Goal: Task Accomplishment & Management: Use online tool/utility

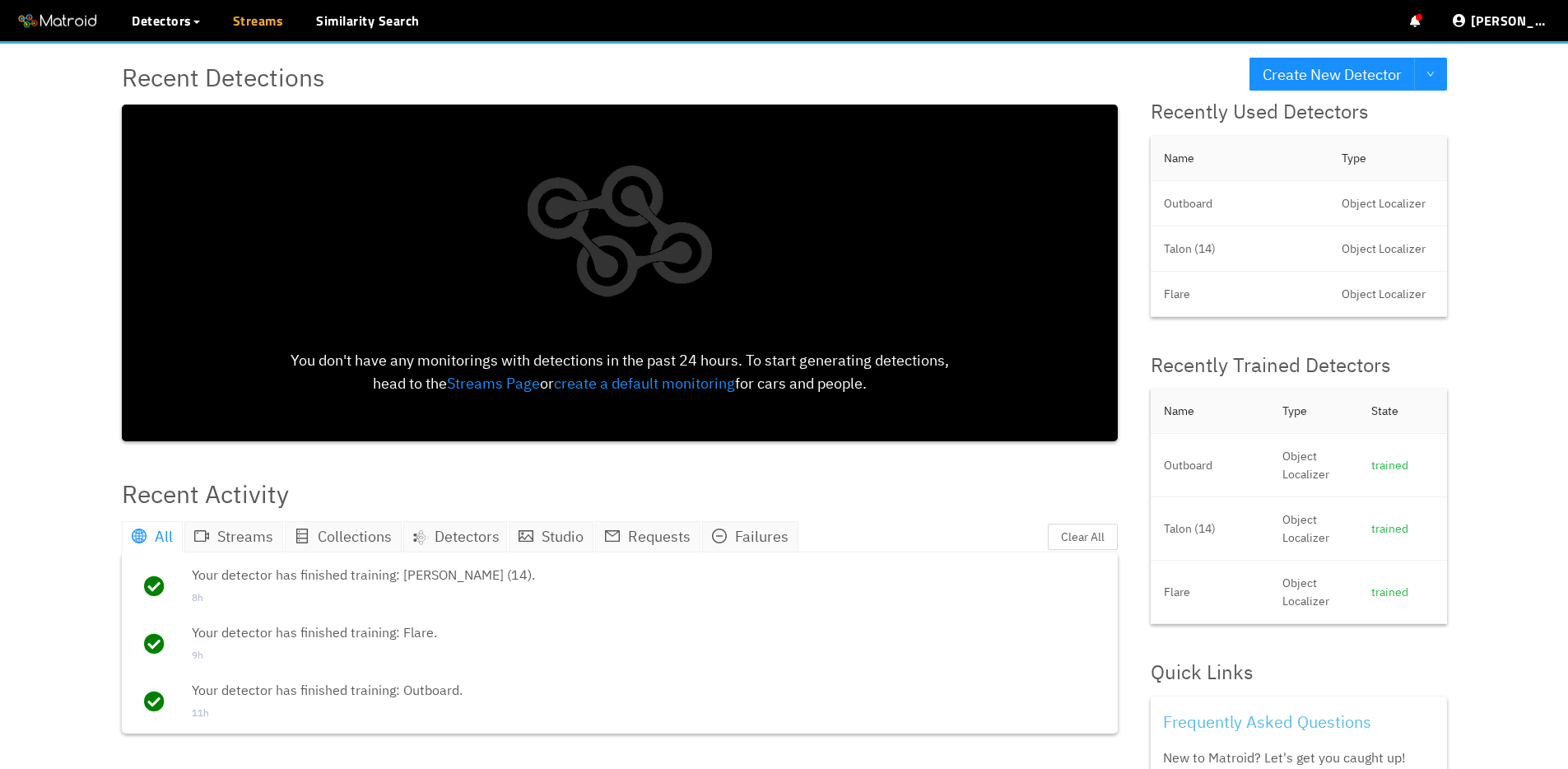
click at [245, 20] on link "Streams" at bounding box center [259, 20] width 51 height 20
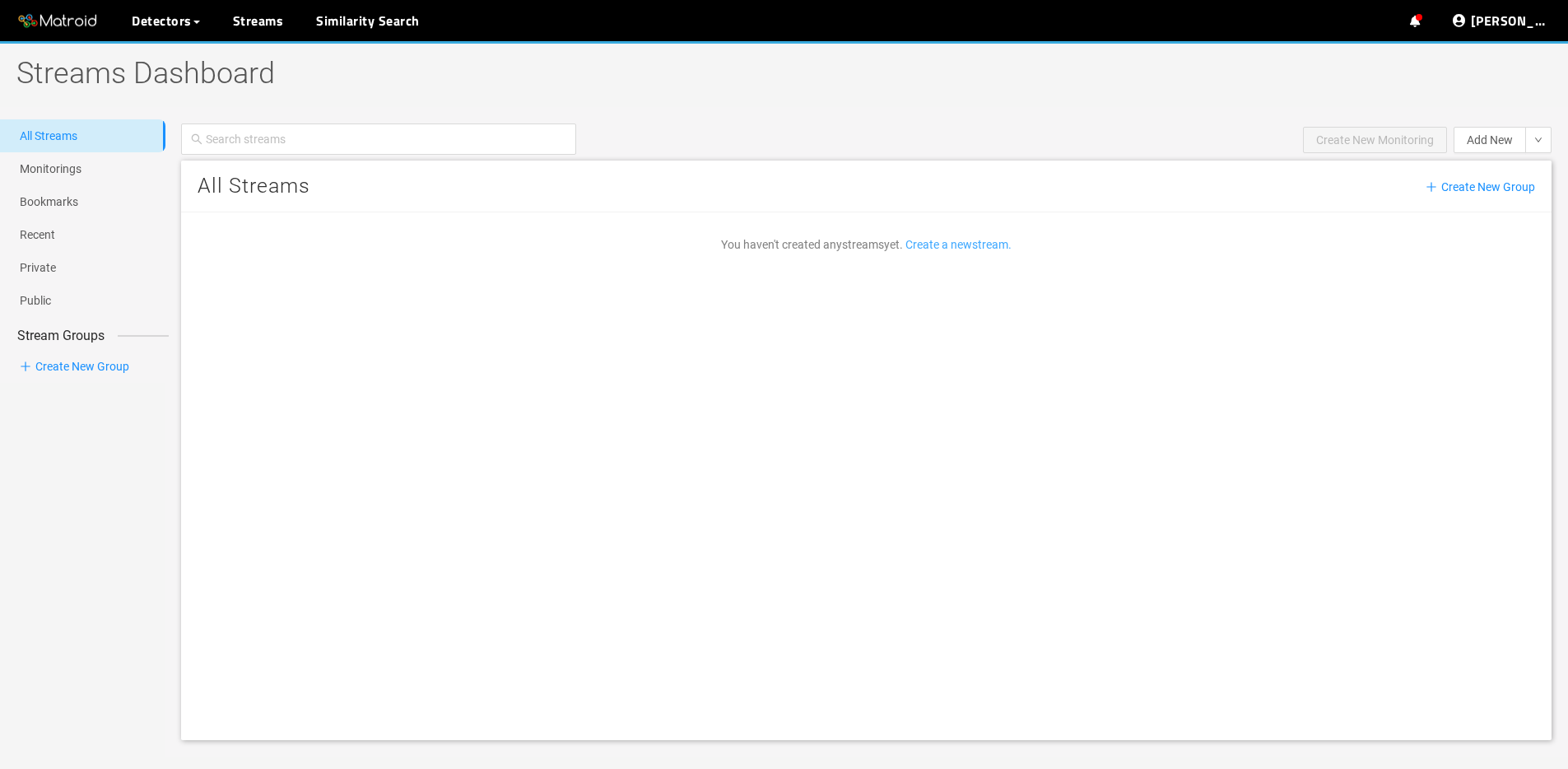
click at [960, 241] on link "Create a new stream ." at bounding box center [959, 244] width 106 height 13
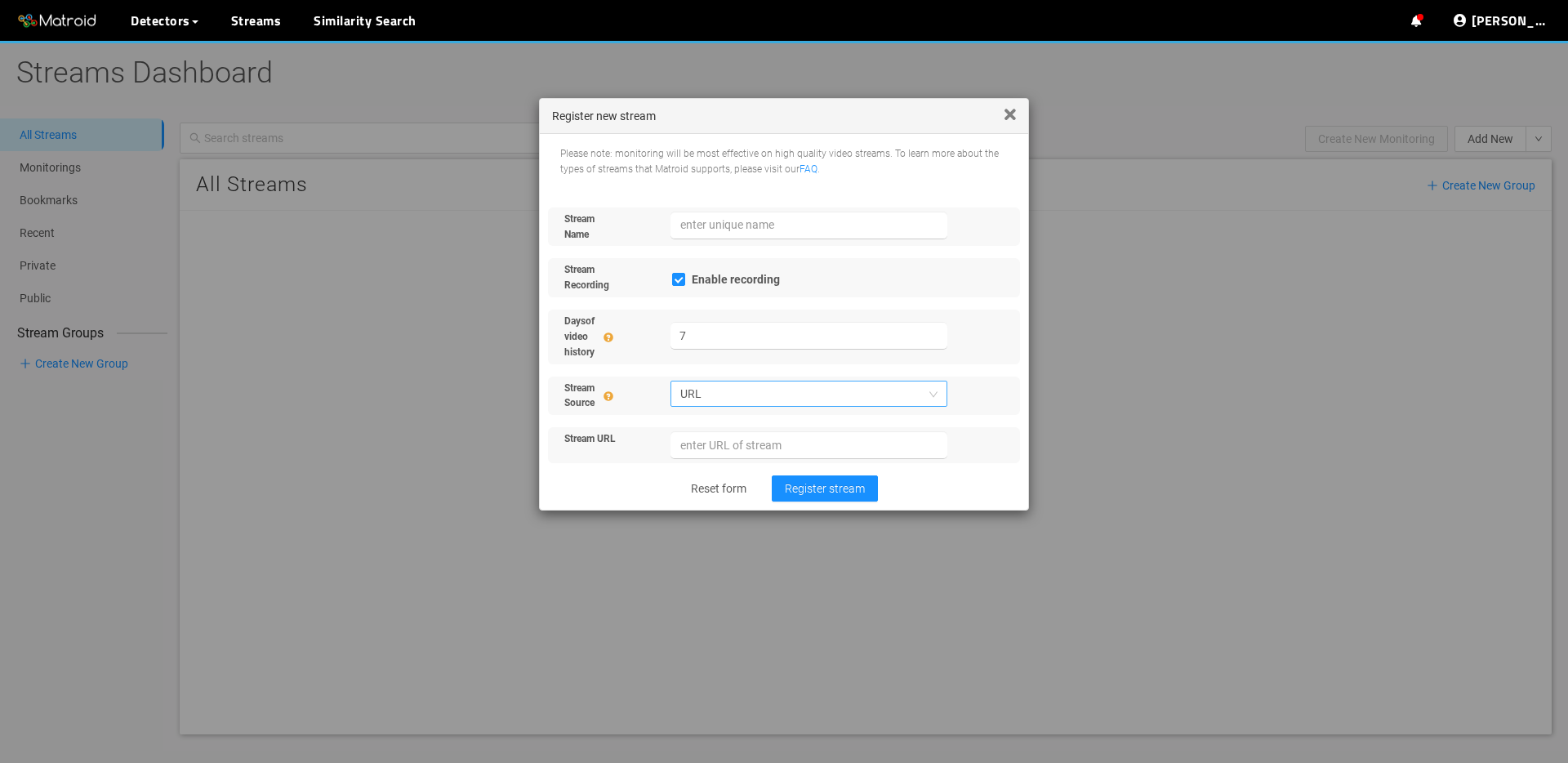
click at [766, 390] on span "URL" at bounding box center [809, 393] width 258 height 25
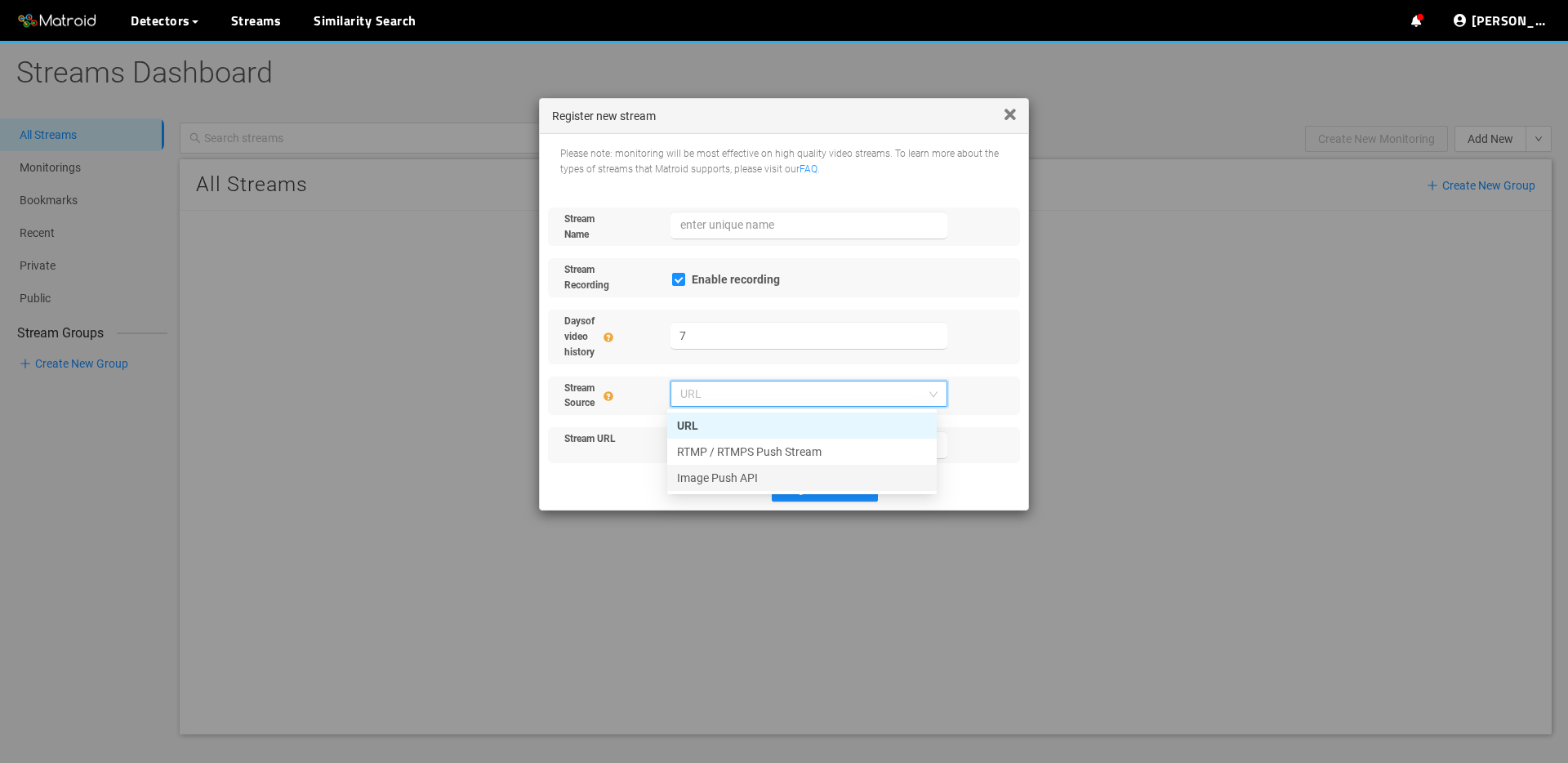
click at [778, 468] on div "Image Push API" at bounding box center [801, 477] width 250 height 18
checkbox input "false"
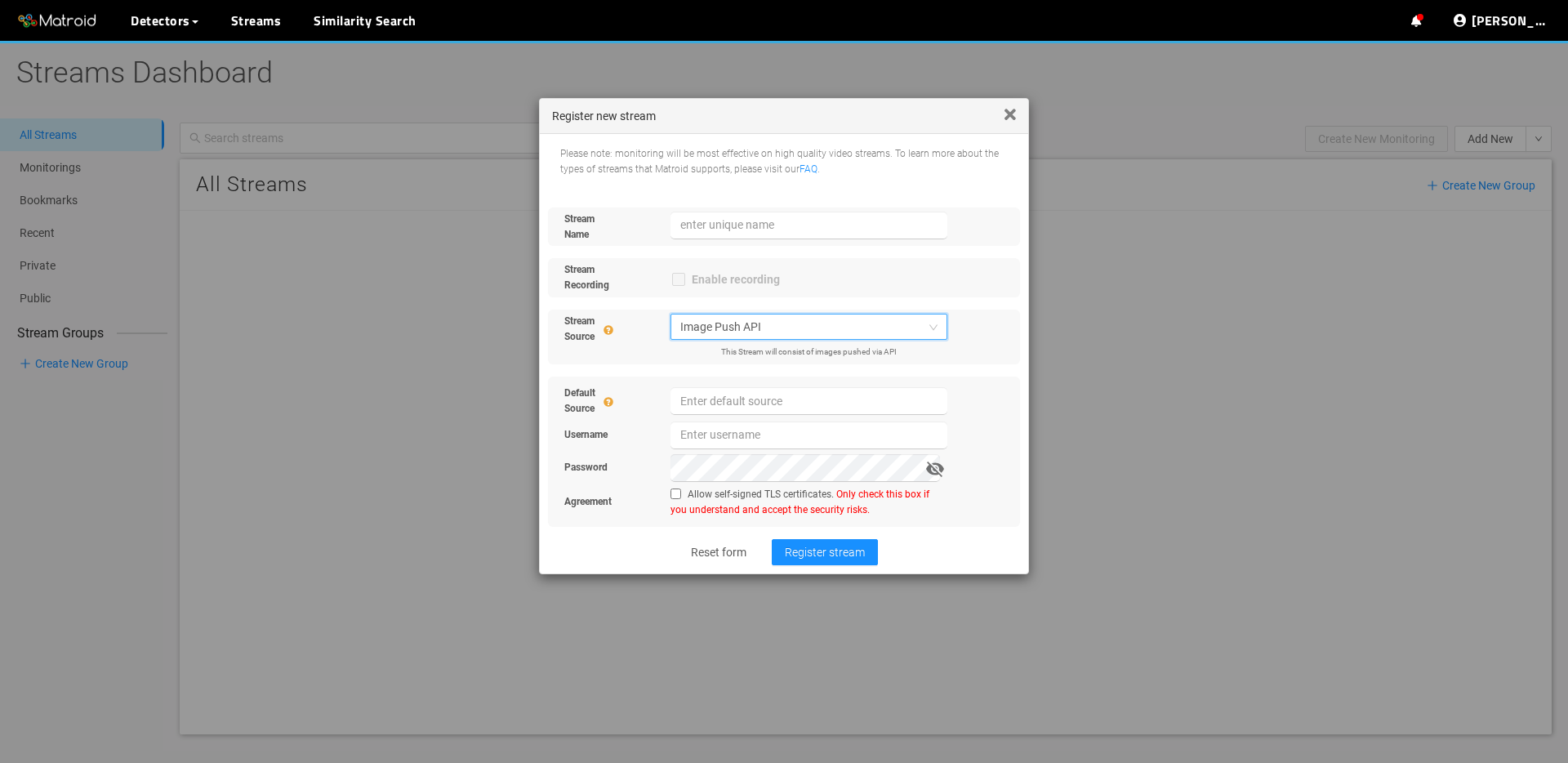
drag, startPoint x: 749, startPoint y: 247, endPoint x: 747, endPoint y: 238, distance: 9.2
click at [749, 242] on div "Stream Name Stream Recording Enable recording Stream Source image_push Image Pu…" at bounding box center [778, 367] width 460 height 319
click at [746, 214] on input "text" at bounding box center [810, 225] width 278 height 28
paste input "detection_interval_users"
type input "detection_interval_users"
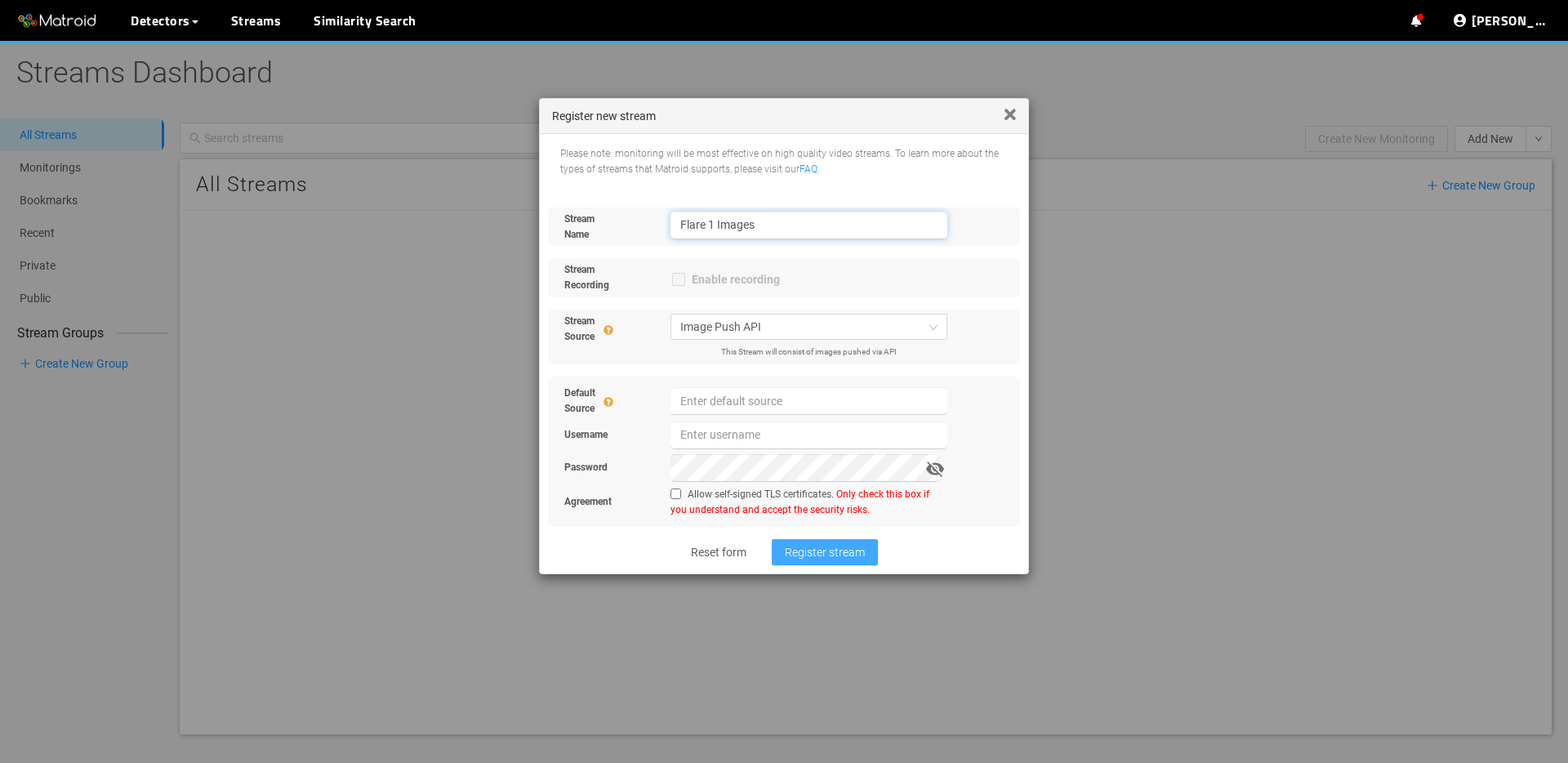
type input "Flare 1 Images"
click at [842, 553] on span "Register stream" at bounding box center [825, 551] width 80 height 18
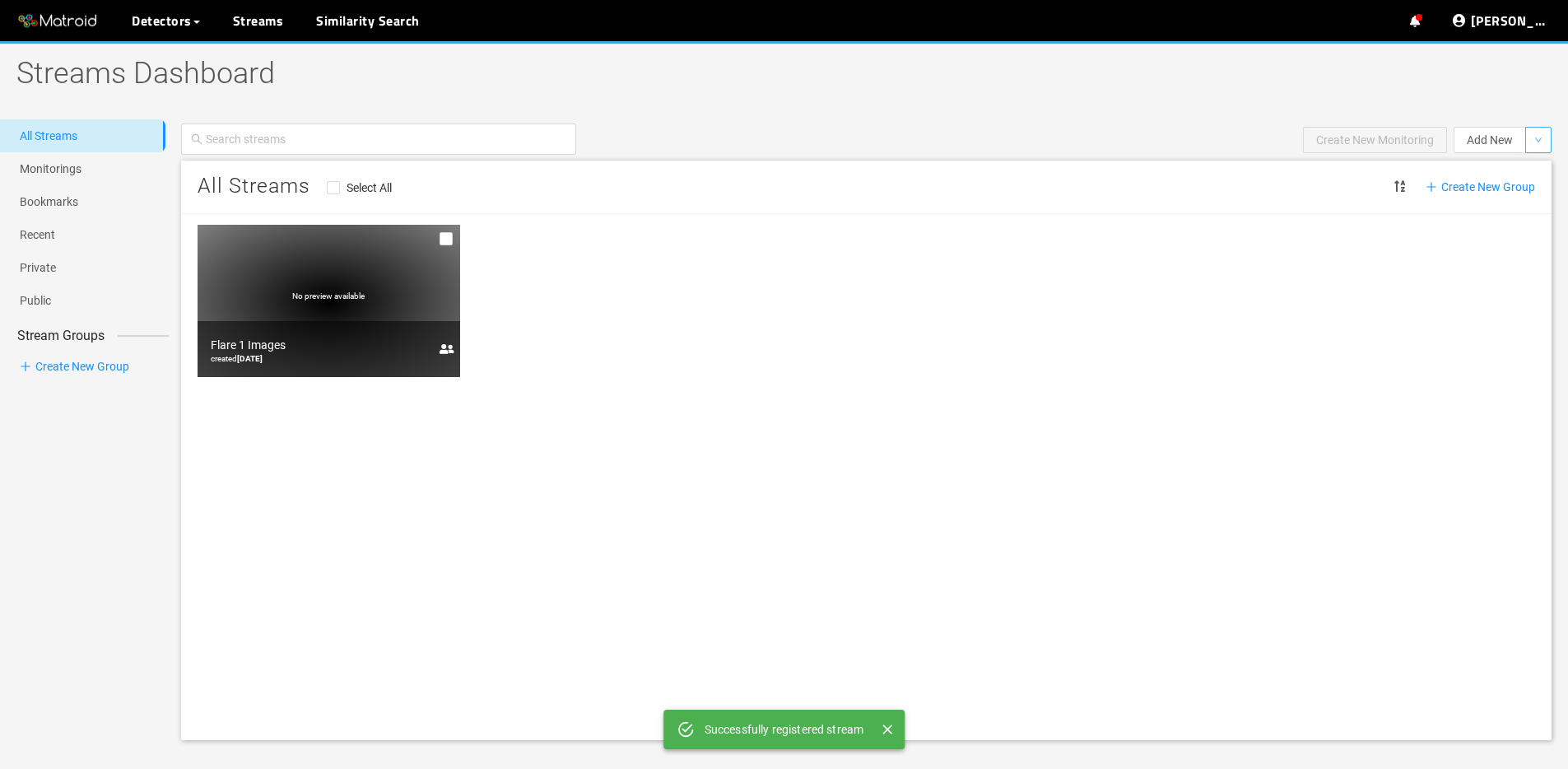
click at [1538, 141] on icon "down" at bounding box center [1538, 140] width 7 height 5
click at [1504, 167] on li "Stream" at bounding box center [1498, 172] width 103 height 26
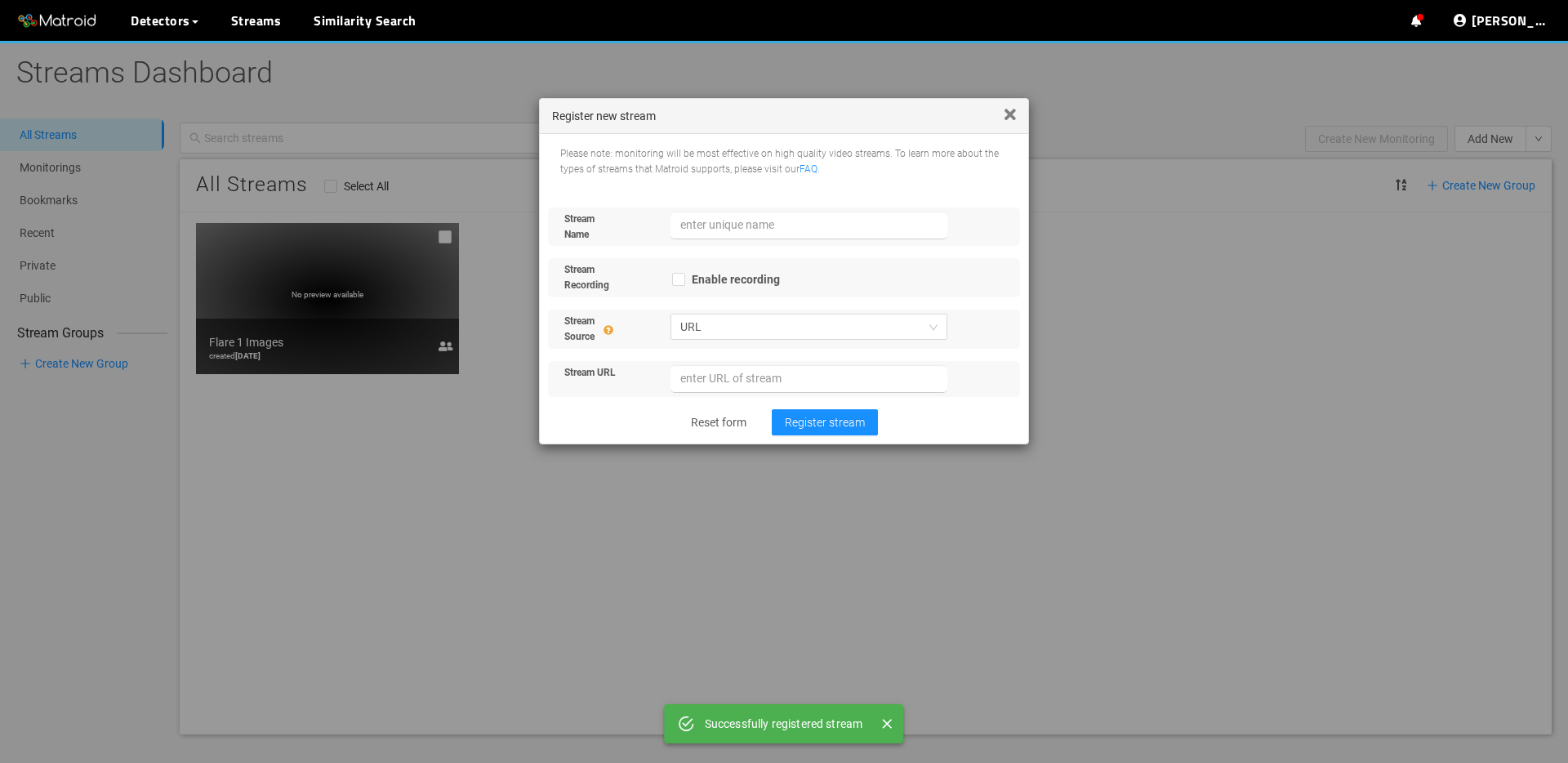
click at [769, 240] on div "Stream Name" at bounding box center [784, 227] width 472 height 39
click at [772, 233] on input "text" at bounding box center [810, 225] width 278 height 28
type input "Flare 2 Images"
click at [886, 309] on div "Stream Source URL" at bounding box center [784, 329] width 472 height 39
click at [876, 333] on span "URL" at bounding box center [809, 326] width 258 height 25
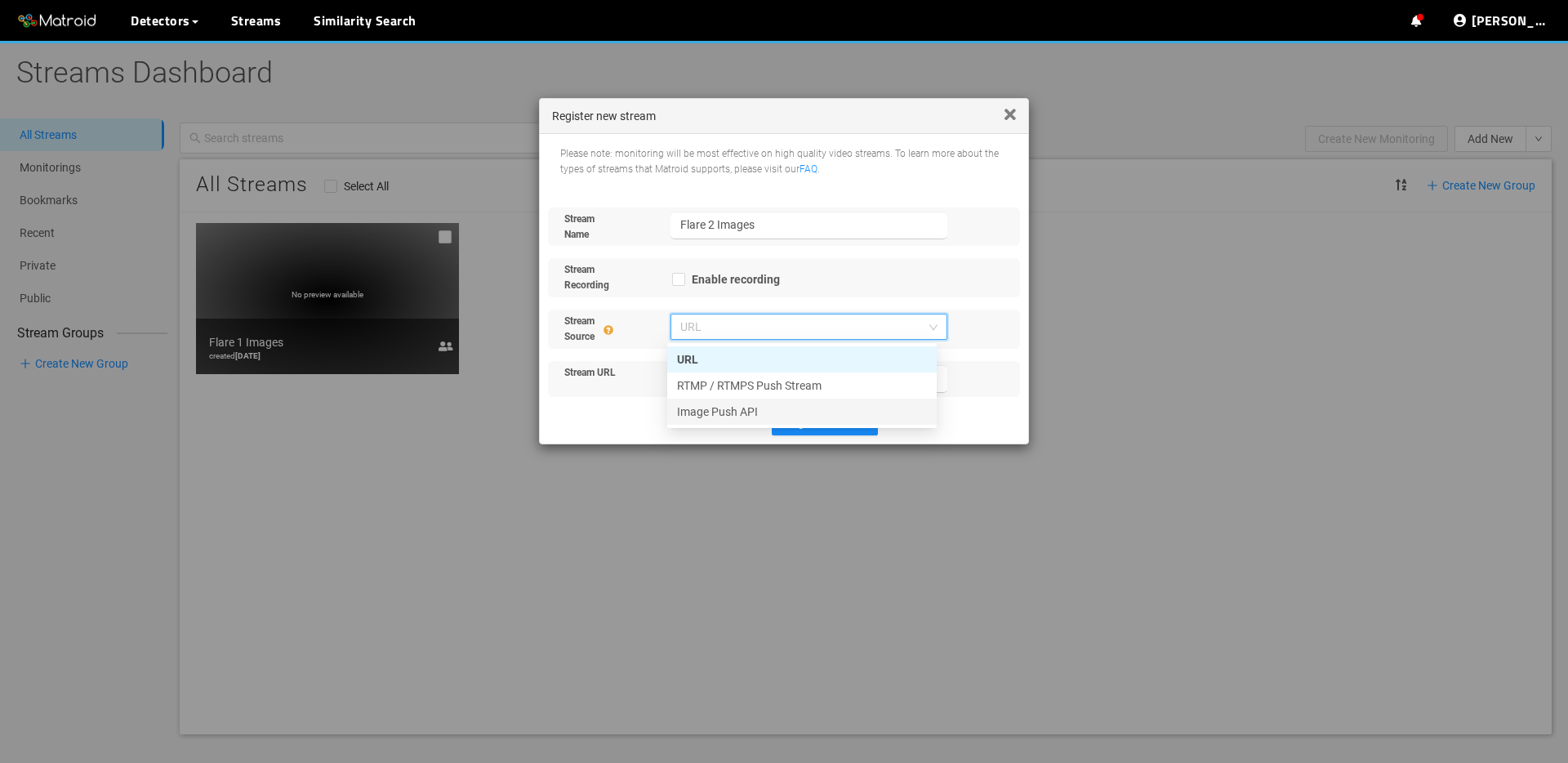
click at [794, 417] on div "Image Push API" at bounding box center [801, 411] width 250 height 18
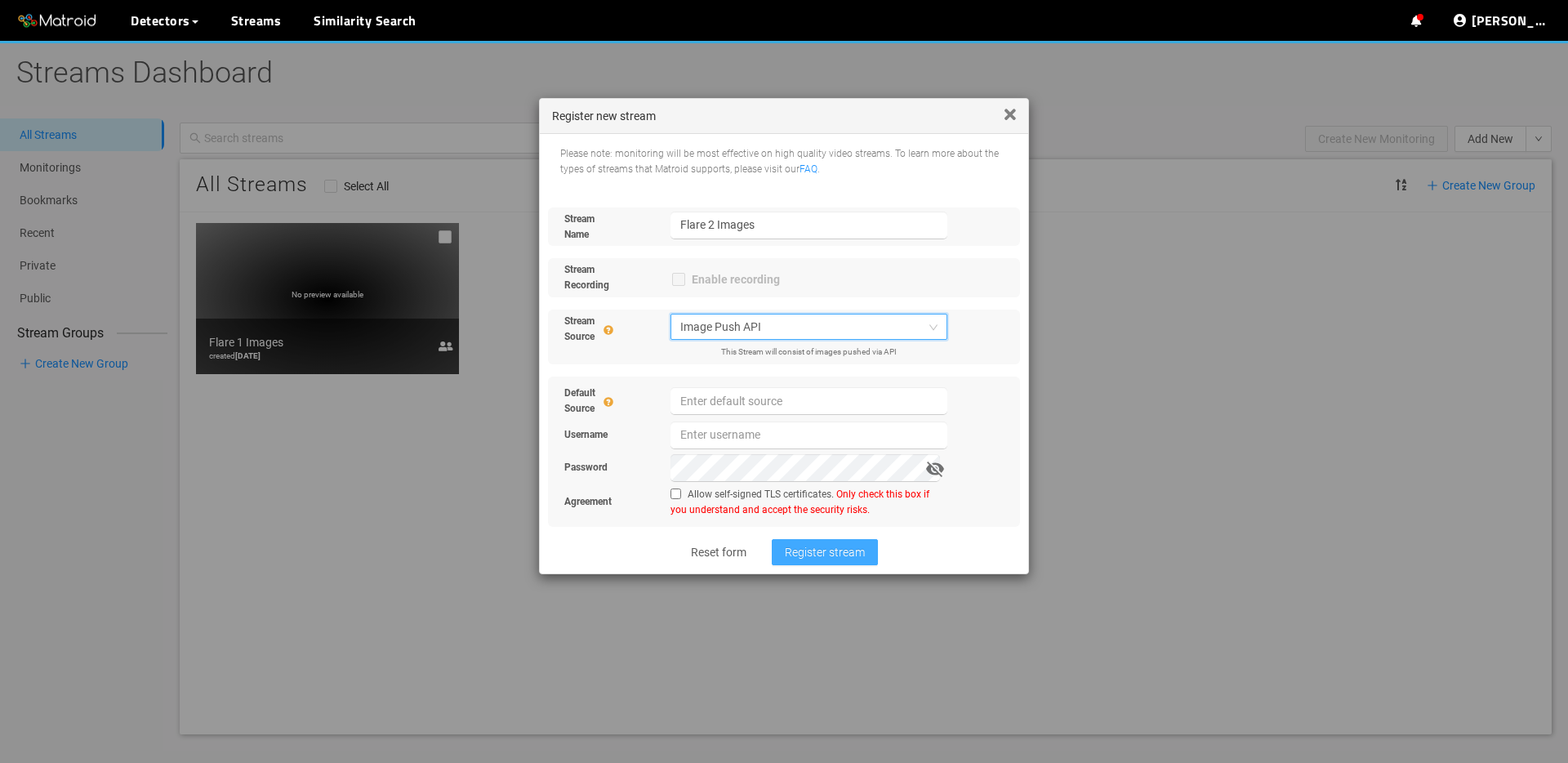
click at [823, 552] on span "Register stream" at bounding box center [825, 551] width 80 height 18
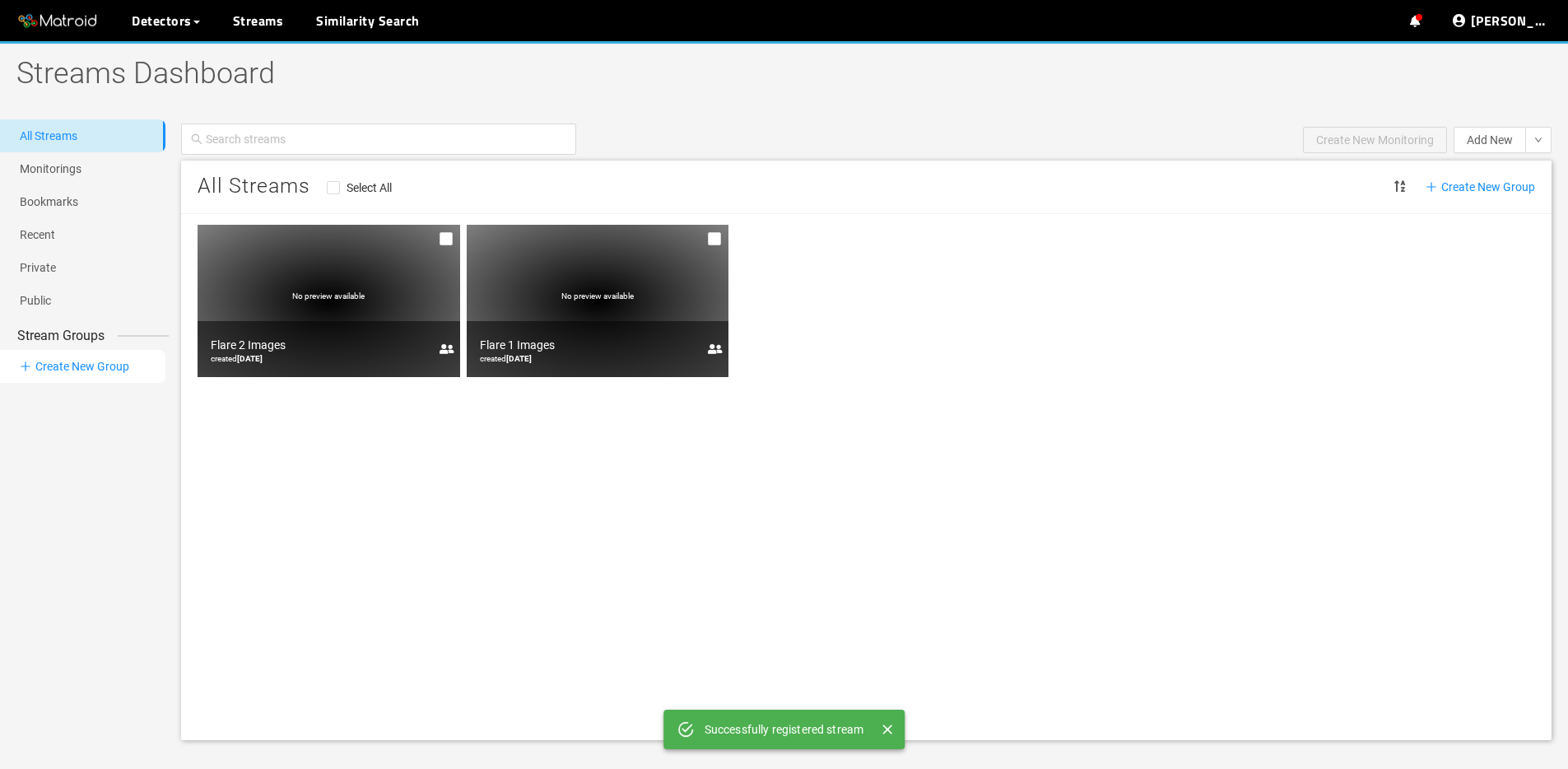
click at [102, 371] on li "Create New Group" at bounding box center [83, 366] width 166 height 33
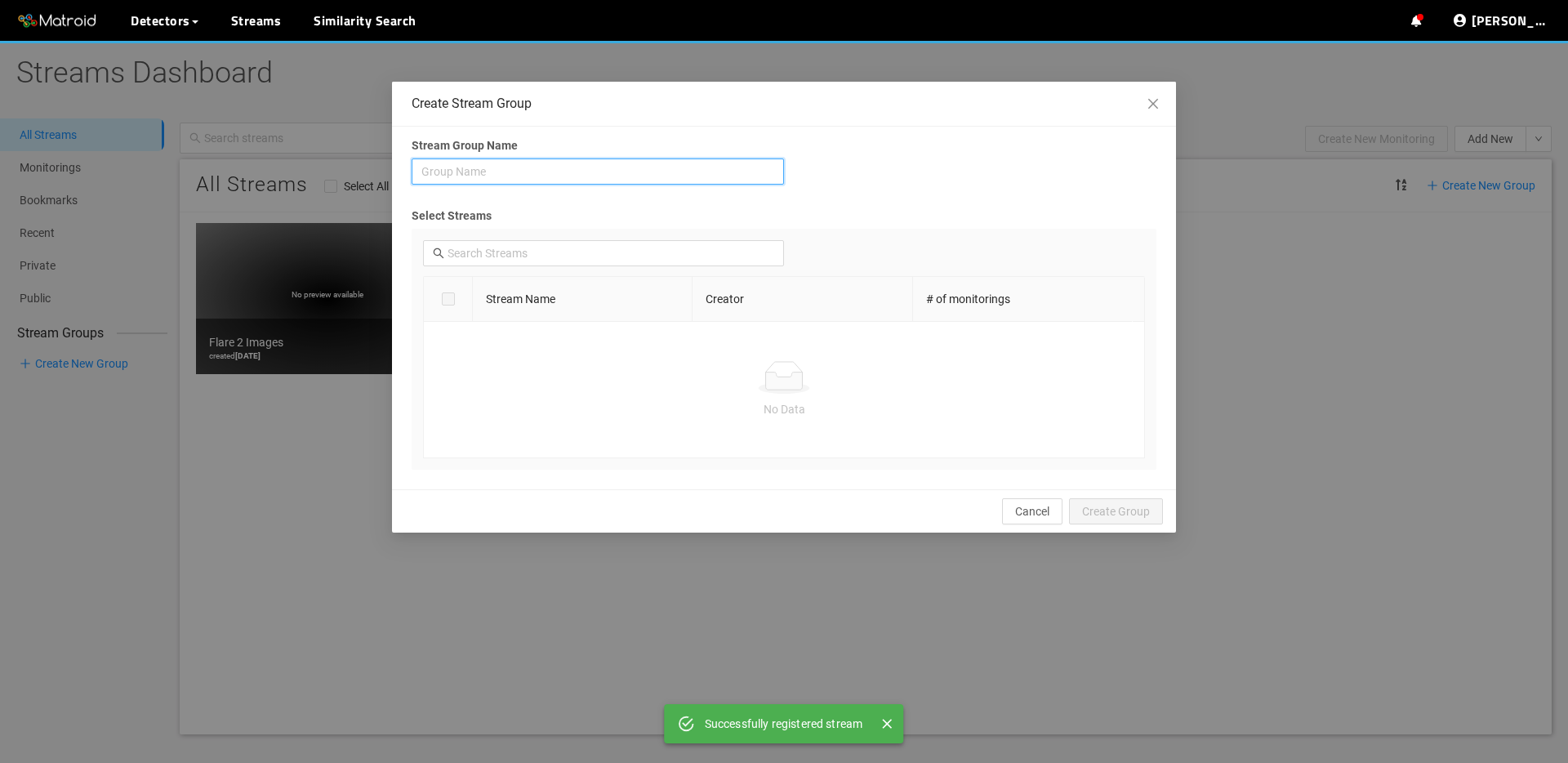
click at [561, 171] on input "search" at bounding box center [598, 171] width 353 height 25
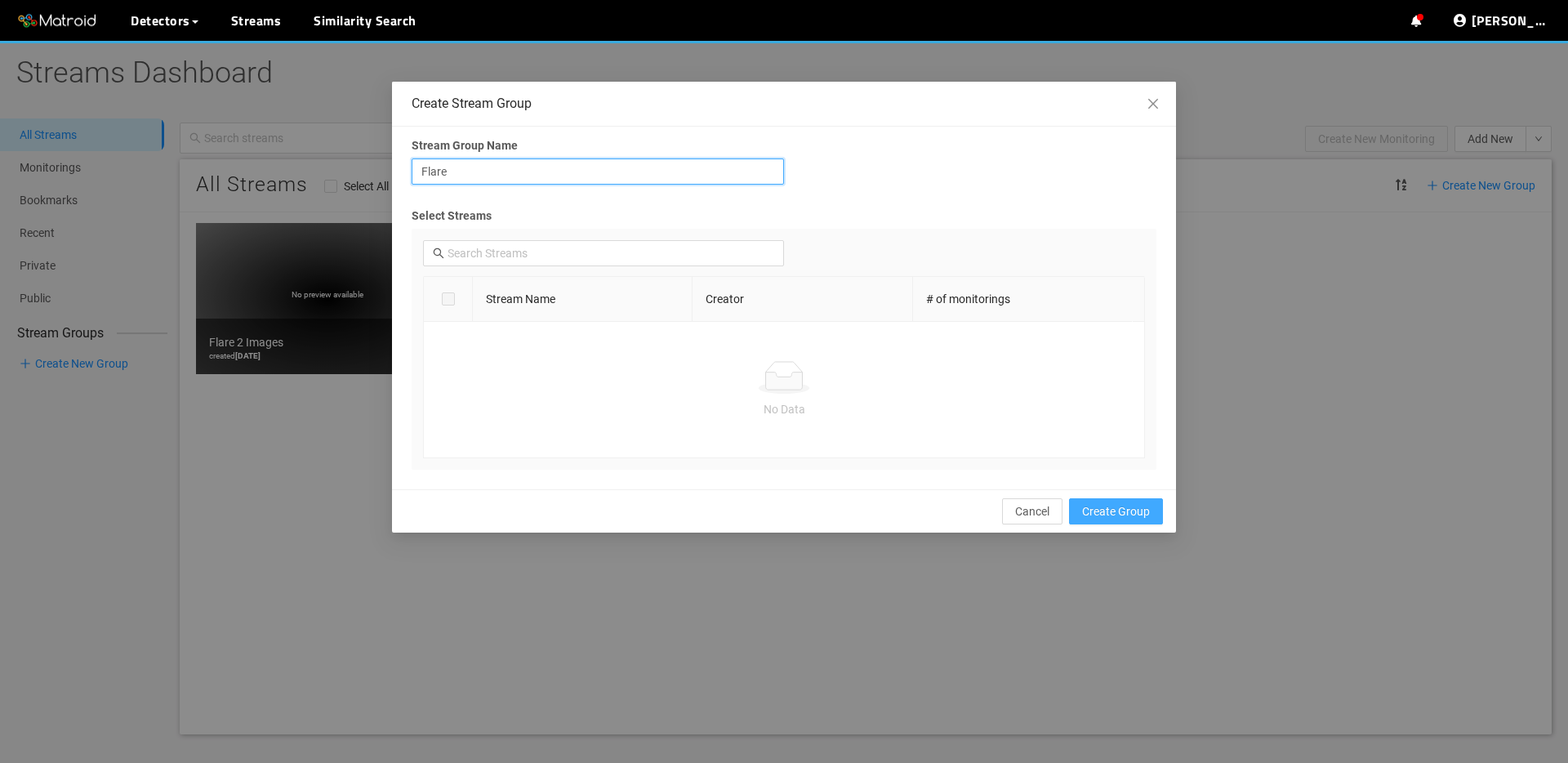
type input "Flare"
drag, startPoint x: 1094, startPoint y: 517, endPoint x: 990, endPoint y: 504, distance: 104.8
click at [1095, 517] on span "Create Group" at bounding box center [1116, 511] width 68 height 18
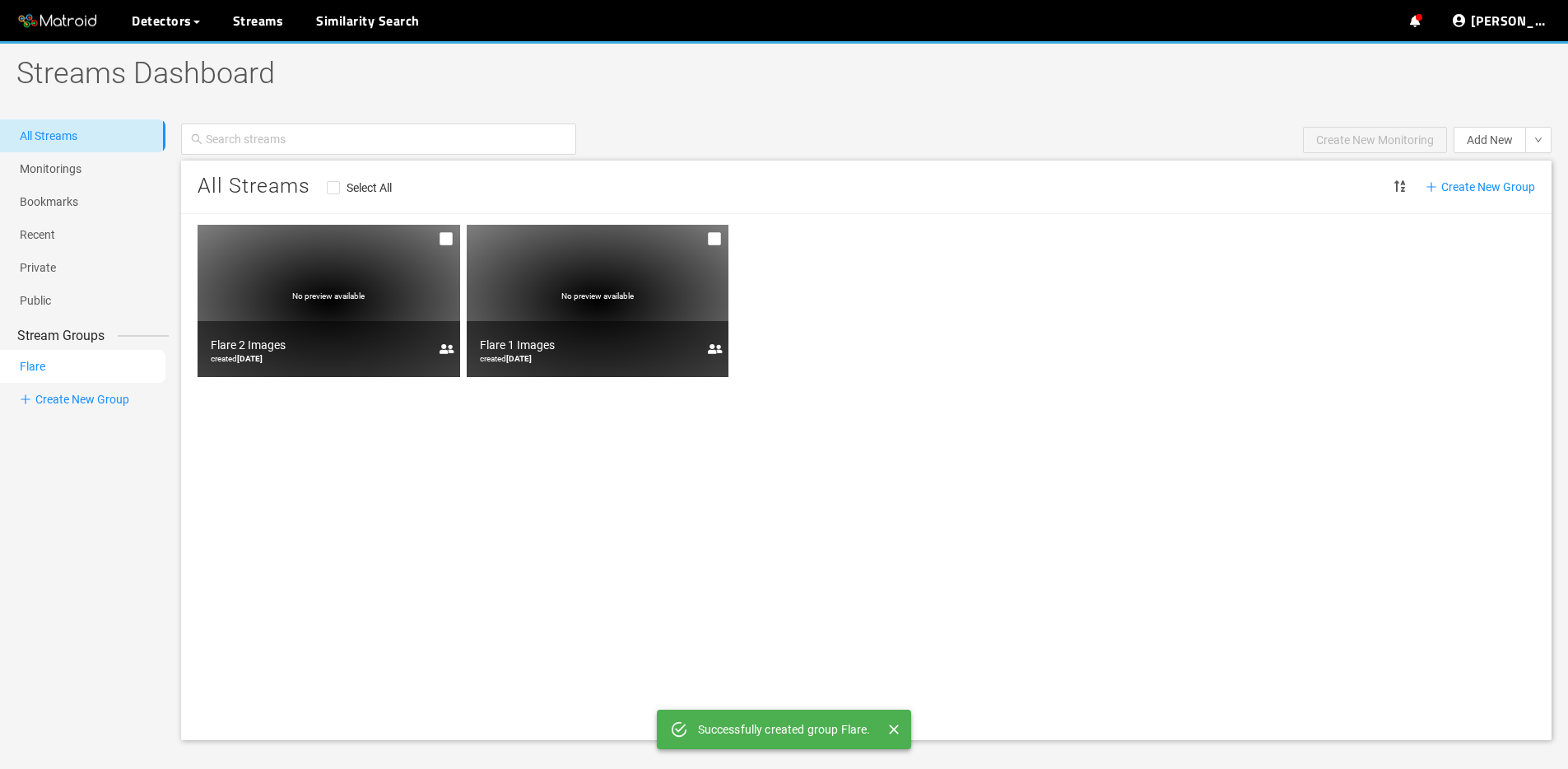
click at [45, 370] on link "Flare" at bounding box center [32, 366] width 26 height 33
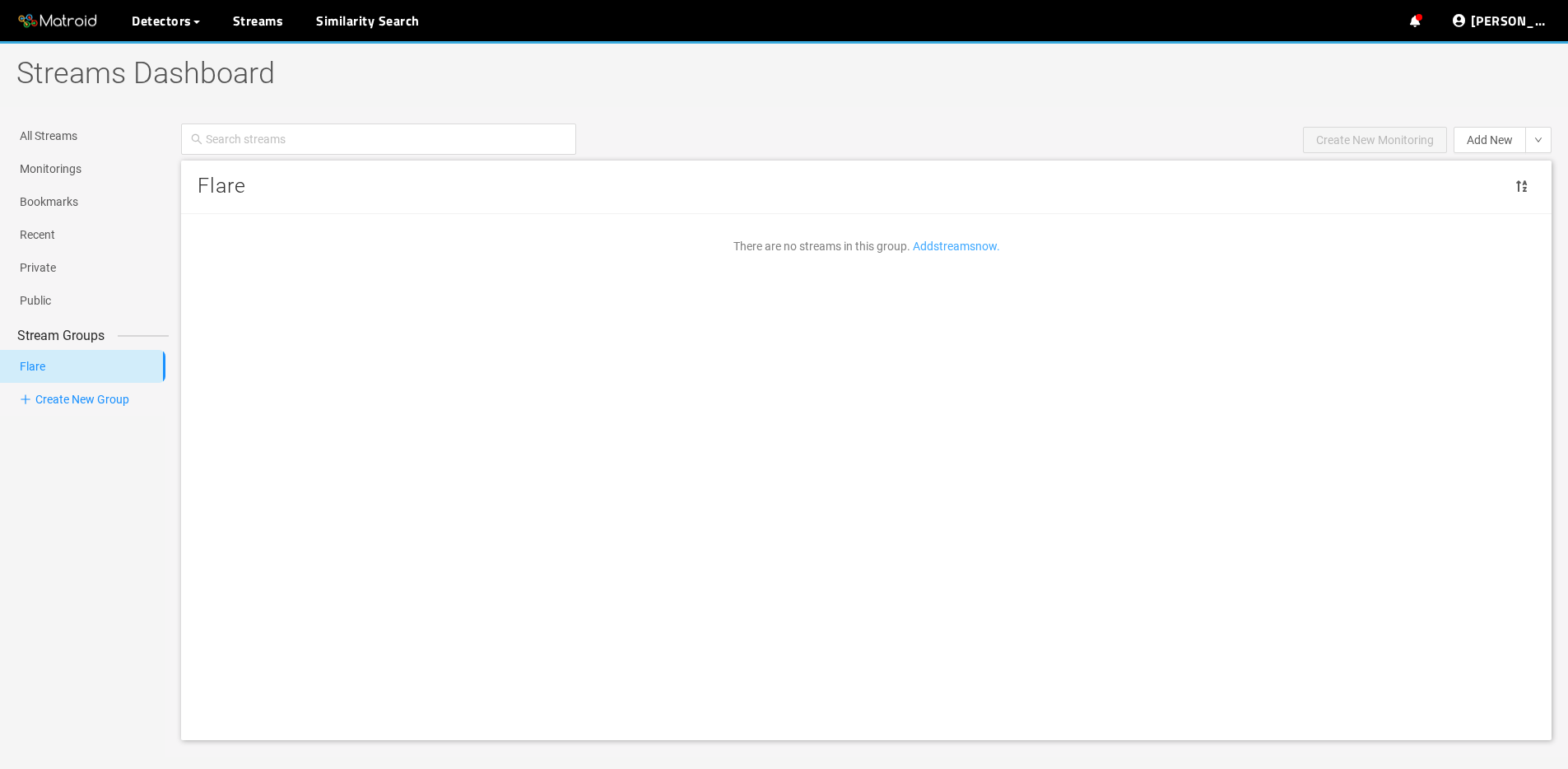
click at [964, 252] on link "Add streams now." at bounding box center [956, 246] width 87 height 13
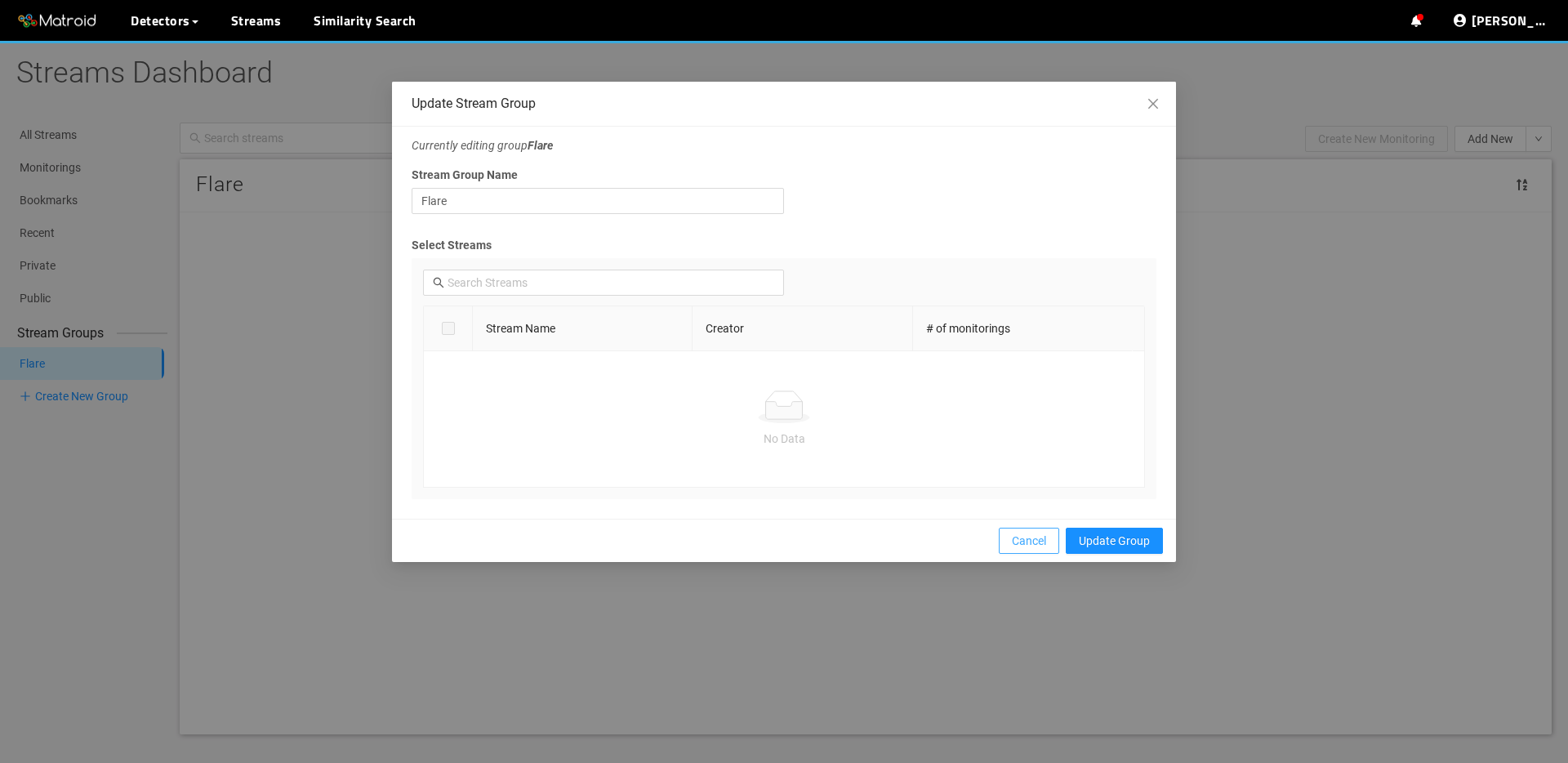
drag, startPoint x: 1015, startPoint y: 539, endPoint x: 996, endPoint y: 529, distance: 21.5
click at [1016, 539] on span "Cancel" at bounding box center [1029, 540] width 34 height 18
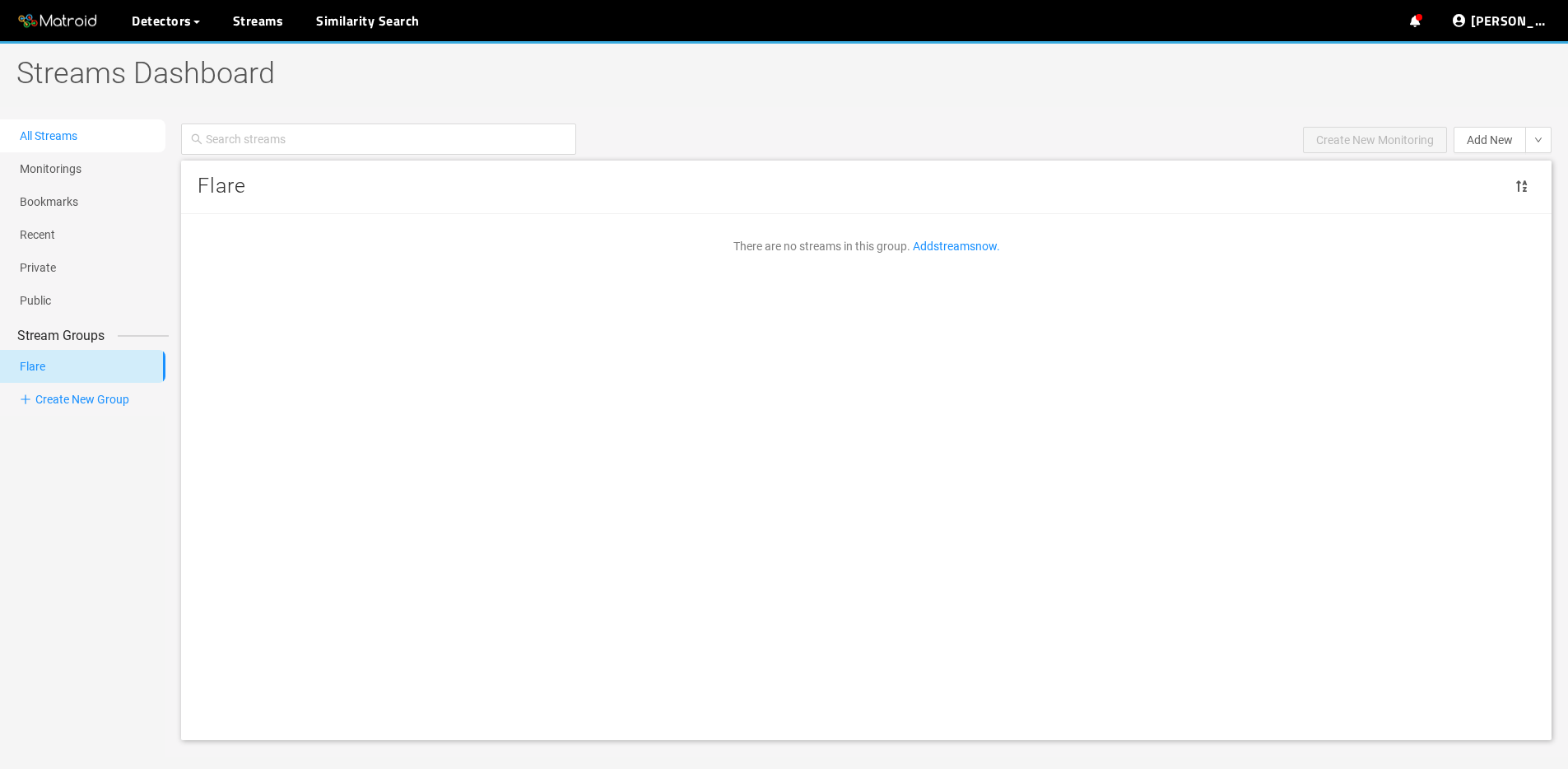
click at [69, 129] on link "All Streams" at bounding box center [48, 135] width 57 height 13
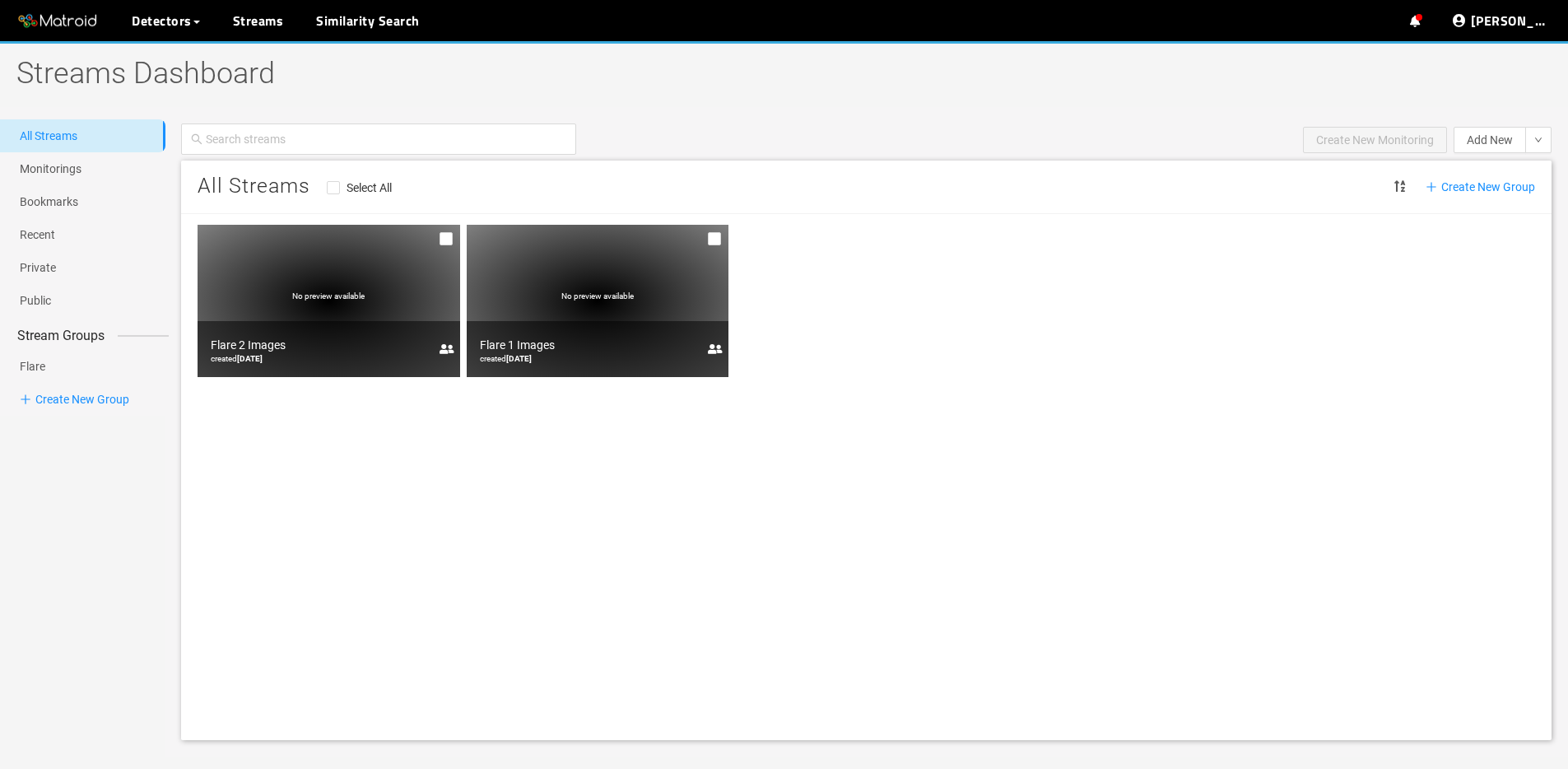
click at [446, 357] on div at bounding box center [446, 348] width 26 height 26
click at [374, 279] on div "No preview available" at bounding box center [329, 300] width 263 height 152
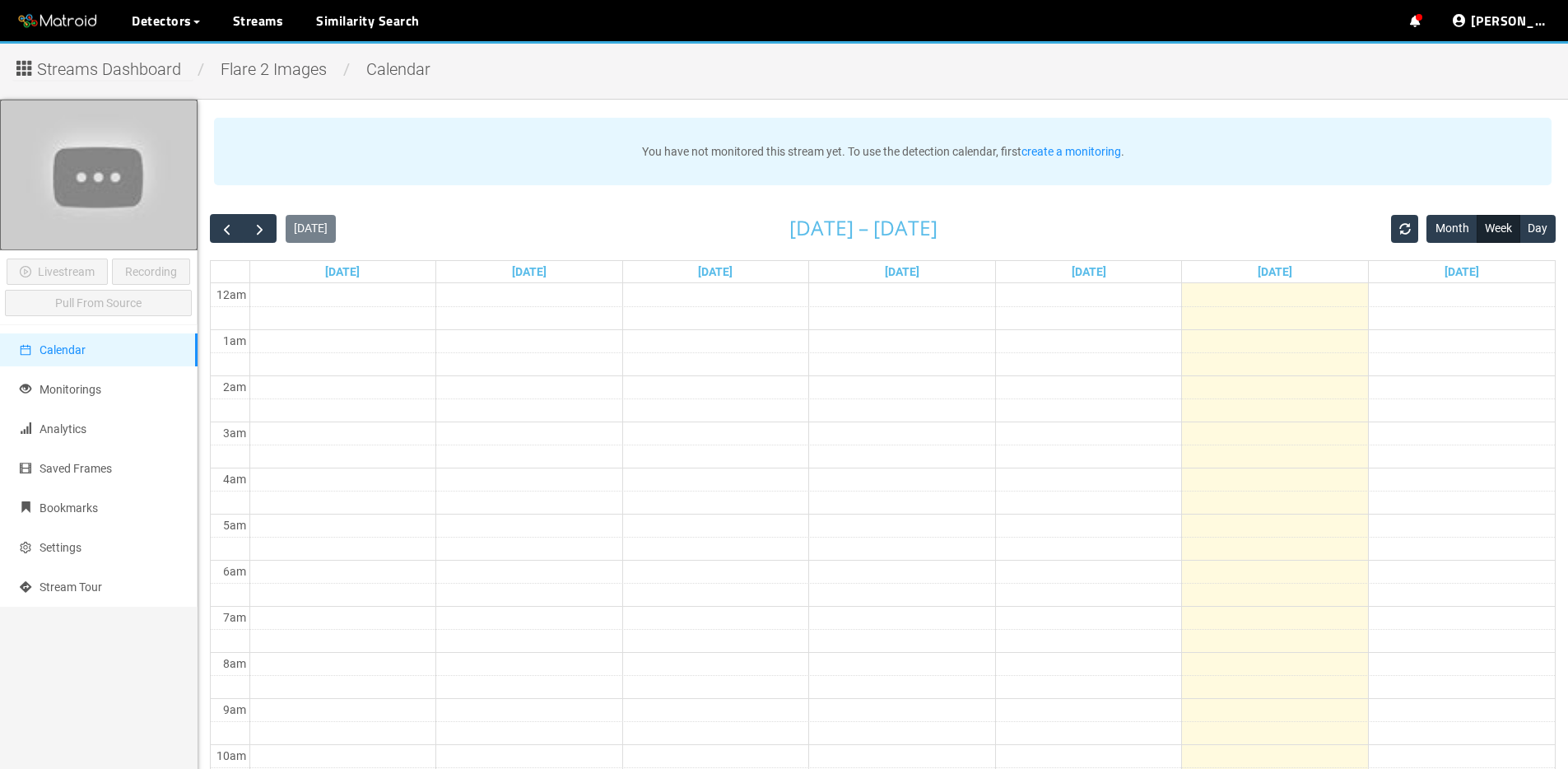
click at [144, 70] on span "Streams Dashboard" at bounding box center [108, 70] width 144 height 26
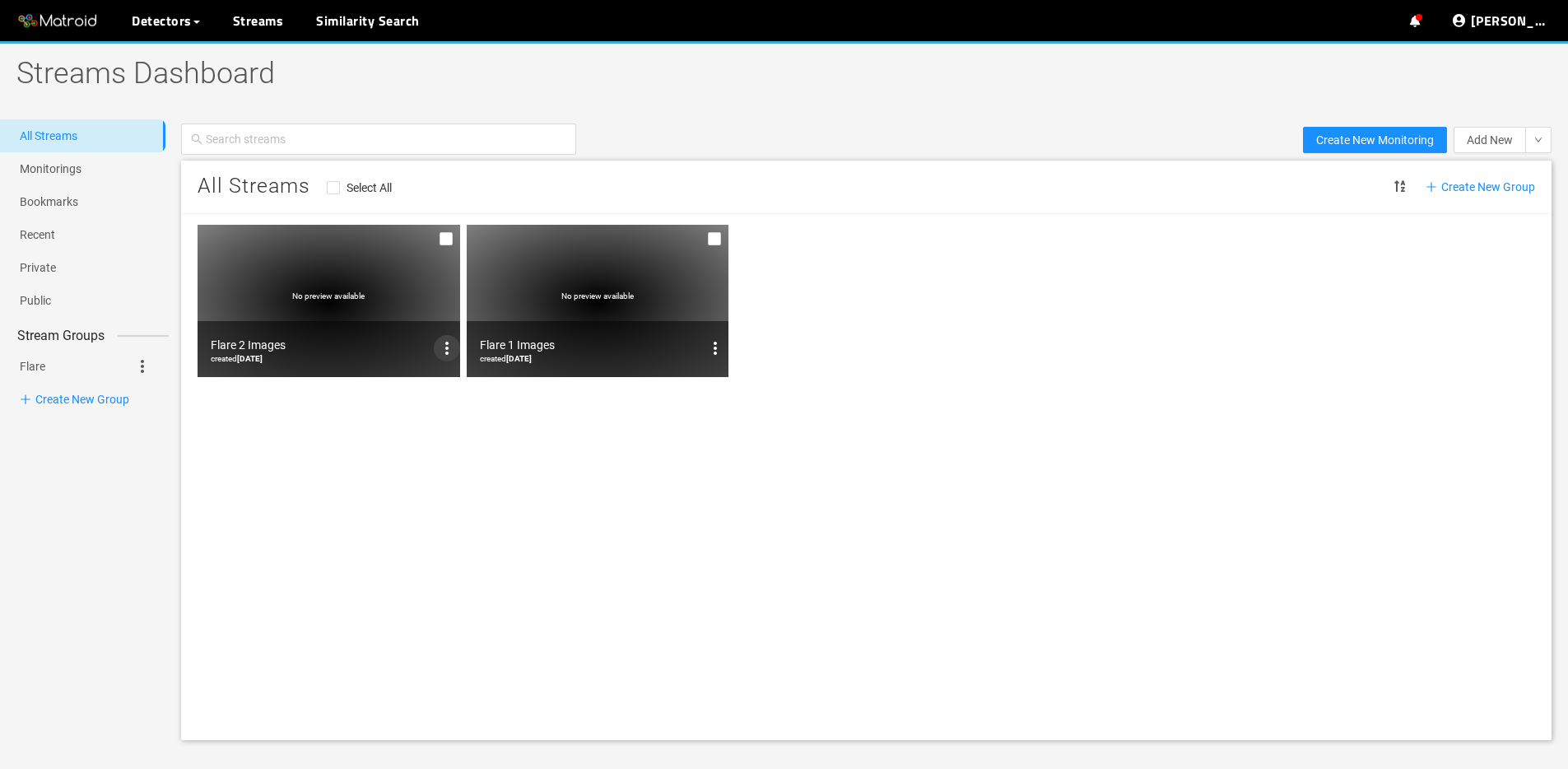
click at [442, 346] on icon "options" at bounding box center [446, 347] width 20 height 20
click at [216, 488] on div at bounding box center [784, 384] width 1568 height 769
drag, startPoint x: 140, startPoint y: 370, endPoint x: 142, endPoint y: 409, distance: 39.1
click at [140, 370] on icon at bounding box center [142, 366] width 20 height 20
click at [169, 391] on li "Edit Group" at bounding box center [174, 392] width 84 height 26
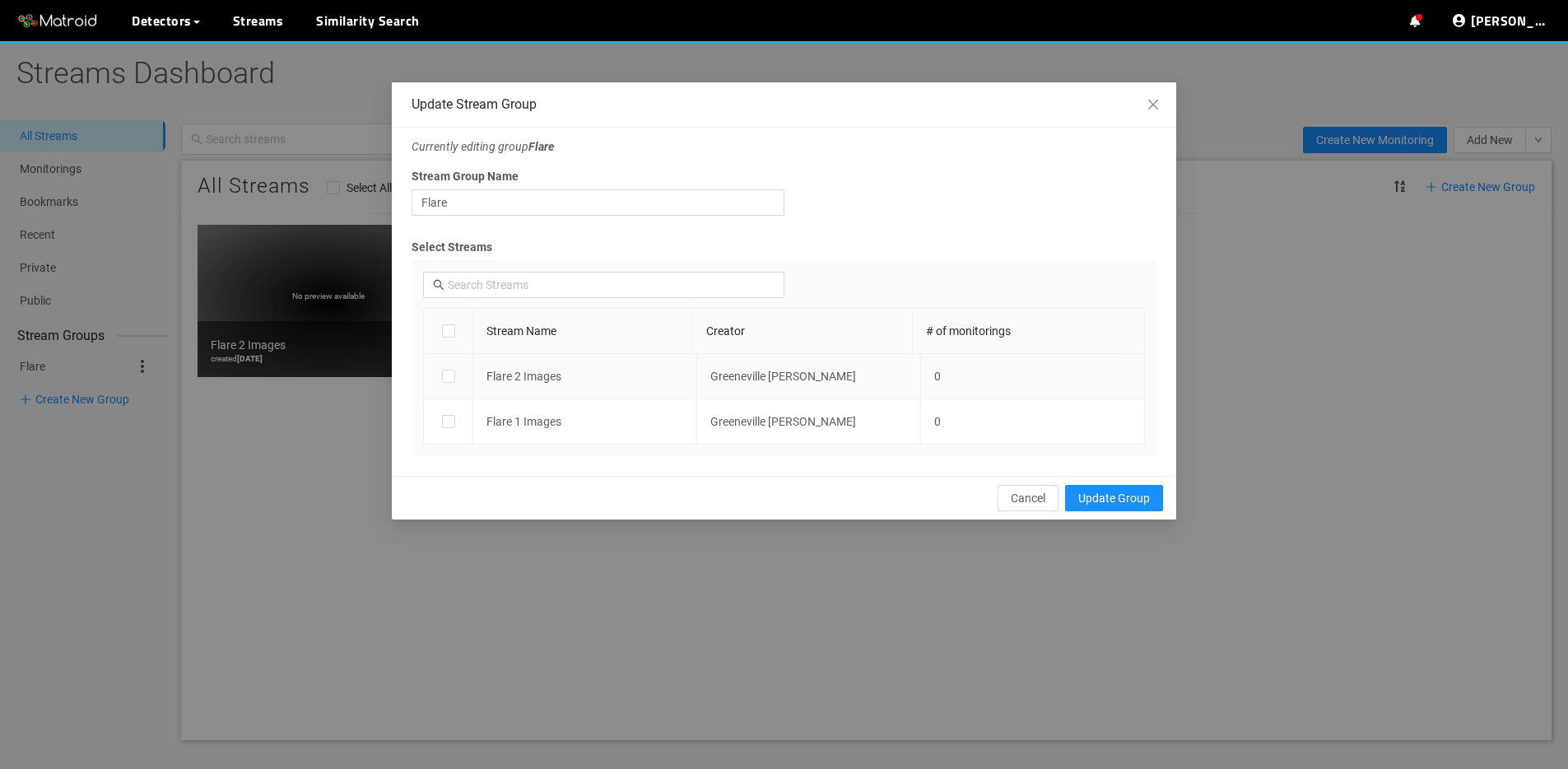
drag, startPoint x: 455, startPoint y: 334, endPoint x: 472, endPoint y: 361, distance: 31.9
click at [455, 334] on div at bounding box center [447, 330] width 35 height 18
drag, startPoint x: 450, startPoint y: 336, endPoint x: 608, endPoint y: 383, distance: 164.8
click at [450, 336] on input "checkbox" at bounding box center [448, 334] width 13 height 13
checkbox input "true"
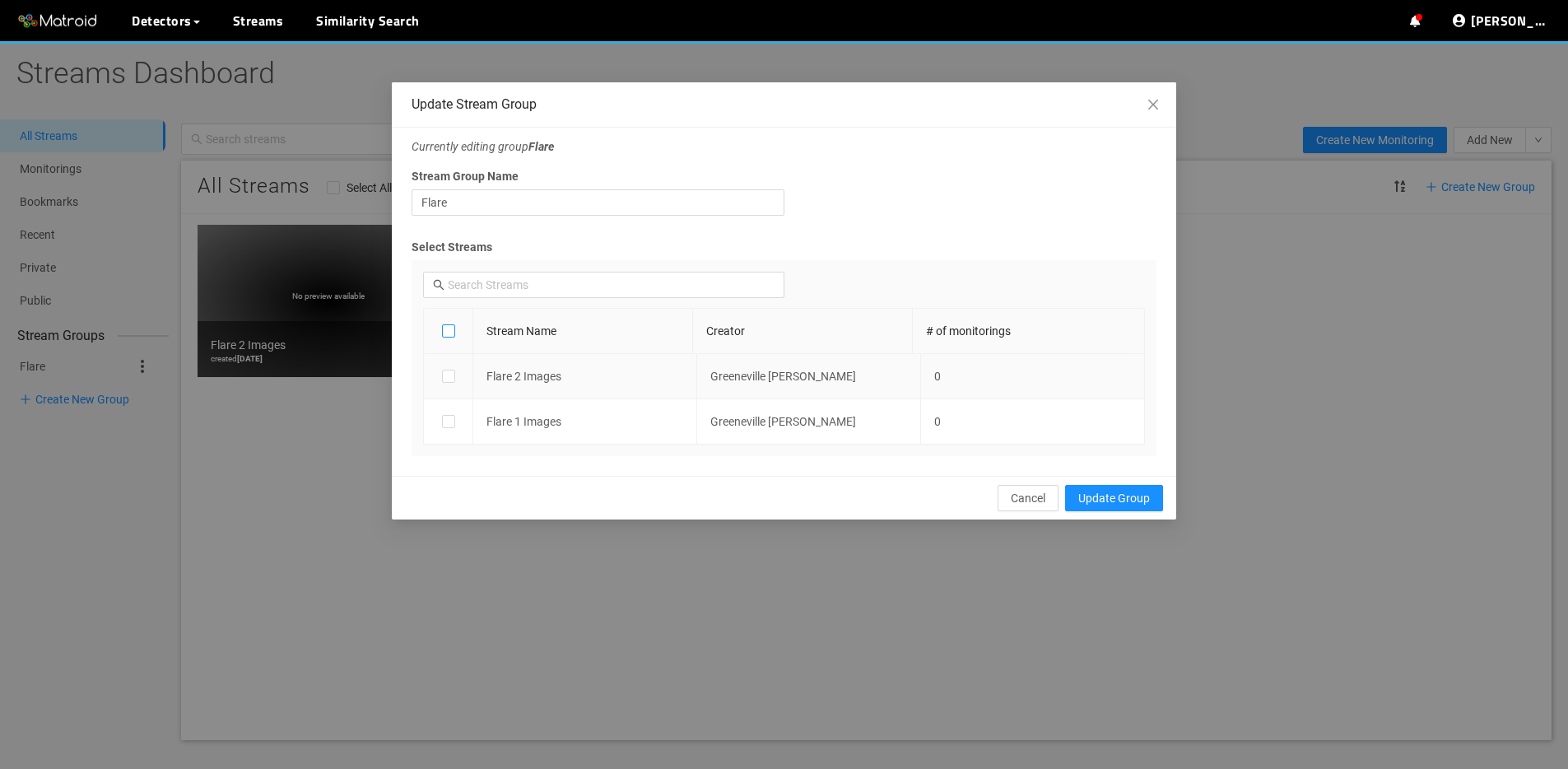
checkbox input "true"
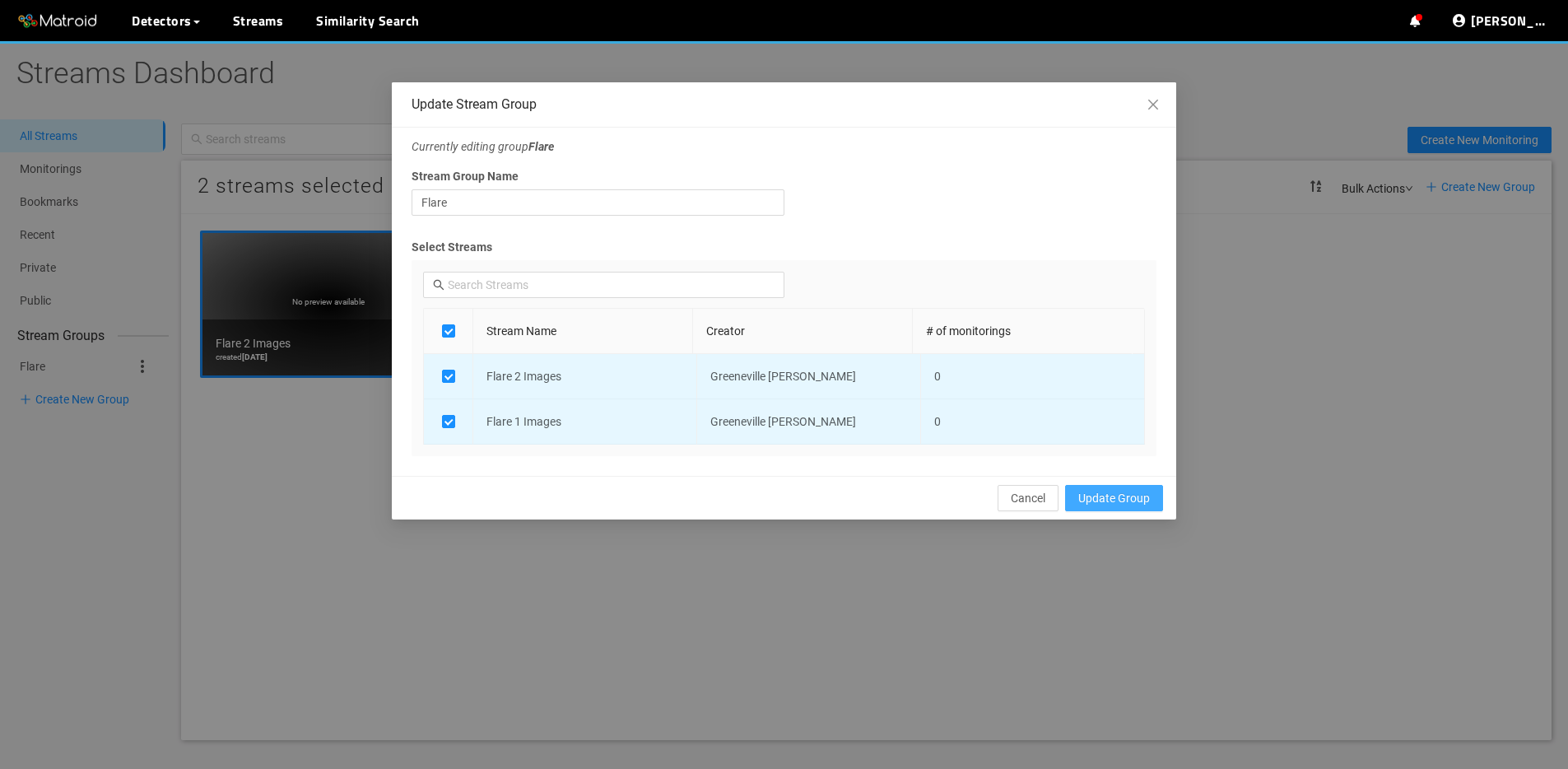
click at [1140, 489] on span "Update Group" at bounding box center [1114, 498] width 72 height 18
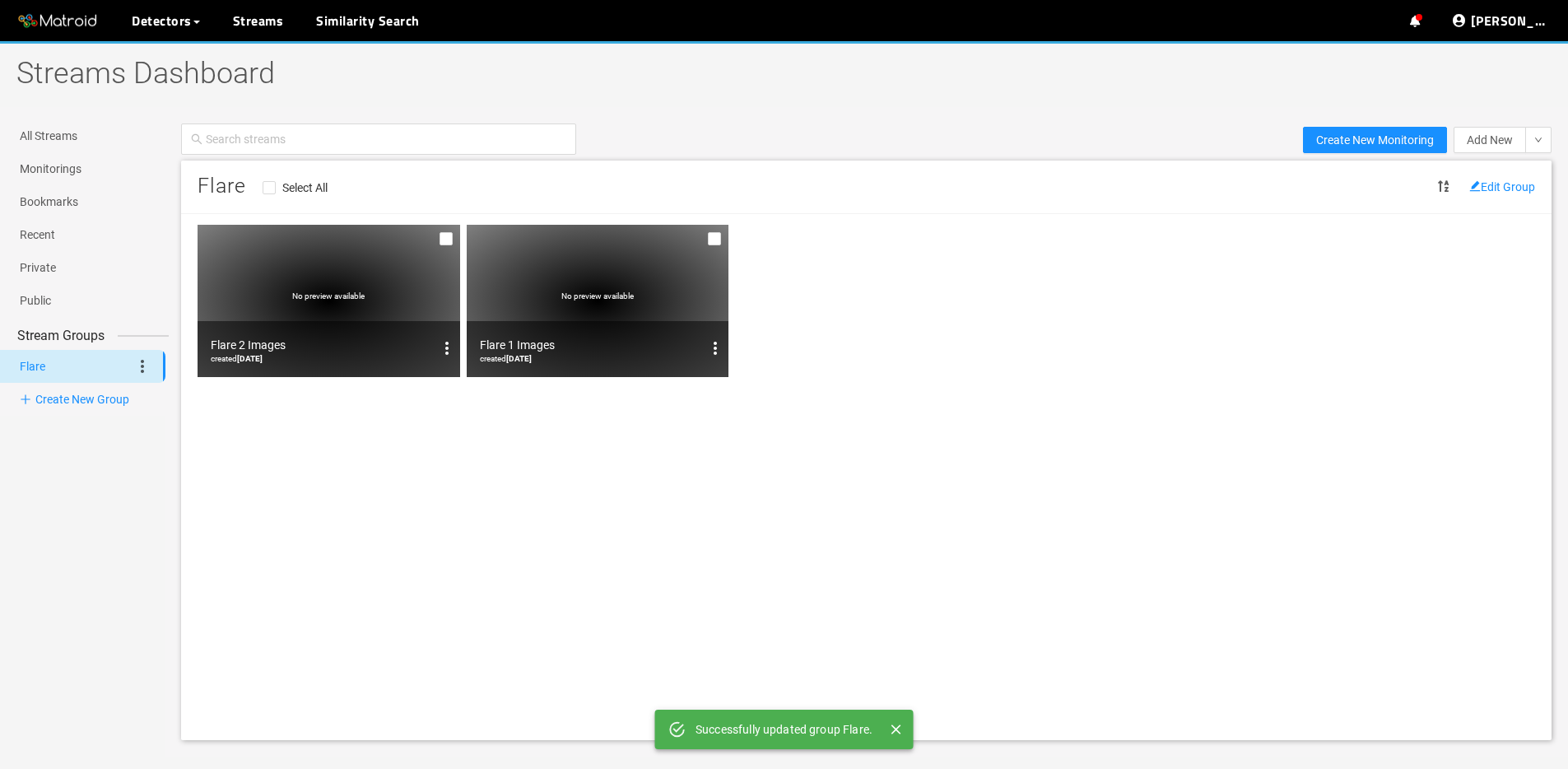
click at [712, 301] on div "No preview available" at bounding box center [598, 300] width 263 height 152
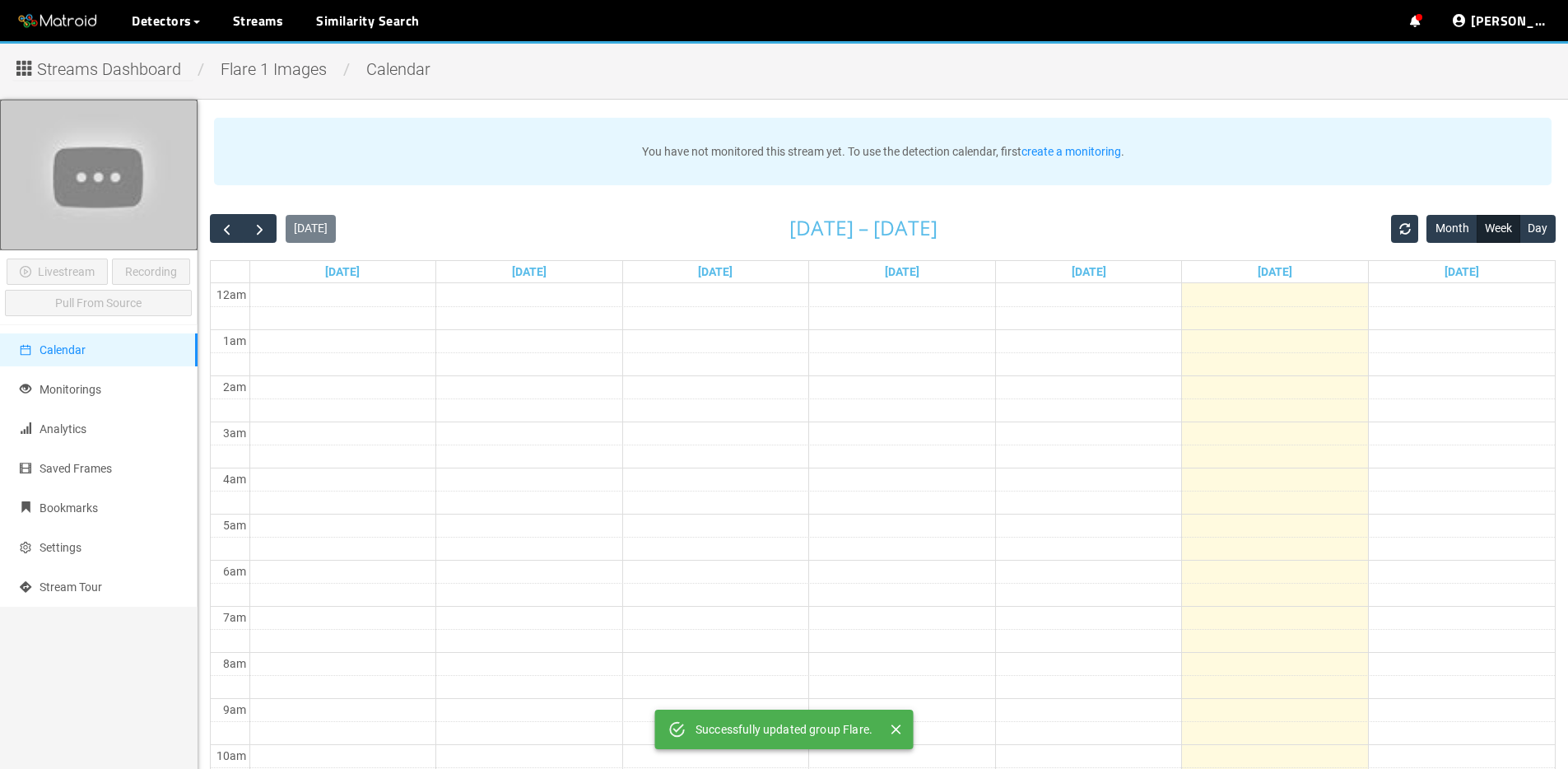
click at [103, 82] on div "Streams Dashboard / Flare 1 Images / calendar Successfully updated group Flare.…" at bounding box center [784, 751] width 1568 height 1420
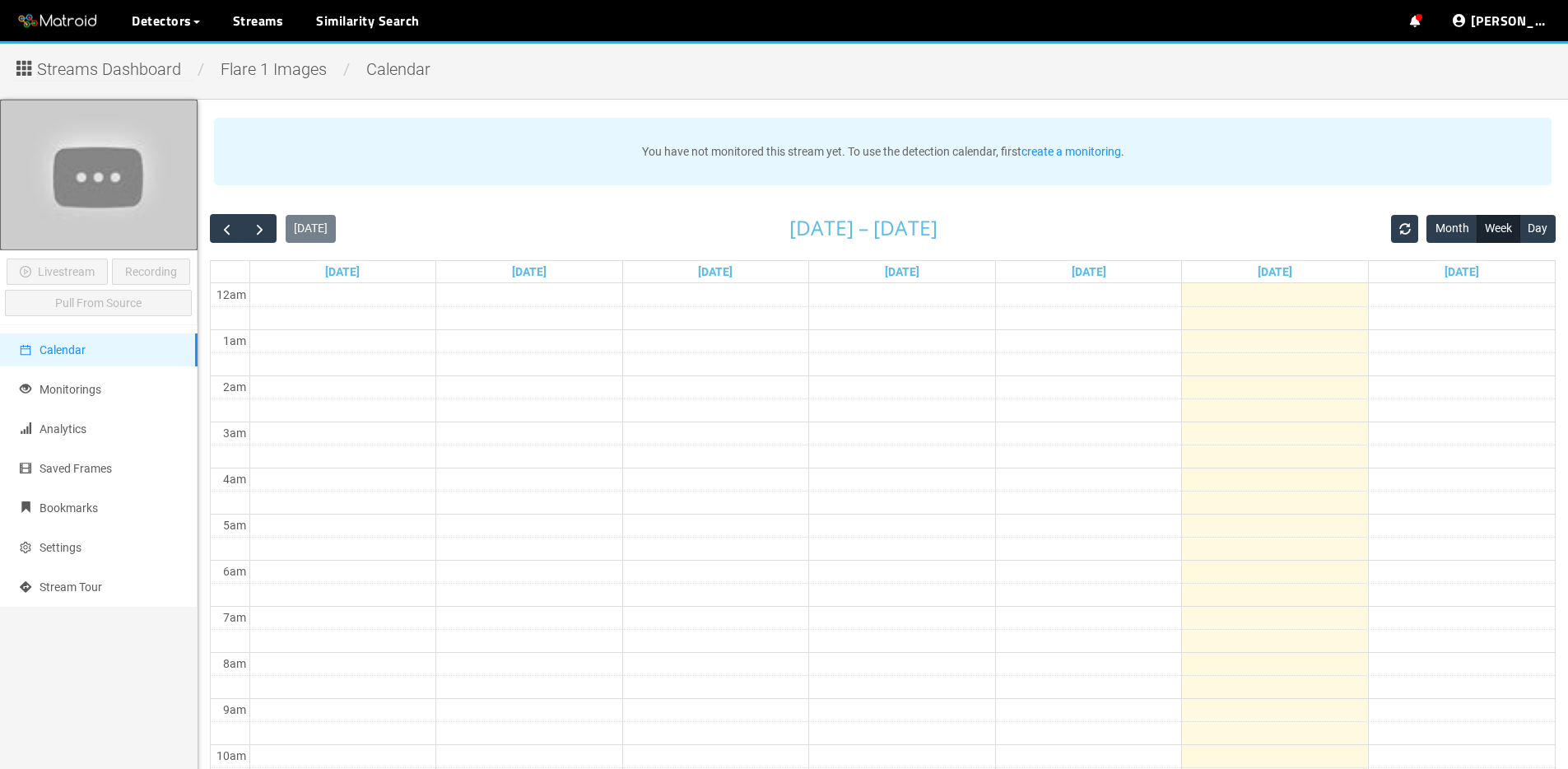
click at [104, 80] on span "Streams Dashboard" at bounding box center [108, 70] width 144 height 26
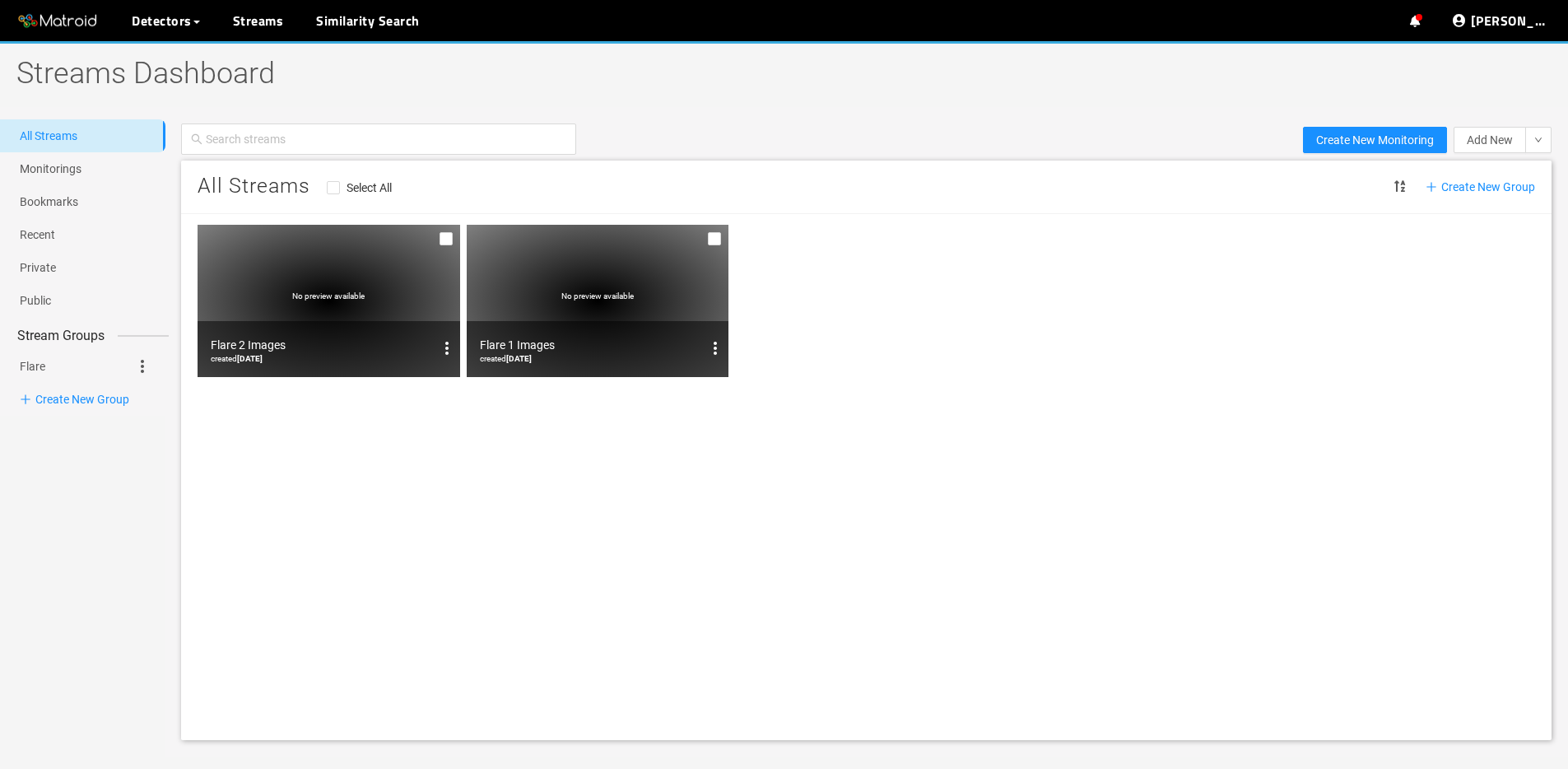
click at [1517, 162] on div "All Streams Select All Create New Group" at bounding box center [866, 187] width 1371 height 54
click at [1527, 172] on div "All Streams Select All Create New Group" at bounding box center [866, 187] width 1371 height 54
click at [1482, 168] on span "Stream" at bounding box center [1475, 172] width 37 height 13
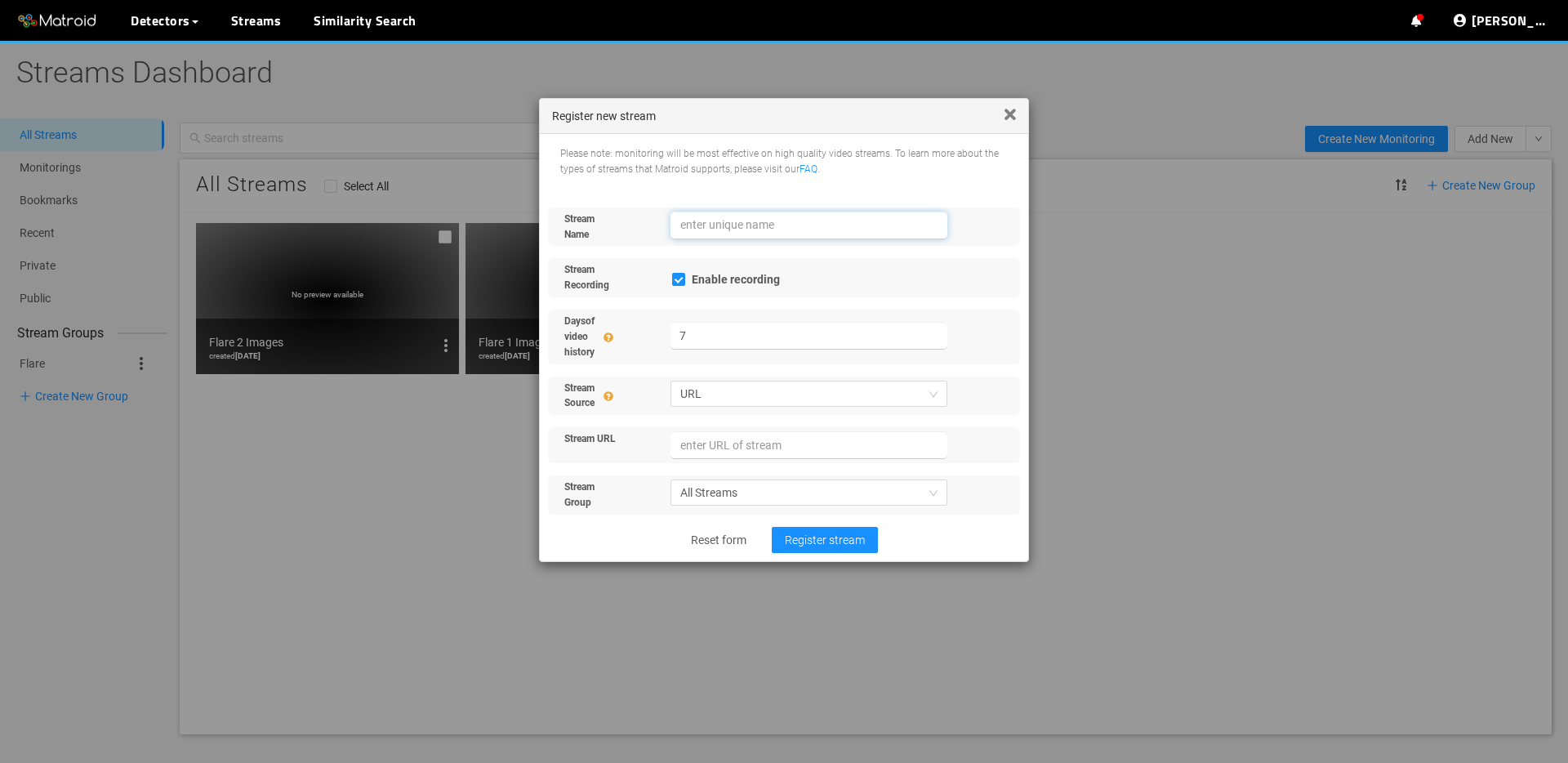
click at [767, 231] on input "text" at bounding box center [810, 225] width 278 height 28
click at [790, 395] on span "URL" at bounding box center [809, 393] width 258 height 25
type input "Talon 1"
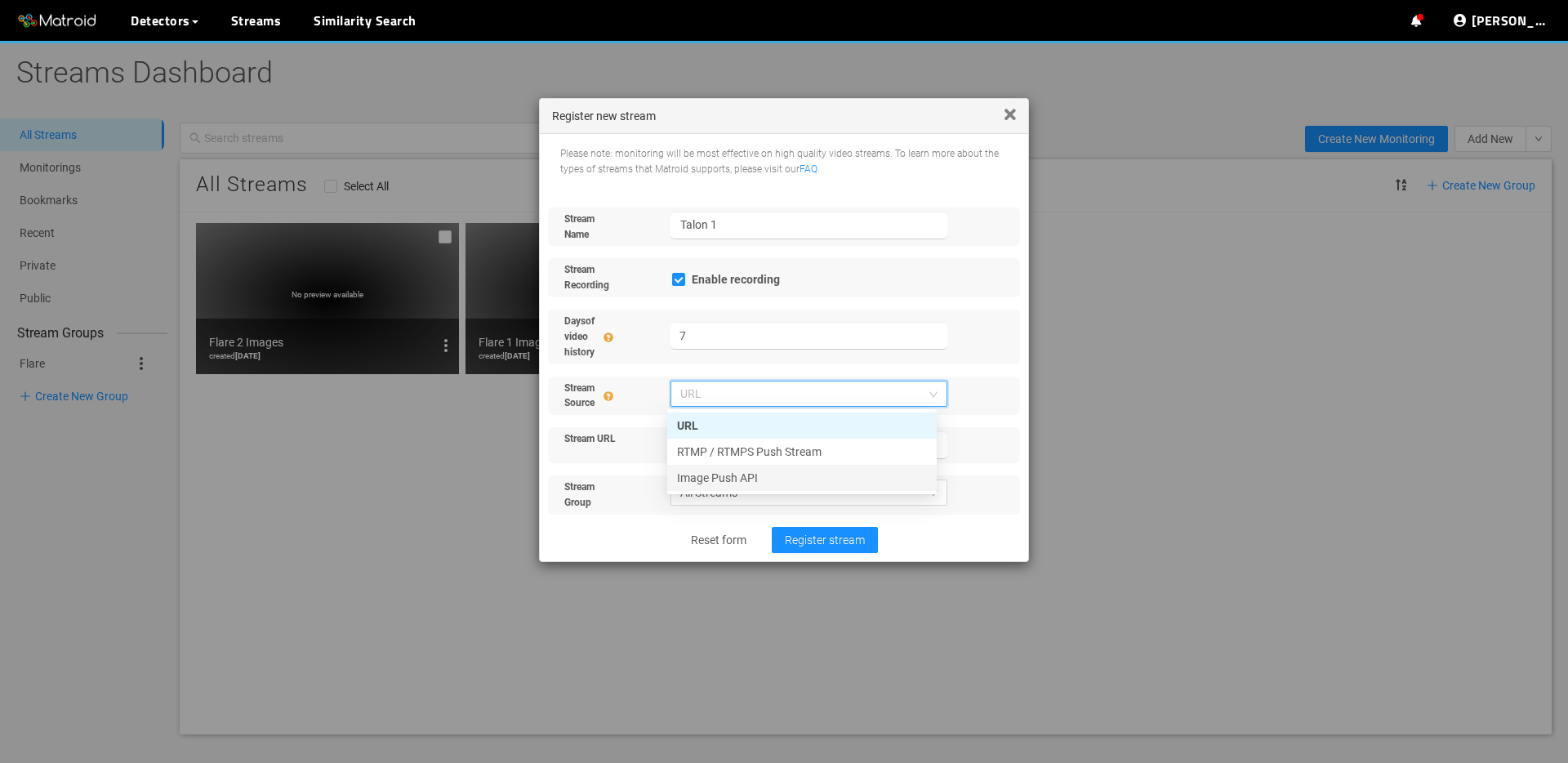
click at [782, 481] on div "Image Push API" at bounding box center [801, 477] width 250 height 18
checkbox input "false"
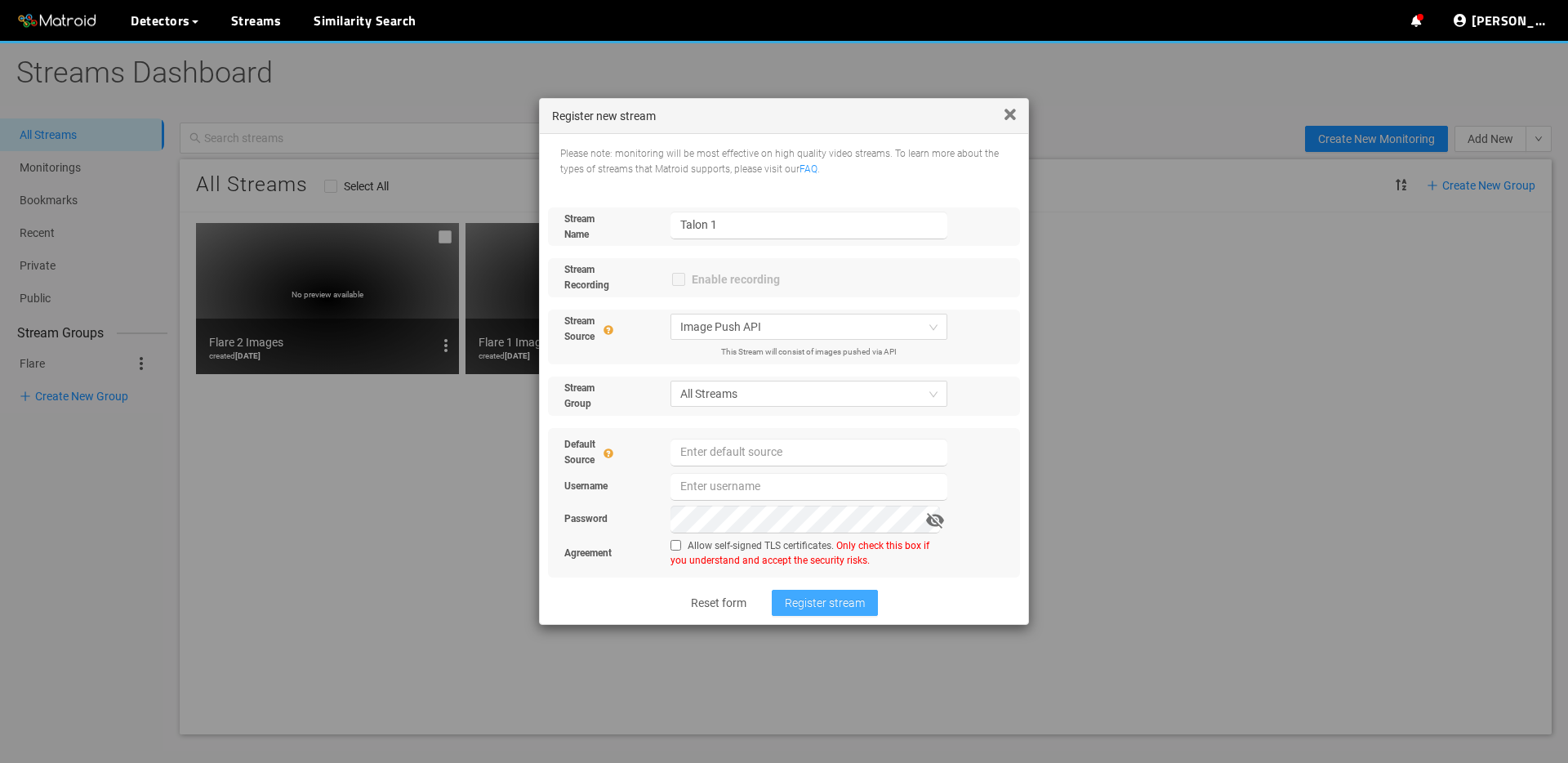
click at [811, 596] on span "Register stream" at bounding box center [825, 602] width 80 height 18
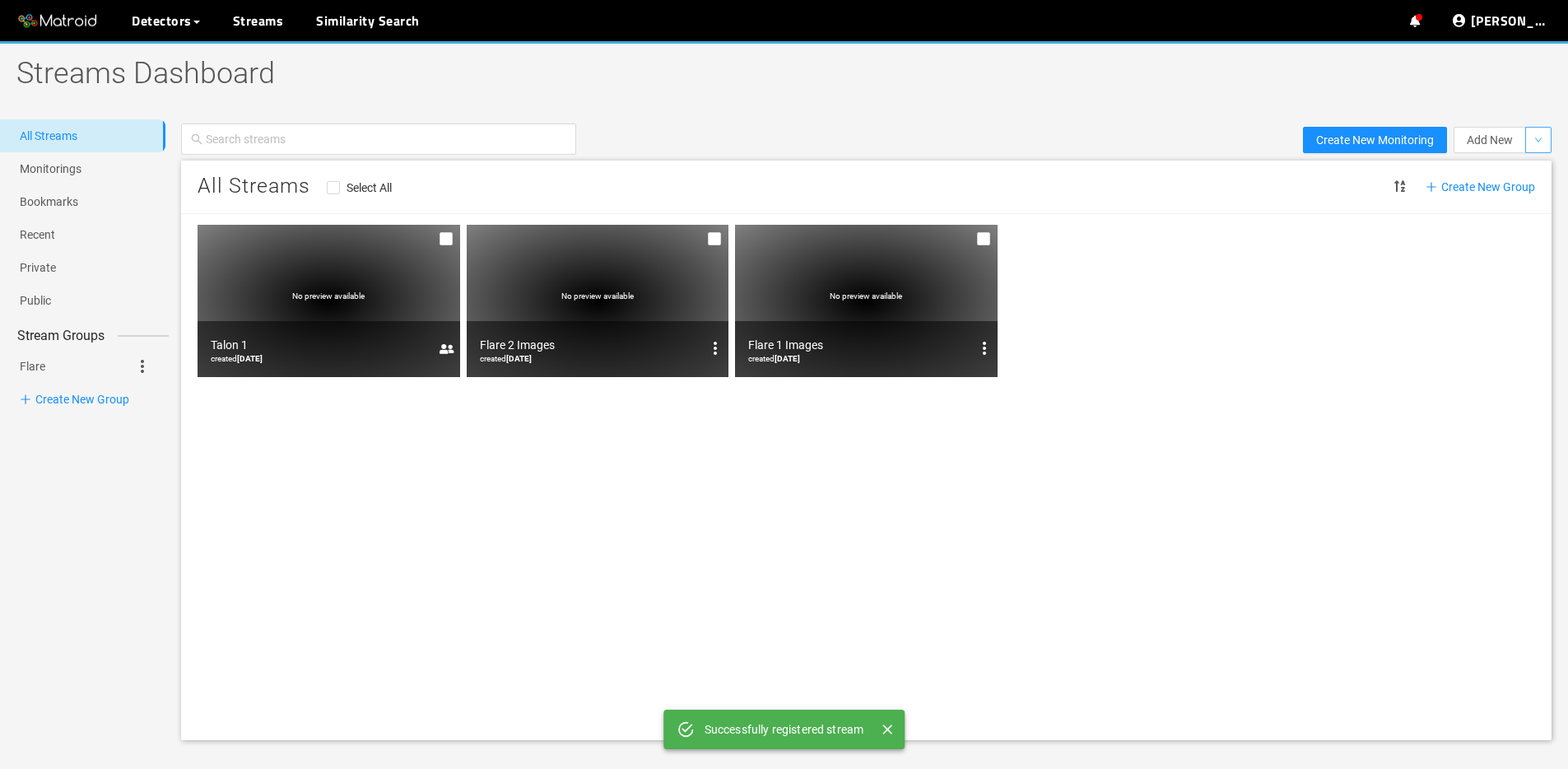
click at [1542, 137] on button "button" at bounding box center [1538, 139] width 26 height 26
click at [1500, 178] on span "Create New Group" at bounding box center [1480, 186] width 109 height 18
click at [1526, 145] on div "Add New" at bounding box center [1502, 139] width 98 height 26
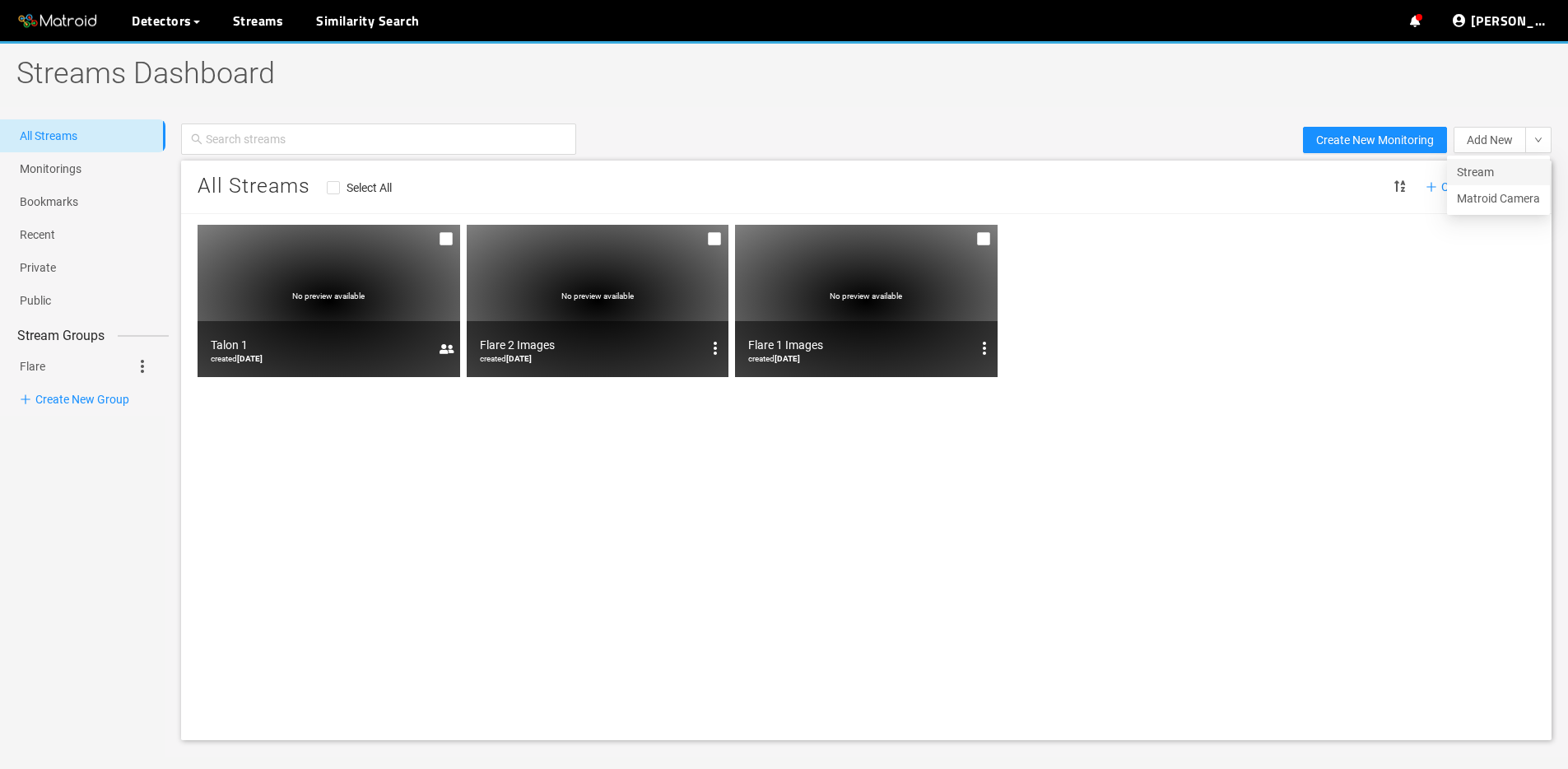
click at [1515, 161] on li "Stream" at bounding box center [1498, 172] width 103 height 26
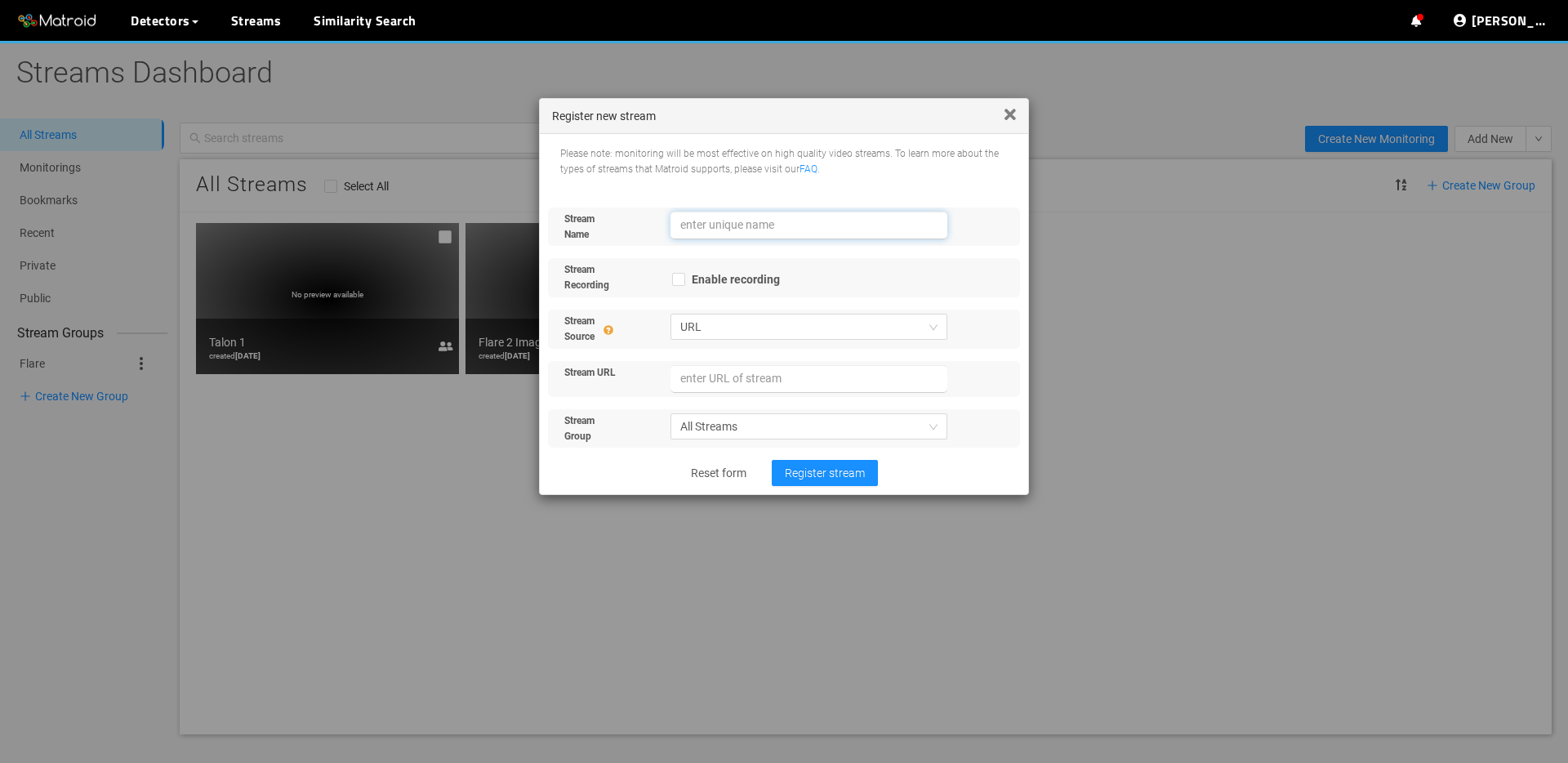
click at [829, 214] on input "text" at bounding box center [810, 225] width 278 height 28
click at [821, 314] on span "URL" at bounding box center [809, 326] width 258 height 25
type input "Talon 2"
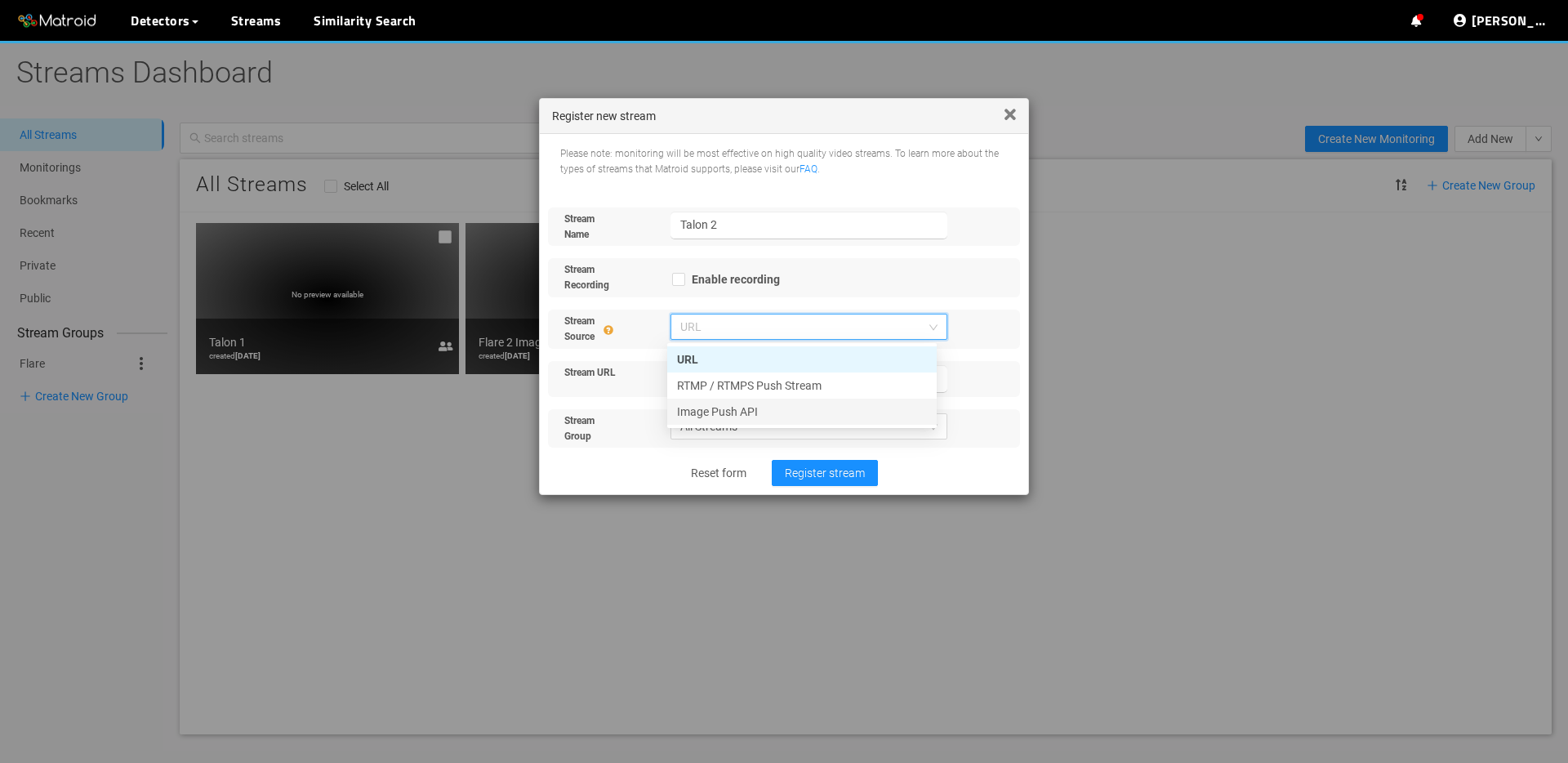
click at [814, 406] on div "Image Push API" at bounding box center [801, 411] width 250 height 18
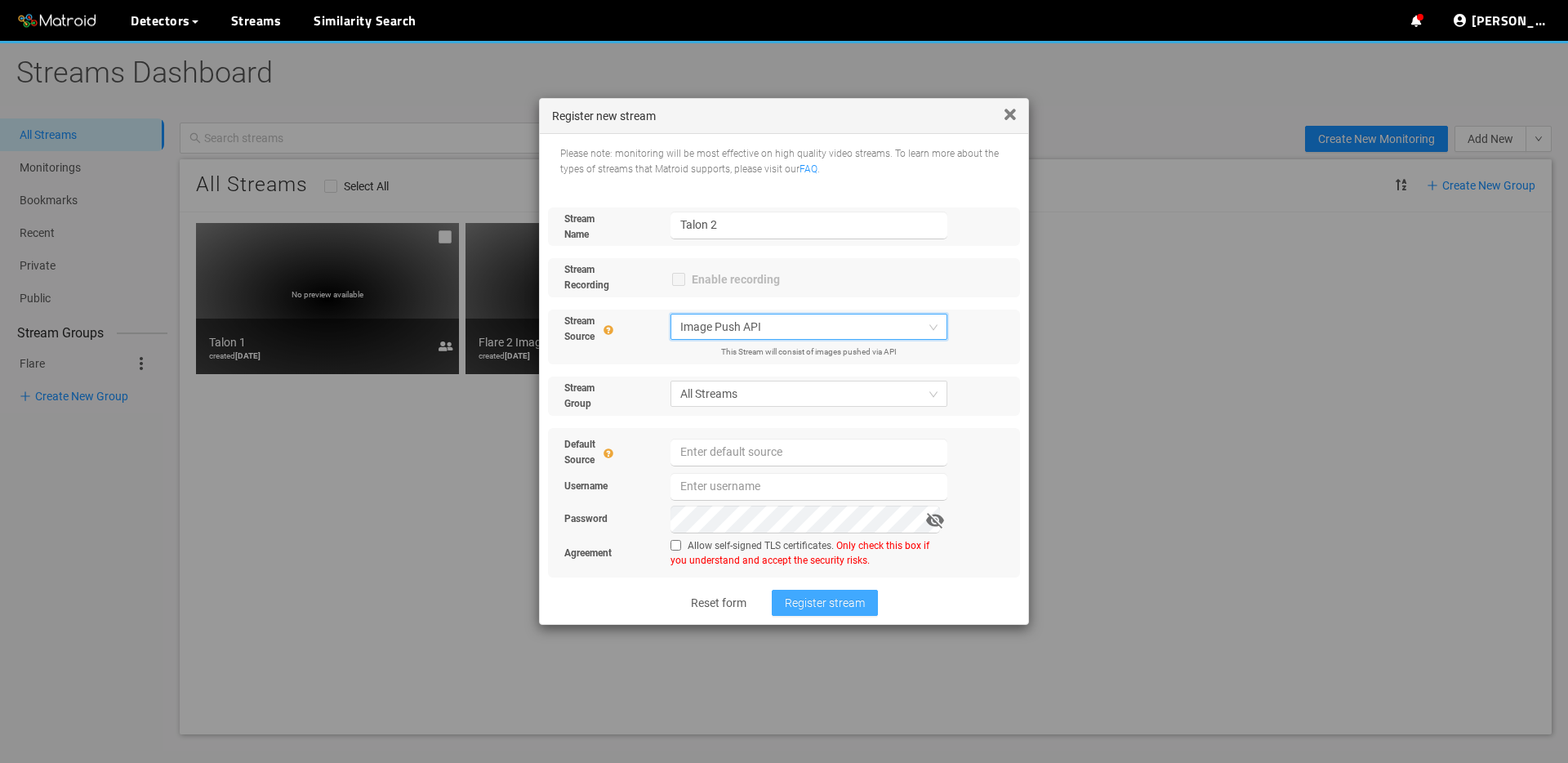
click at [820, 598] on span "Register stream" at bounding box center [825, 602] width 80 height 18
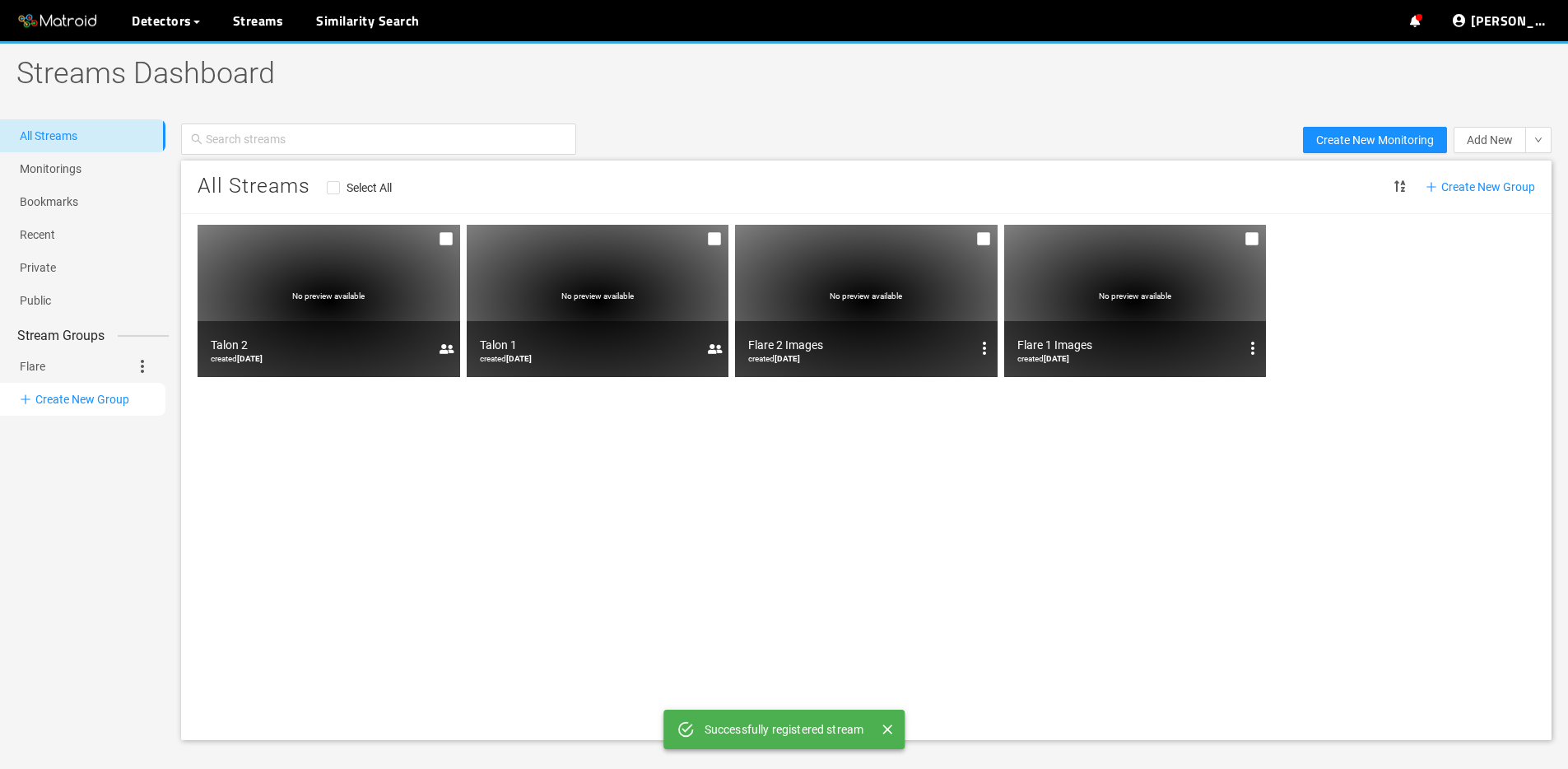
click at [102, 392] on li "Create New Group" at bounding box center [83, 399] width 166 height 33
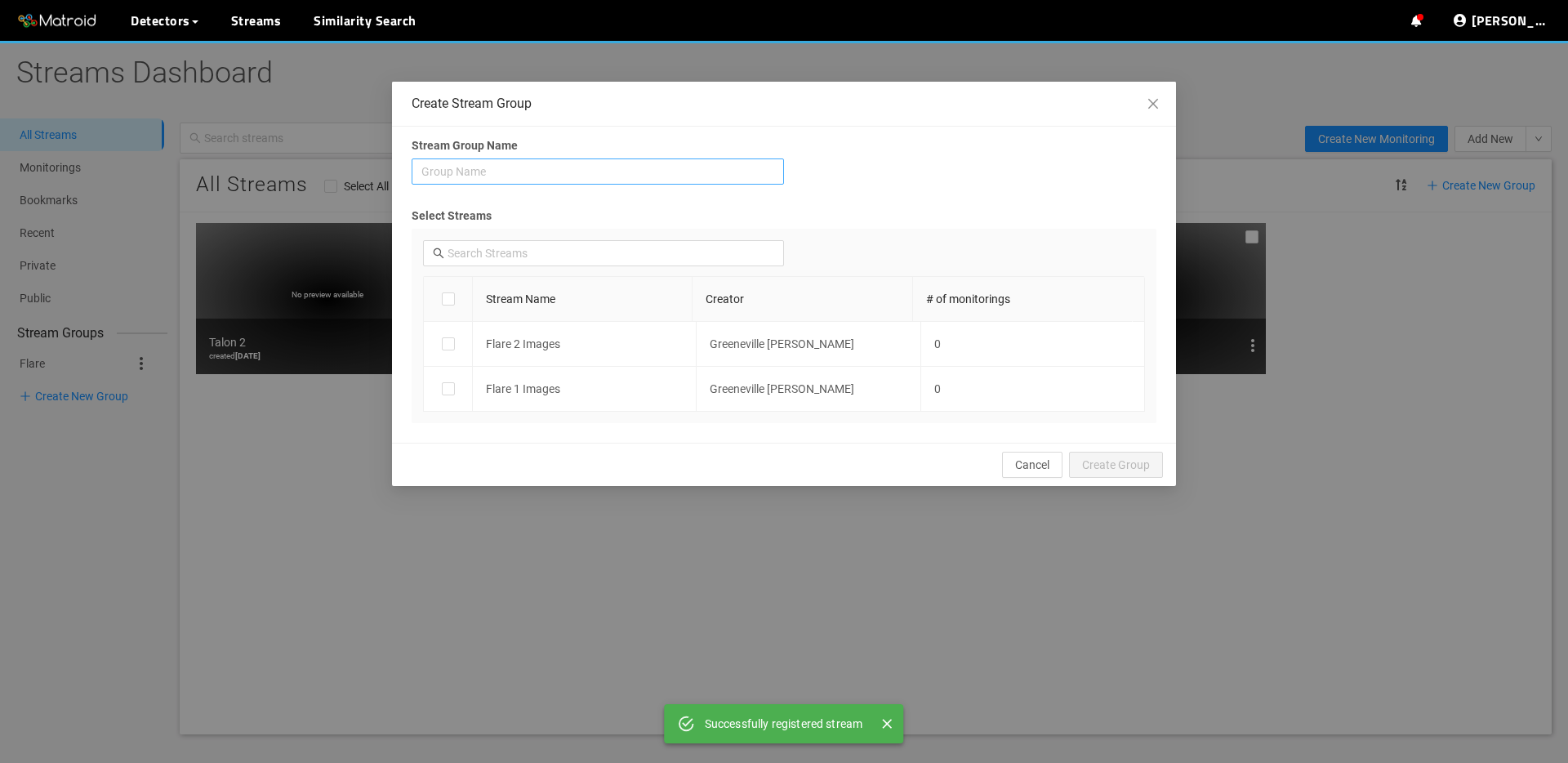
click at [557, 156] on div "Stream Group Name Group Name Select Streams Stream Name Creator # of monitoring…" at bounding box center [784, 284] width 784 height 316
click at [554, 163] on input "search" at bounding box center [598, 171] width 353 height 25
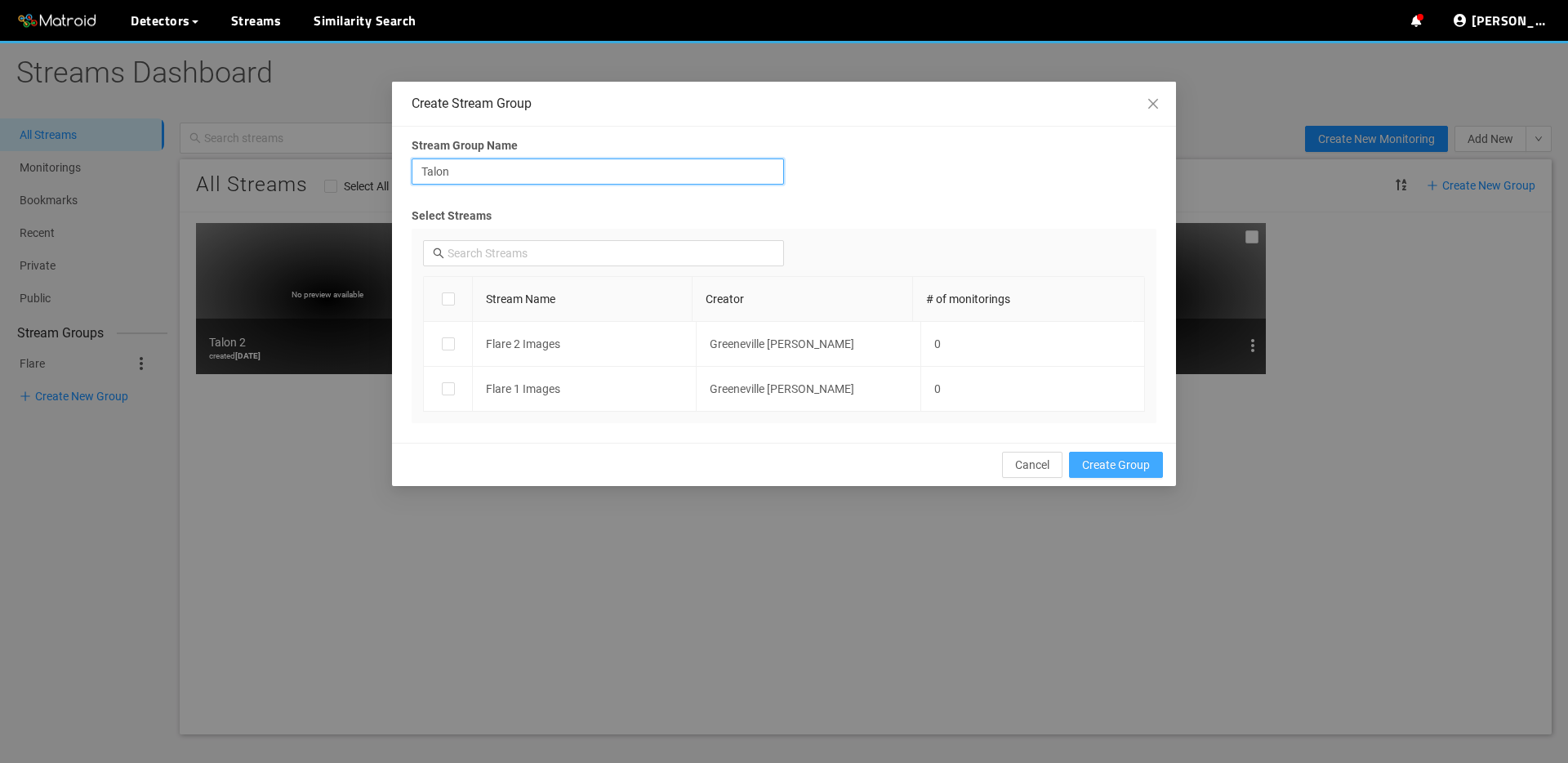
type input "Talon"
click at [1095, 456] on span "Create Group" at bounding box center [1116, 464] width 68 height 18
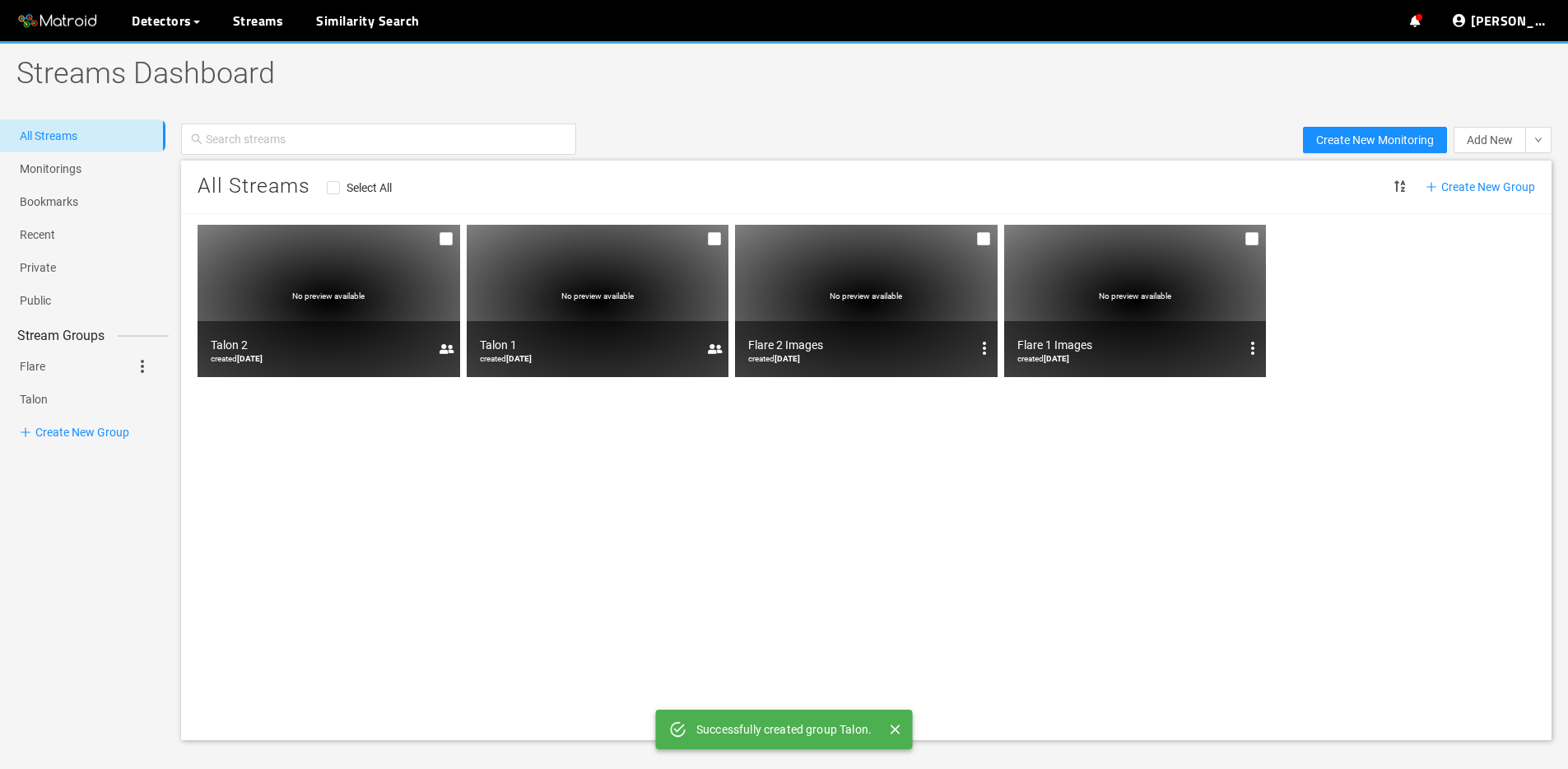
click at [355, 531] on div "All Streams Select All Create New Group No preview available Talon 2 created 08…" at bounding box center [866, 450] width 1371 height 580
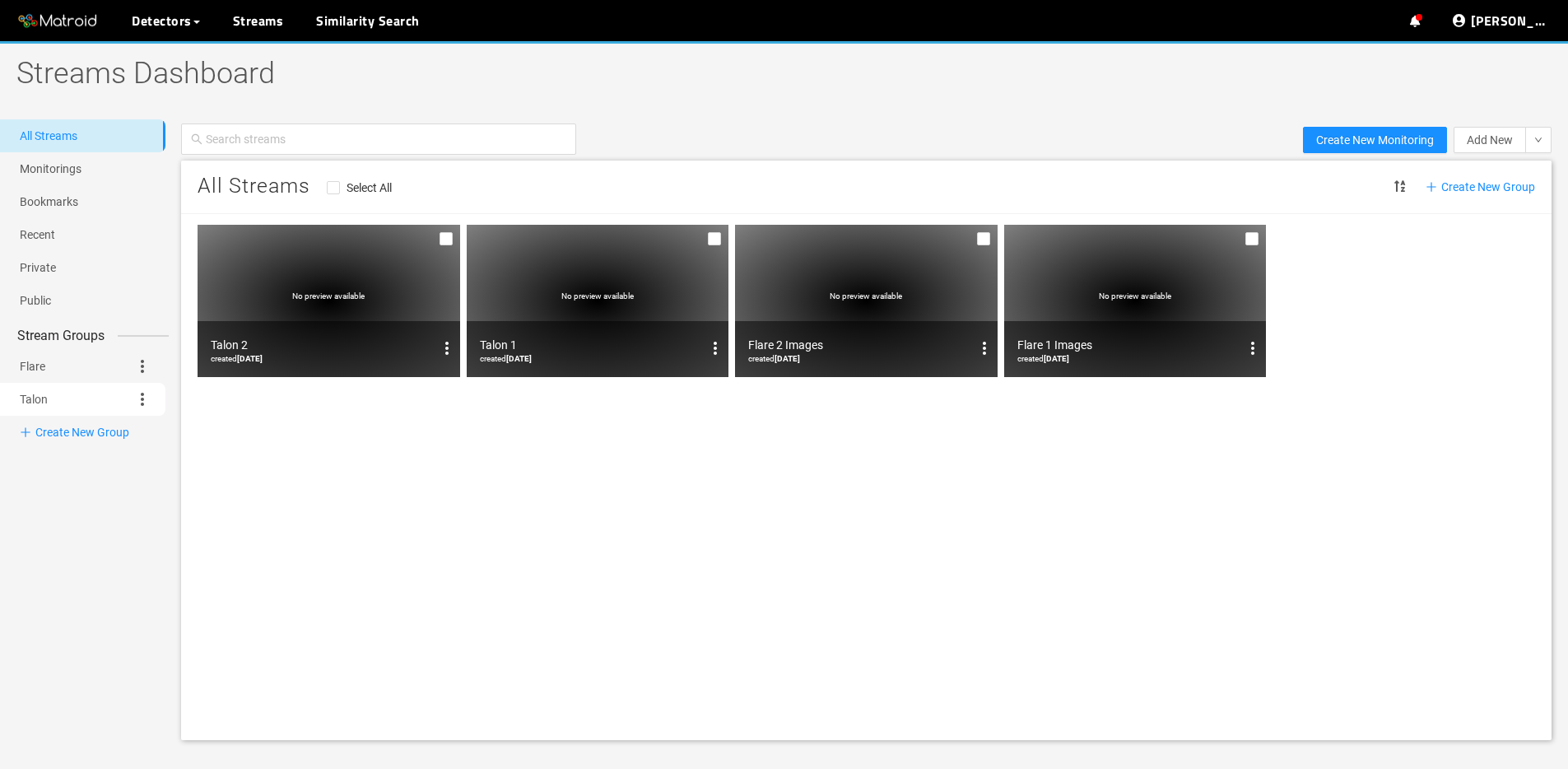
click at [138, 393] on icon at bounding box center [142, 399] width 20 height 20
click at [152, 434] on li "Edit Group" at bounding box center [174, 424] width 84 height 26
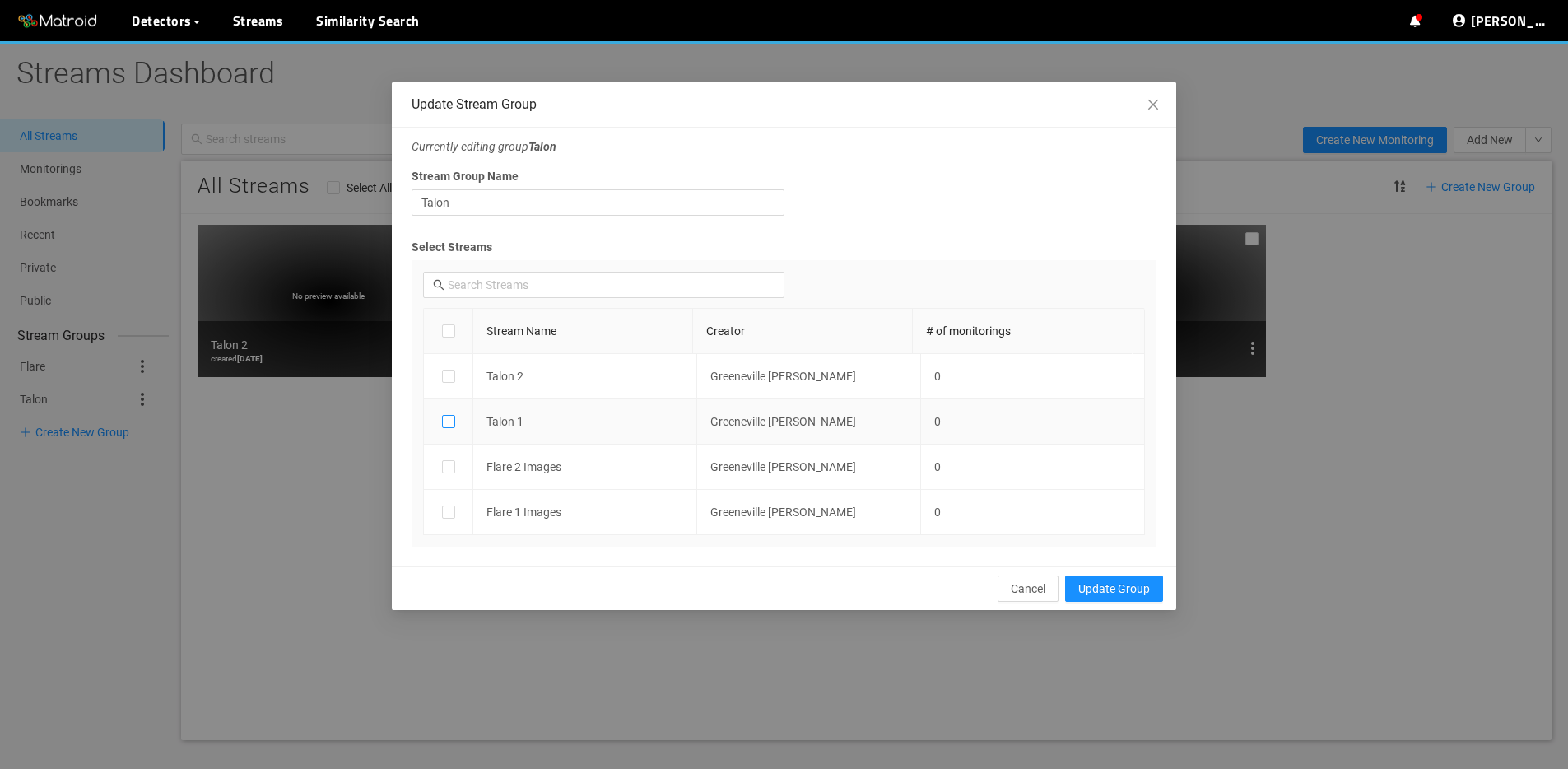
click at [447, 418] on input "checkbox" at bounding box center [448, 424] width 13 height 13
checkbox input "true"
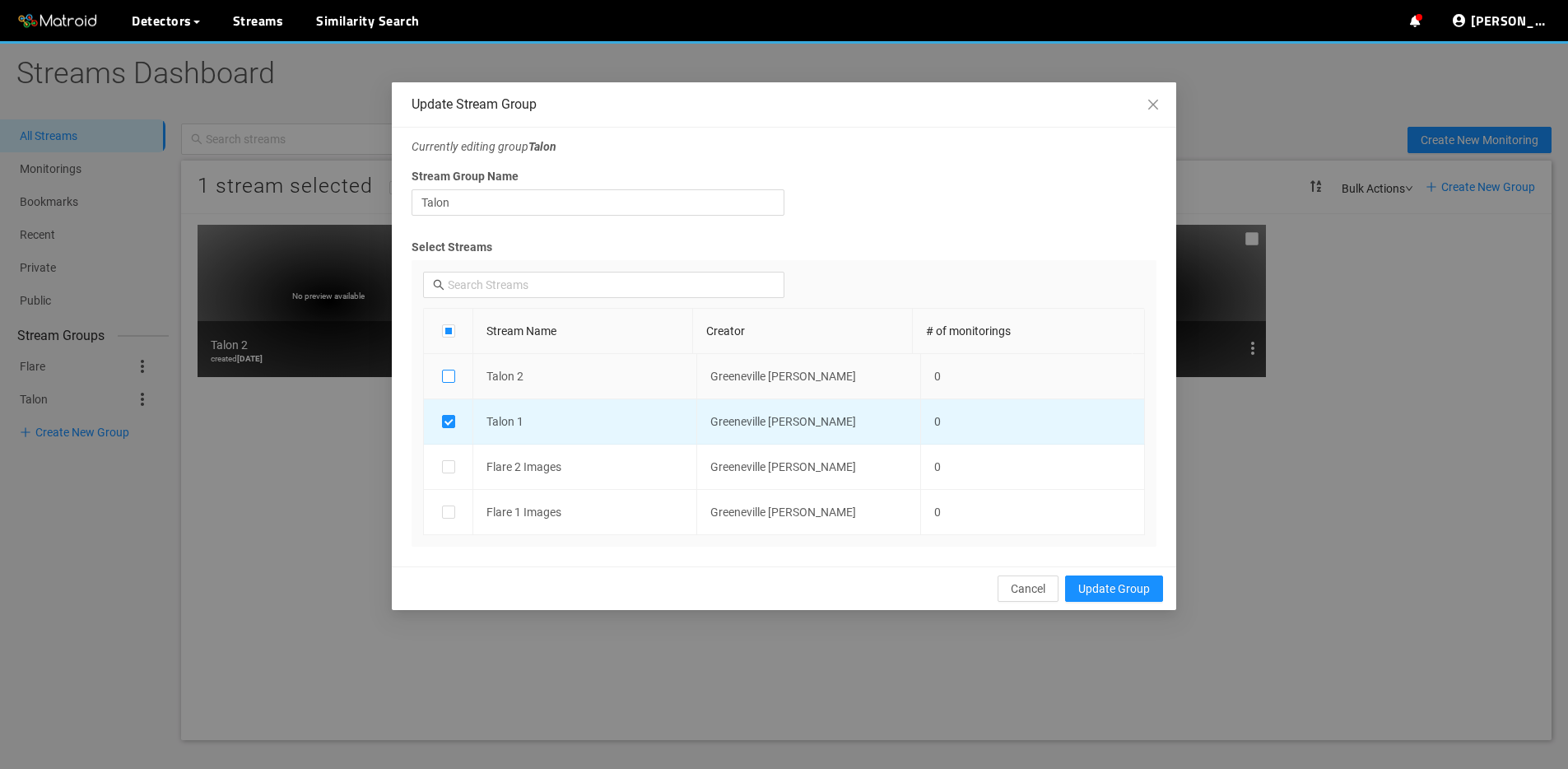
click at [447, 374] on input "checkbox" at bounding box center [448, 379] width 13 height 13
checkbox input "true"
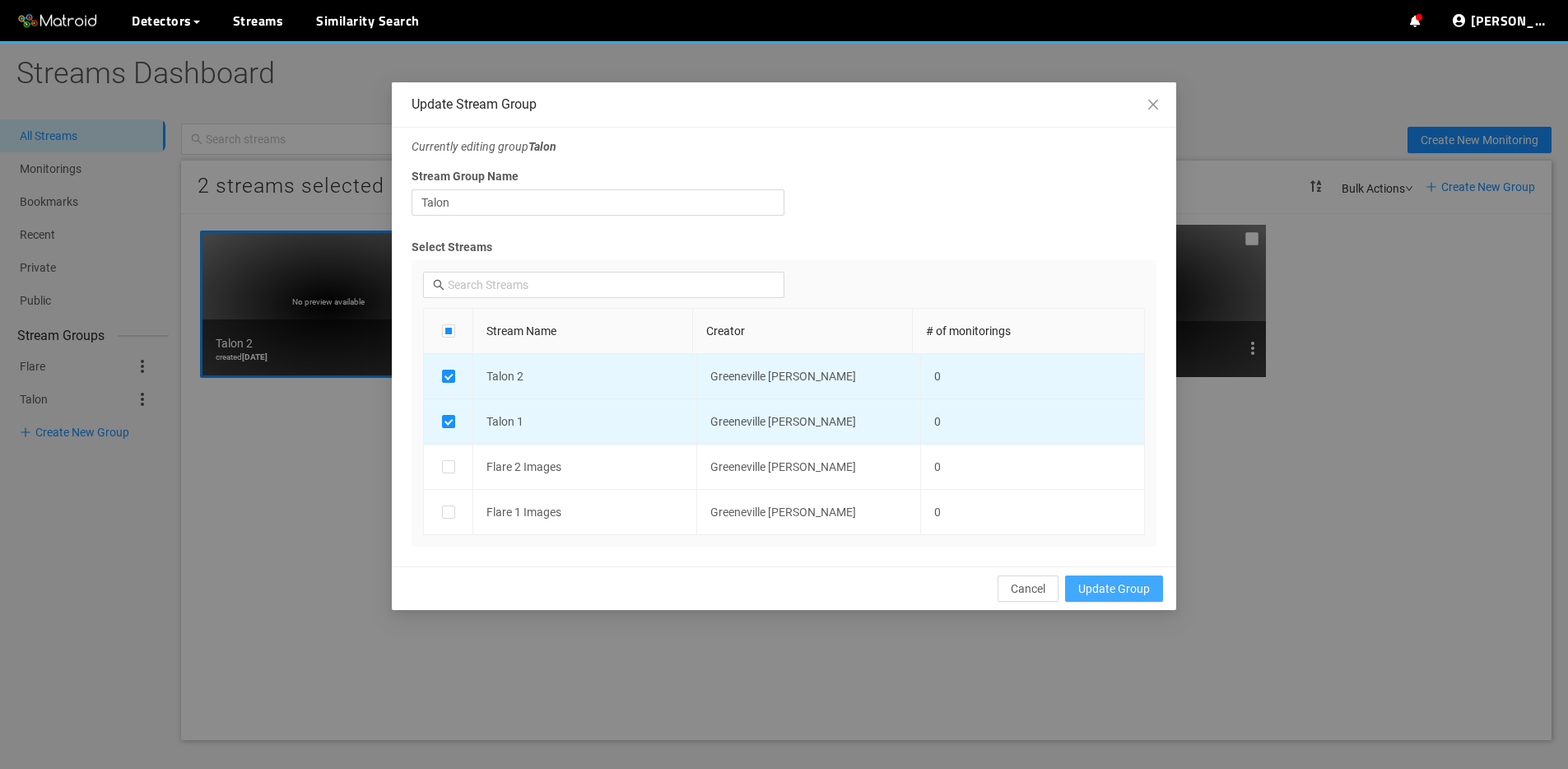
click at [1085, 584] on span "Update Group" at bounding box center [1114, 588] width 72 height 18
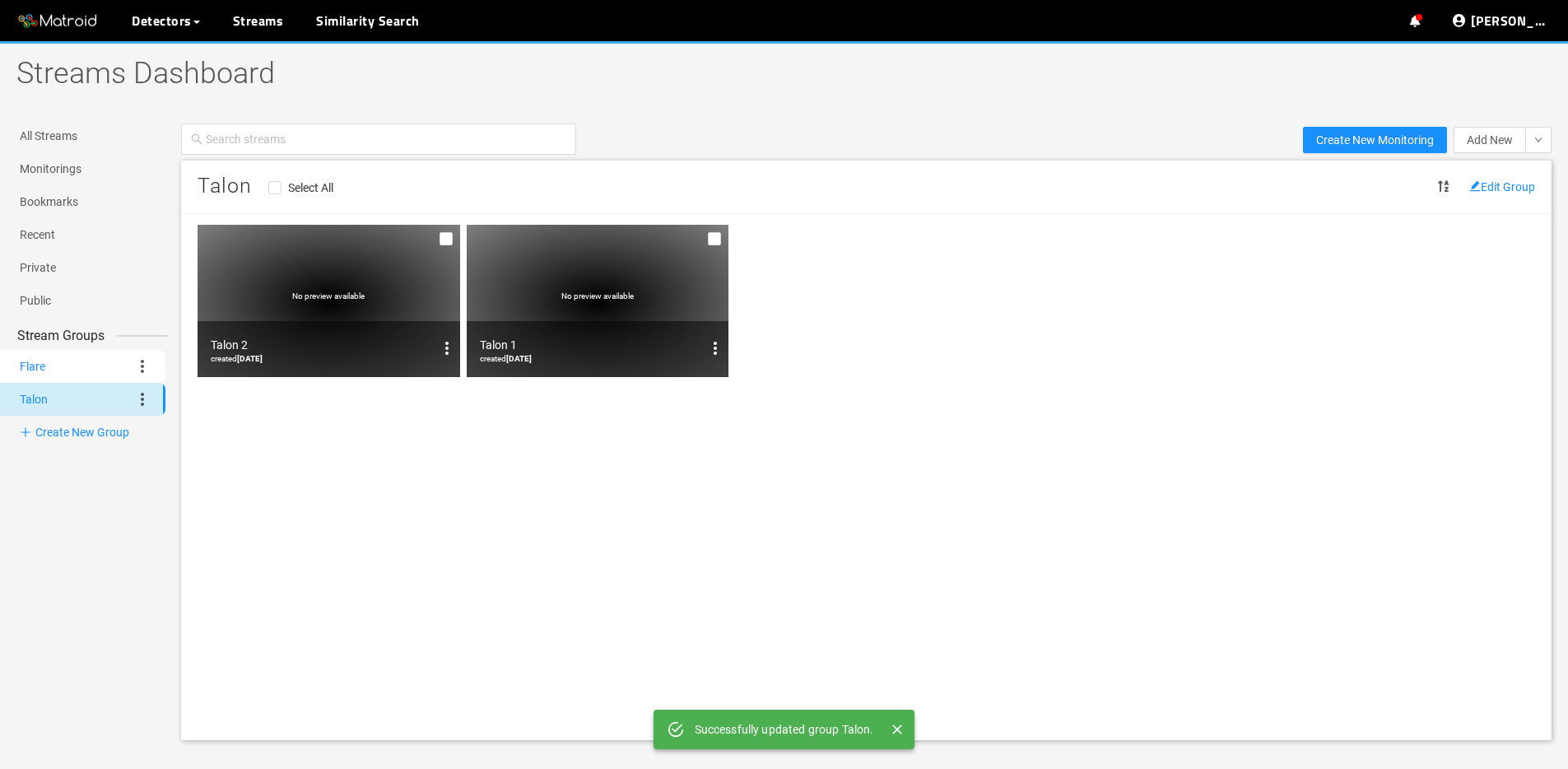
click at [45, 370] on link "Flare" at bounding box center [32, 366] width 26 height 33
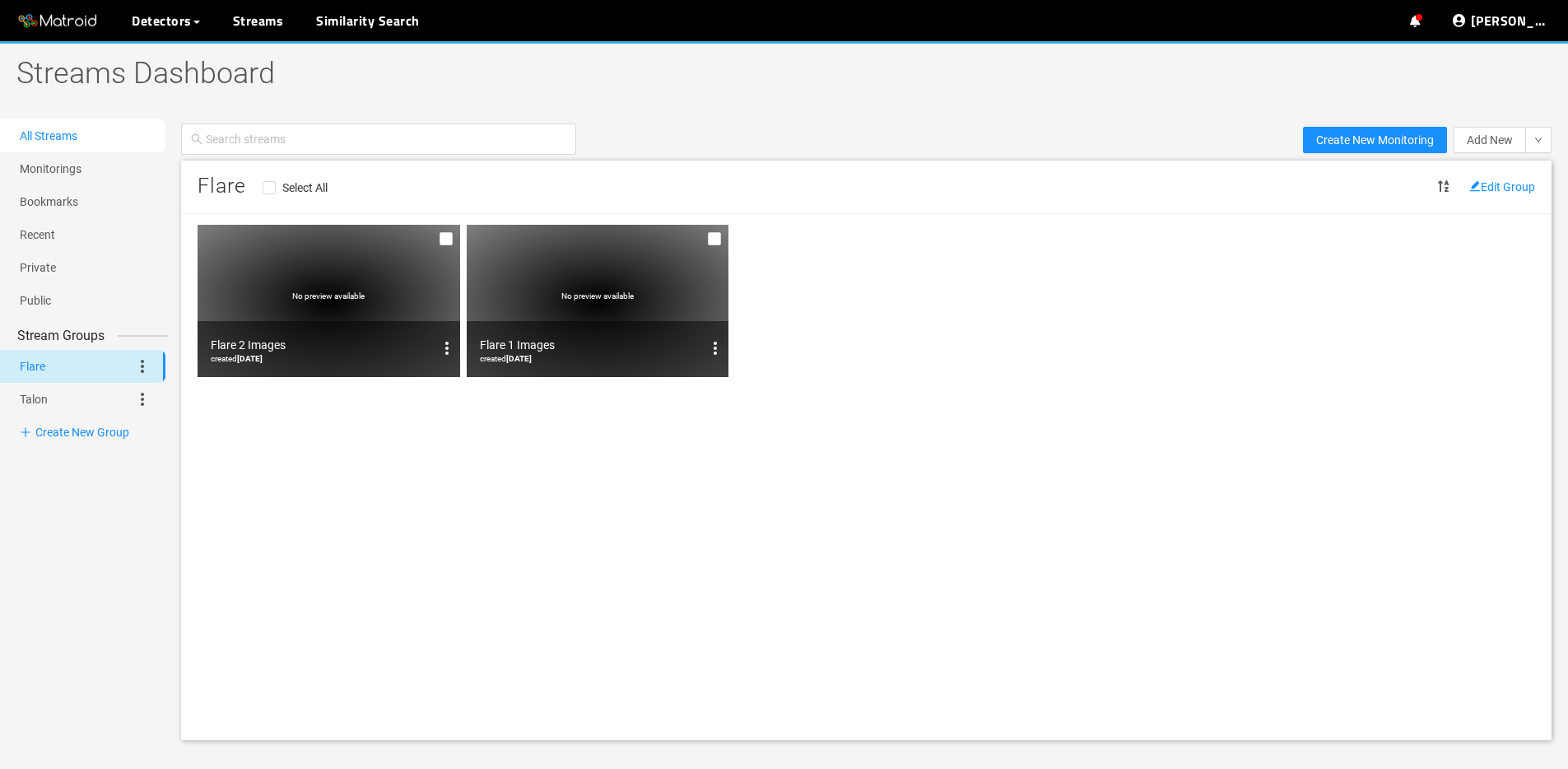
click at [75, 129] on link "All Streams" at bounding box center [48, 135] width 57 height 13
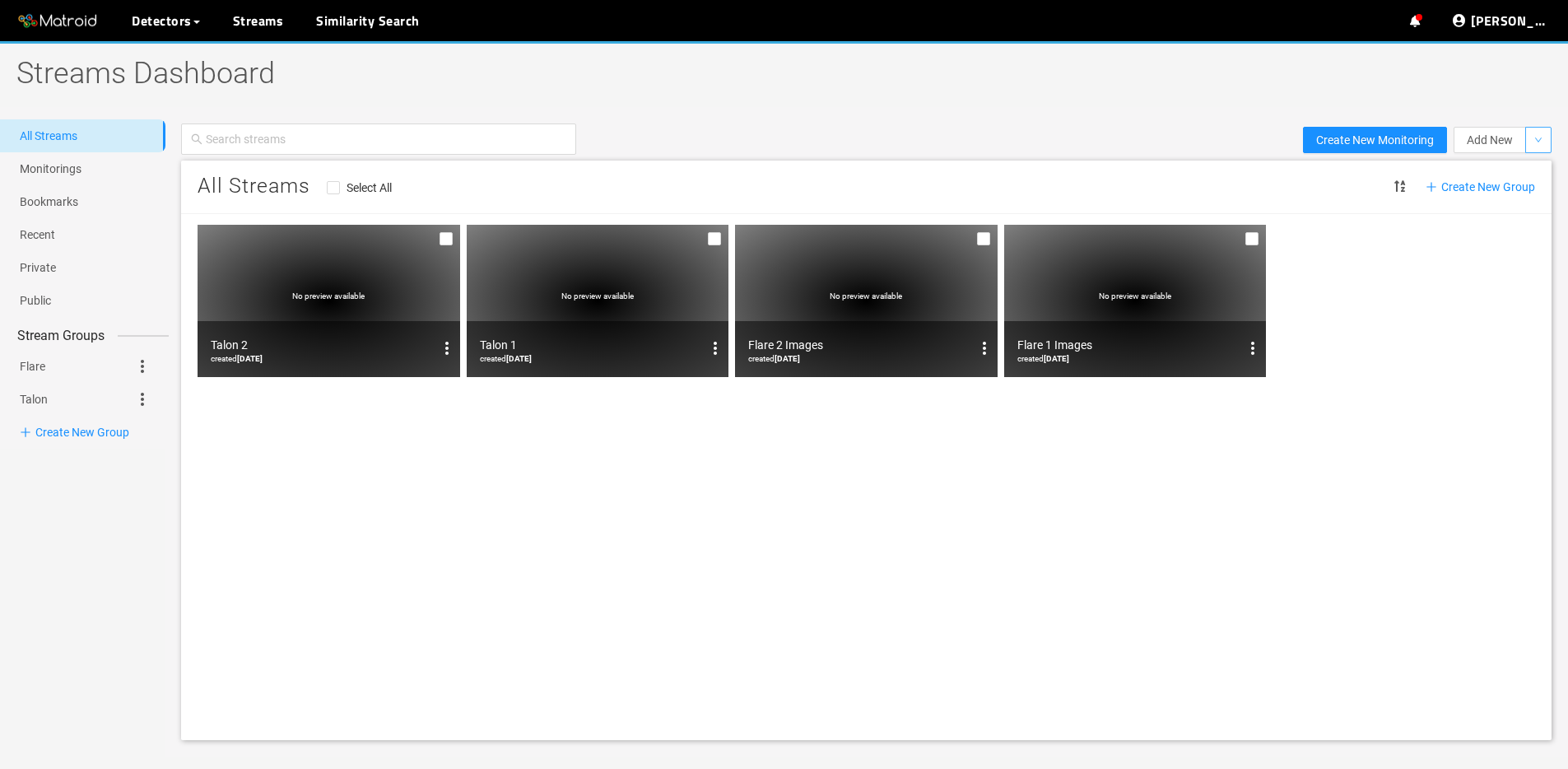
click at [1542, 152] on button "button" at bounding box center [1538, 139] width 26 height 26
drag, startPoint x: 1503, startPoint y: 174, endPoint x: 1379, endPoint y: 192, distance: 125.3
click at [1502, 173] on li "Stream" at bounding box center [1498, 172] width 103 height 26
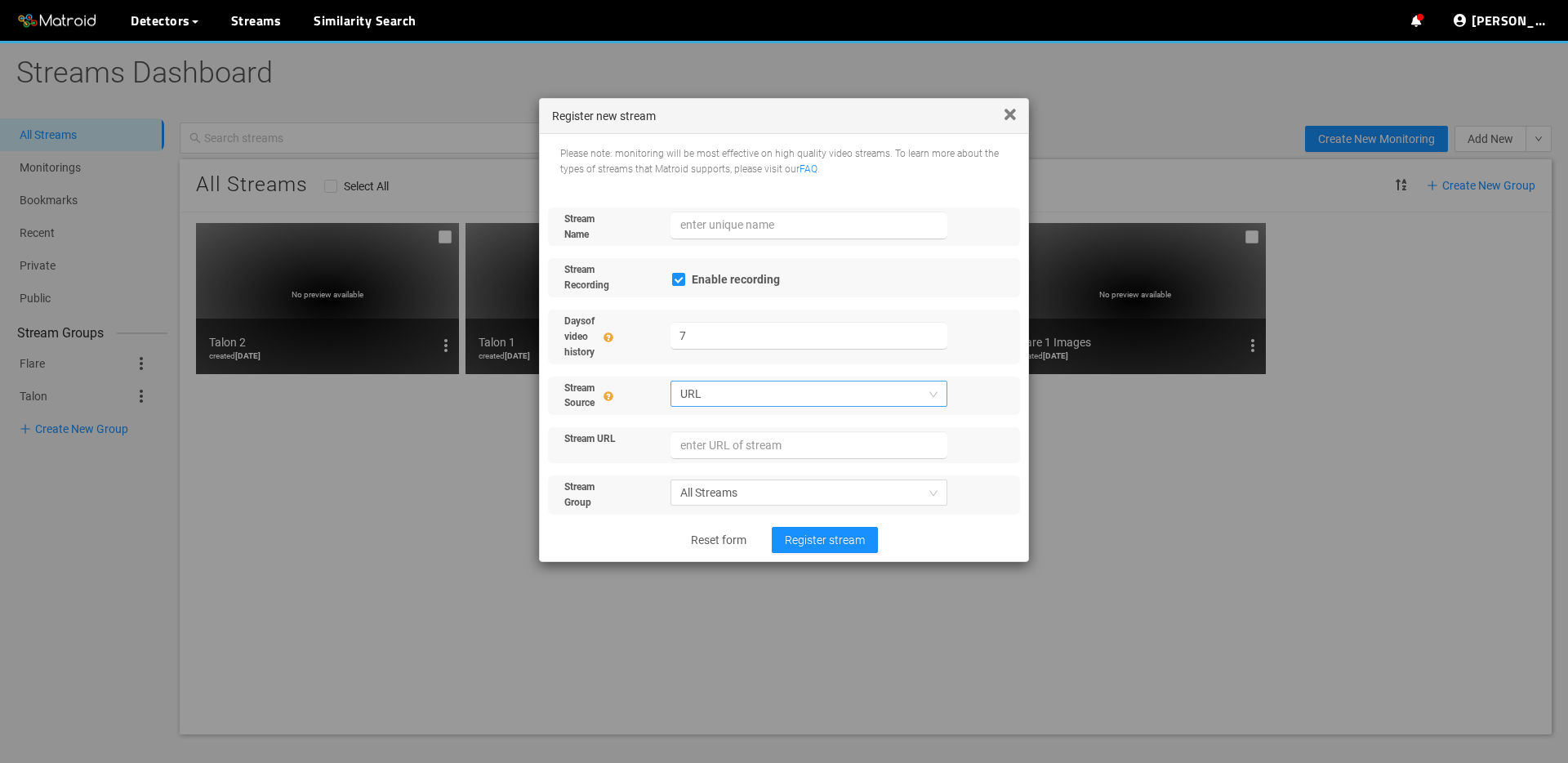
click at [710, 396] on span "URL" at bounding box center [809, 393] width 258 height 25
click at [709, 484] on div "Image Push API" at bounding box center [801, 477] width 250 height 18
checkbox input "false"
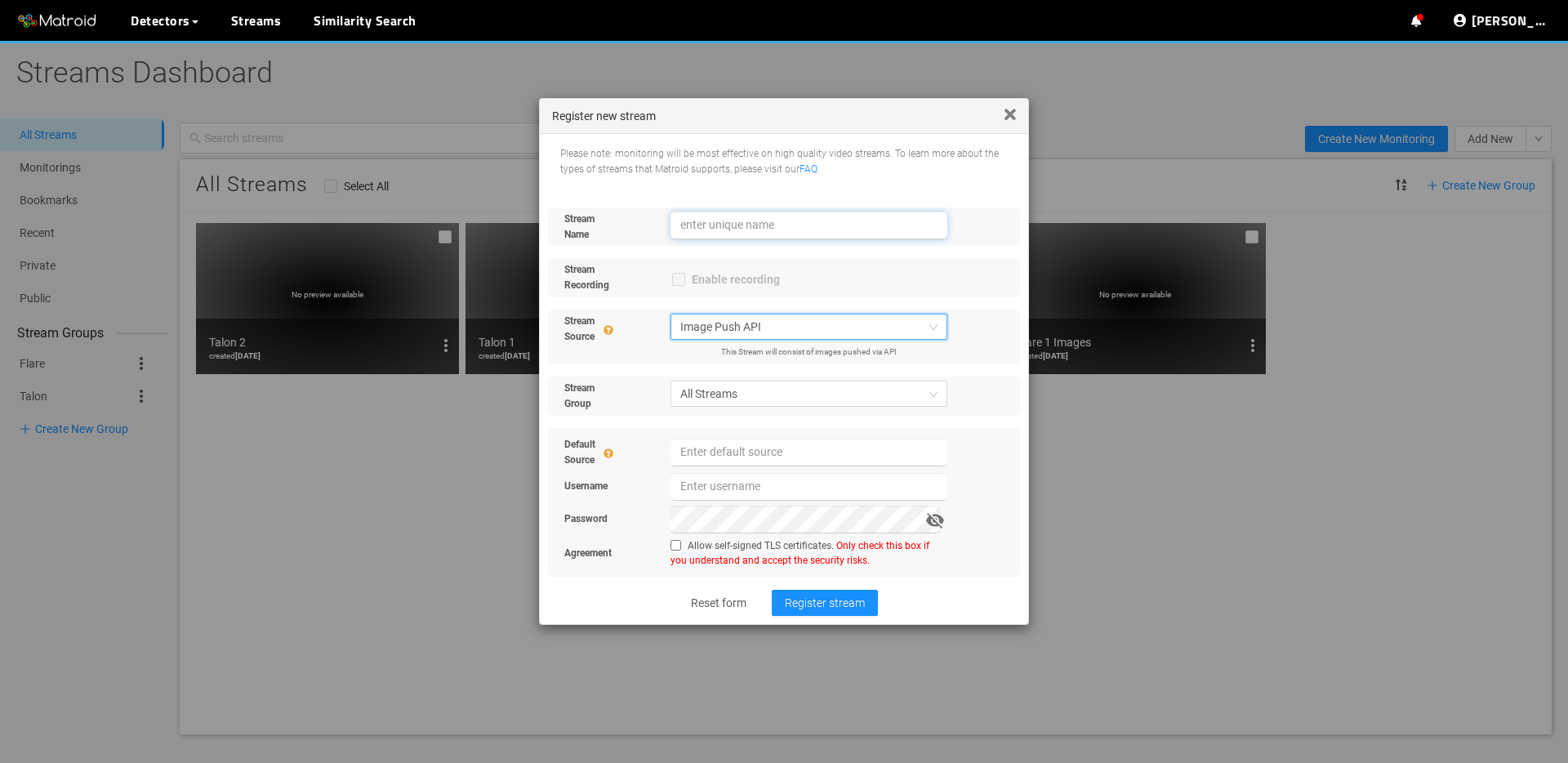
click at [723, 219] on input "text" at bounding box center [810, 225] width 278 height 28
type input "P"
type input "Outboard 1"
click at [757, 399] on span "All Streams" at bounding box center [809, 393] width 258 height 25
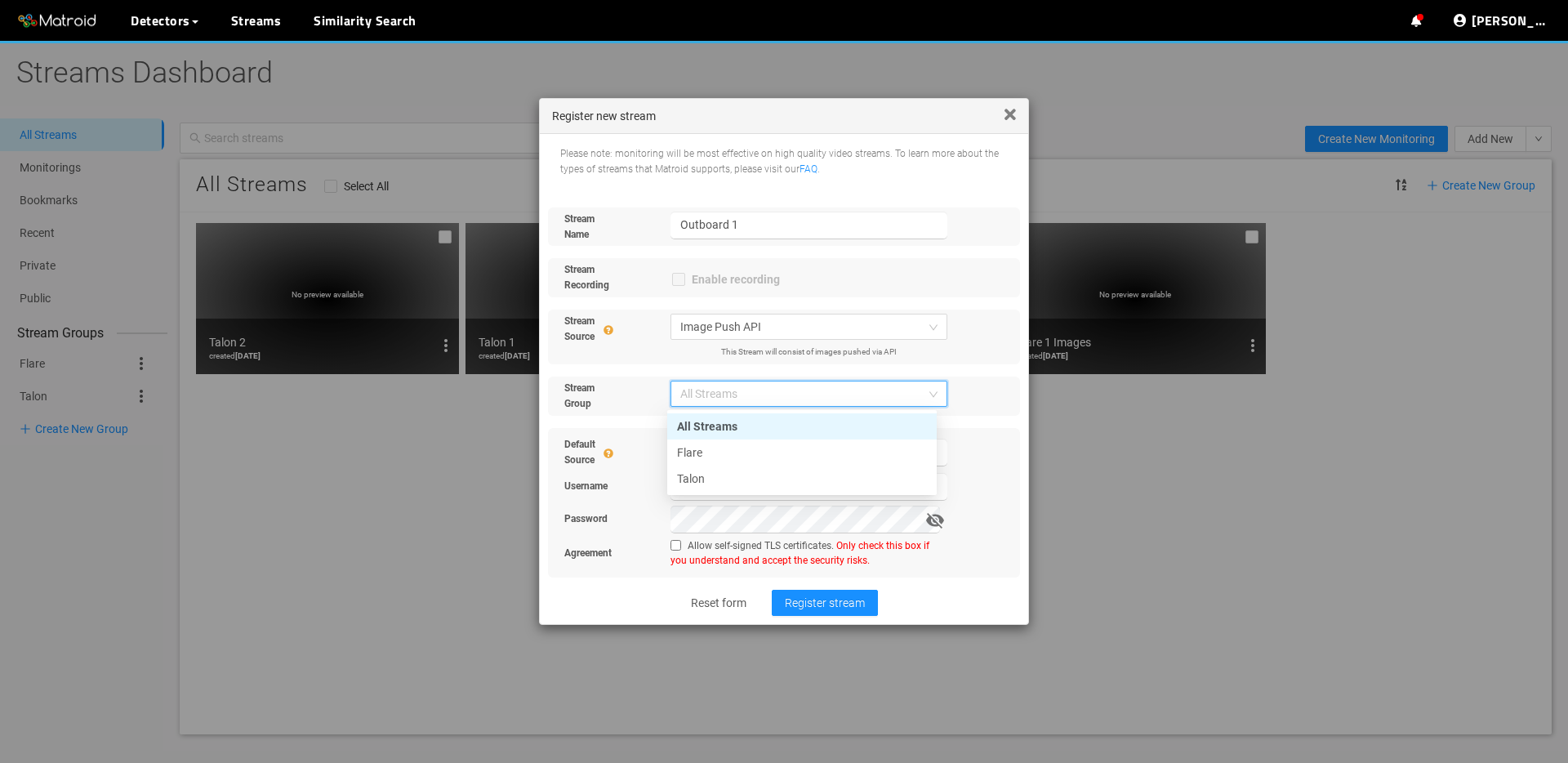
click at [1004, 412] on div "Stream Group All Streams" at bounding box center [784, 396] width 472 height 39
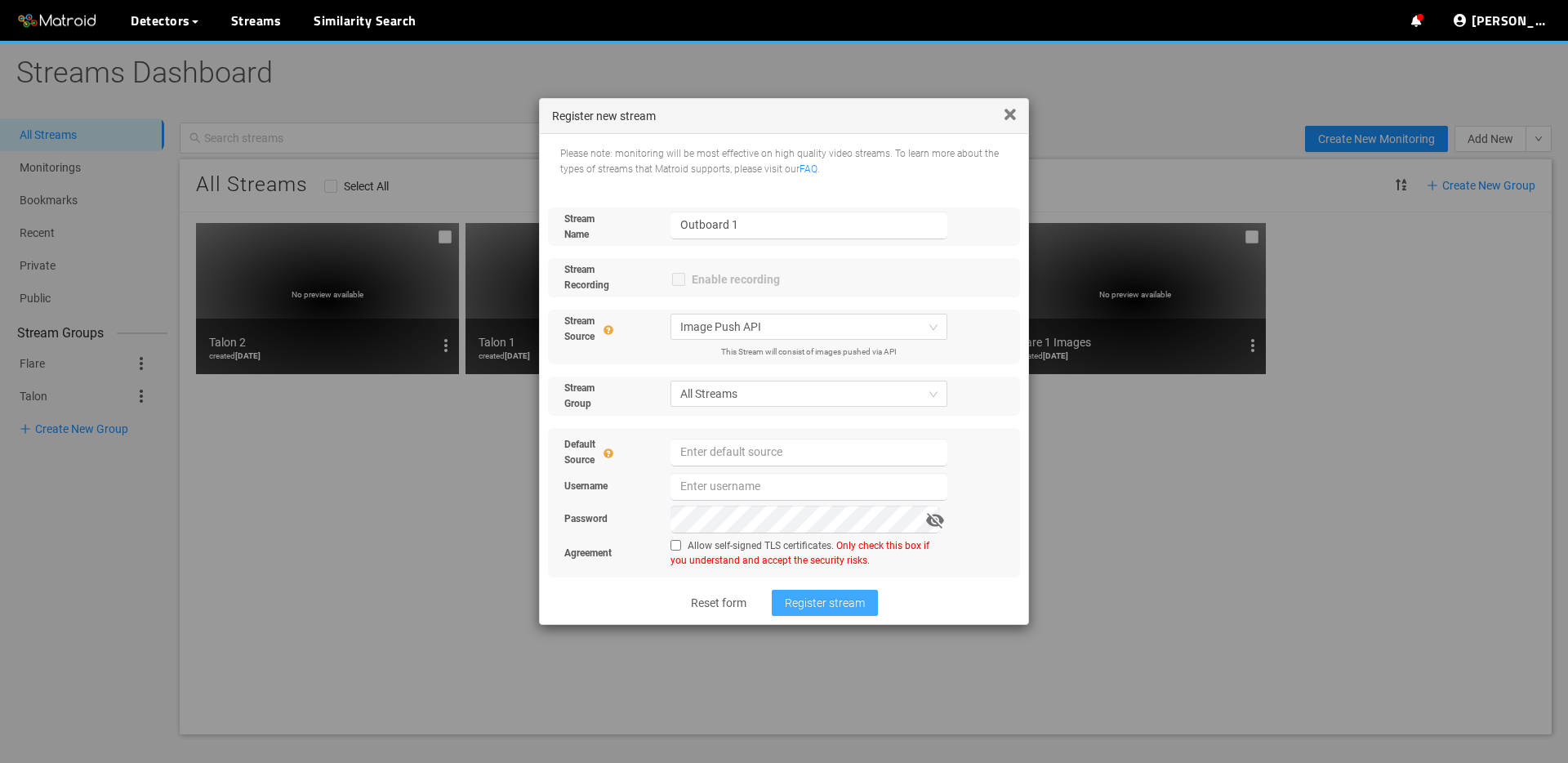
click at [846, 603] on span "Register stream" at bounding box center [825, 602] width 80 height 18
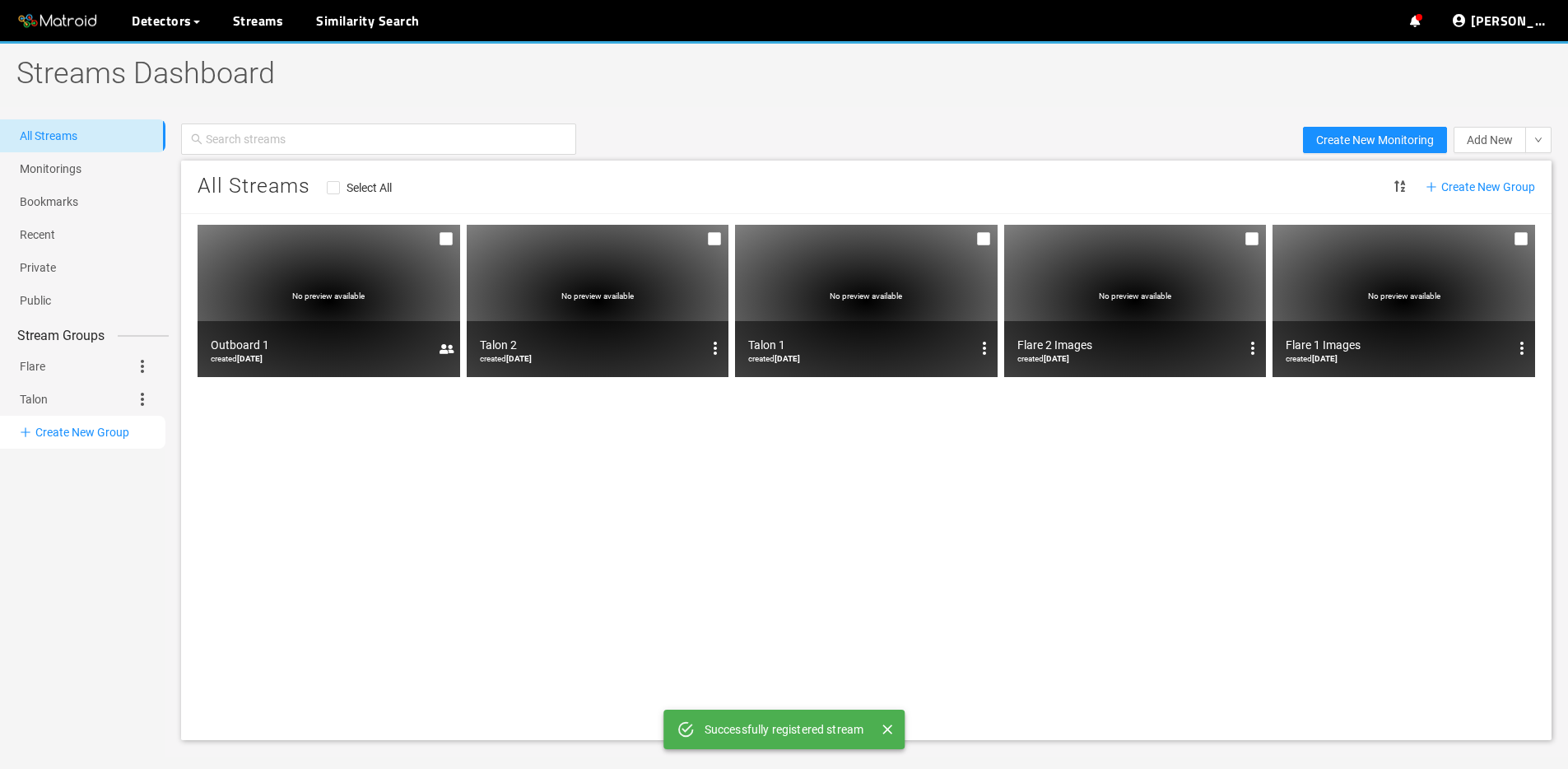
click at [102, 429] on li "Create New Group" at bounding box center [83, 432] width 166 height 33
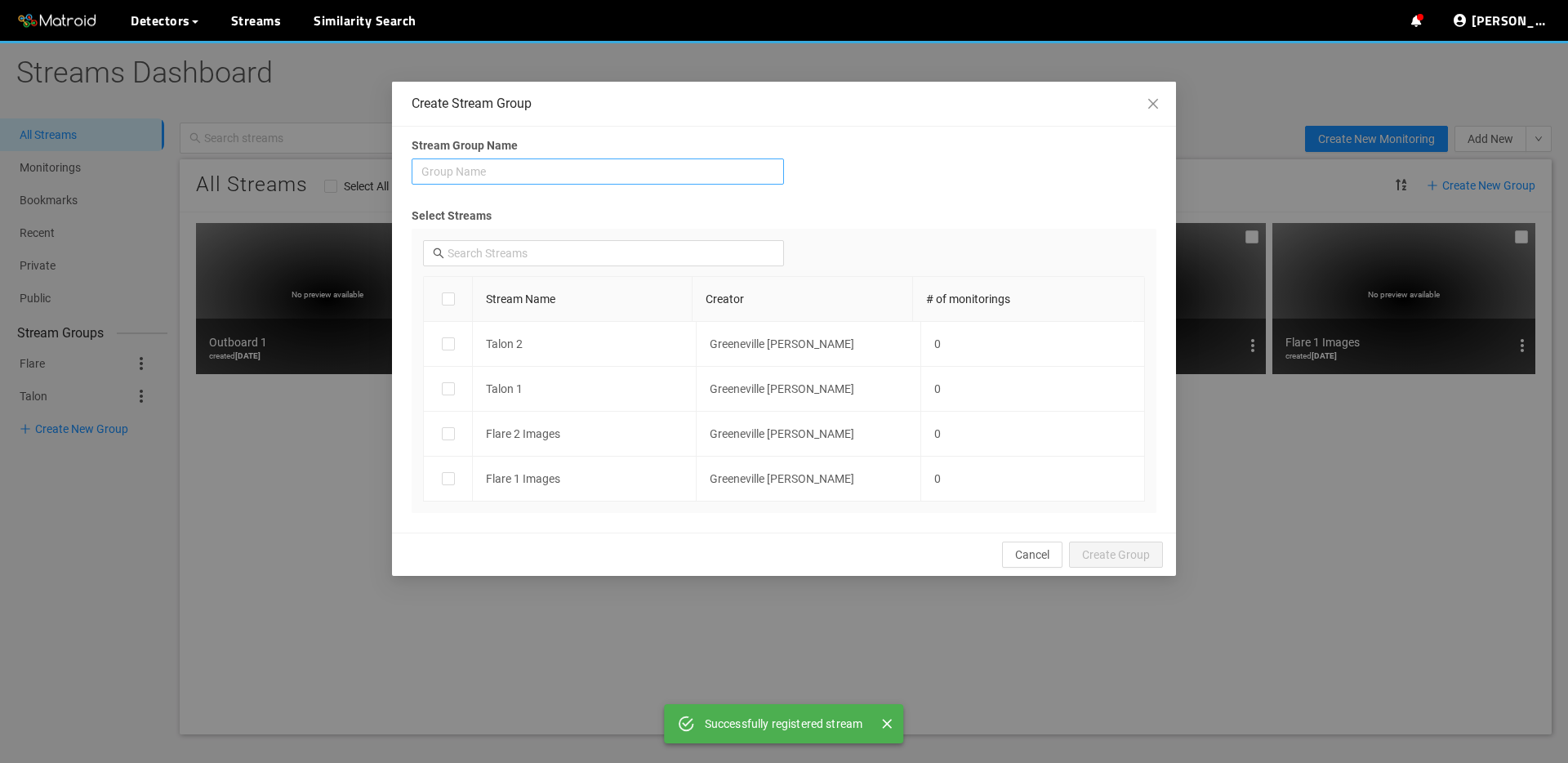
click at [608, 169] on input "search" at bounding box center [598, 171] width 353 height 25
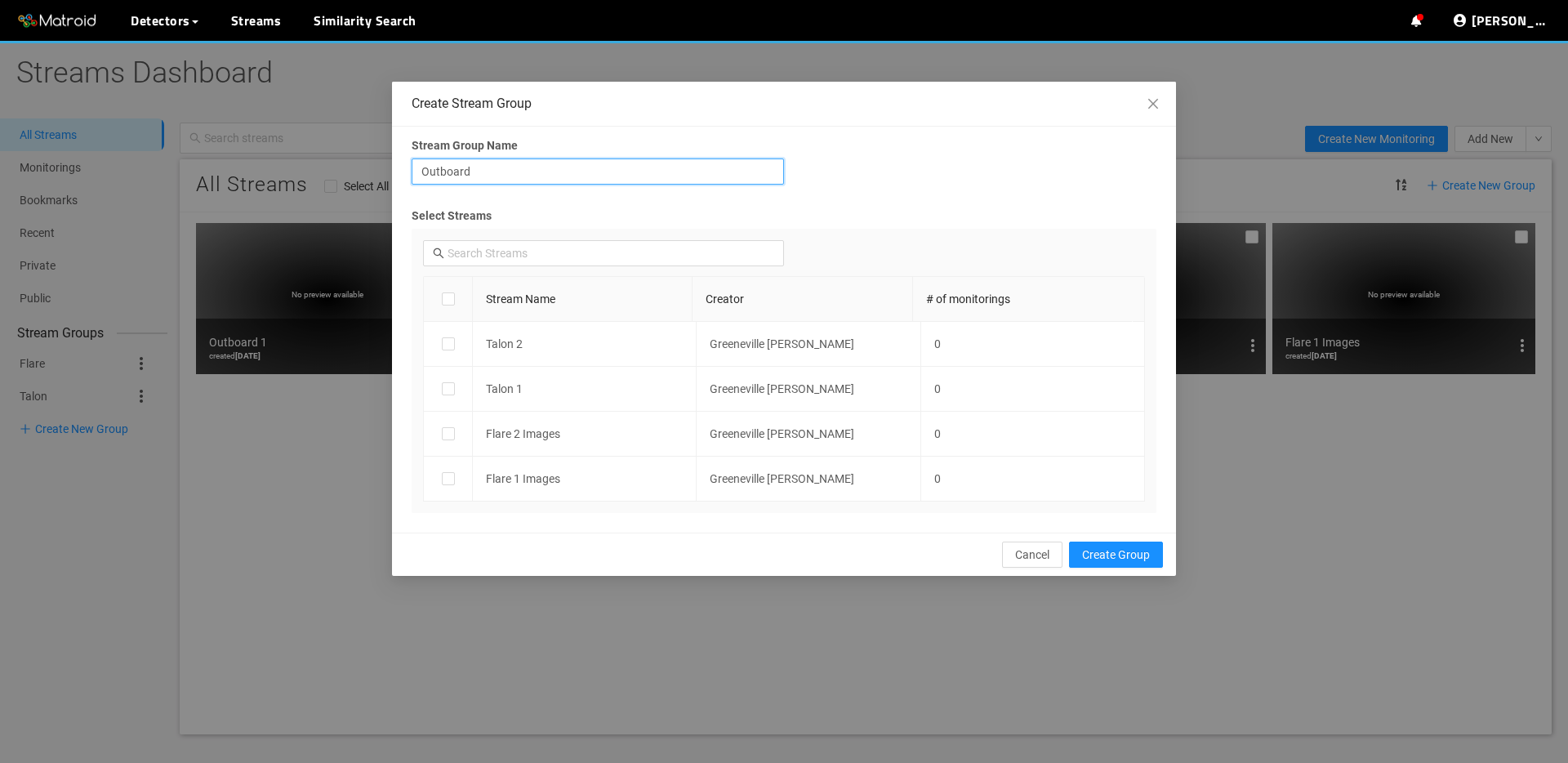
type input "Outboard"
click at [1025, 561] on span "Cancel" at bounding box center [1033, 554] width 34 height 18
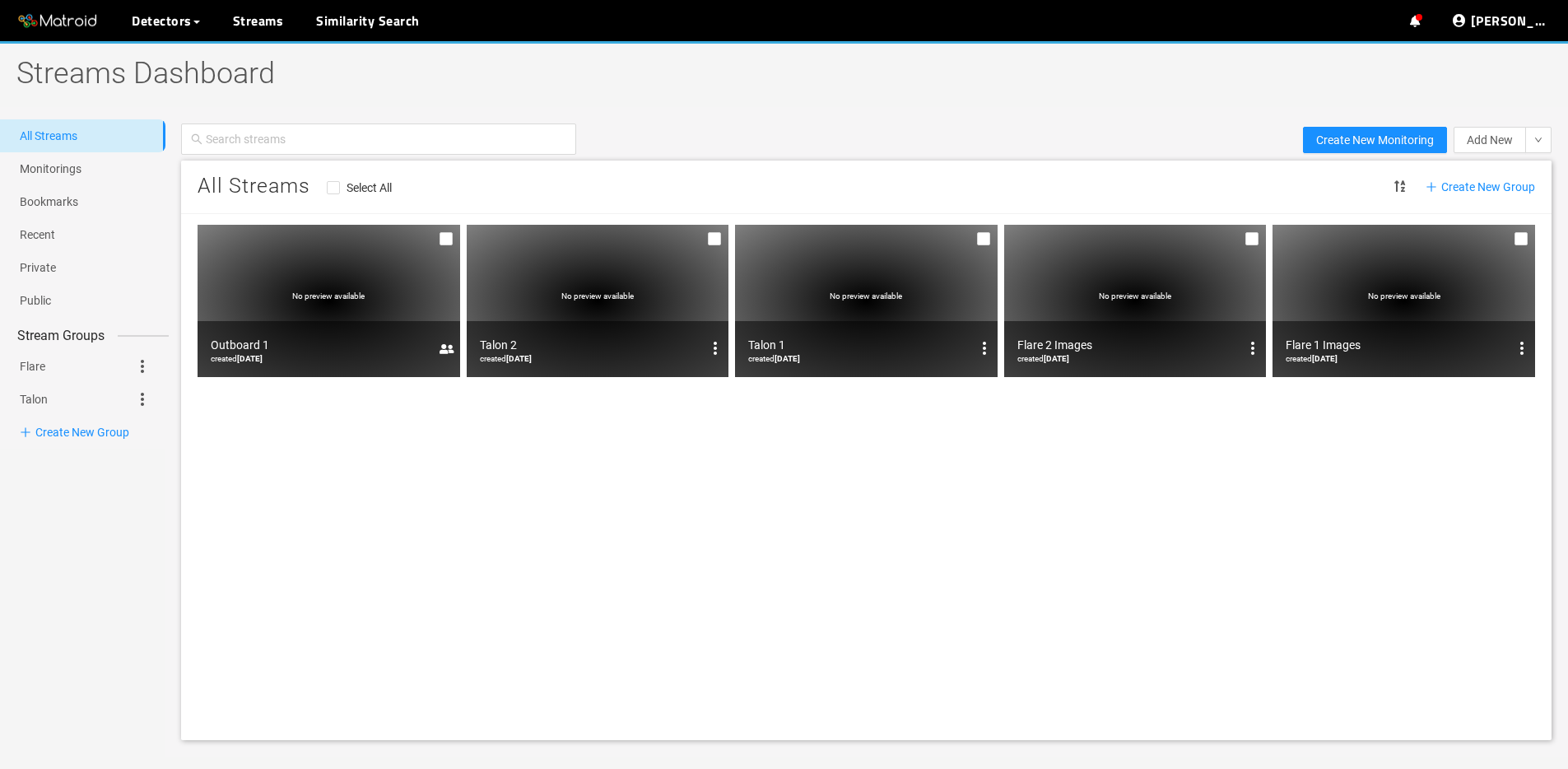
click at [357, 516] on div "All Streams Select All Create New Group No preview available Outboard 1 created…" at bounding box center [866, 450] width 1371 height 580
click at [1384, 142] on span "Create New Monitoring" at bounding box center [1375, 139] width 118 height 18
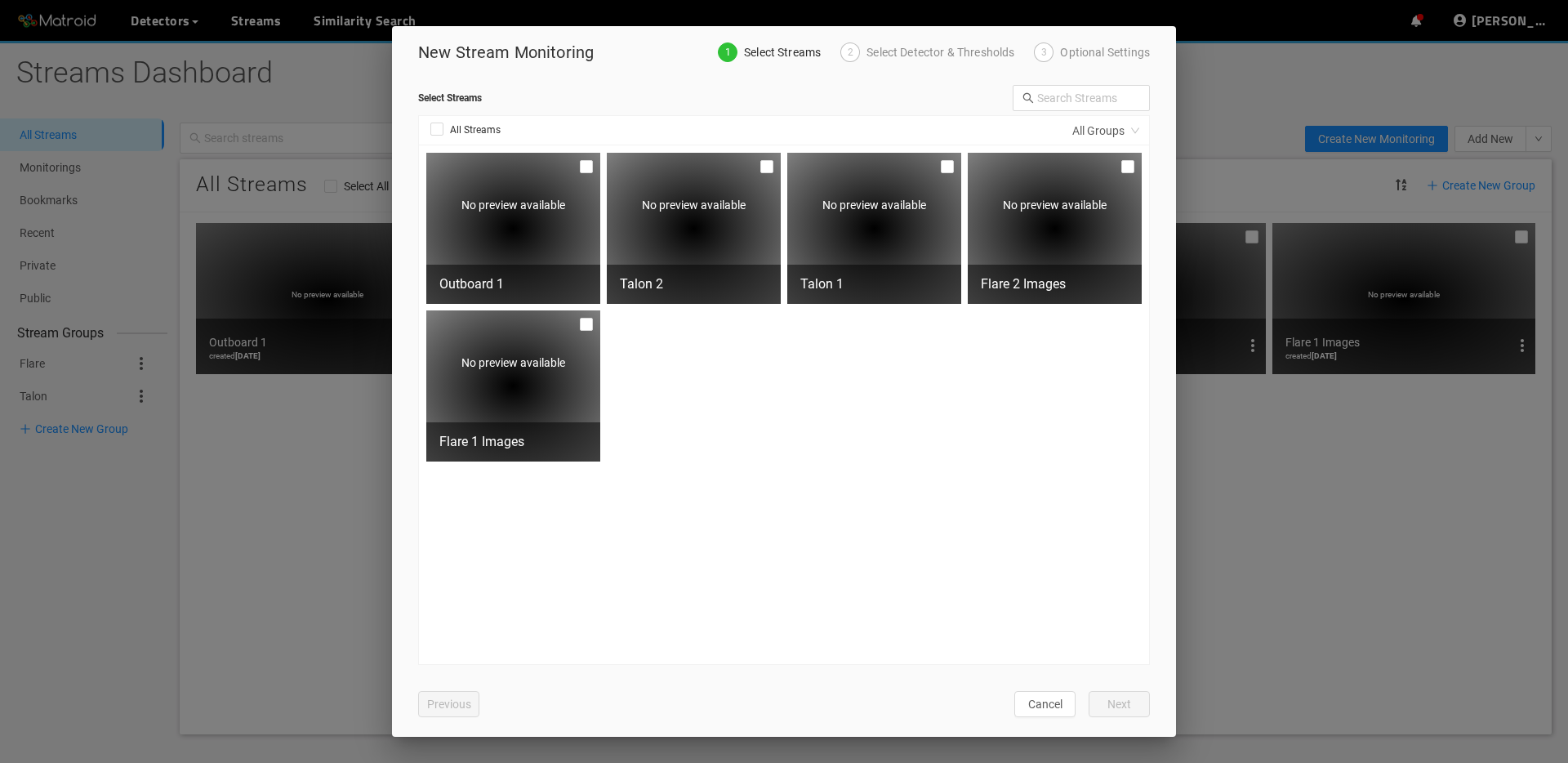
click at [514, 240] on div "No preview available" at bounding box center [513, 228] width 174 height 151
checkbox input "true"
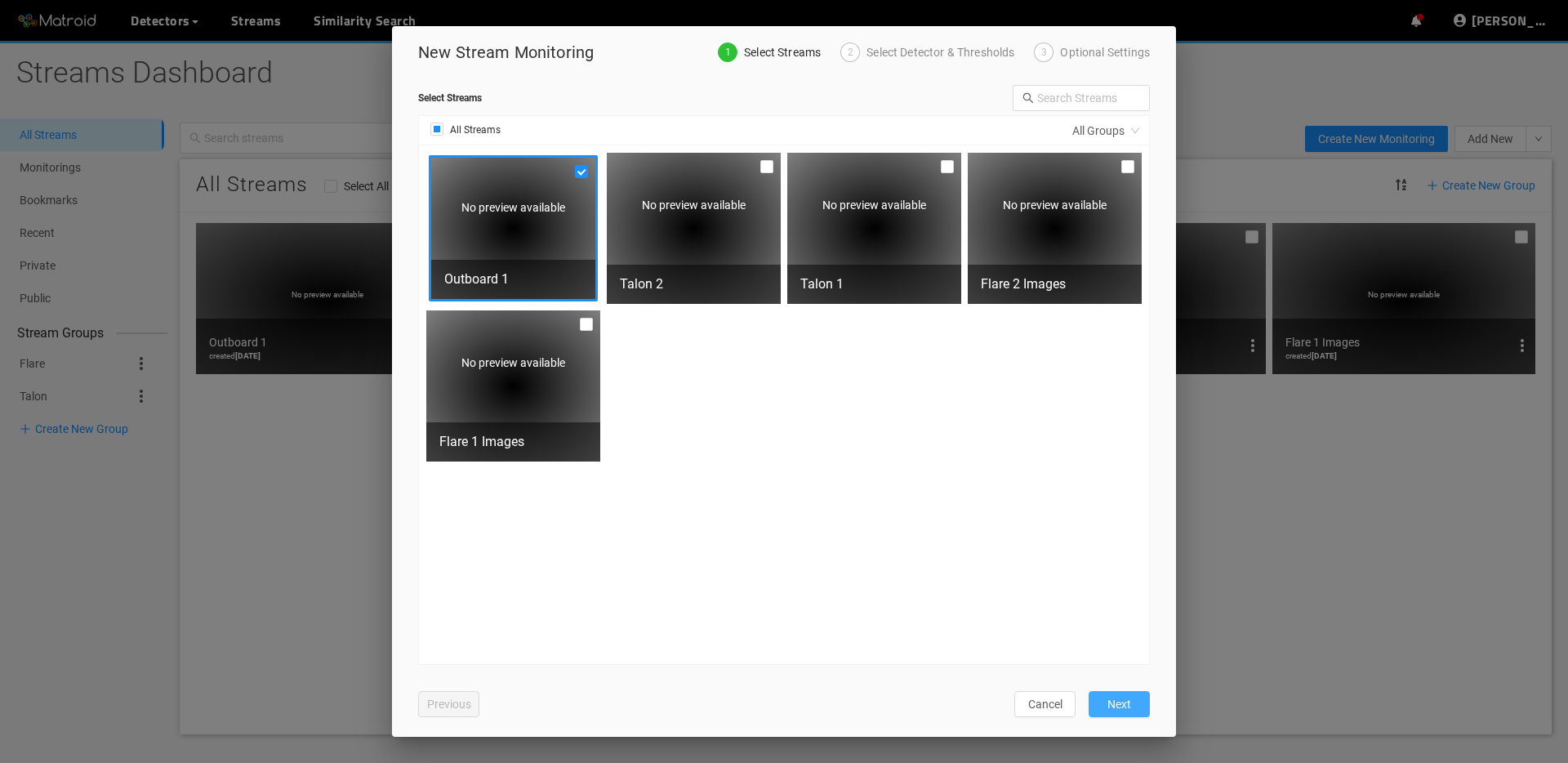
click at [1111, 705] on span "Next" at bounding box center [1120, 704] width 24 height 18
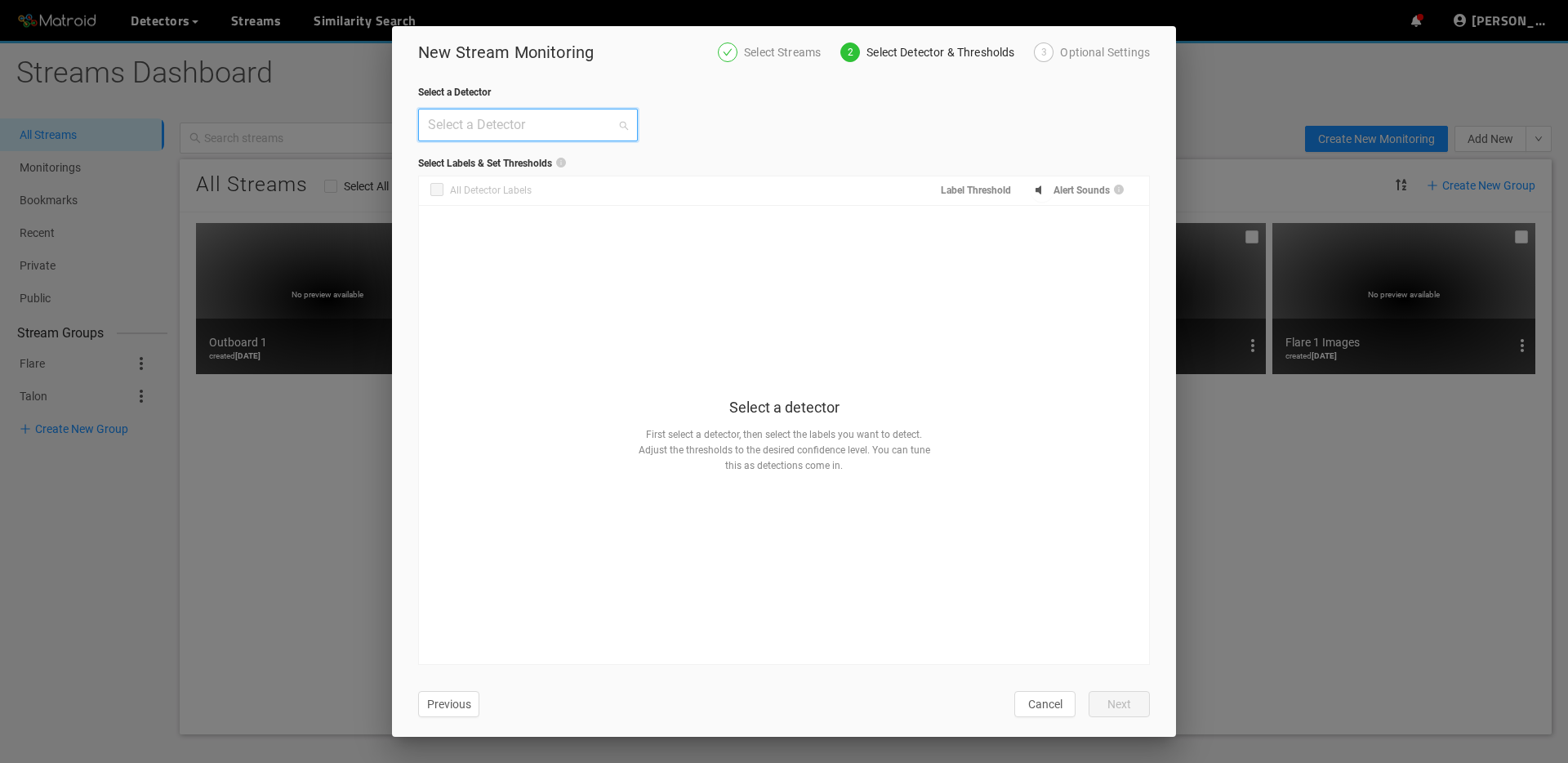
click at [614, 129] on input "search" at bounding box center [522, 124] width 189 height 31
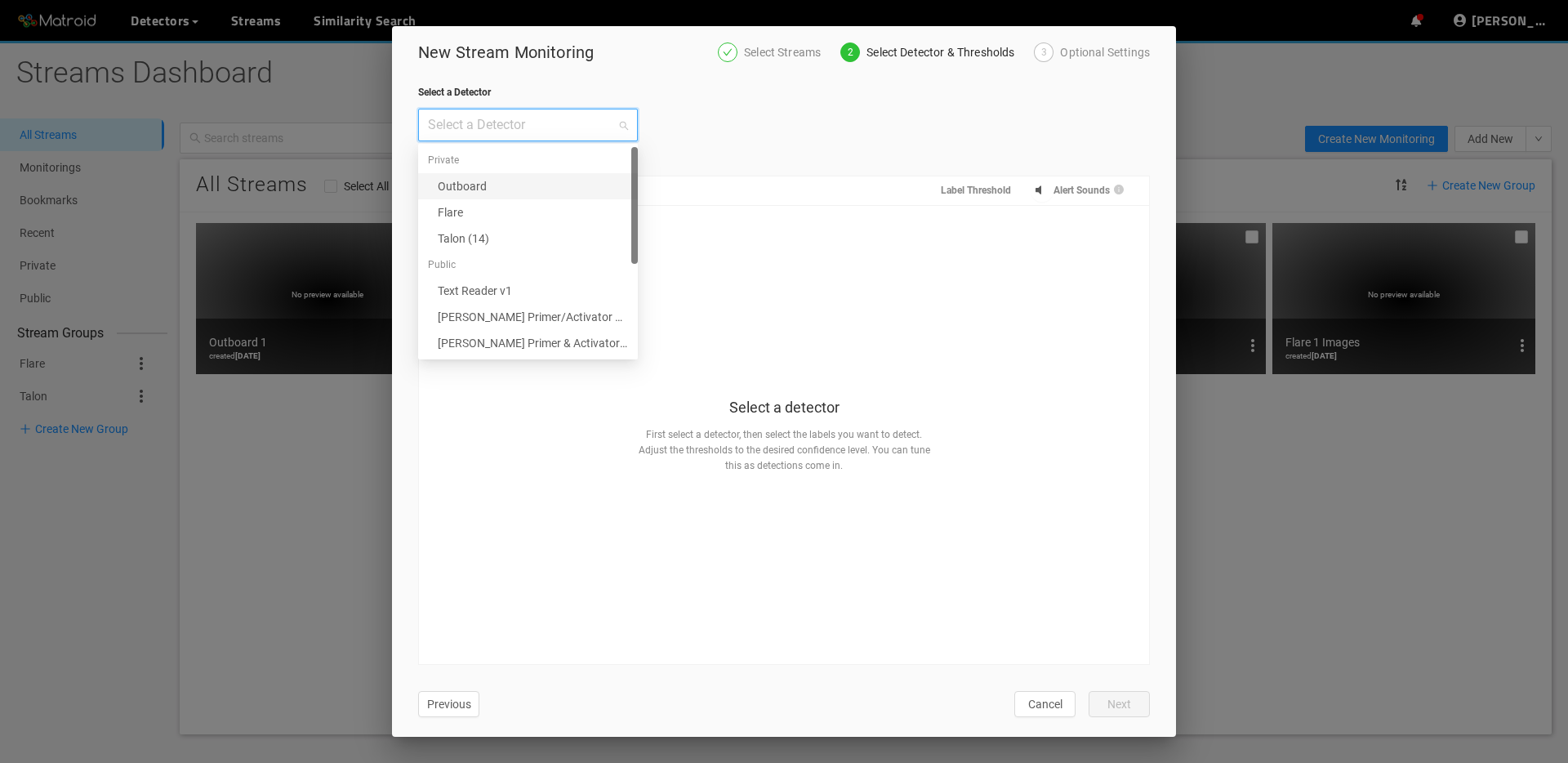
click at [595, 177] on div "Outboard" at bounding box center [533, 185] width 191 height 18
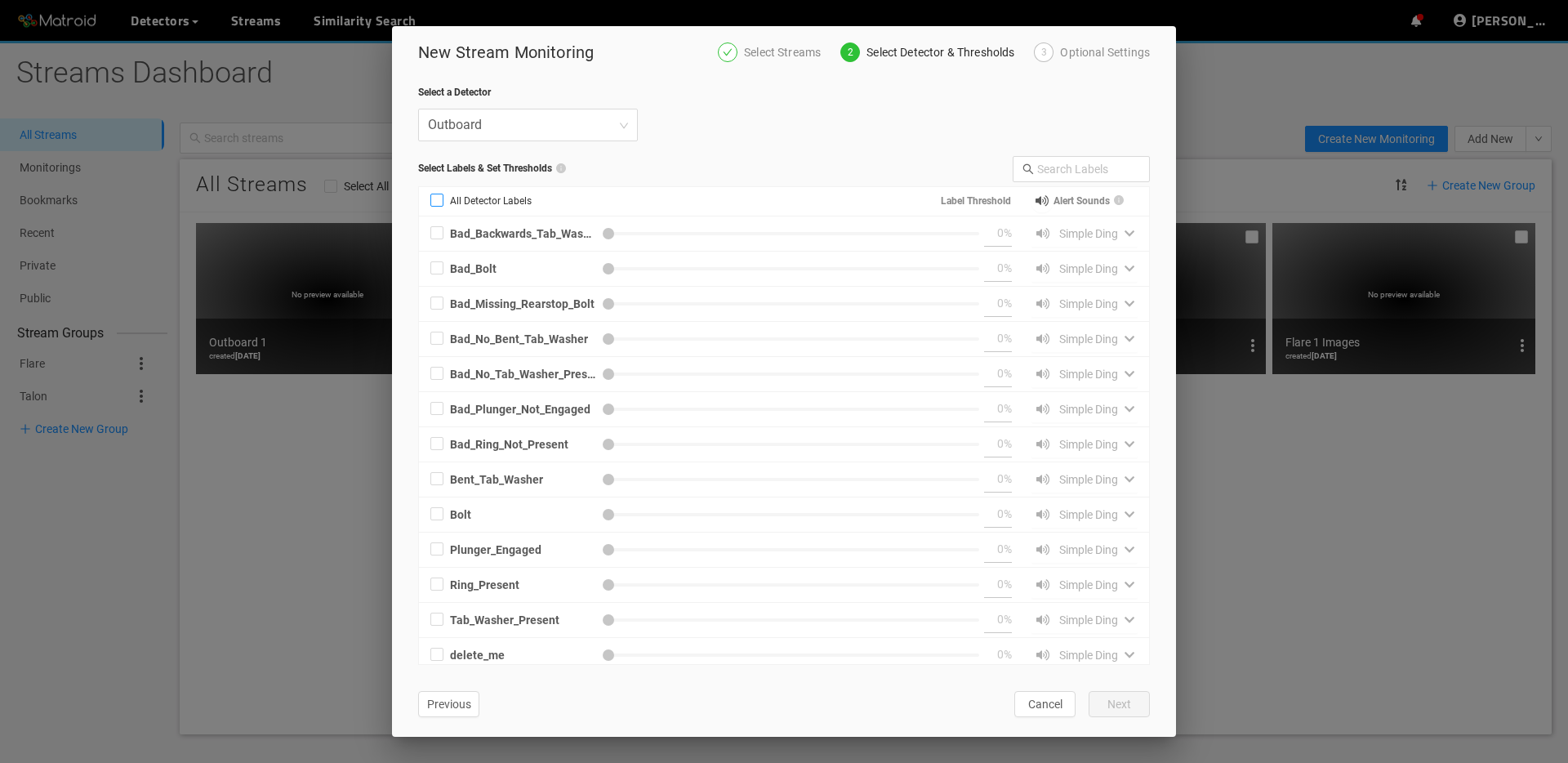
click at [493, 207] on span "All Detector Labels" at bounding box center [491, 202] width 95 height 15
click at [444, 207] on input "All Detector Labels" at bounding box center [436, 202] width 13 height 13
checkbox input "true"
type input "50"
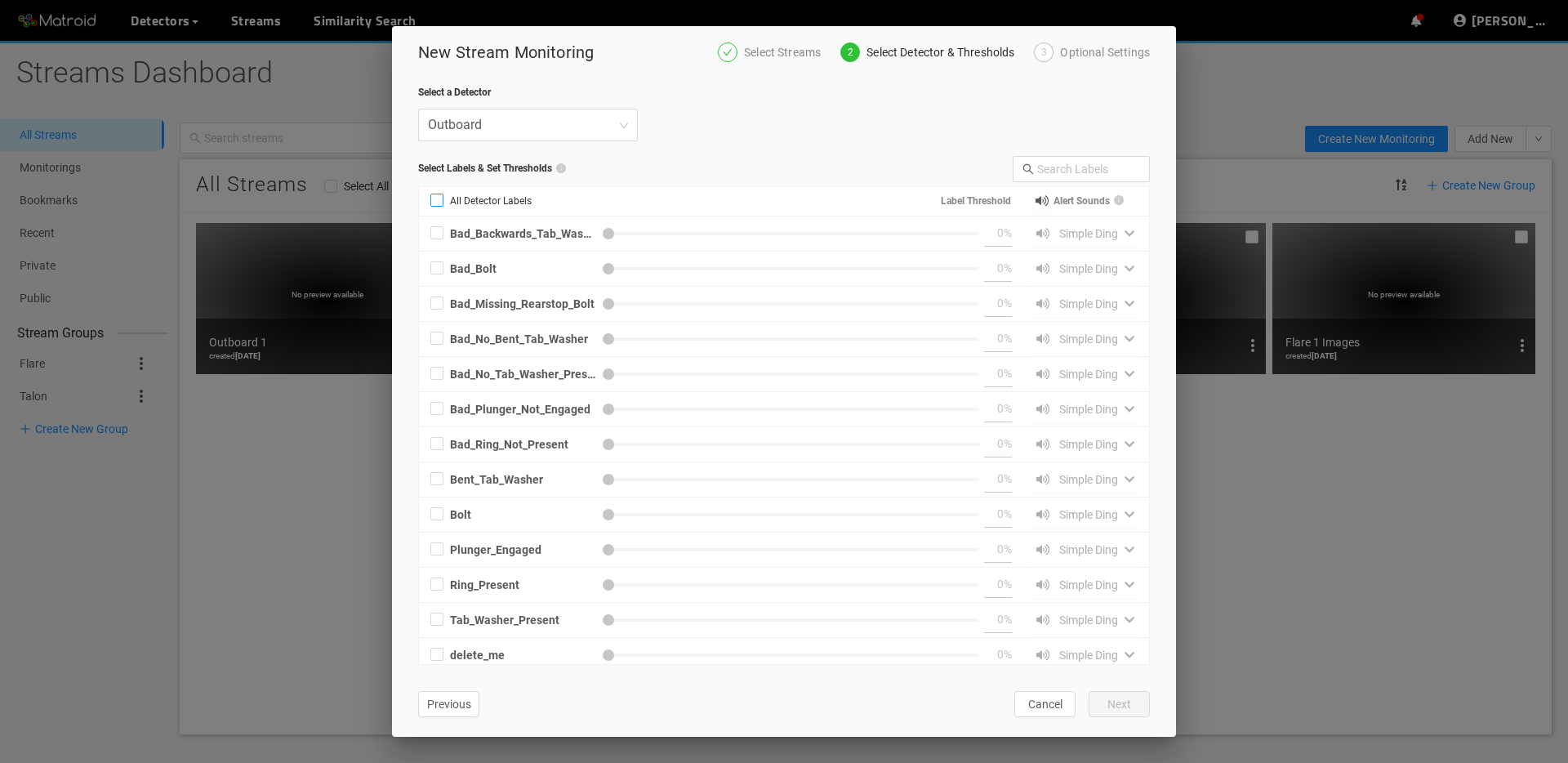
checkbox input "true"
type input "50"
checkbox input "true"
type input "50"
checkbox input "true"
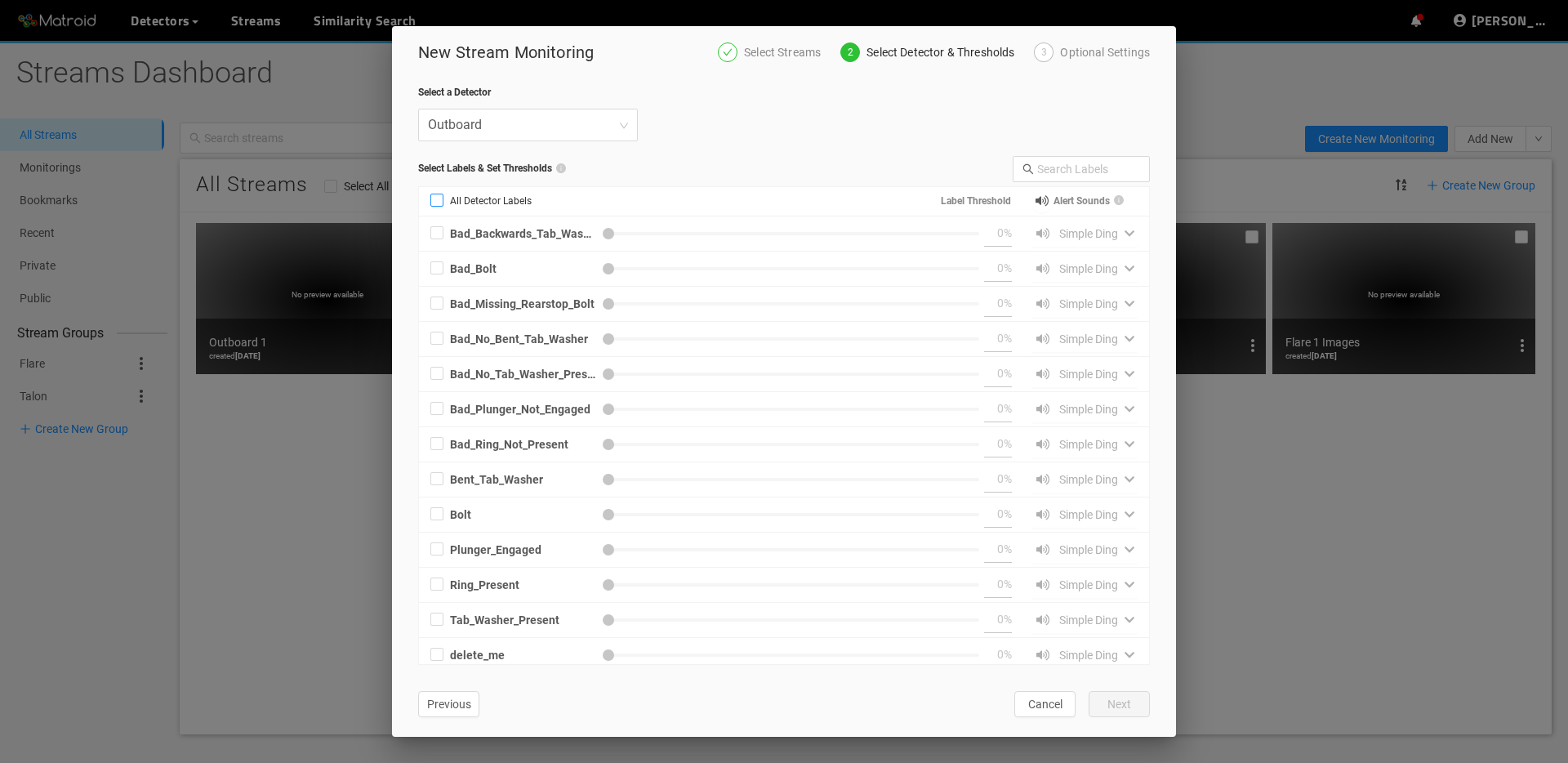
type input "50"
checkbox input "true"
type input "50"
checkbox input "true"
type input "50"
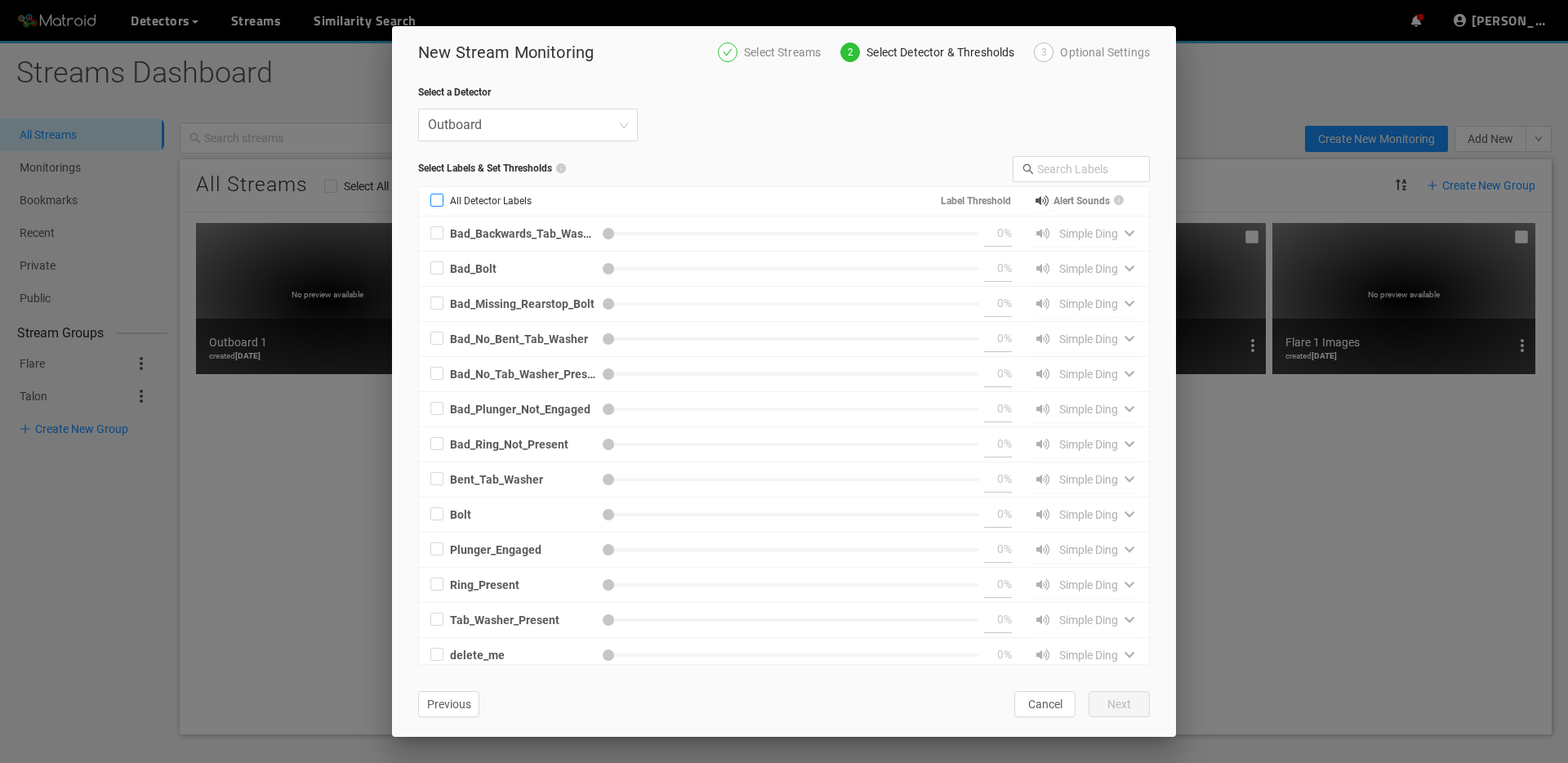
checkbox input "true"
type input "50"
checkbox input "true"
type input "50"
checkbox input "true"
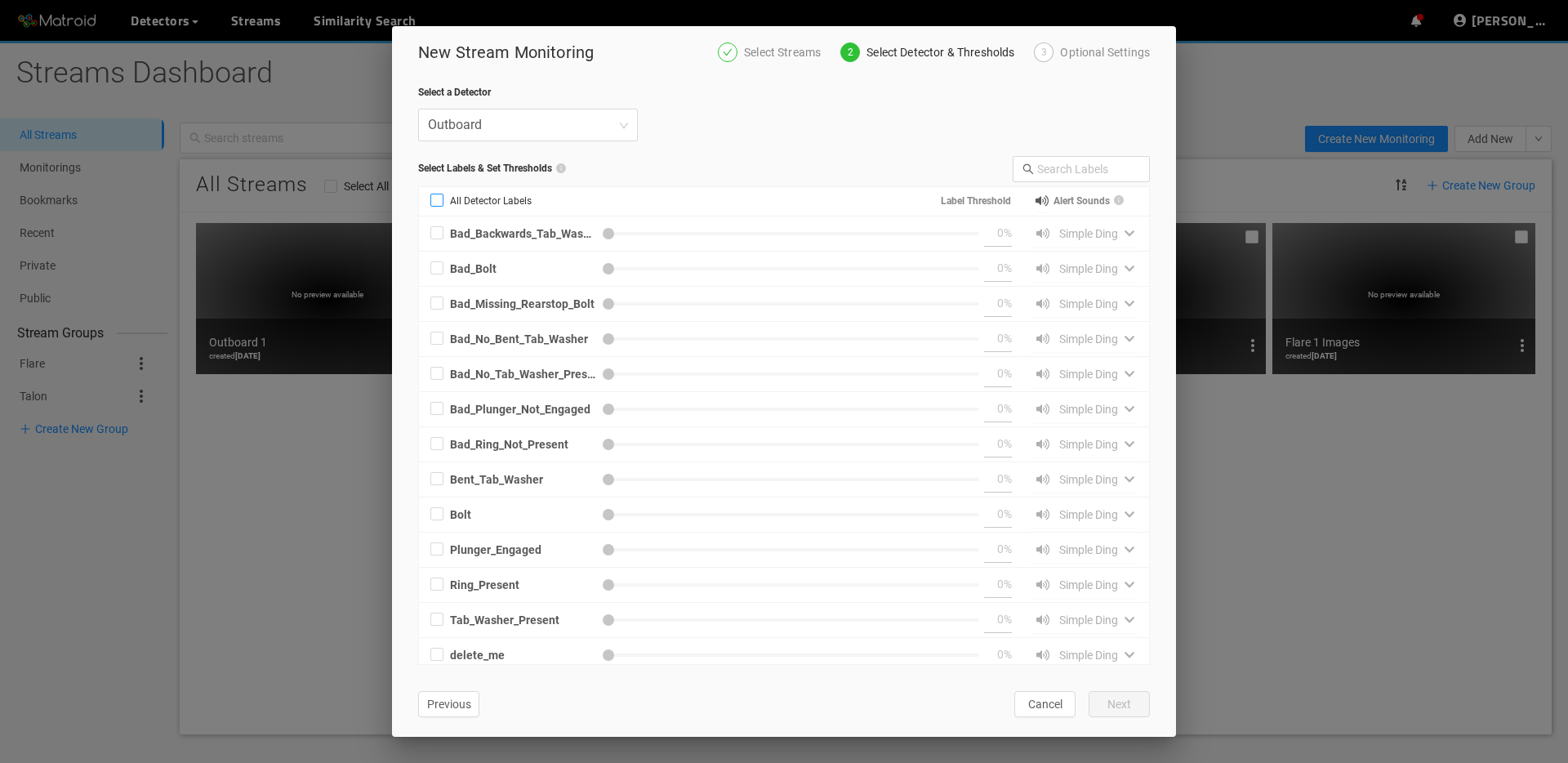
type input "50"
checkbox input "true"
type input "50"
checkbox input "true"
type input "50"
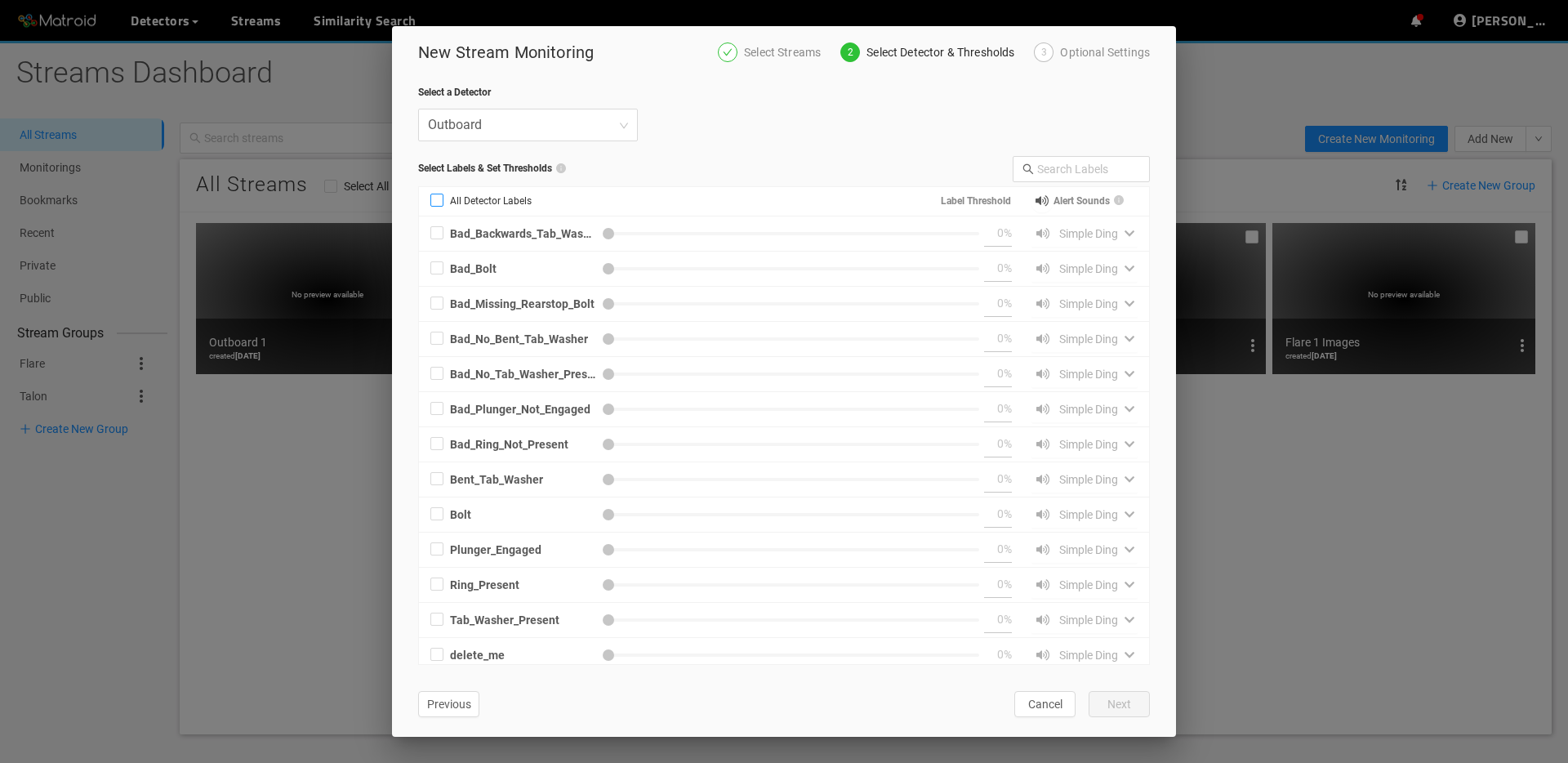
checkbox input "true"
type input "50"
checkbox input "true"
type input "50"
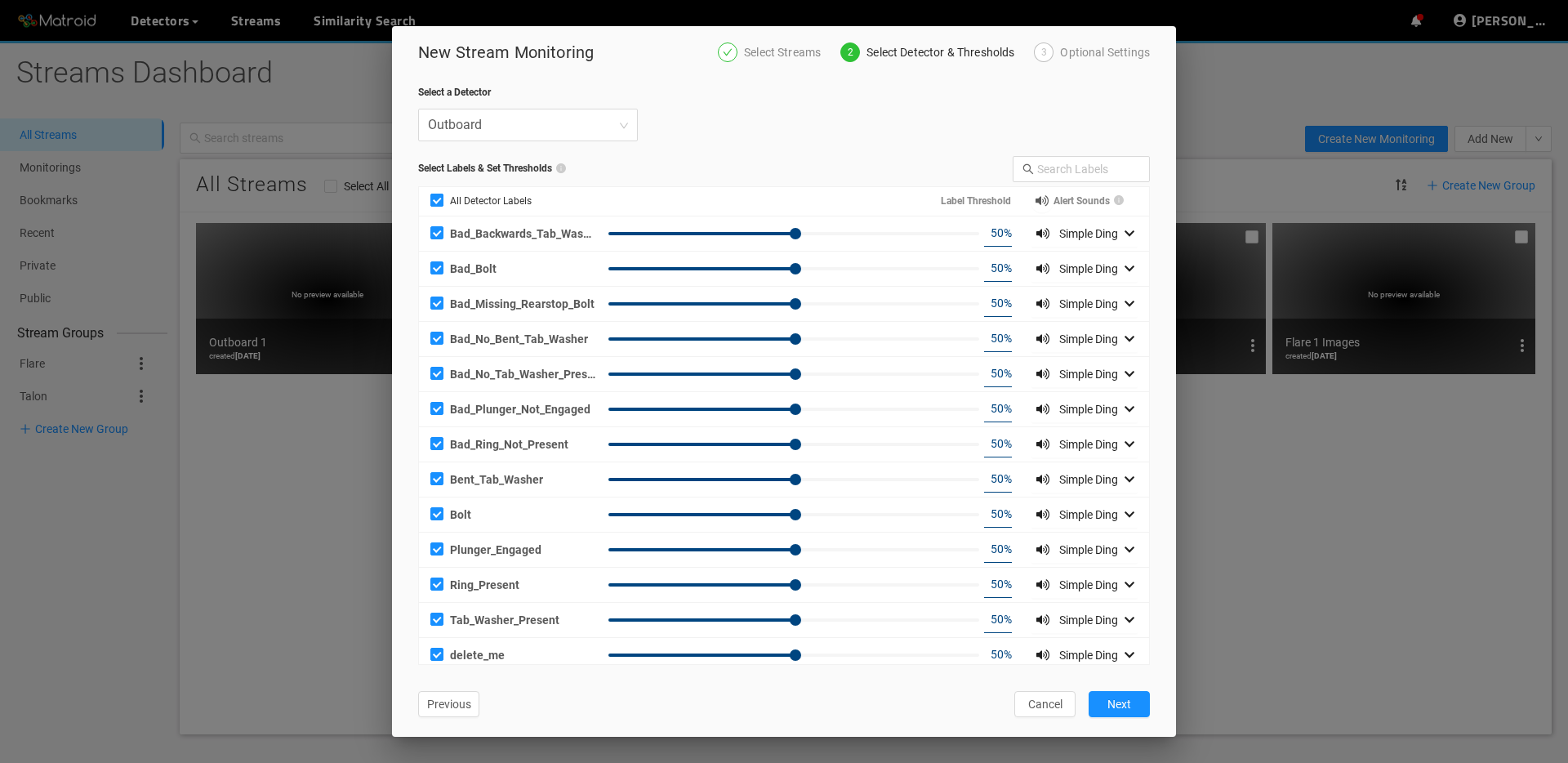
click at [495, 209] on label "All Detector Labels" at bounding box center [485, 202] width 130 height 29
click at [444, 209] on input "All Detector Labels" at bounding box center [436, 202] width 13 height 13
checkbox input "false"
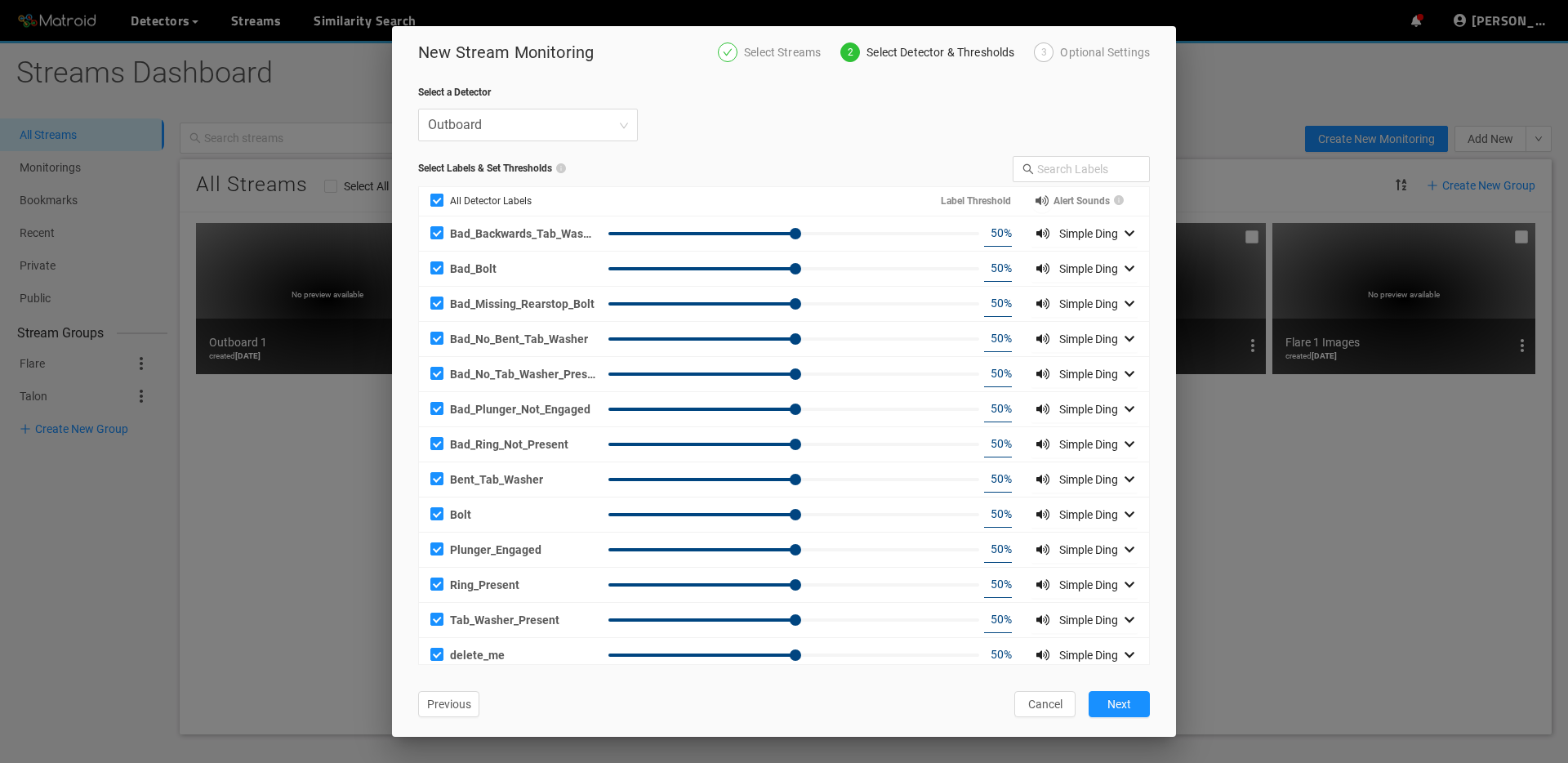
checkbox input "false"
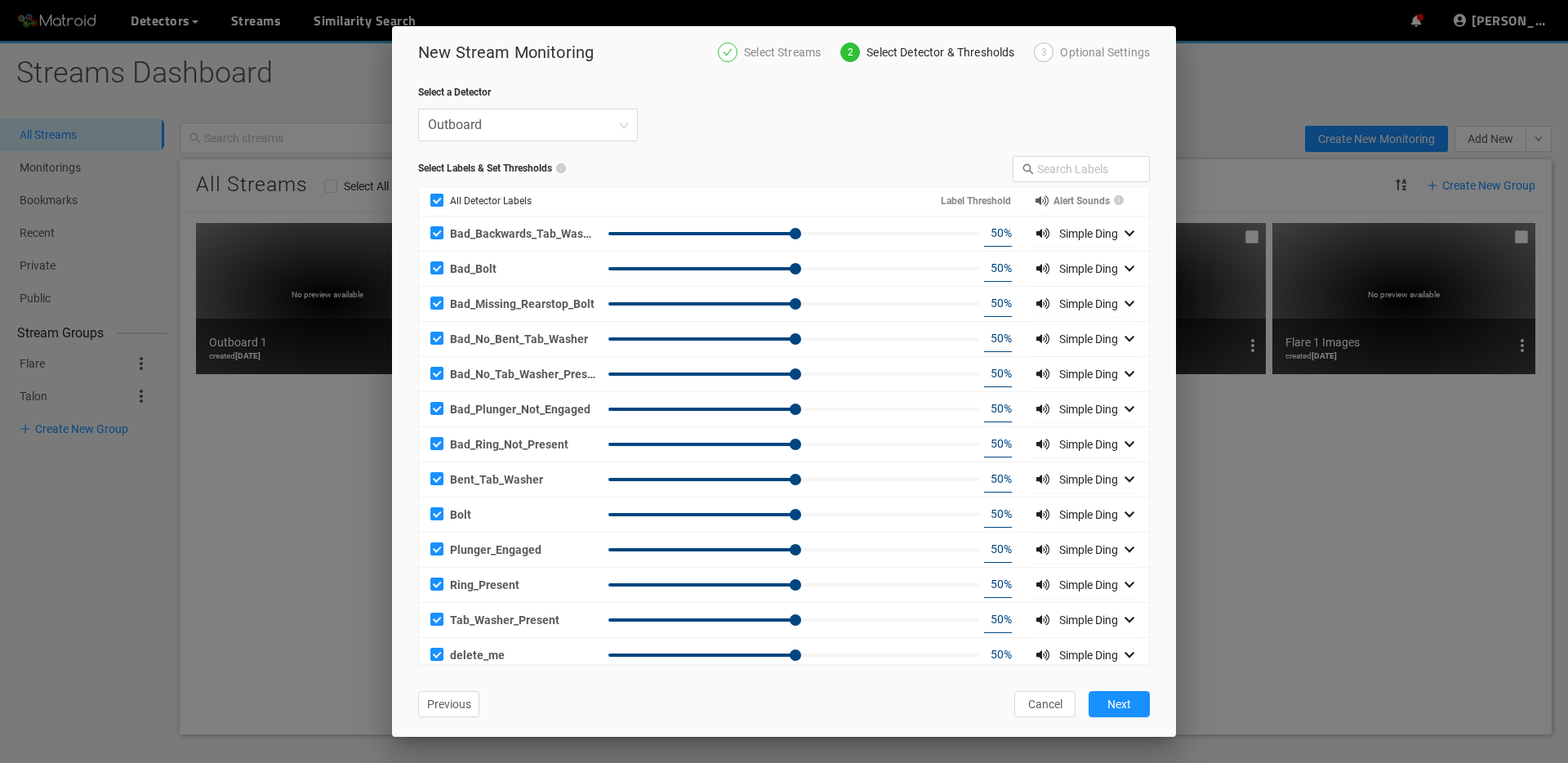
checkbox input "false"
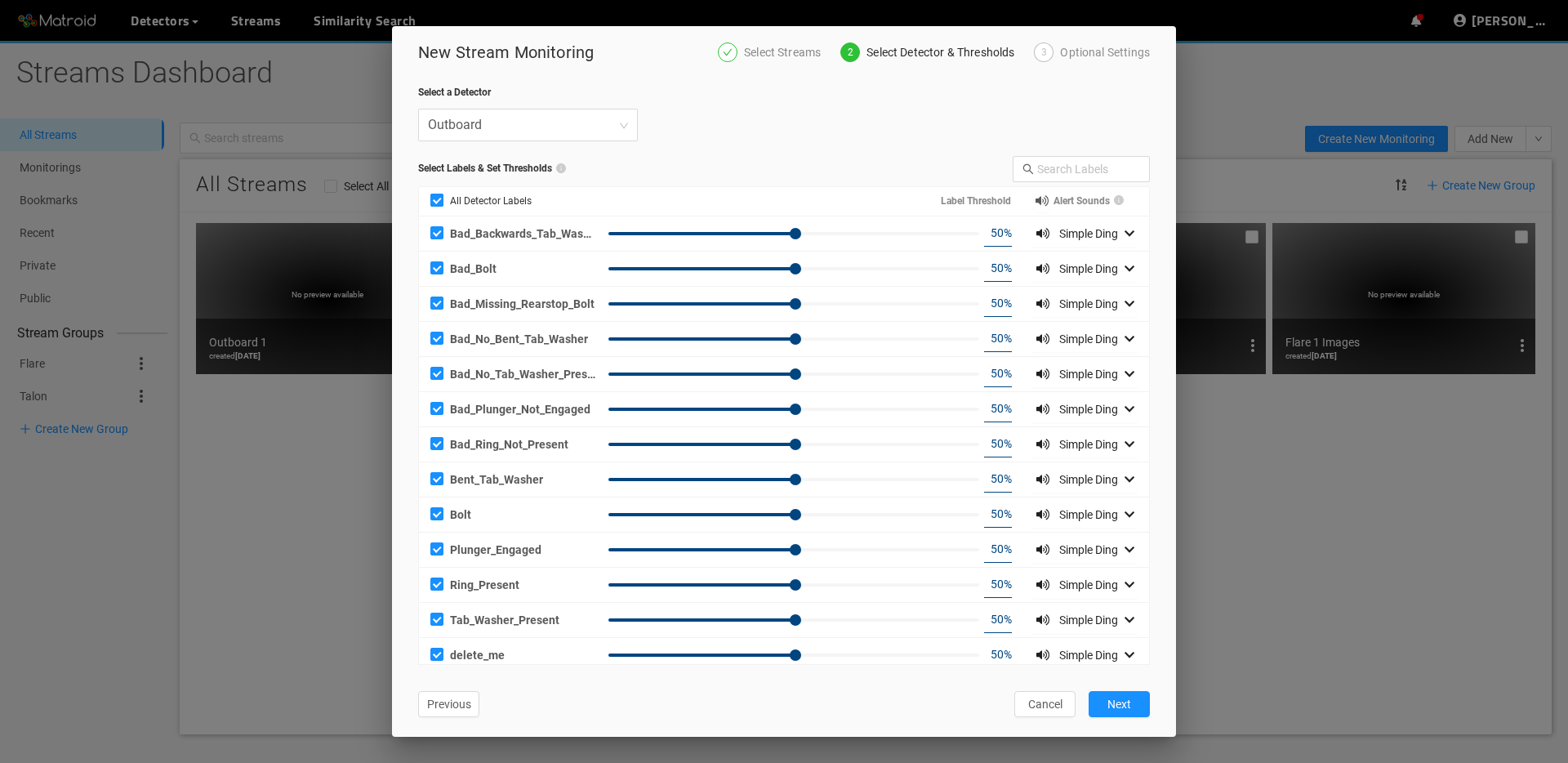
checkbox input "false"
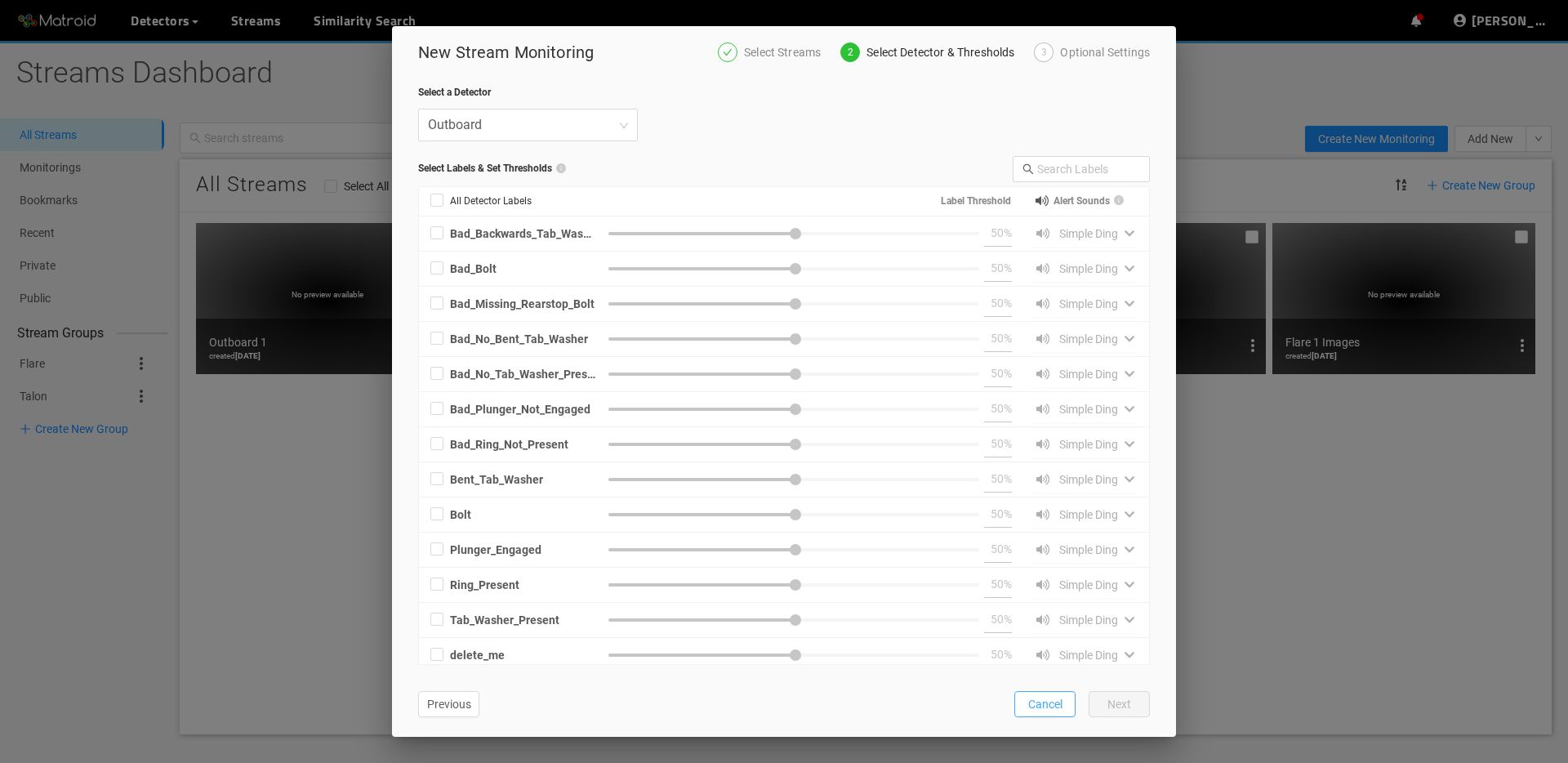
click at [1041, 699] on span "Cancel" at bounding box center [1045, 704] width 34 height 18
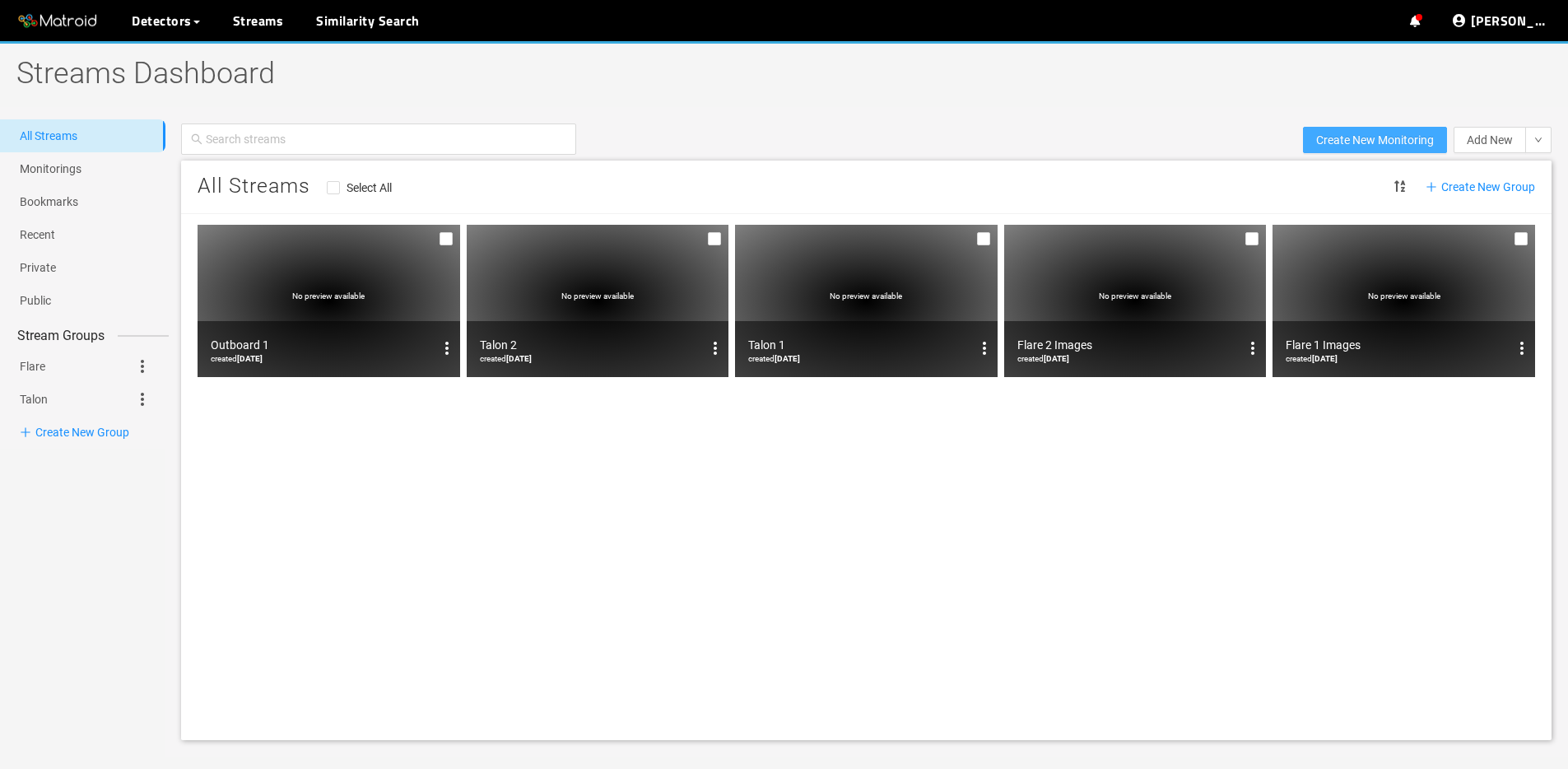
click at [1349, 135] on span "Create New Monitoring" at bounding box center [1375, 139] width 118 height 18
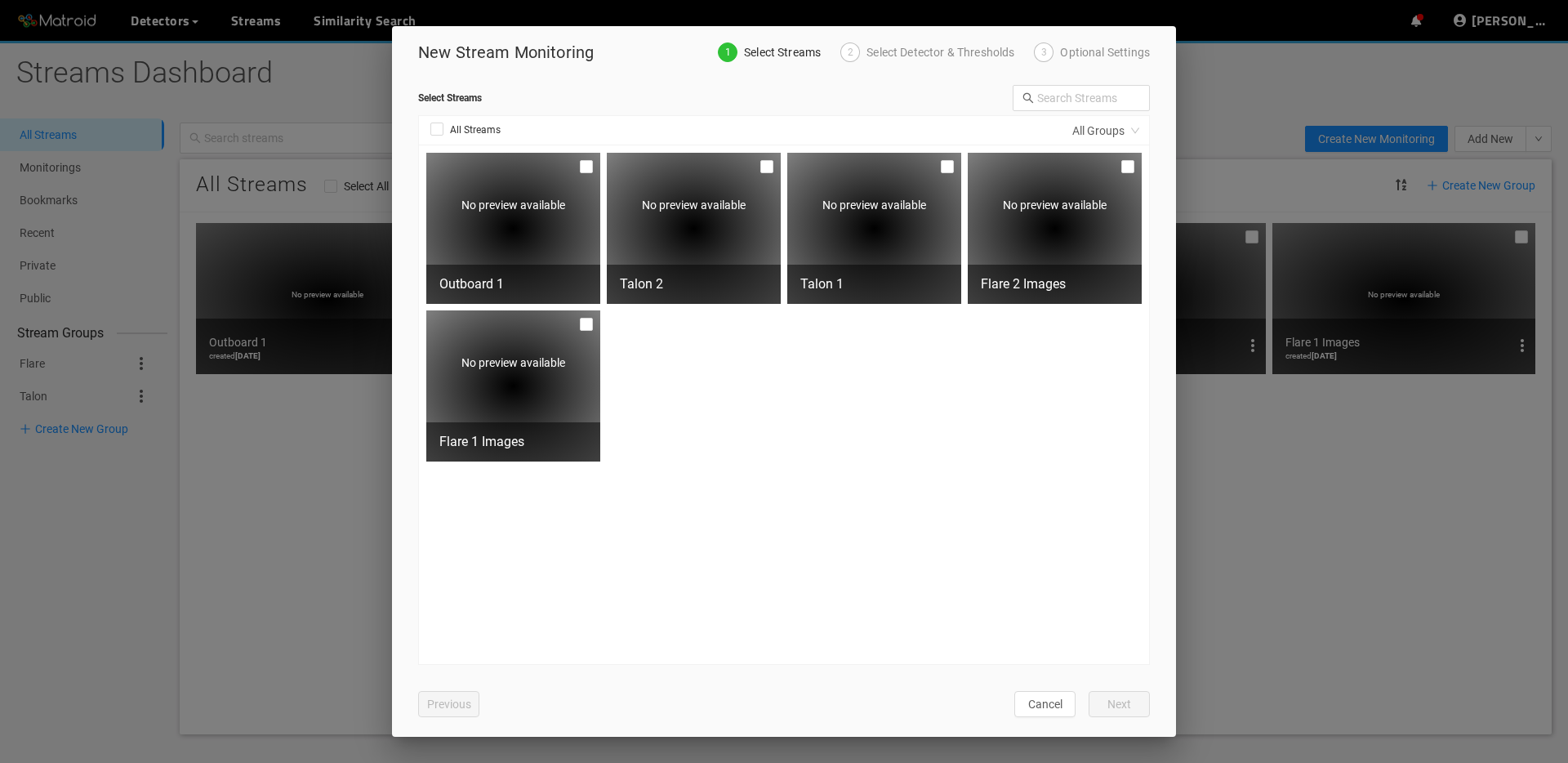
drag, startPoint x: 706, startPoint y: 244, endPoint x: 853, endPoint y: 241, distance: 147.0
click at [706, 244] on div "No preview available" at bounding box center [693, 228] width 174 height 151
checkbox input "true"
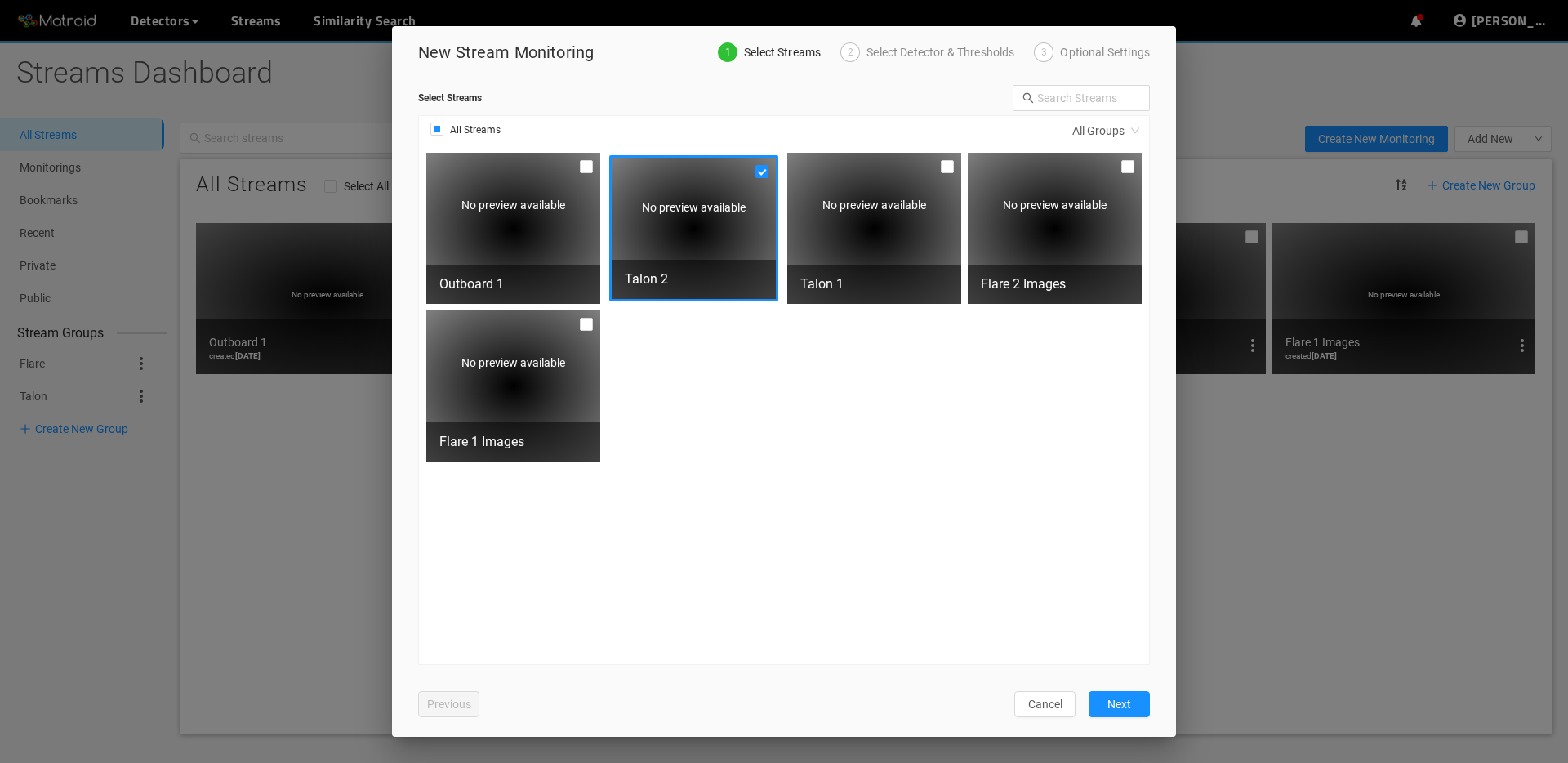
click at [918, 241] on div "No preview available" at bounding box center [874, 228] width 174 height 151
checkbox input "true"
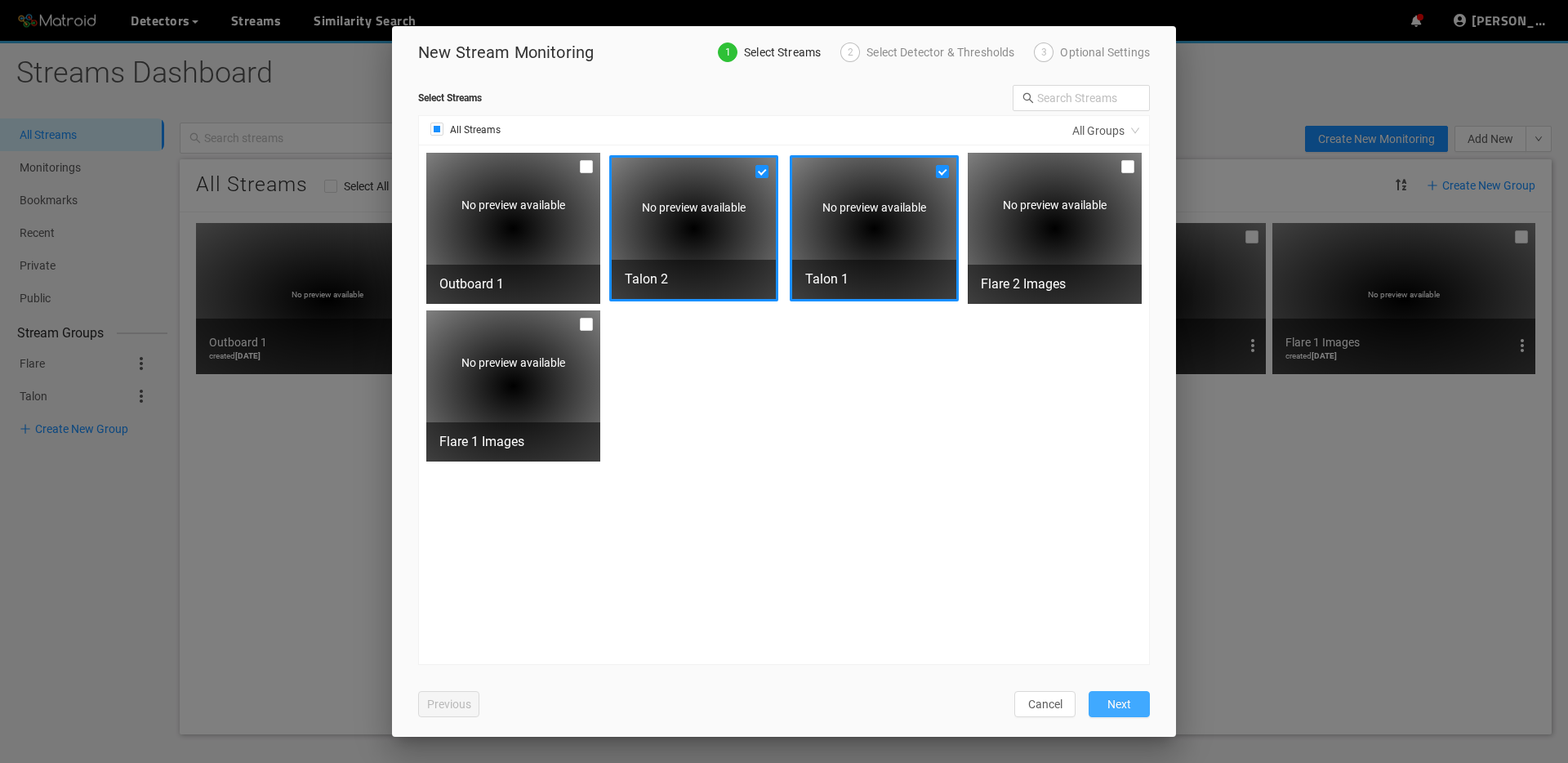
click at [1137, 708] on button "Next" at bounding box center [1119, 704] width 61 height 26
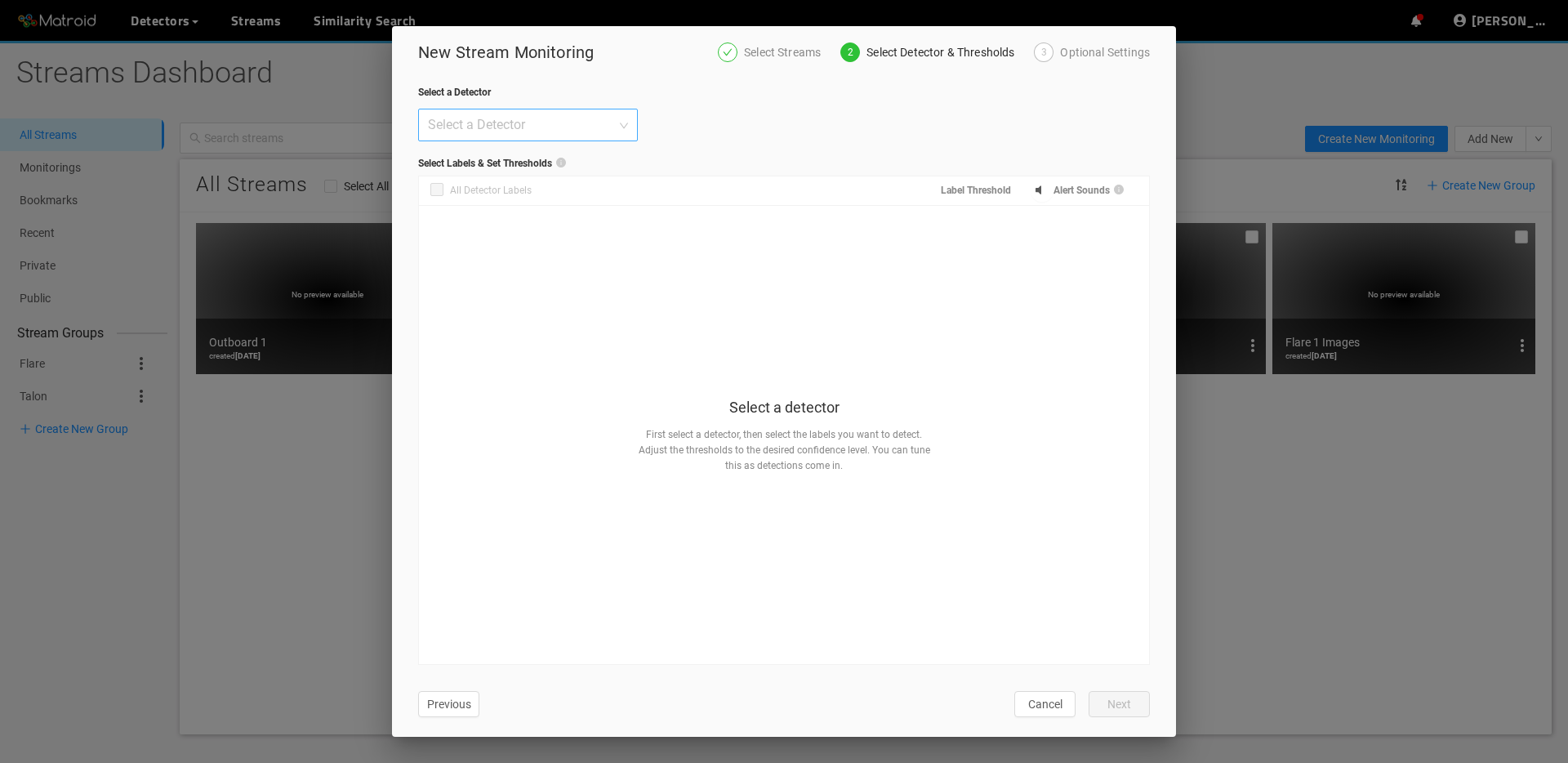
click at [534, 112] on input "search" at bounding box center [522, 124] width 189 height 31
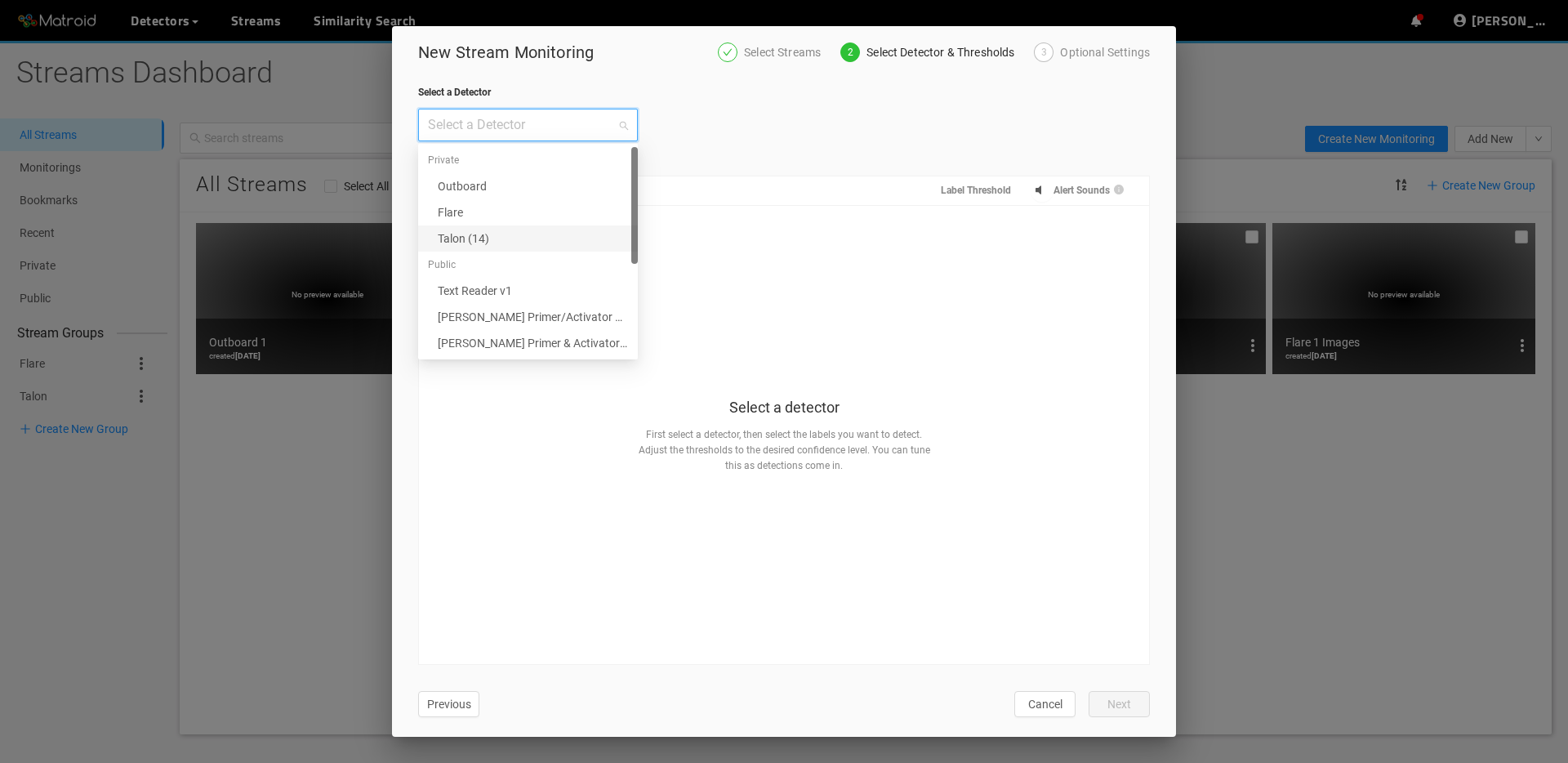
click at [539, 233] on div "Talon (14)" at bounding box center [533, 238] width 191 height 18
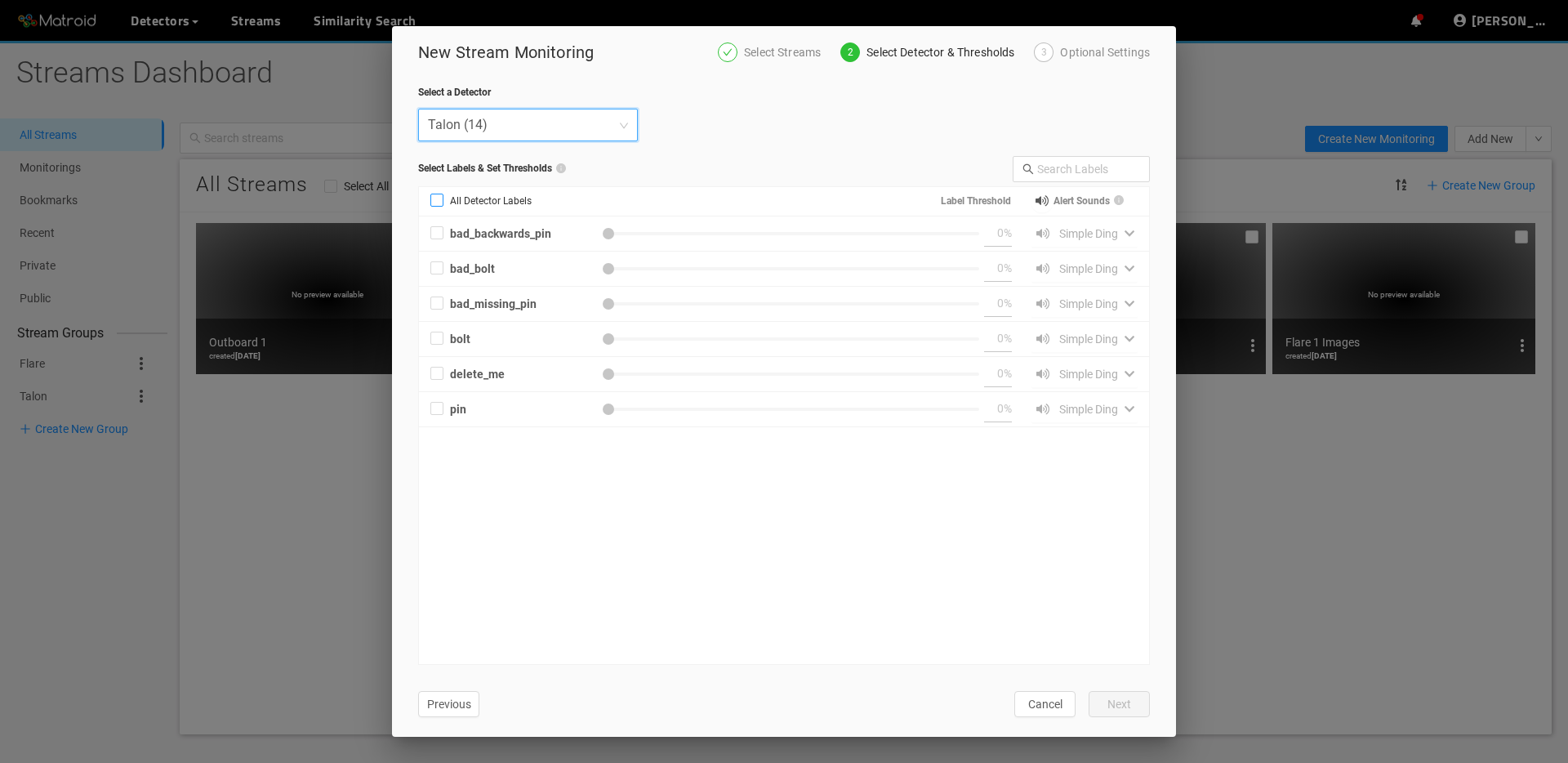
click at [466, 207] on span "All Detector Labels" at bounding box center [491, 202] width 95 height 15
click at [444, 207] on input "All Detector Labels" at bounding box center [436, 202] width 13 height 13
checkbox input "true"
type input "50"
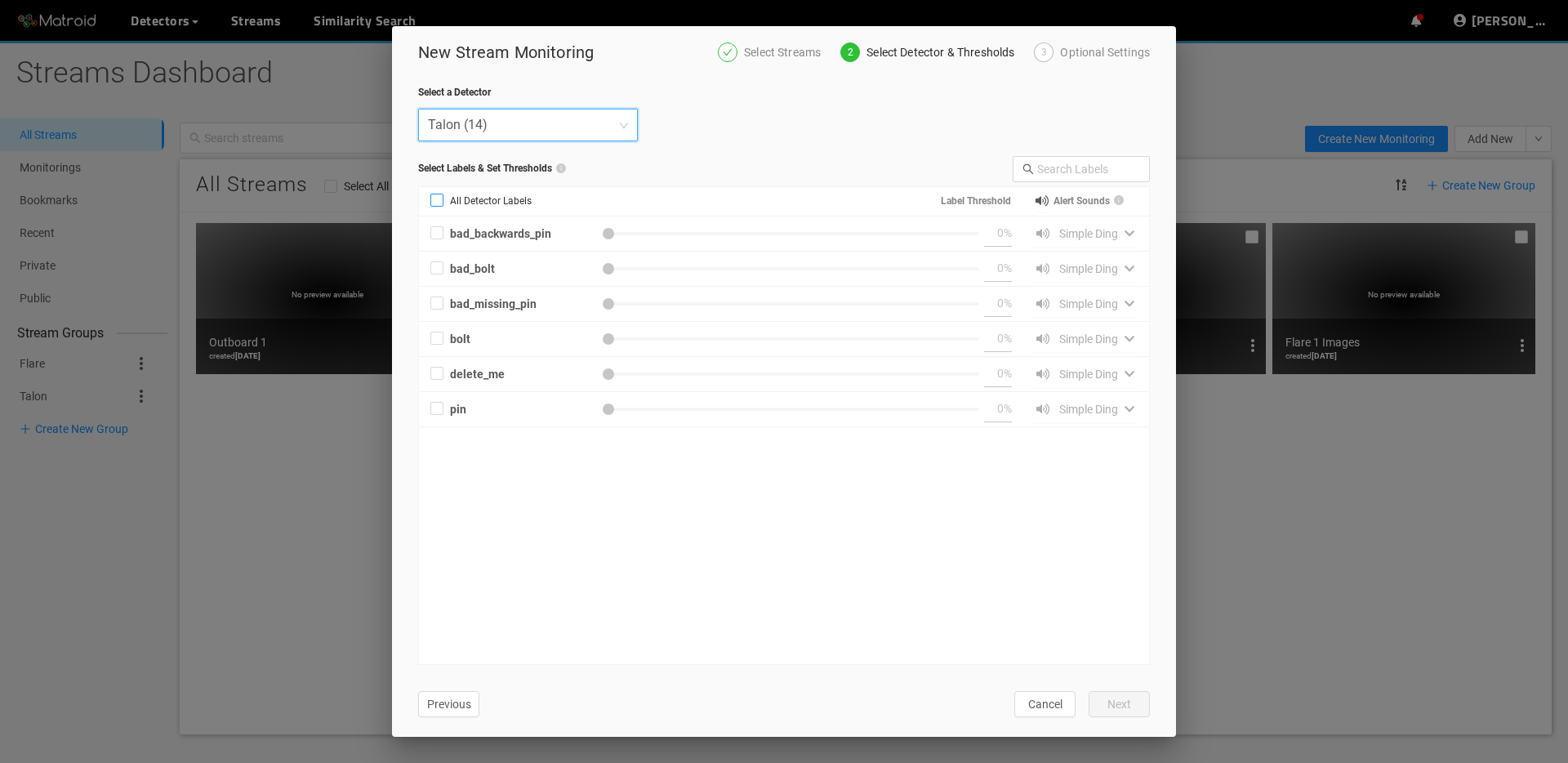
checkbox input "true"
type input "50"
checkbox input "true"
type input "50"
checkbox input "true"
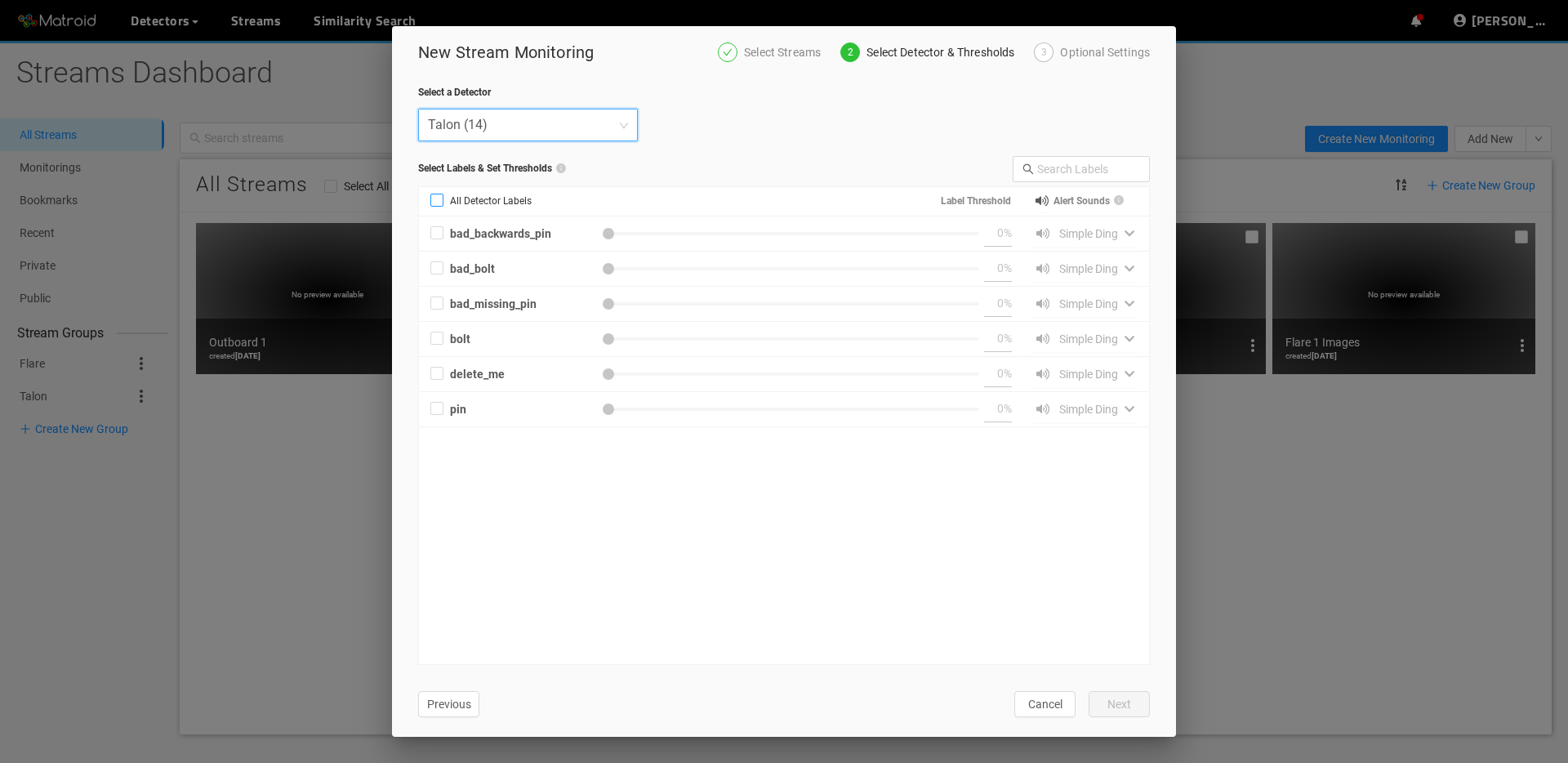
type input "50"
checkbox input "true"
type input "50"
checkbox input "true"
type input "50"
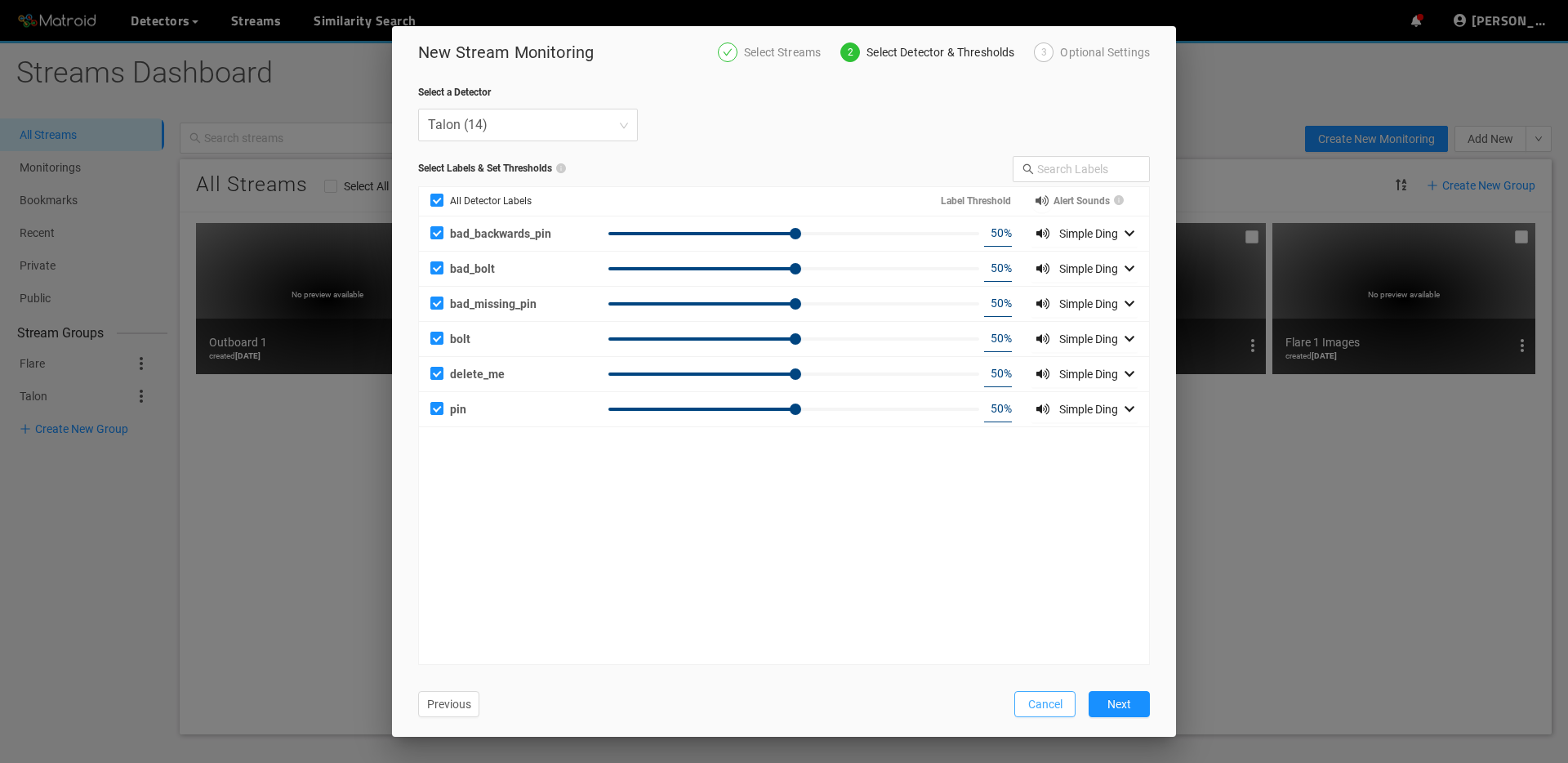
click at [1036, 709] on span "Cancel" at bounding box center [1045, 704] width 34 height 18
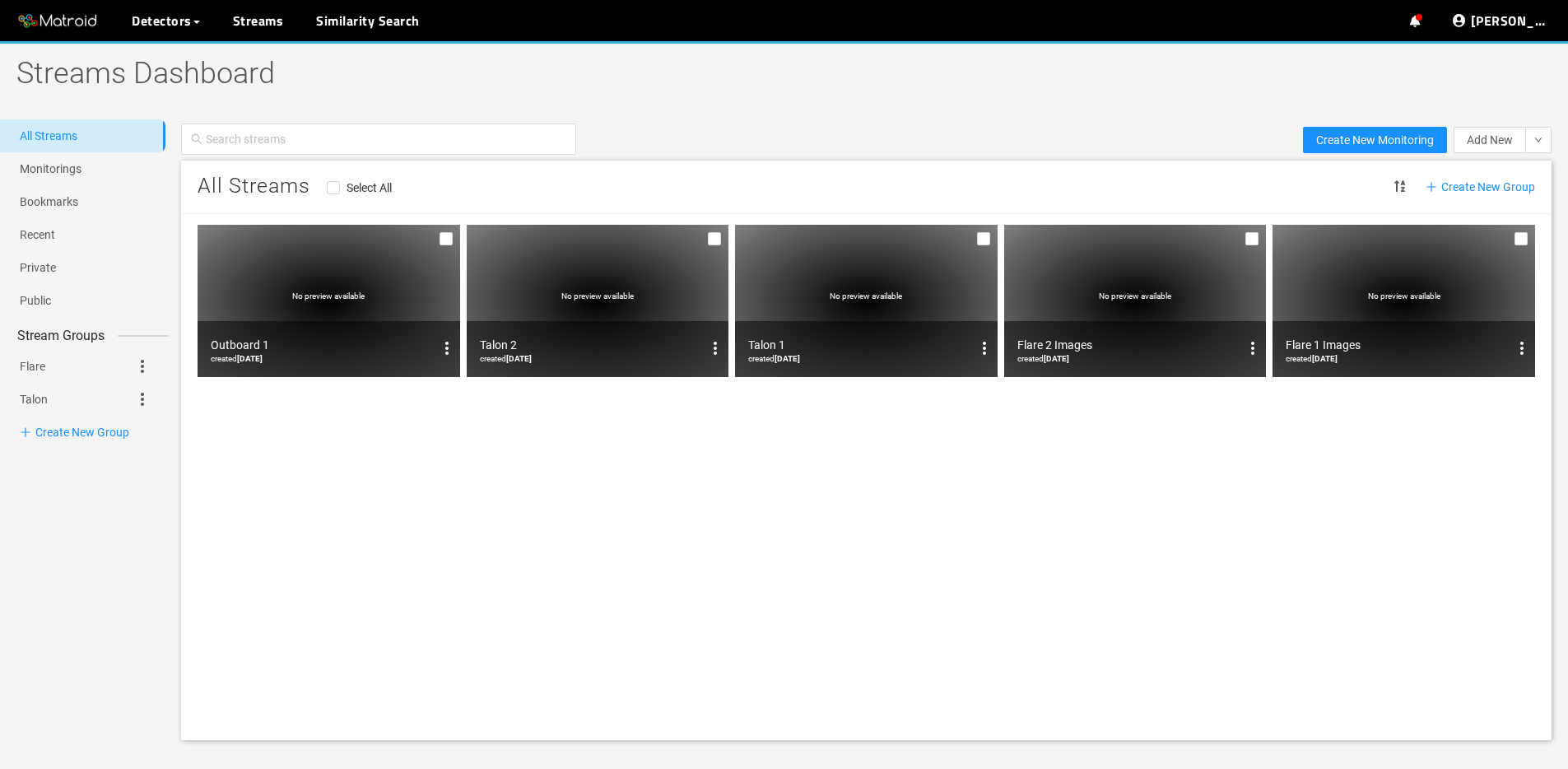
click at [376, 79] on h1 "Streams Dashboard" at bounding box center [531, 73] width 1062 height 66
click at [1114, 291] on span "No preview available" at bounding box center [1134, 295] width 73 height 9
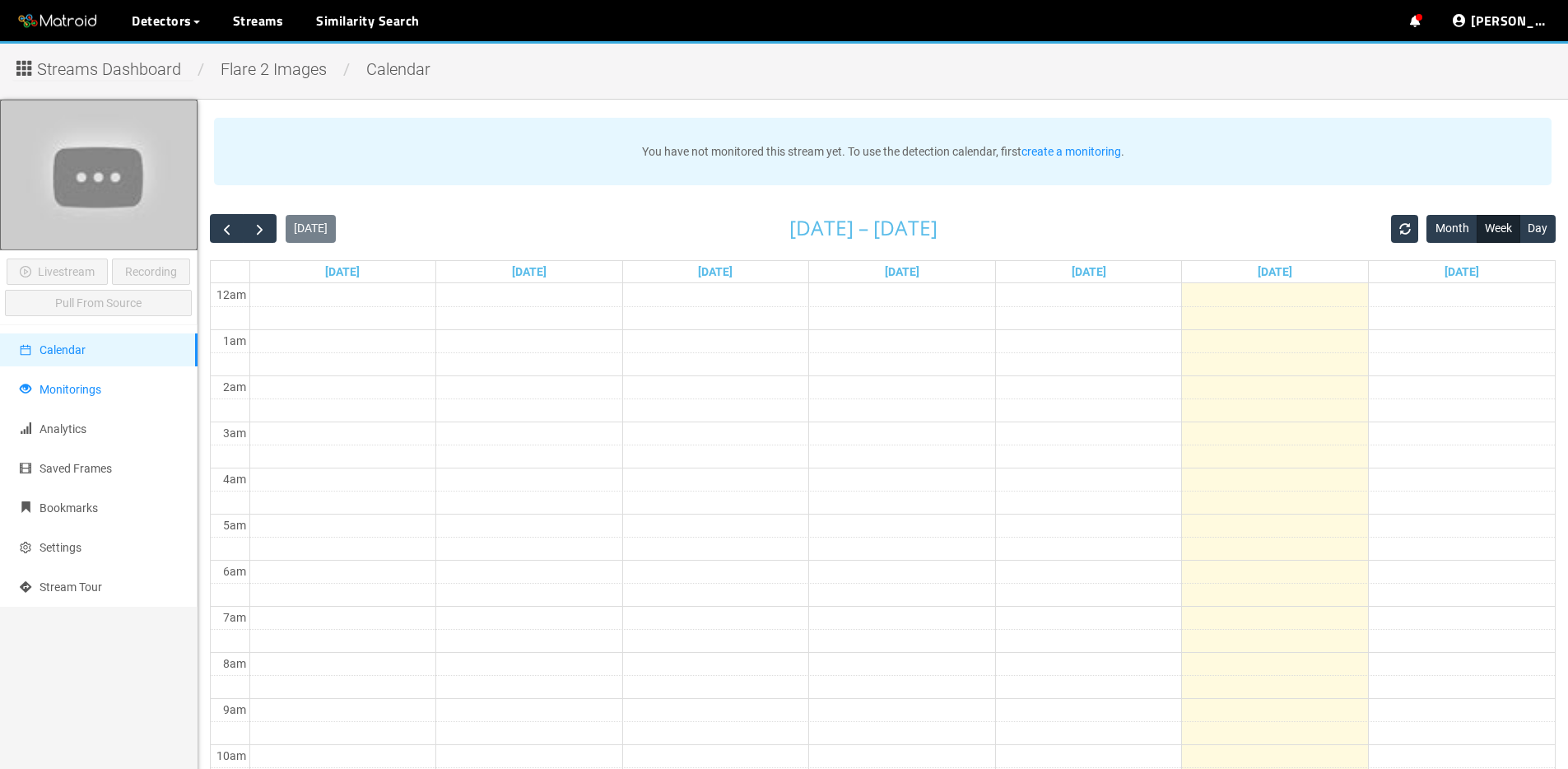
click at [50, 384] on span "Monitorings" at bounding box center [70, 388] width 61 height 13
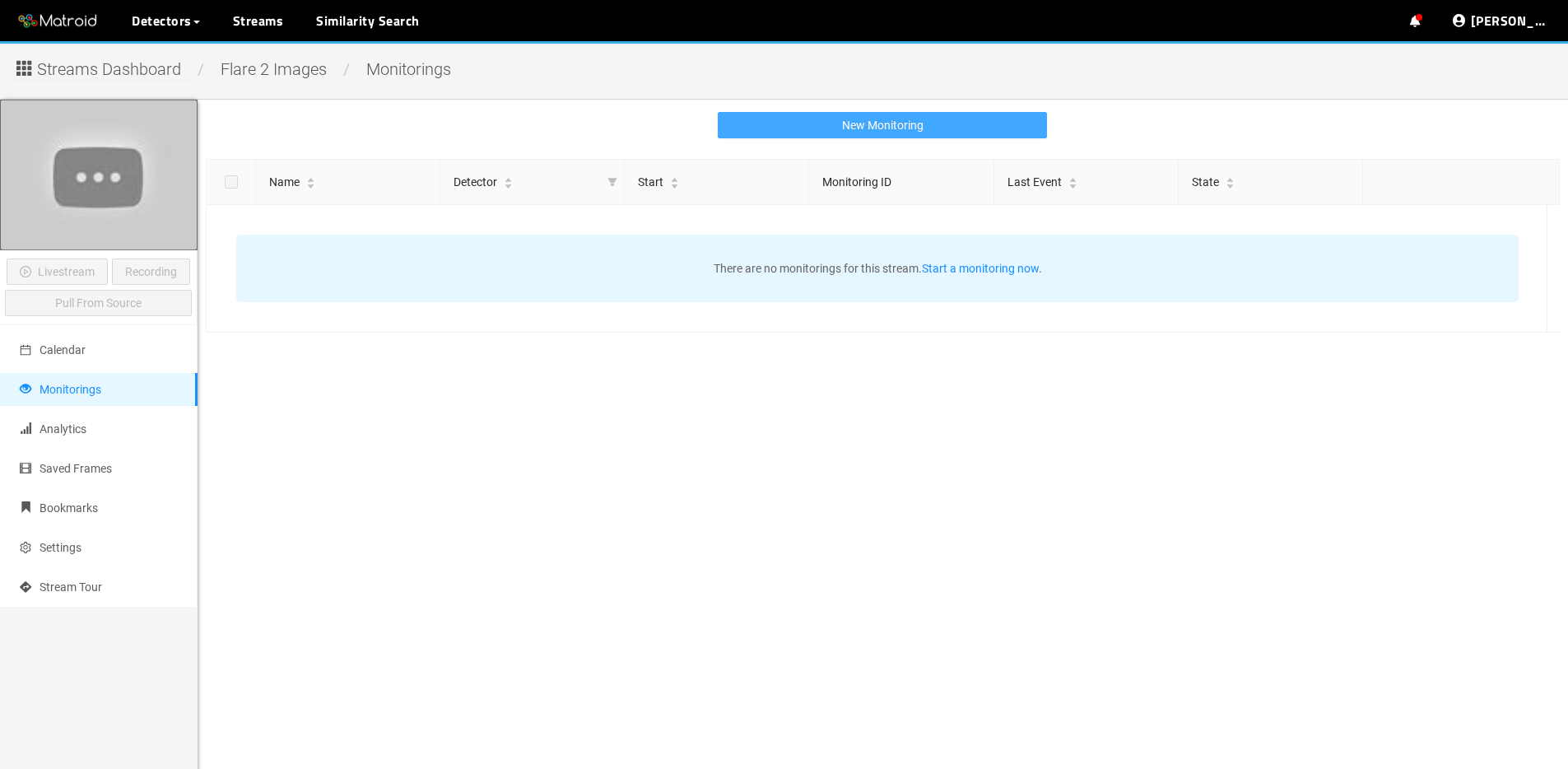
click at [895, 128] on span "New Monitoring" at bounding box center [882, 125] width 81 height 18
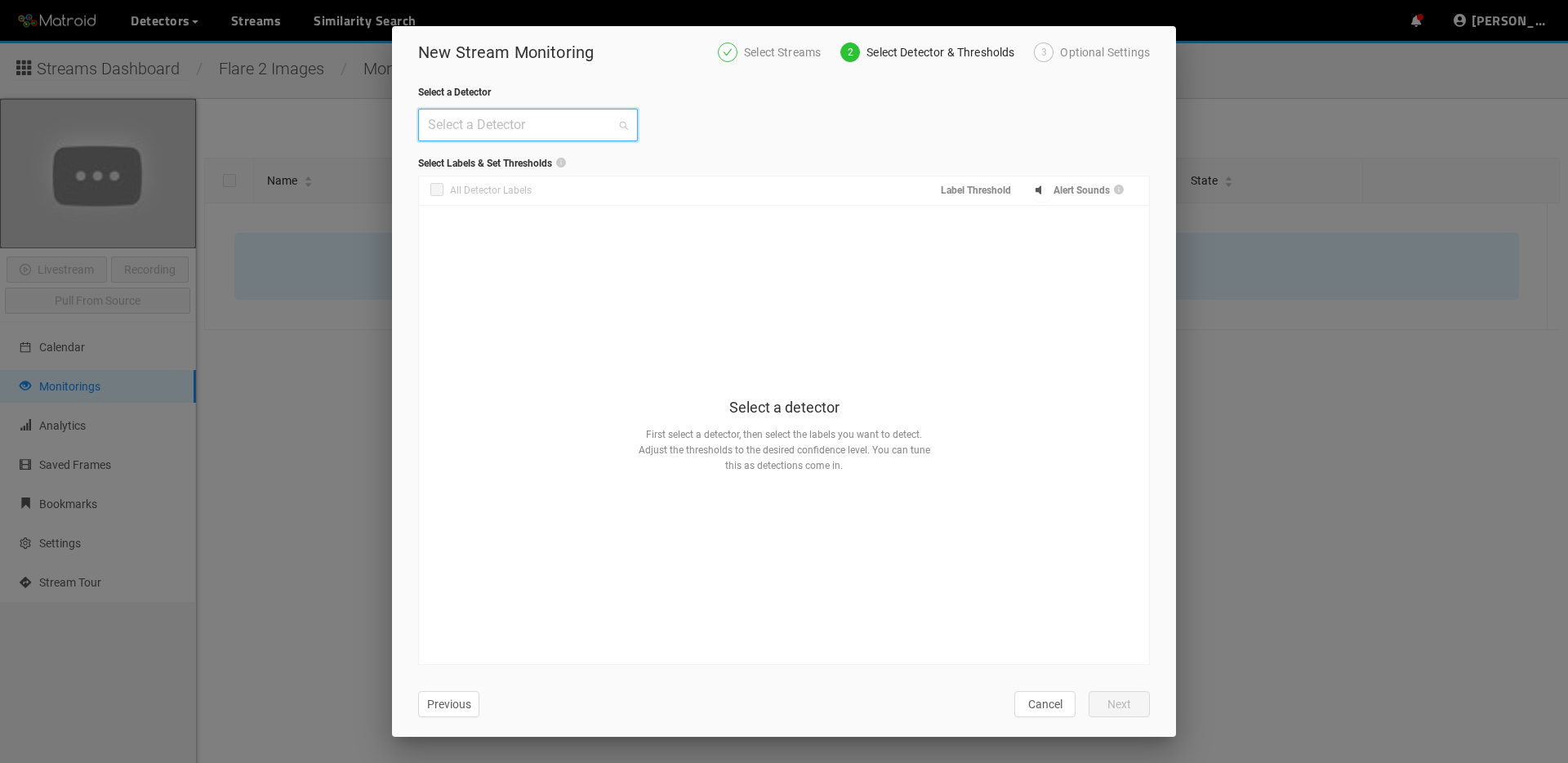
click at [496, 114] on input "search" at bounding box center [522, 124] width 189 height 31
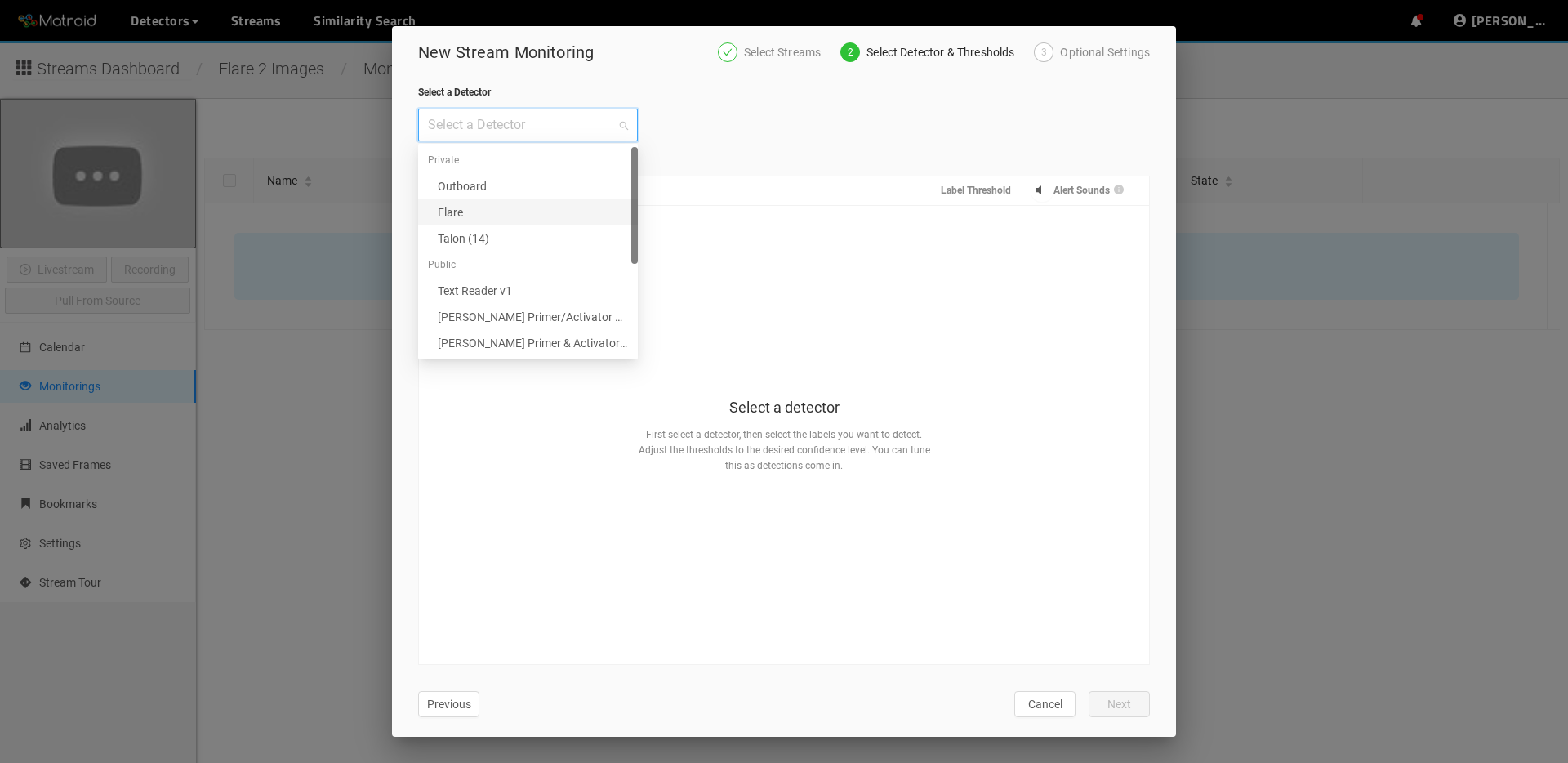
click at [501, 209] on div "Flare" at bounding box center [533, 212] width 191 height 18
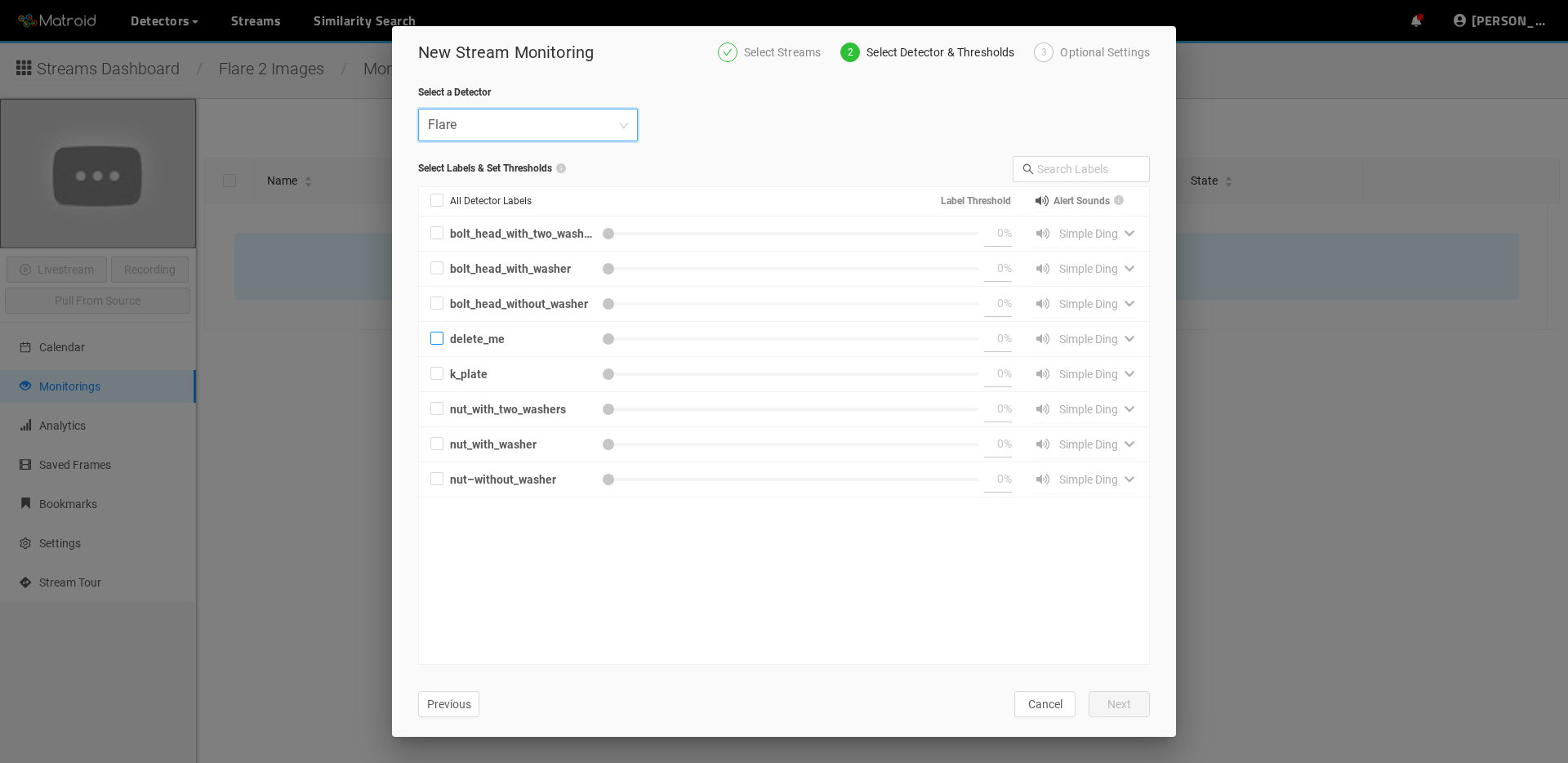
click at [498, 337] on div "delete_me" at bounding box center [524, 339] width 147 height 18
click at [444, 337] on input "delete_me" at bounding box center [436, 340] width 13 height 13
checkbox input "true"
type input "50"
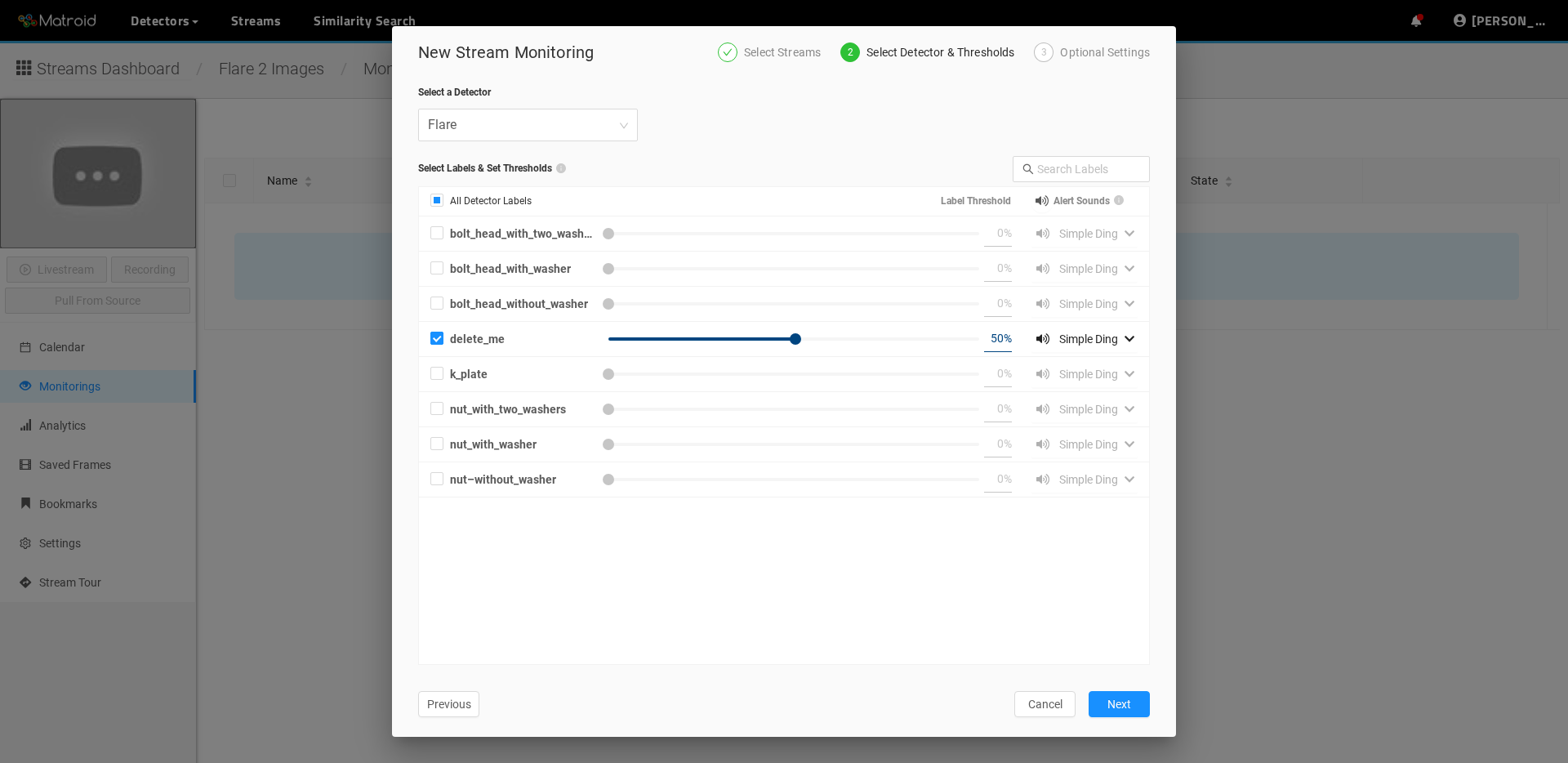
click at [498, 337] on div "delete_me" at bounding box center [524, 339] width 147 height 18
click at [444, 337] on input "delete_me" at bounding box center [436, 340] width 13 height 13
checkbox input "false"
click at [1049, 704] on span "Cancel" at bounding box center [1045, 704] width 34 height 18
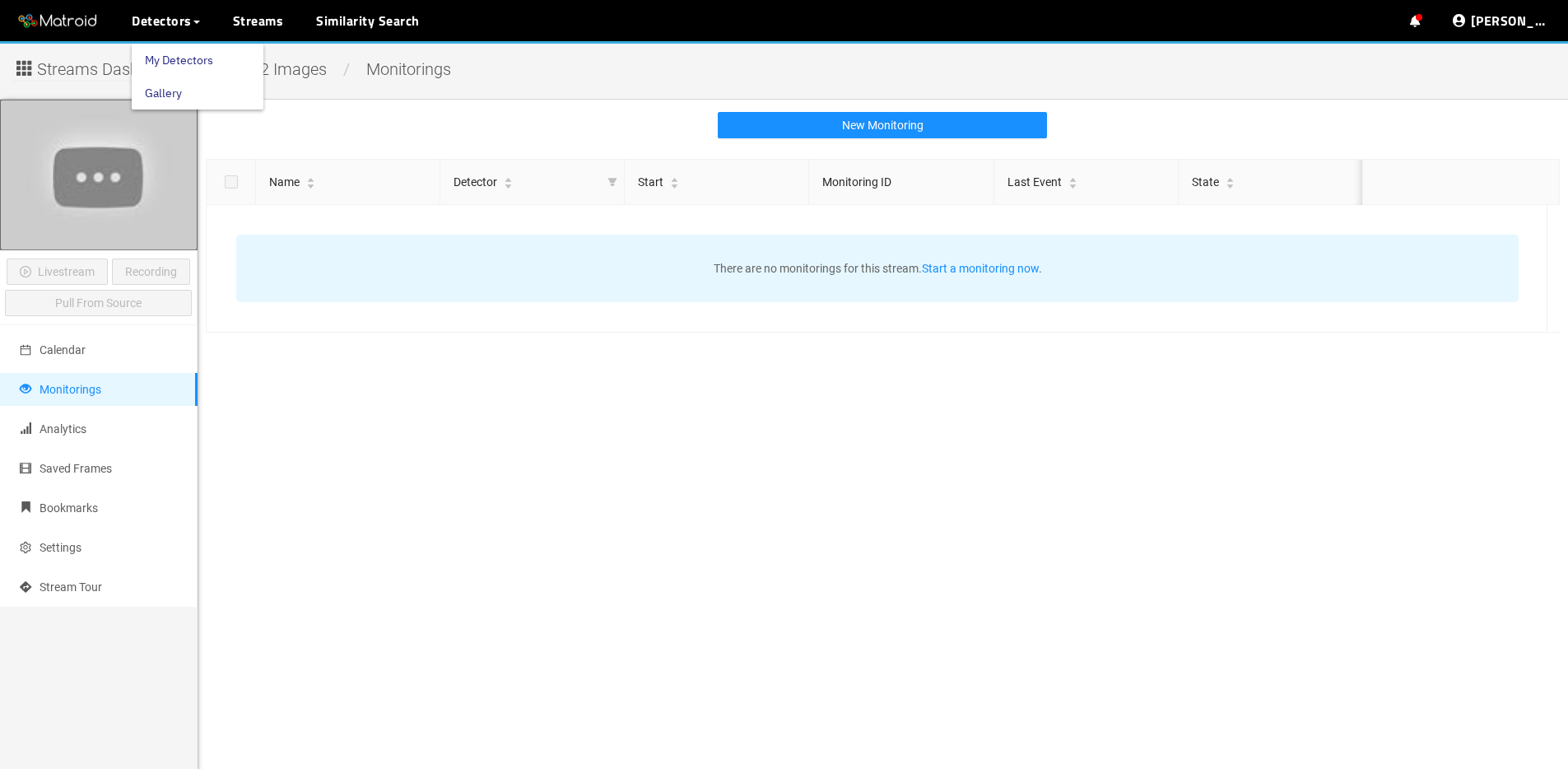
click at [156, 59] on link "My Detectors" at bounding box center [179, 60] width 68 height 33
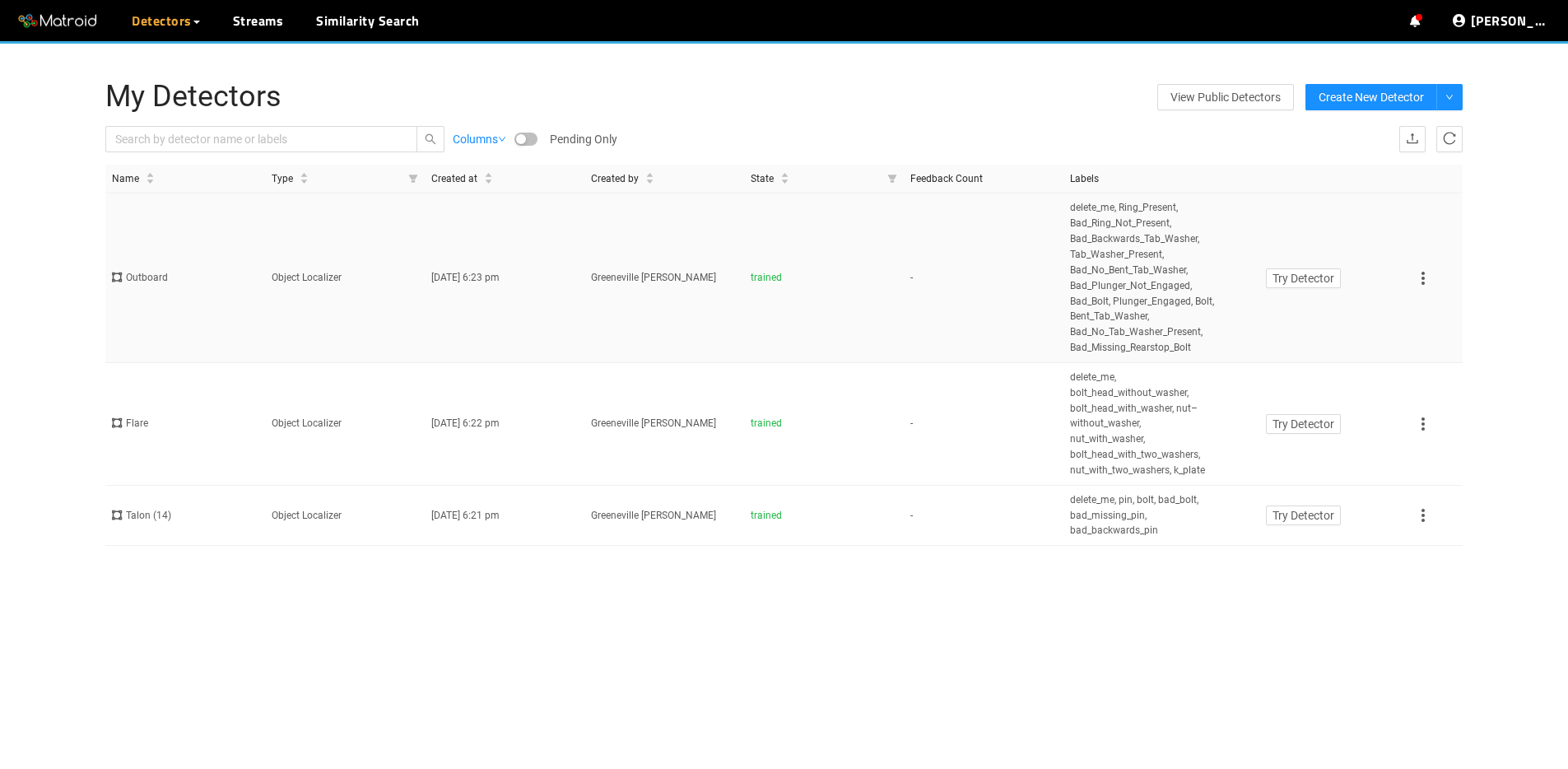
click at [1423, 282] on icon at bounding box center [1423, 277] width 3 height 13
click at [1431, 335] on li "Retrain" at bounding box center [1441, 329] width 57 height 26
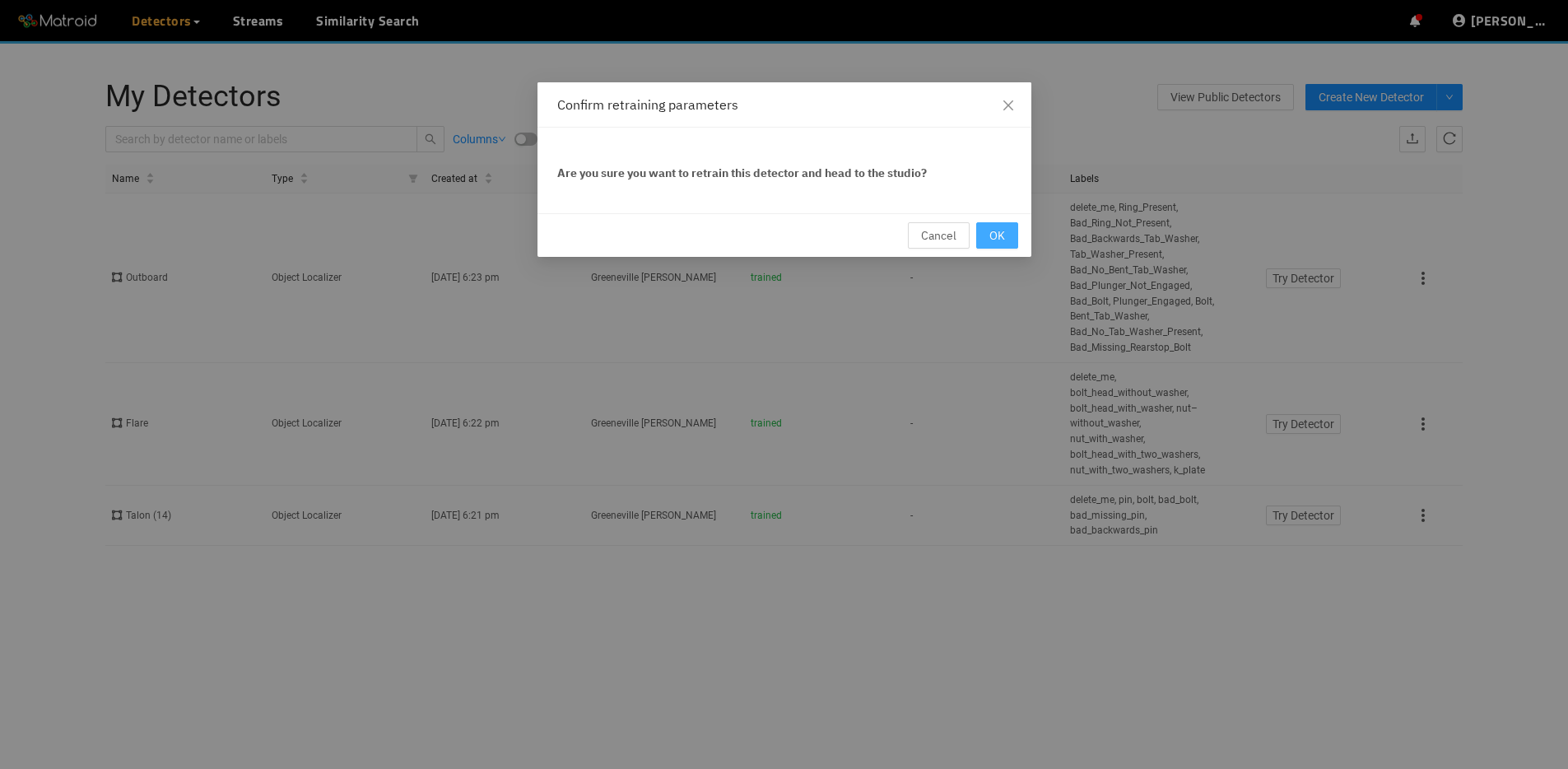
click at [999, 240] on span "OK" at bounding box center [997, 235] width 15 height 18
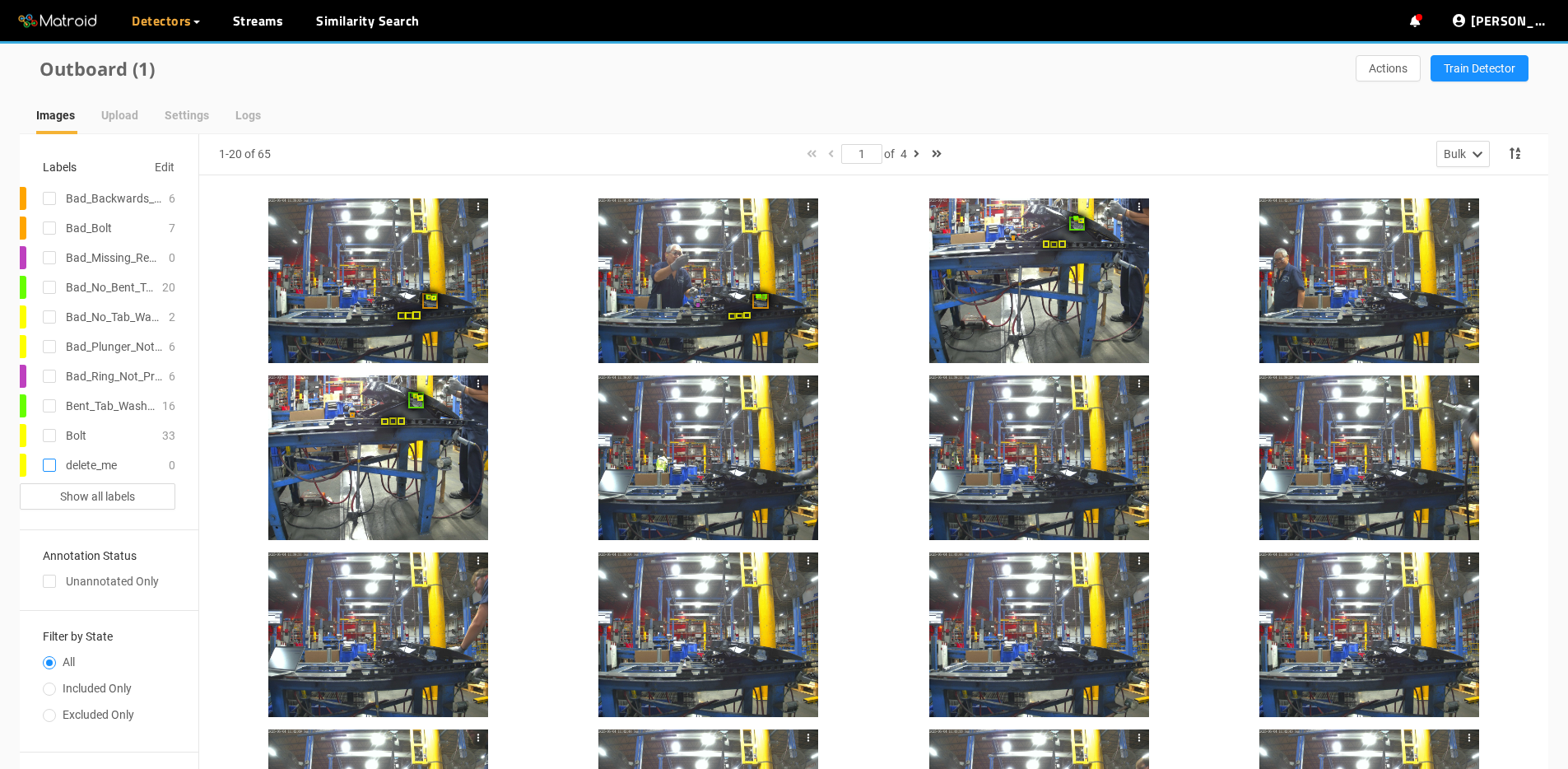
click at [43, 468] on input "checkbox" at bounding box center [49, 468] width 13 height 13
checkbox input "true"
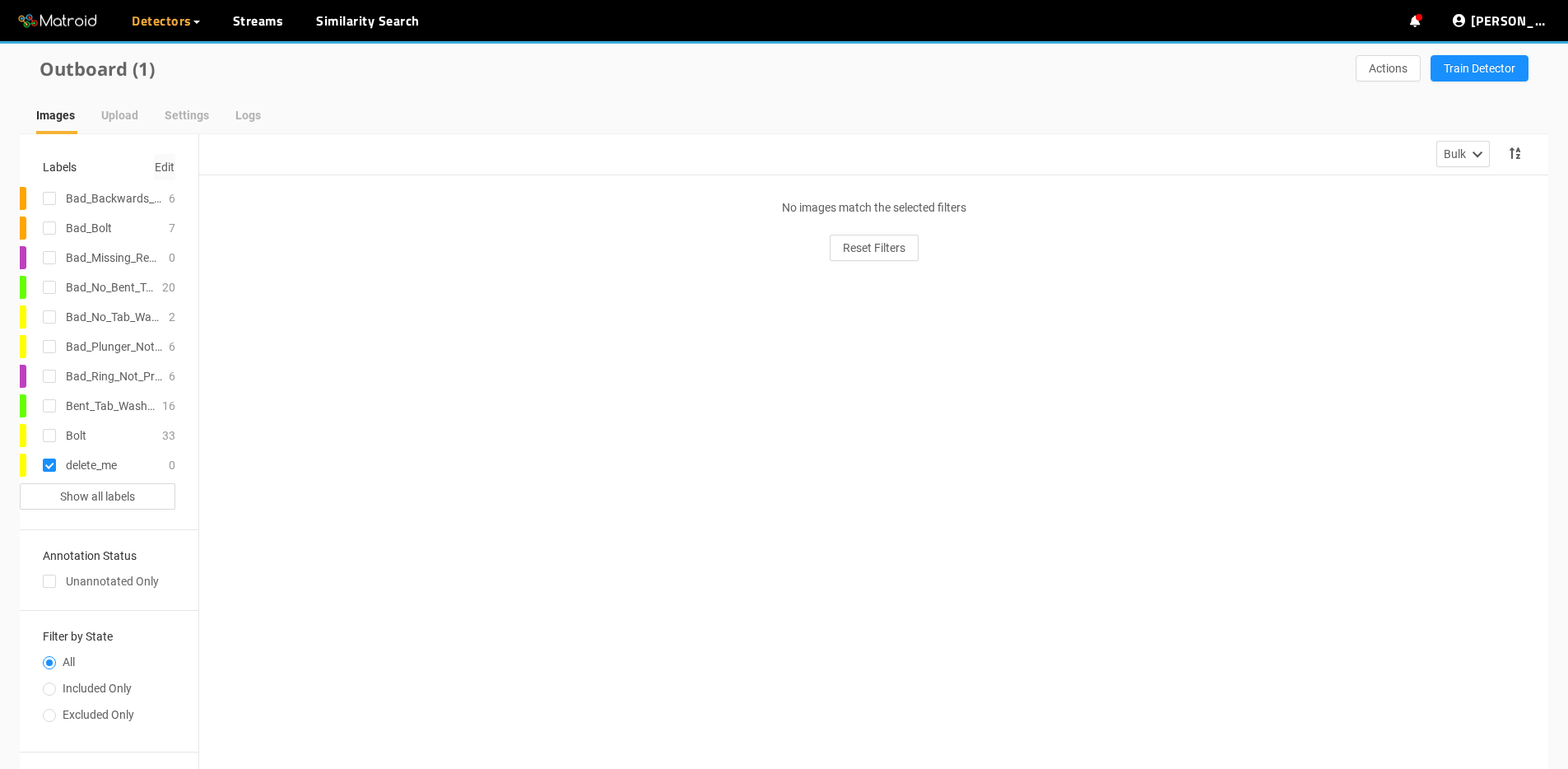
click at [154, 169] on span "Edit" at bounding box center [164, 166] width 20 height 18
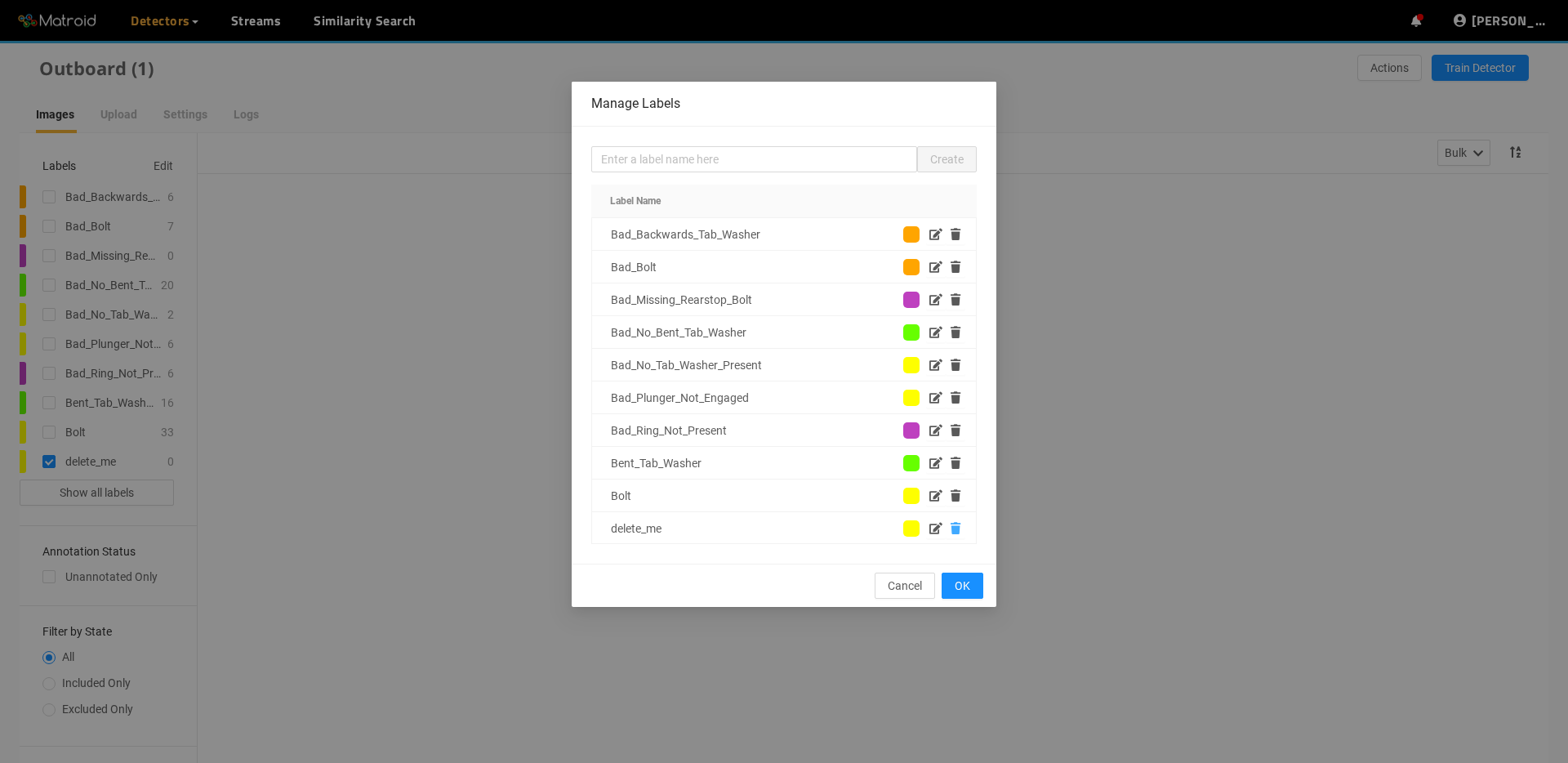
click at [950, 530] on icon "button" at bounding box center [956, 528] width 10 height 11
click at [978, 593] on button "OK" at bounding box center [962, 585] width 42 height 26
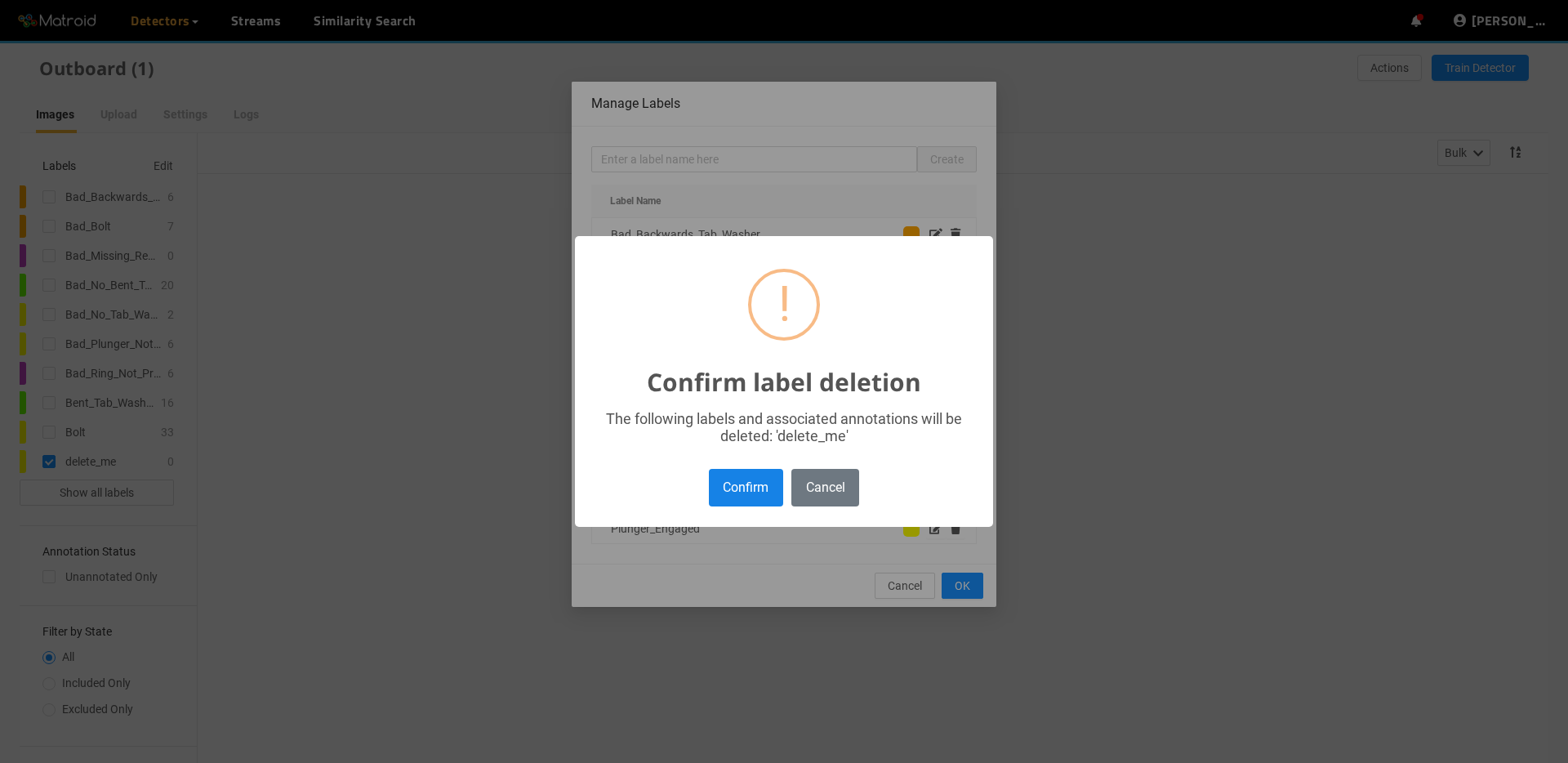
click at [751, 485] on button "Confirm" at bounding box center [746, 486] width 75 height 36
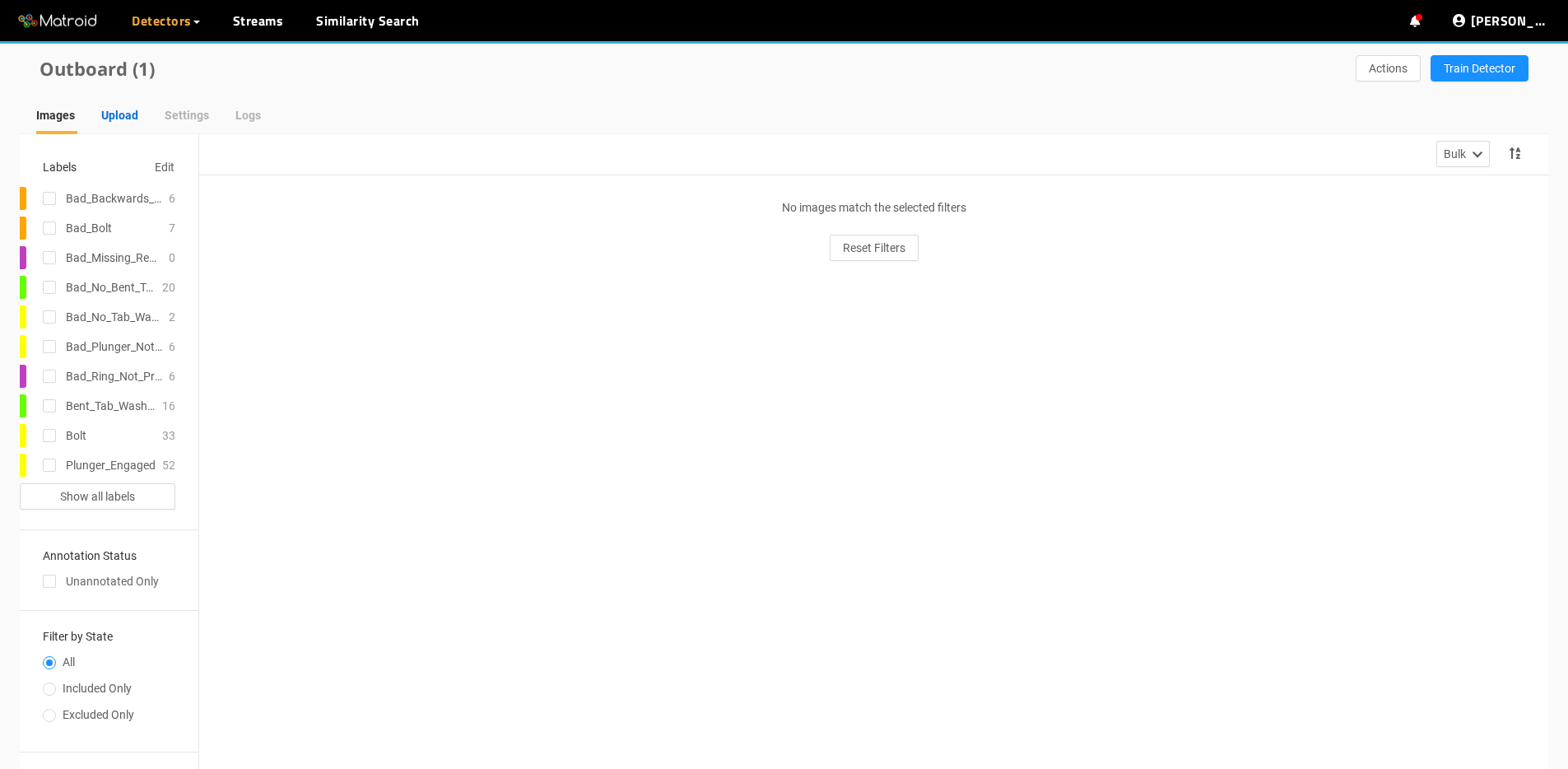
click at [120, 120] on div "Upload" at bounding box center [119, 114] width 37 height 18
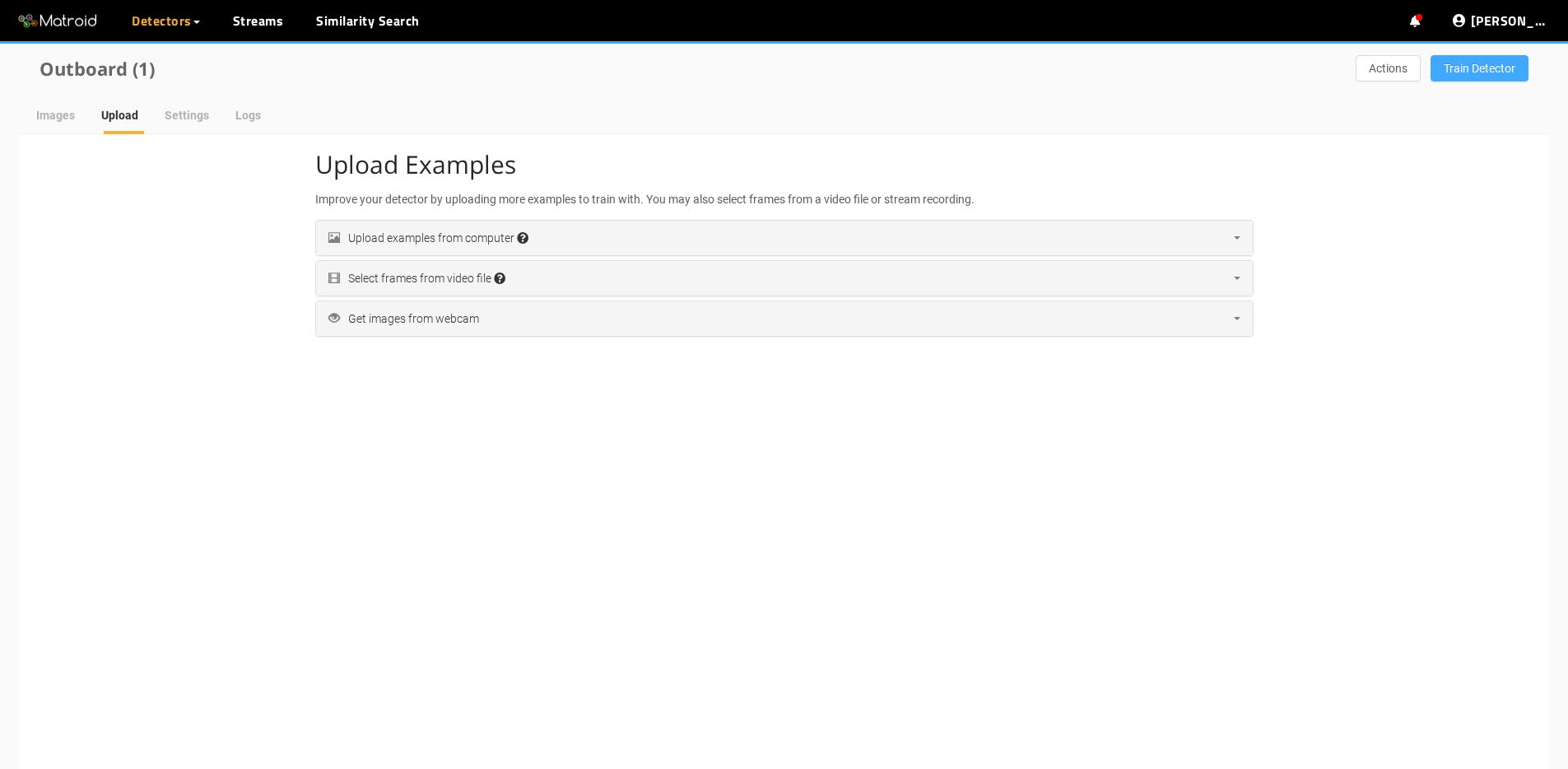
click at [1487, 68] on span "Train Detector" at bounding box center [1479, 67] width 72 height 18
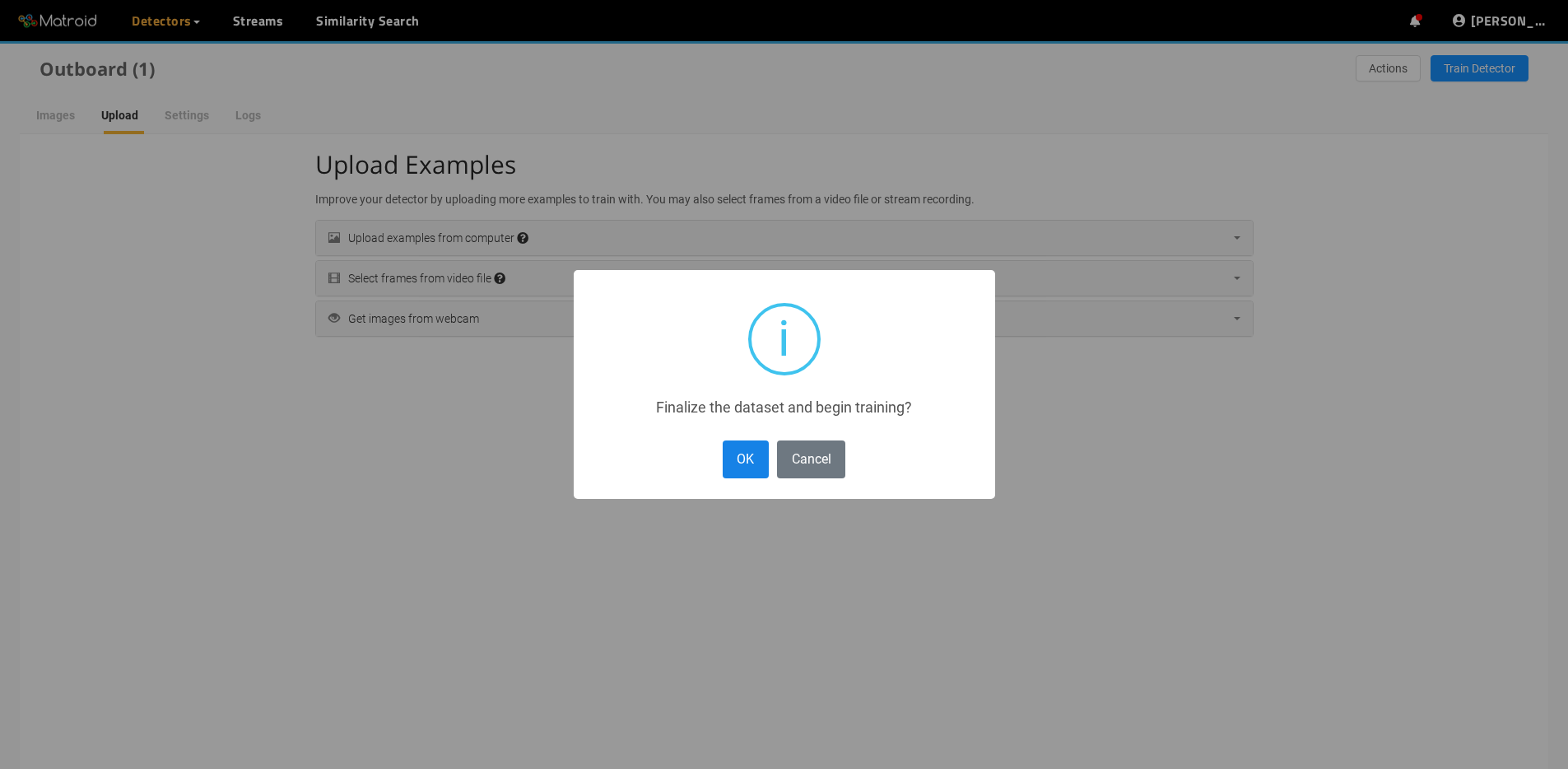
click at [753, 457] on button "OK" at bounding box center [746, 458] width 46 height 37
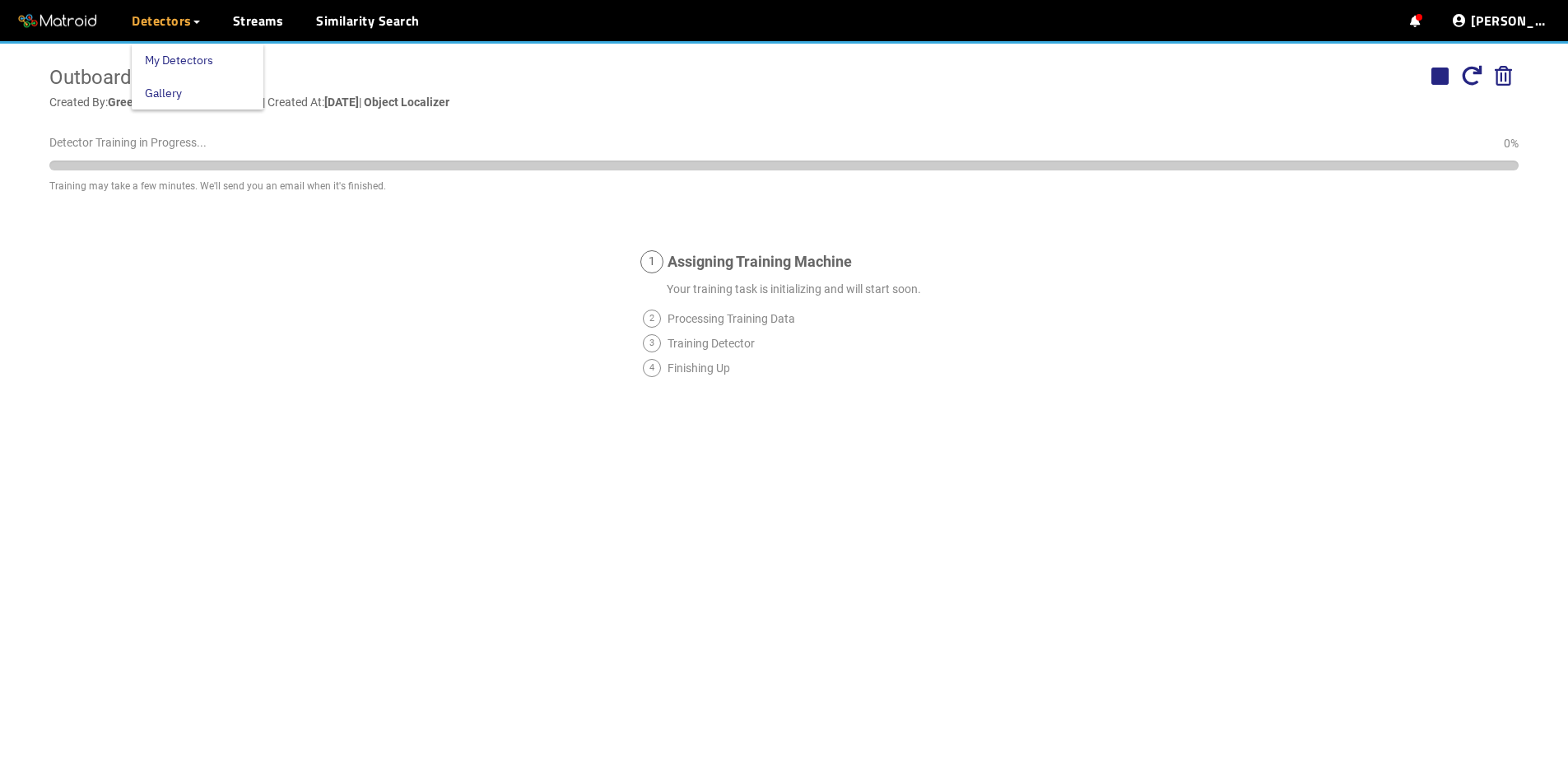
click at [171, 54] on link "My Detectors" at bounding box center [179, 60] width 68 height 33
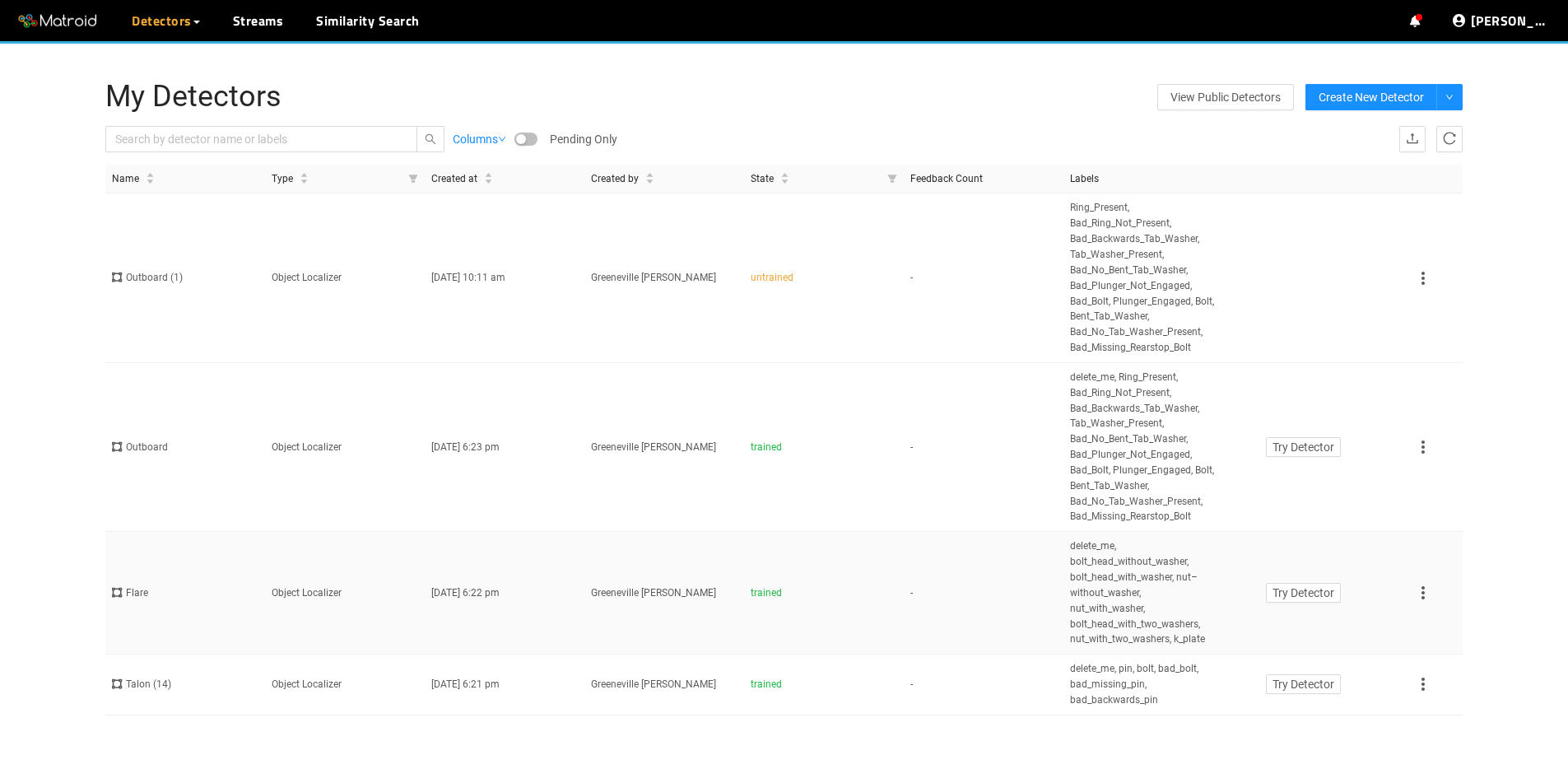
click at [528, 594] on td "[DATE] 6:22 pm" at bounding box center [504, 593] width 160 height 123
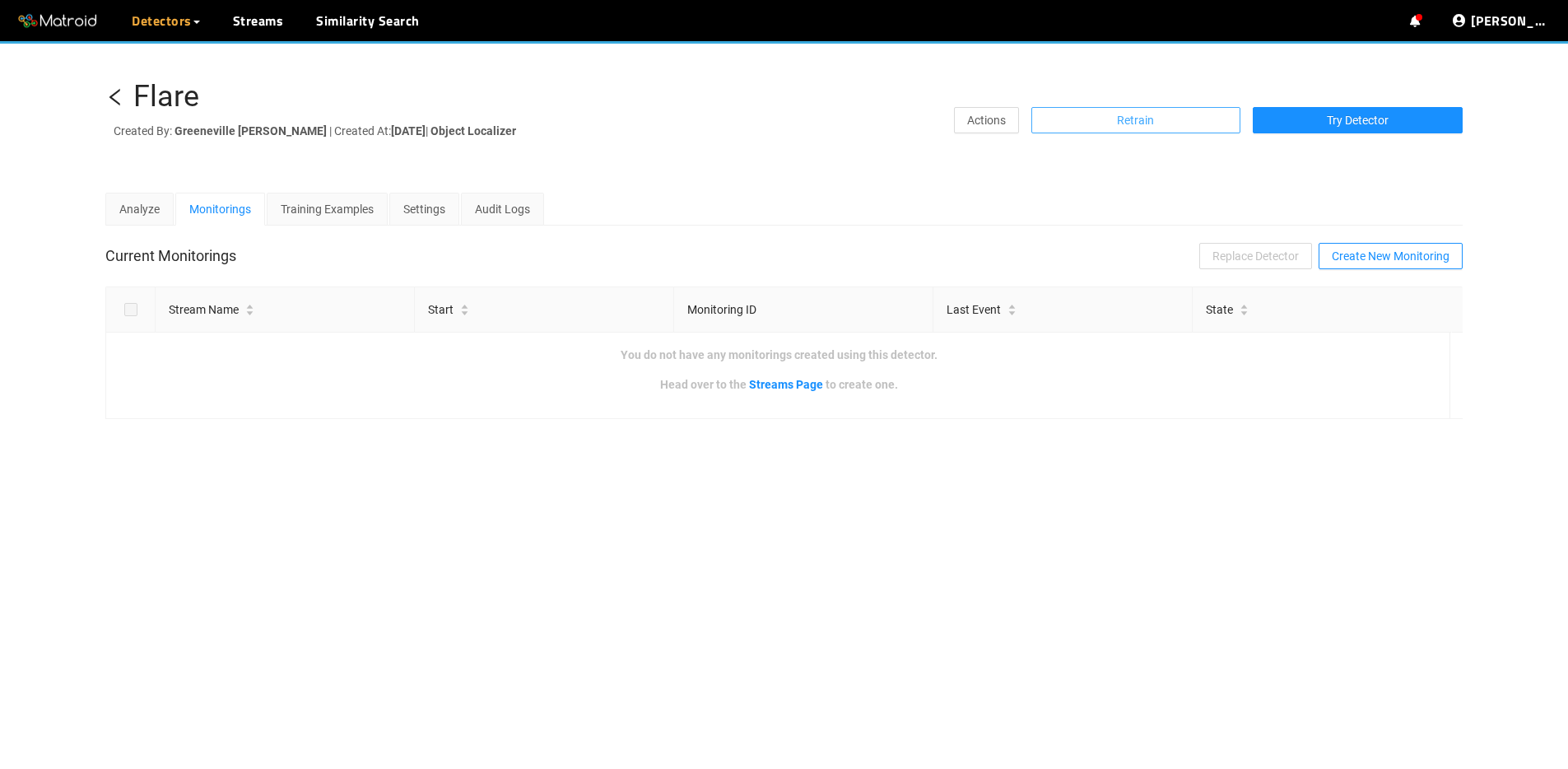
click at [1140, 126] on span "Retrain" at bounding box center [1135, 119] width 37 height 18
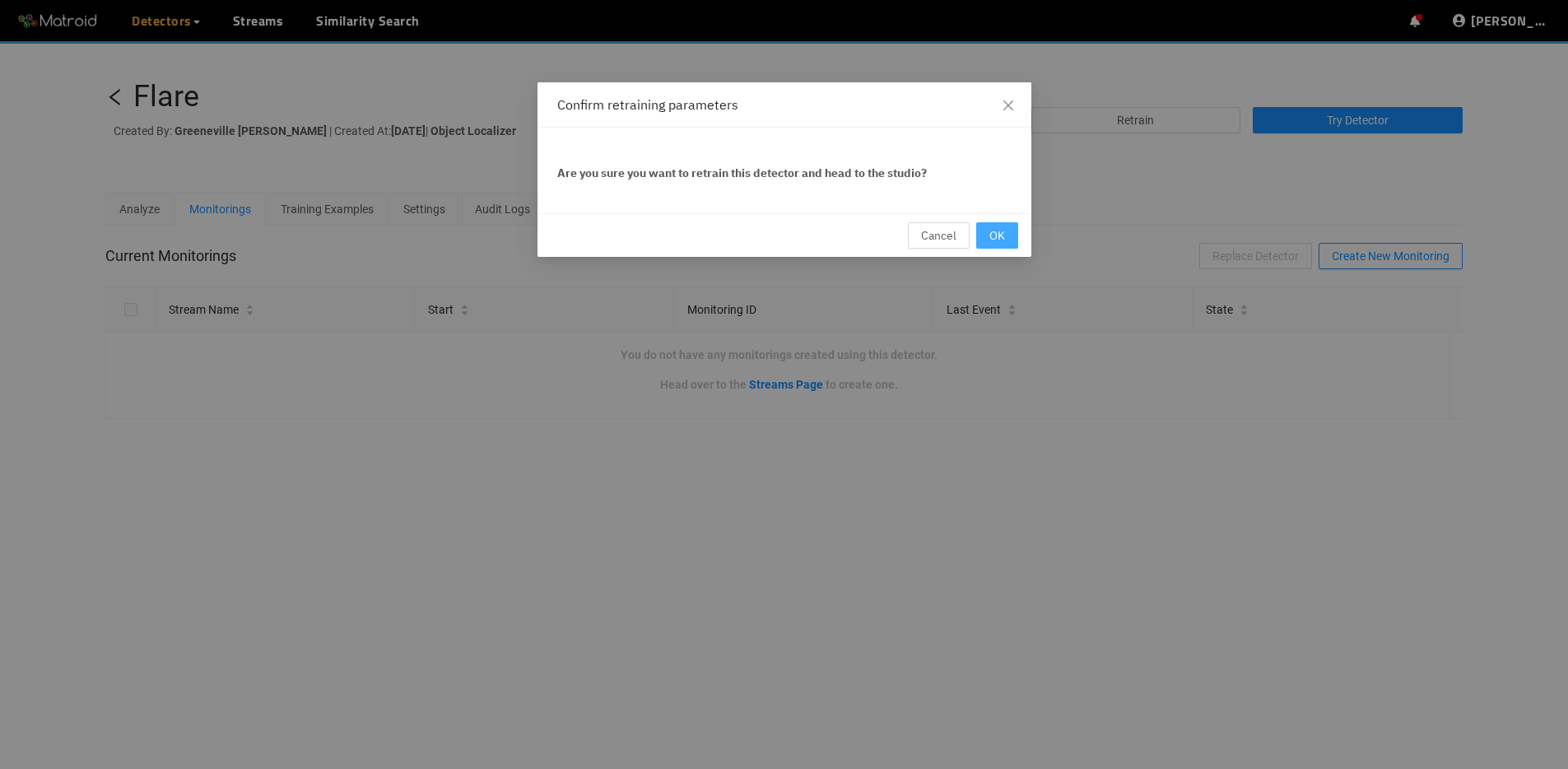
click at [997, 236] on span "OK" at bounding box center [997, 235] width 15 height 18
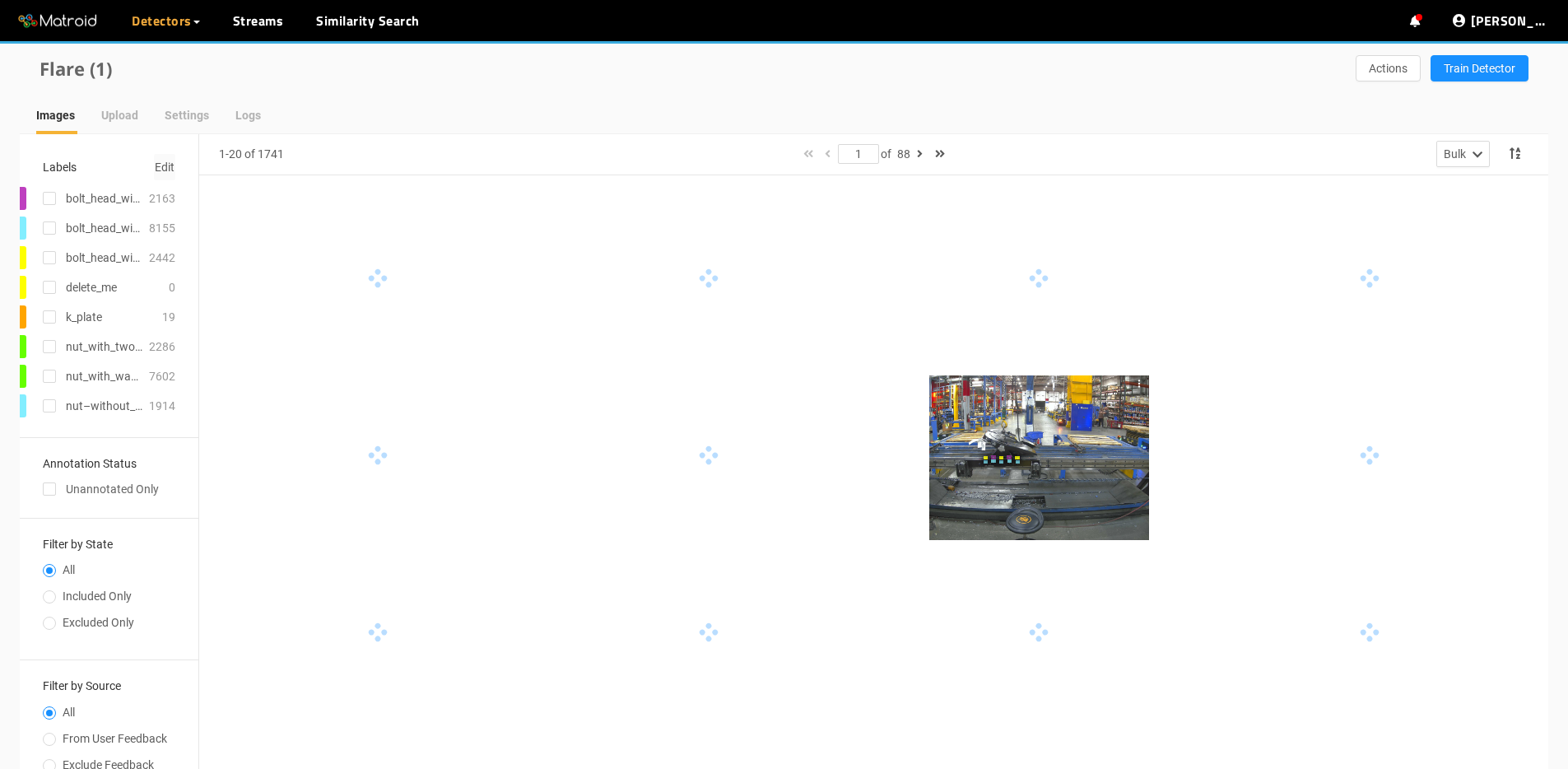
click at [171, 171] on span "Edit" at bounding box center [164, 166] width 20 height 18
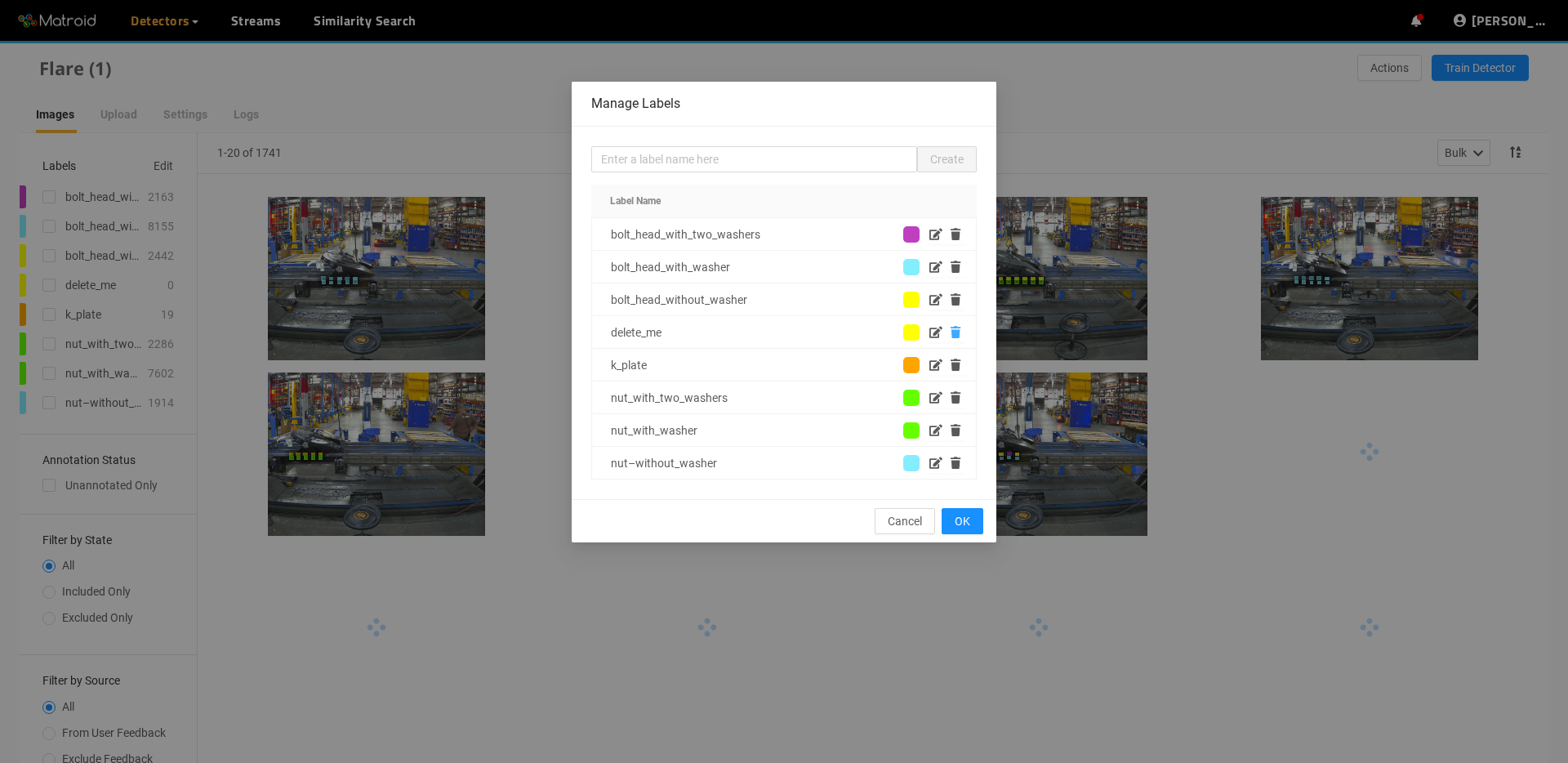
click at [952, 332] on icon "button" at bounding box center [956, 332] width 10 height 11
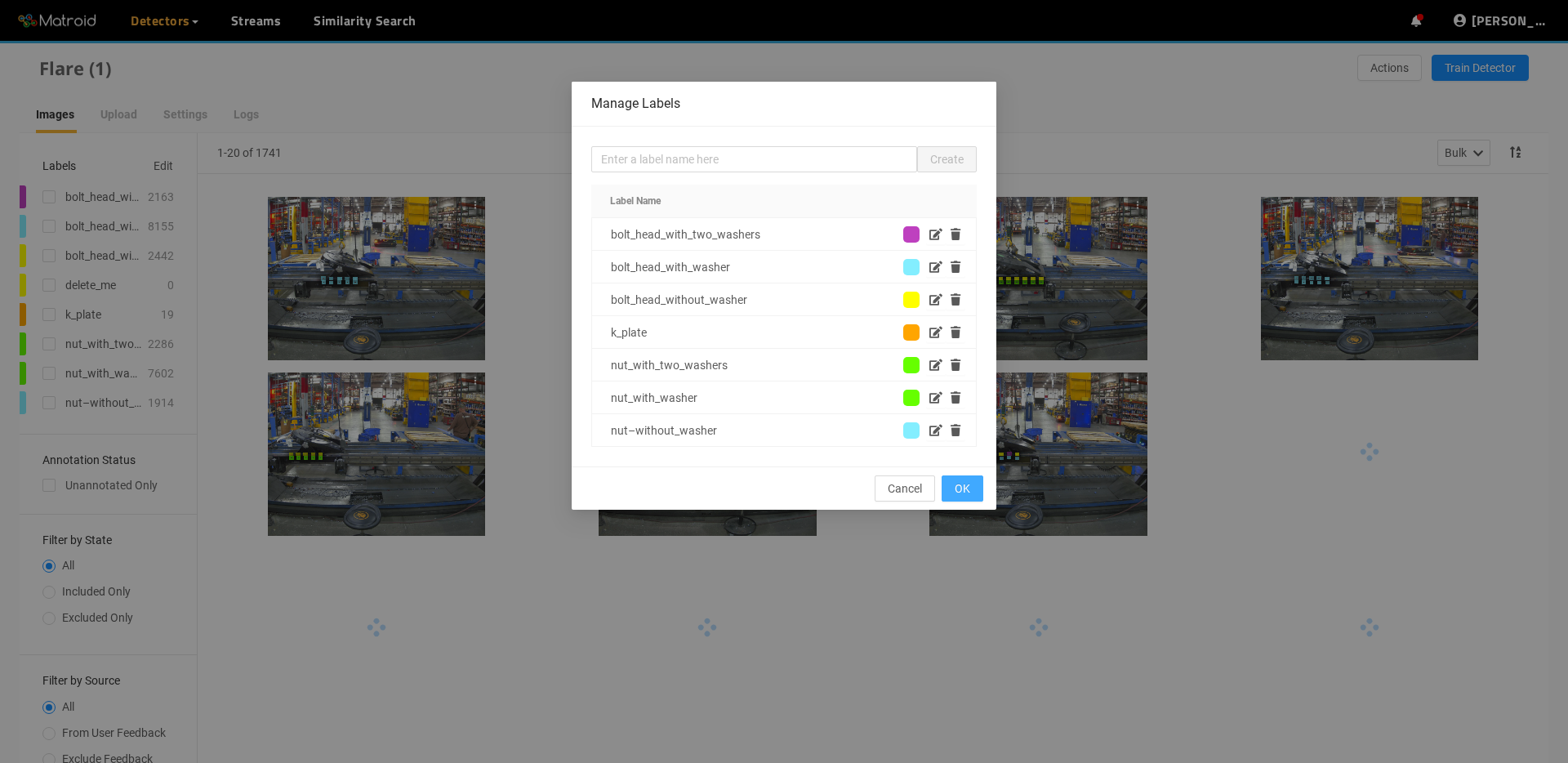
click at [964, 487] on span "OK" at bounding box center [962, 488] width 15 height 18
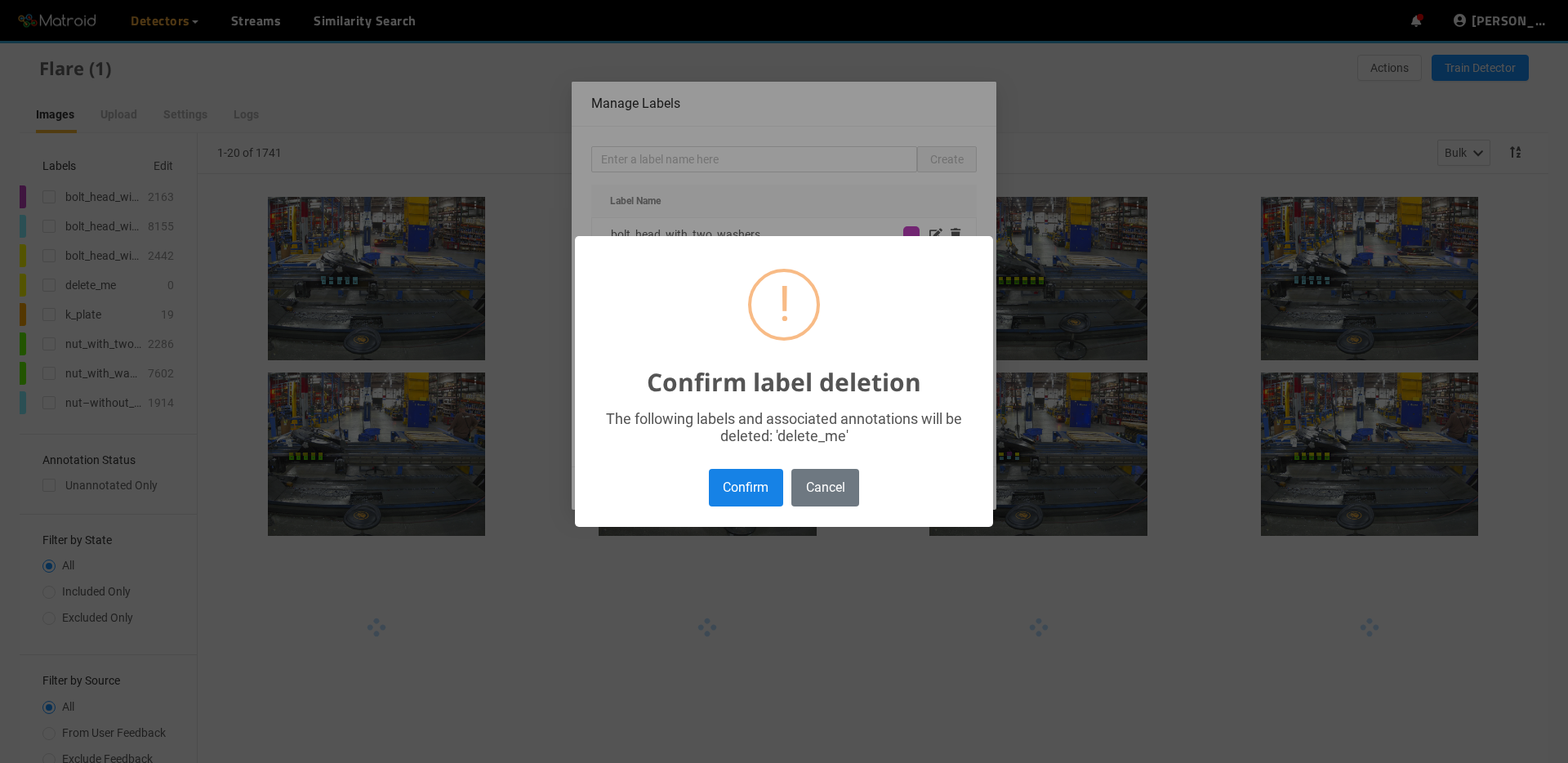
click at [770, 476] on button "Confirm" at bounding box center [746, 486] width 75 height 36
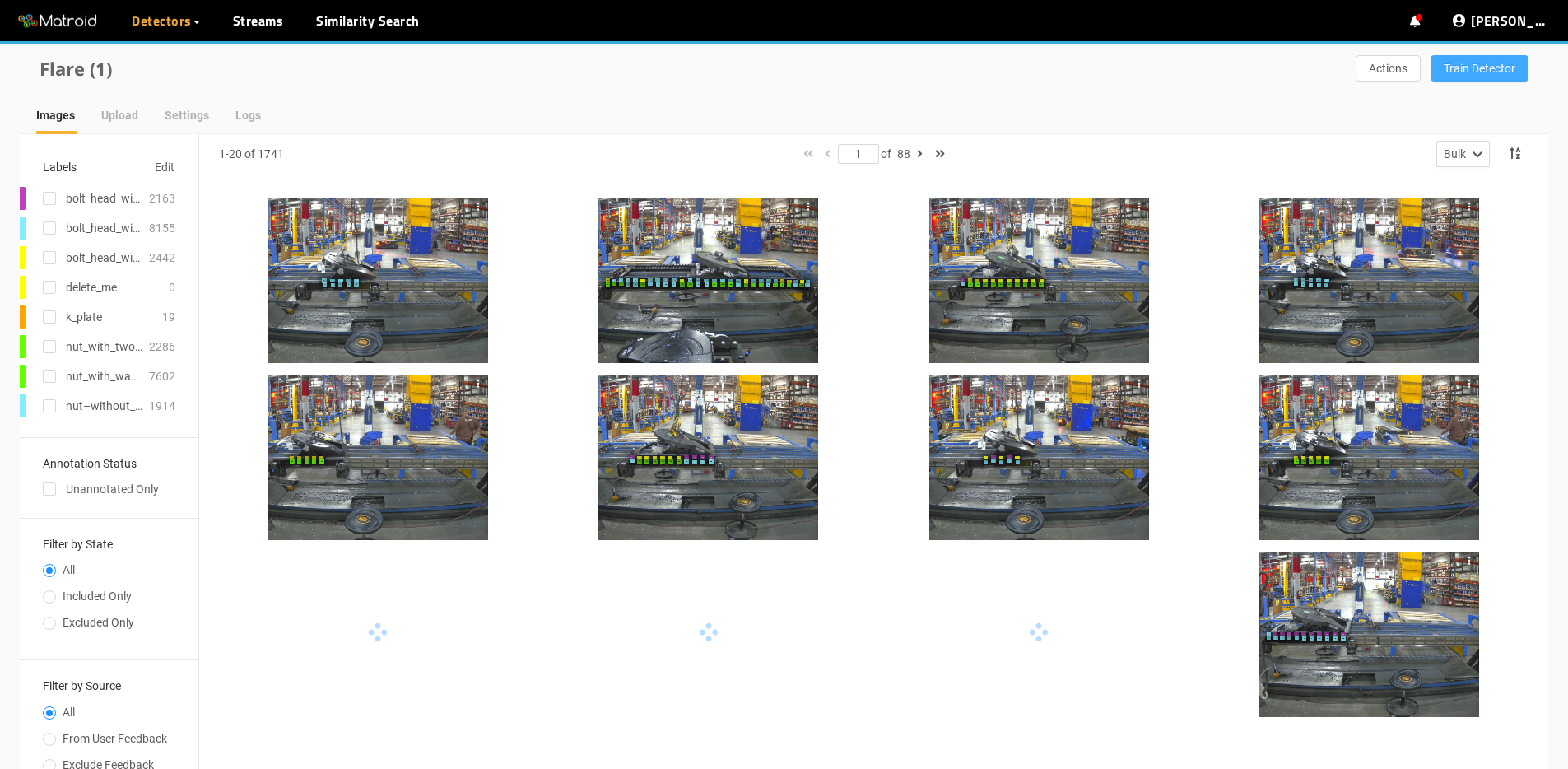
click at [1455, 79] on button "Train Detector" at bounding box center [1479, 68] width 98 height 26
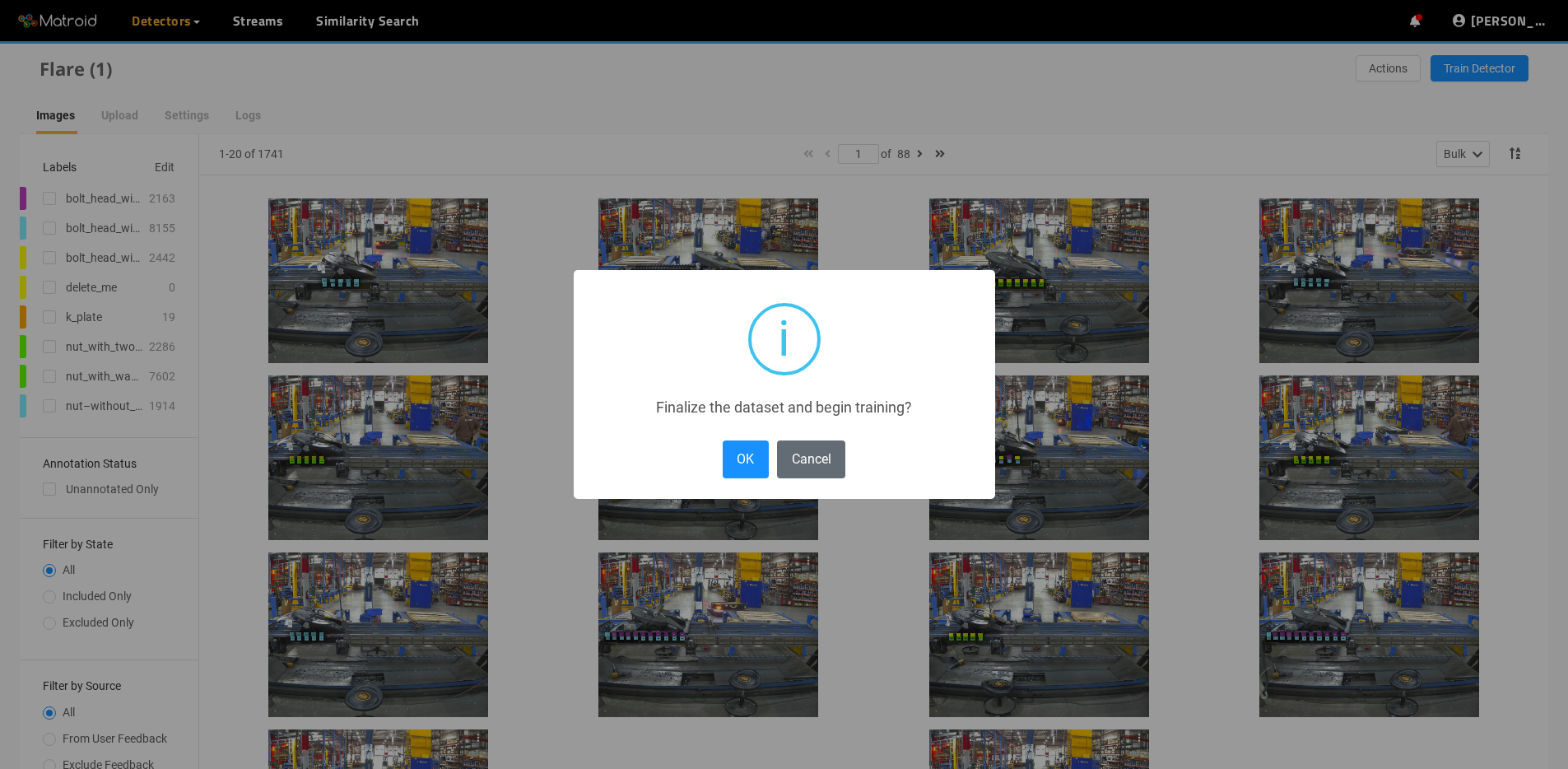
click at [818, 457] on button "Cancel" at bounding box center [811, 458] width 68 height 37
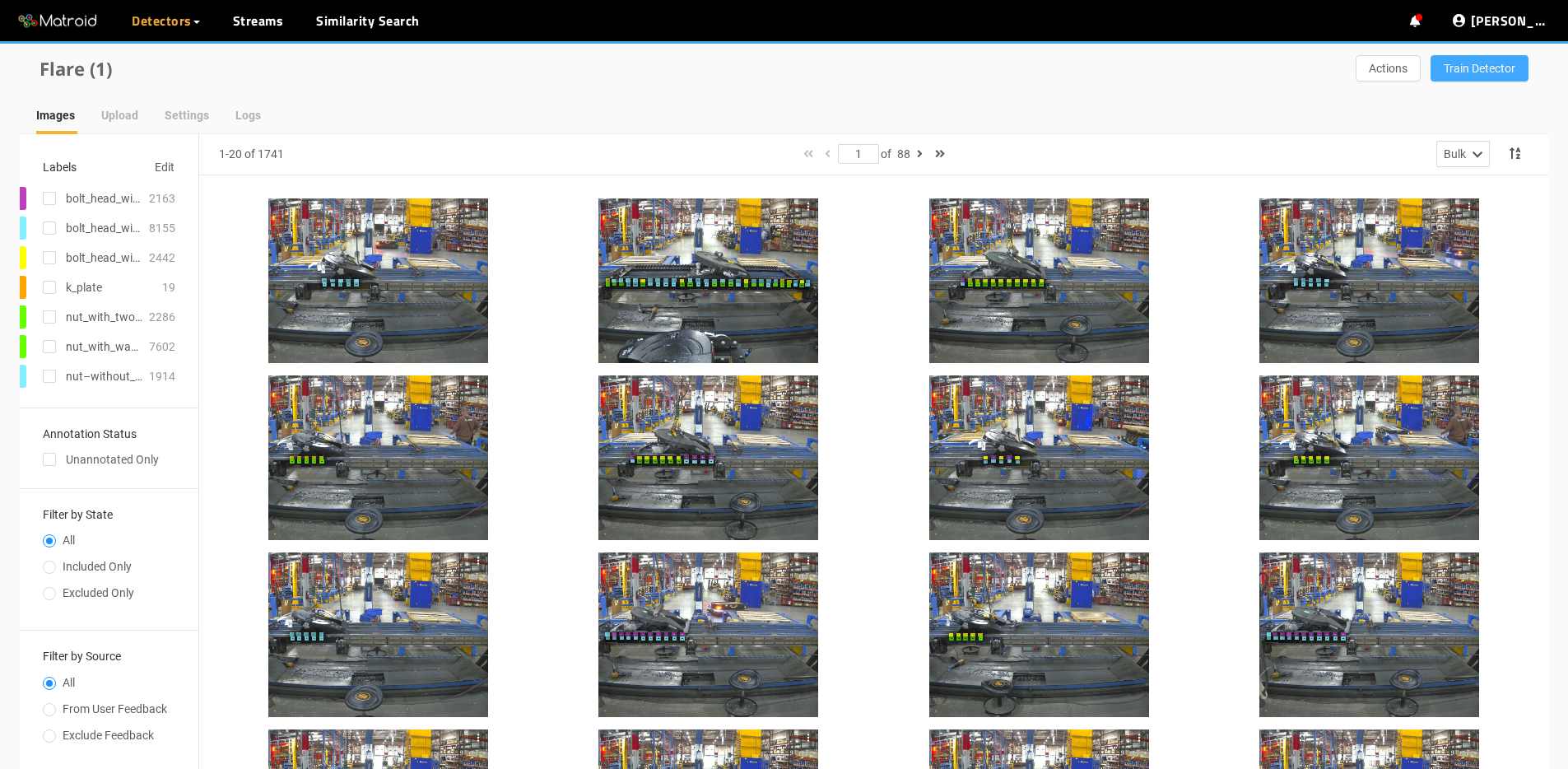
click at [1449, 64] on span "Train Detector" at bounding box center [1479, 67] width 72 height 18
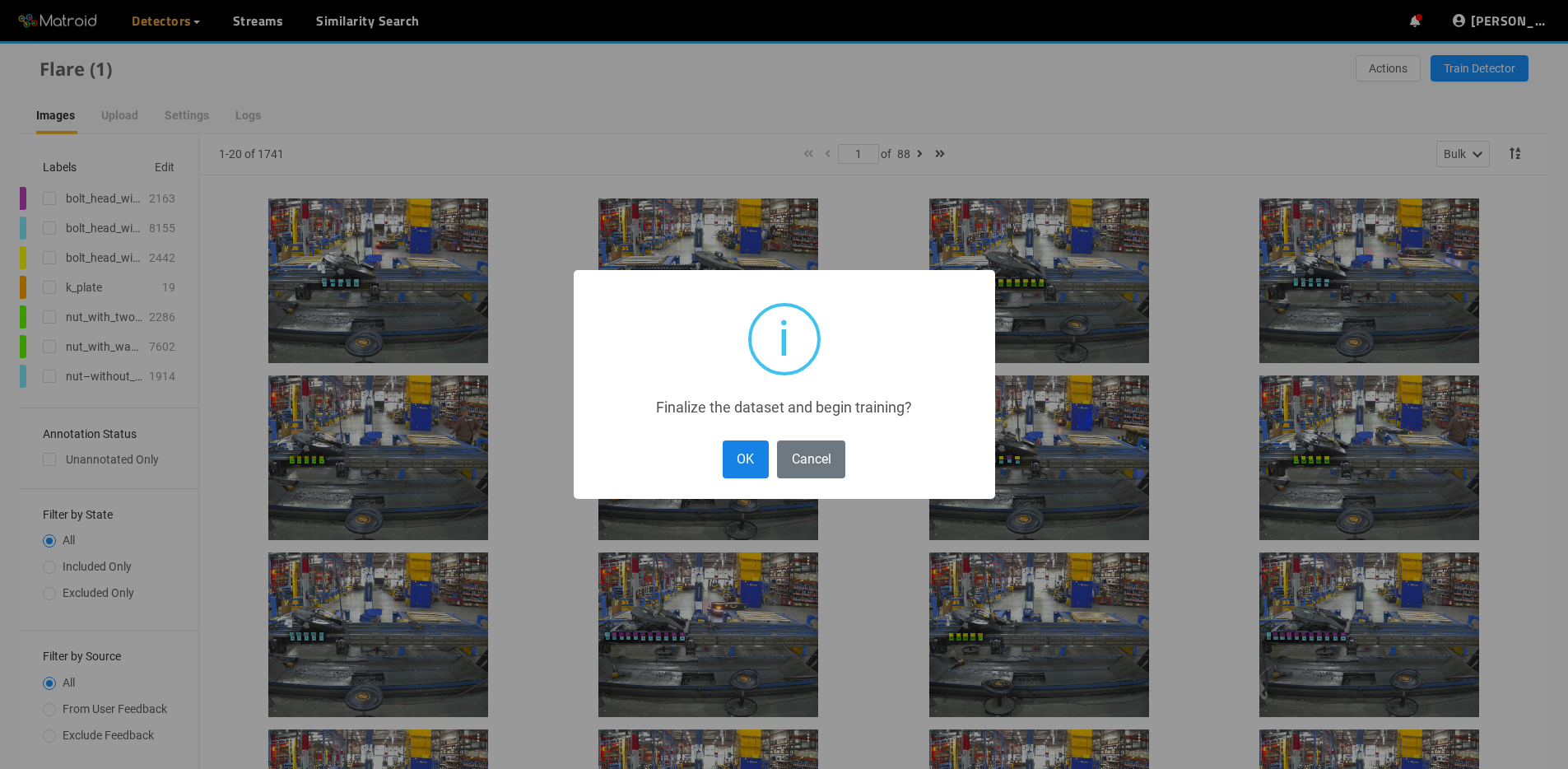
click at [740, 463] on button "OK" at bounding box center [746, 458] width 46 height 37
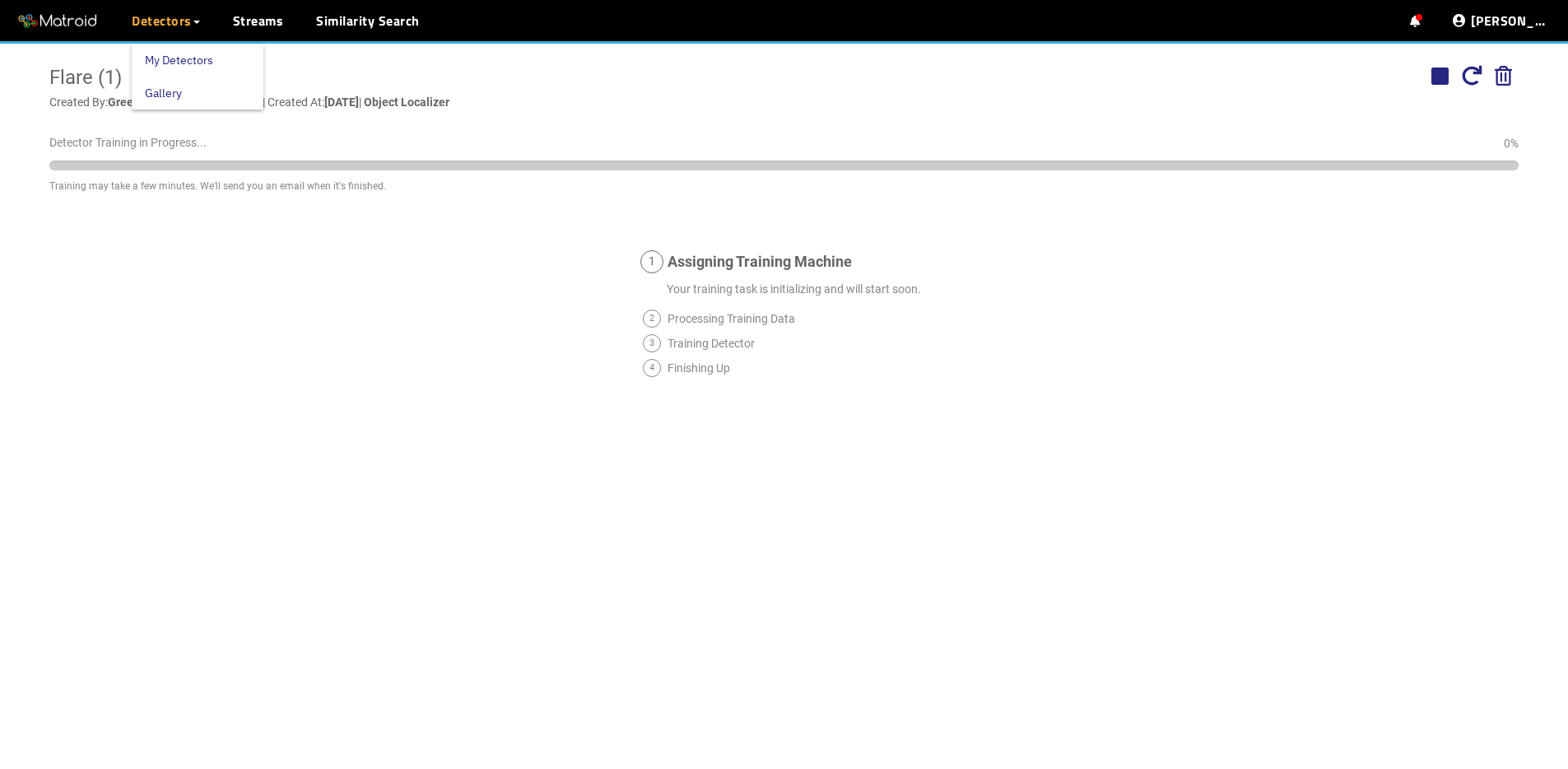
click at [149, 53] on link "My Detectors" at bounding box center [179, 60] width 68 height 33
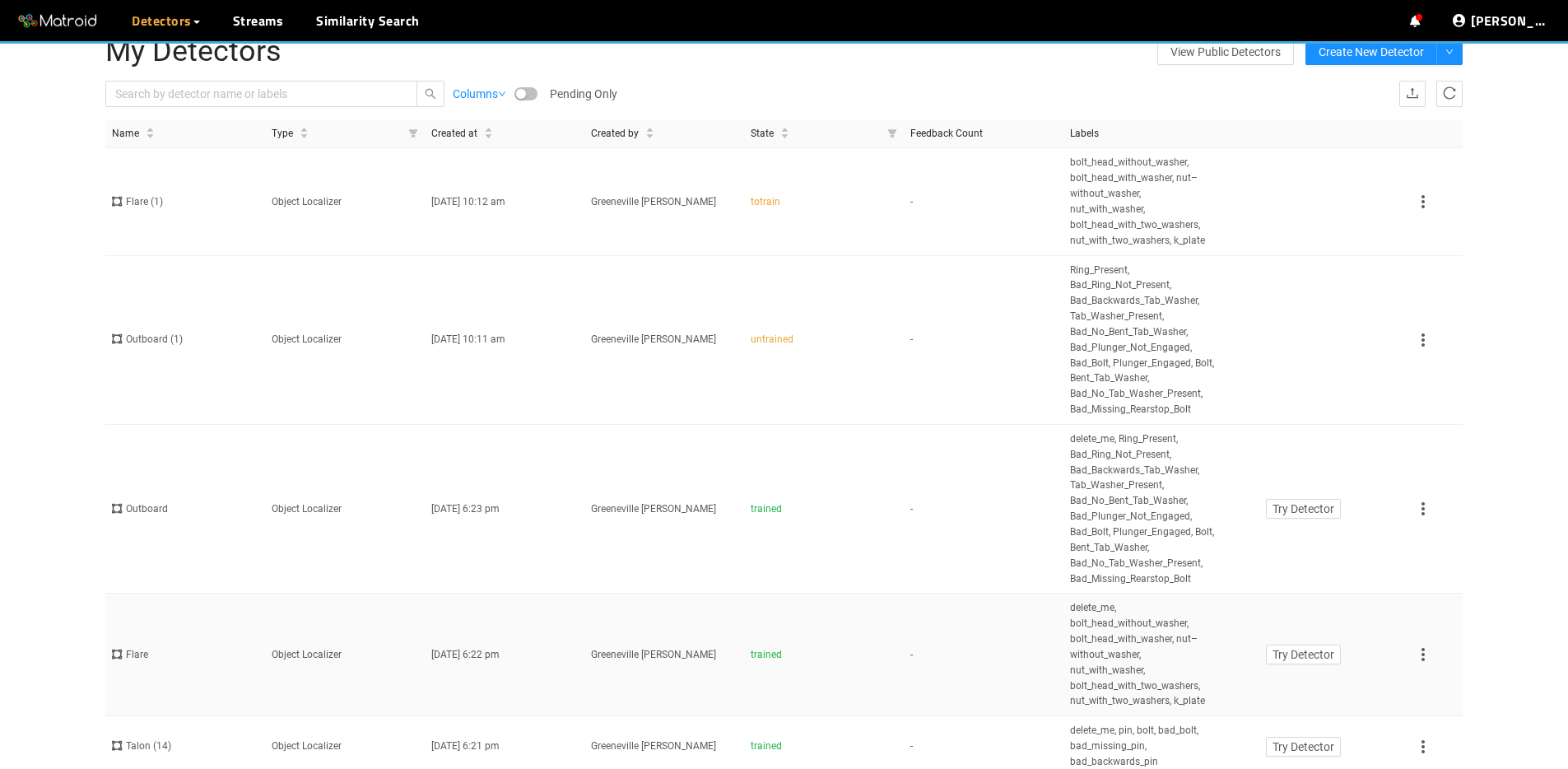
scroll to position [57, 0]
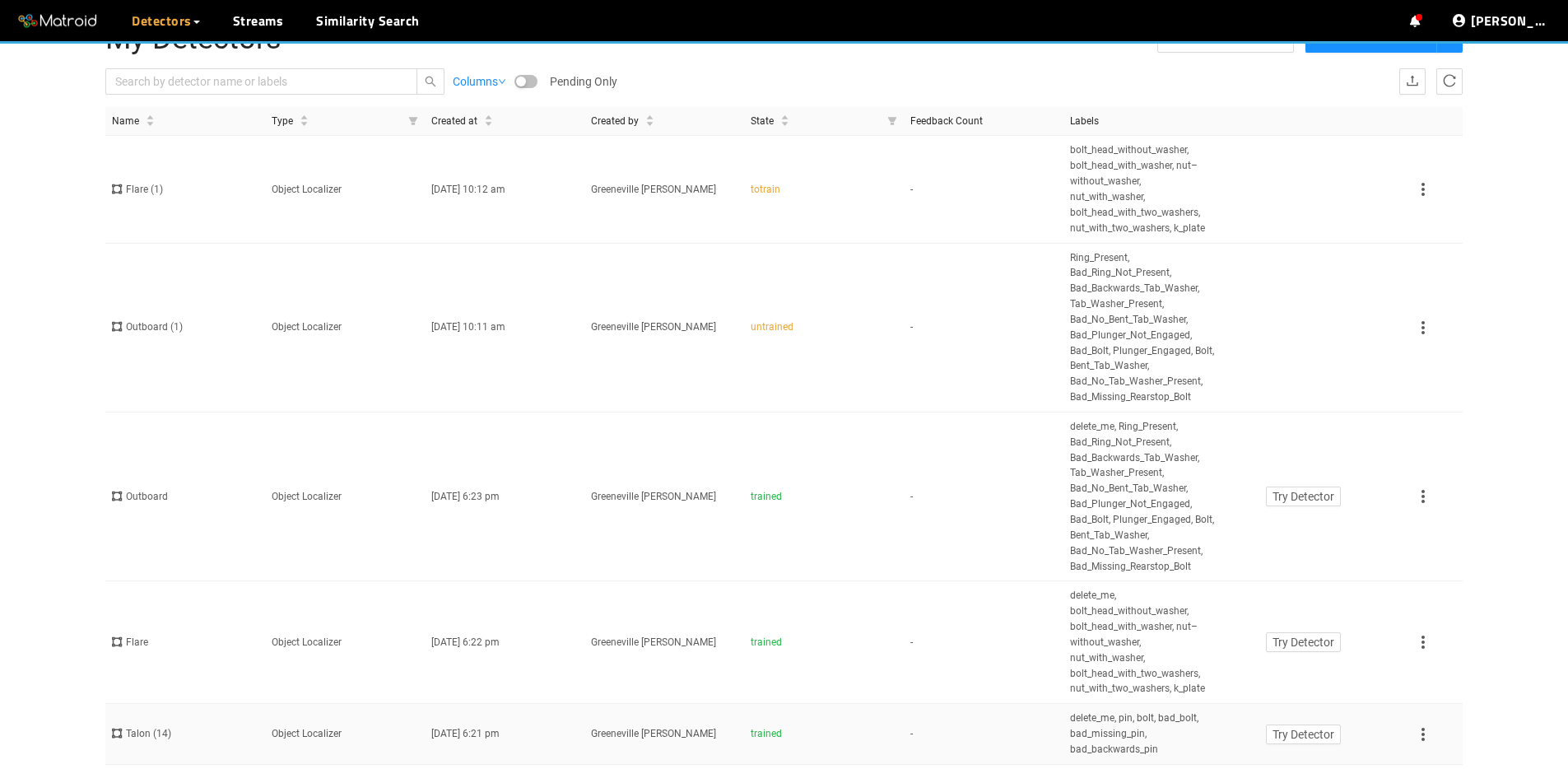
click at [205, 743] on td "Talon (14)" at bounding box center [184, 733] width 160 height 61
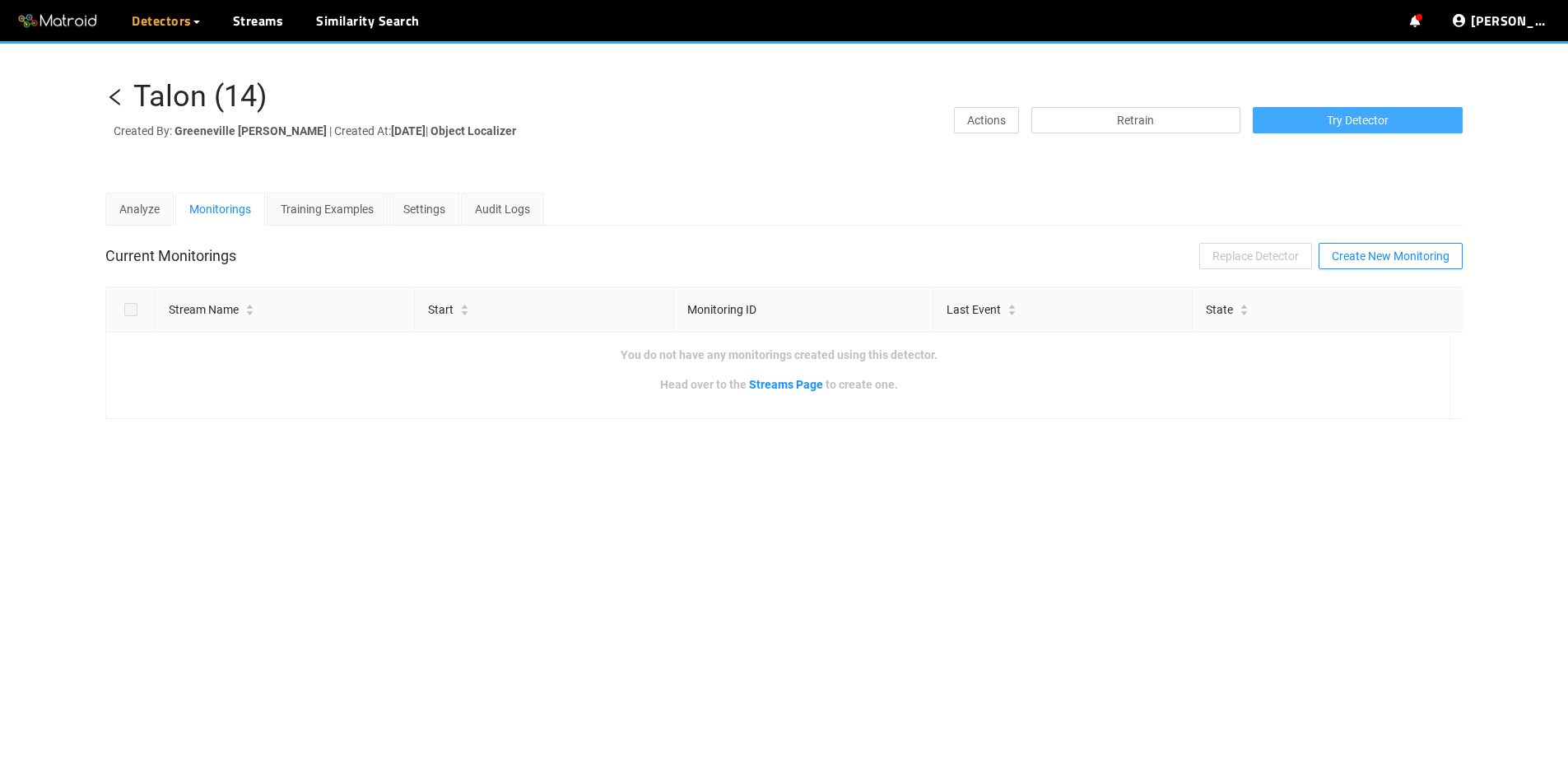
click at [1332, 114] on span "Try Detector" at bounding box center [1357, 119] width 61 height 18
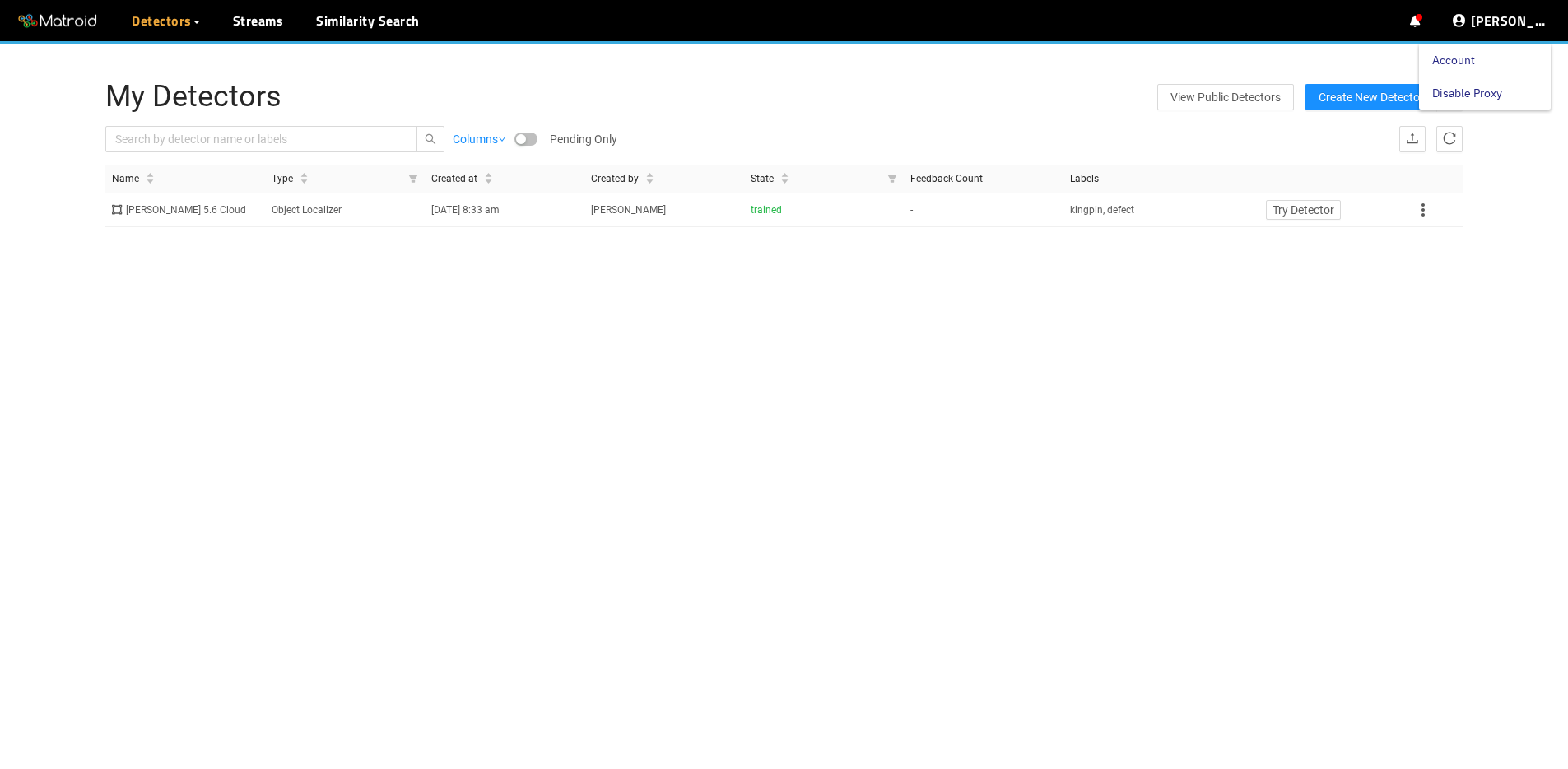
click at [1502, 87] on link "Disable Proxy" at bounding box center [1467, 93] width 70 height 33
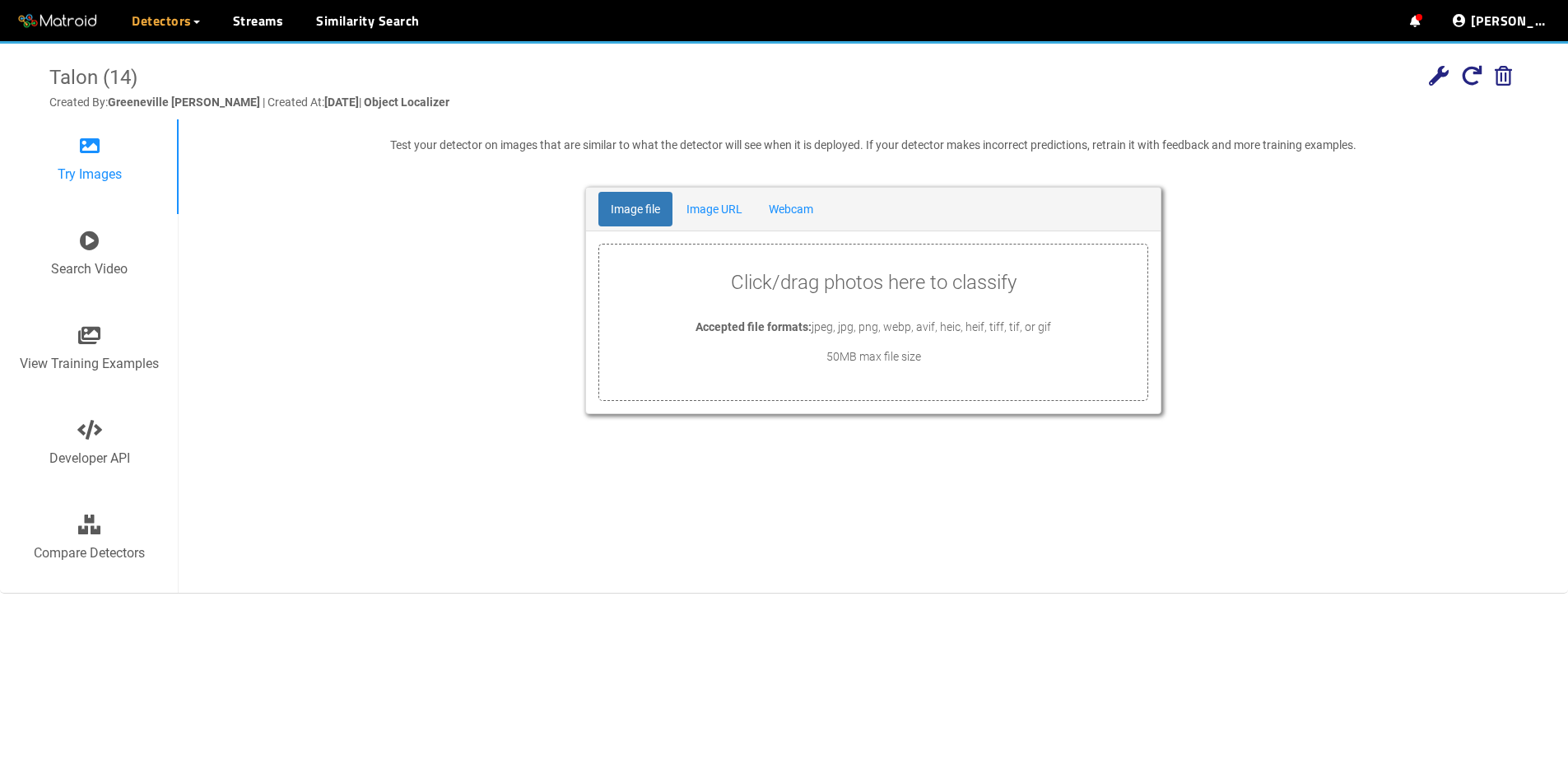
click at [1467, 80] on icon at bounding box center [1472, 75] width 20 height 20
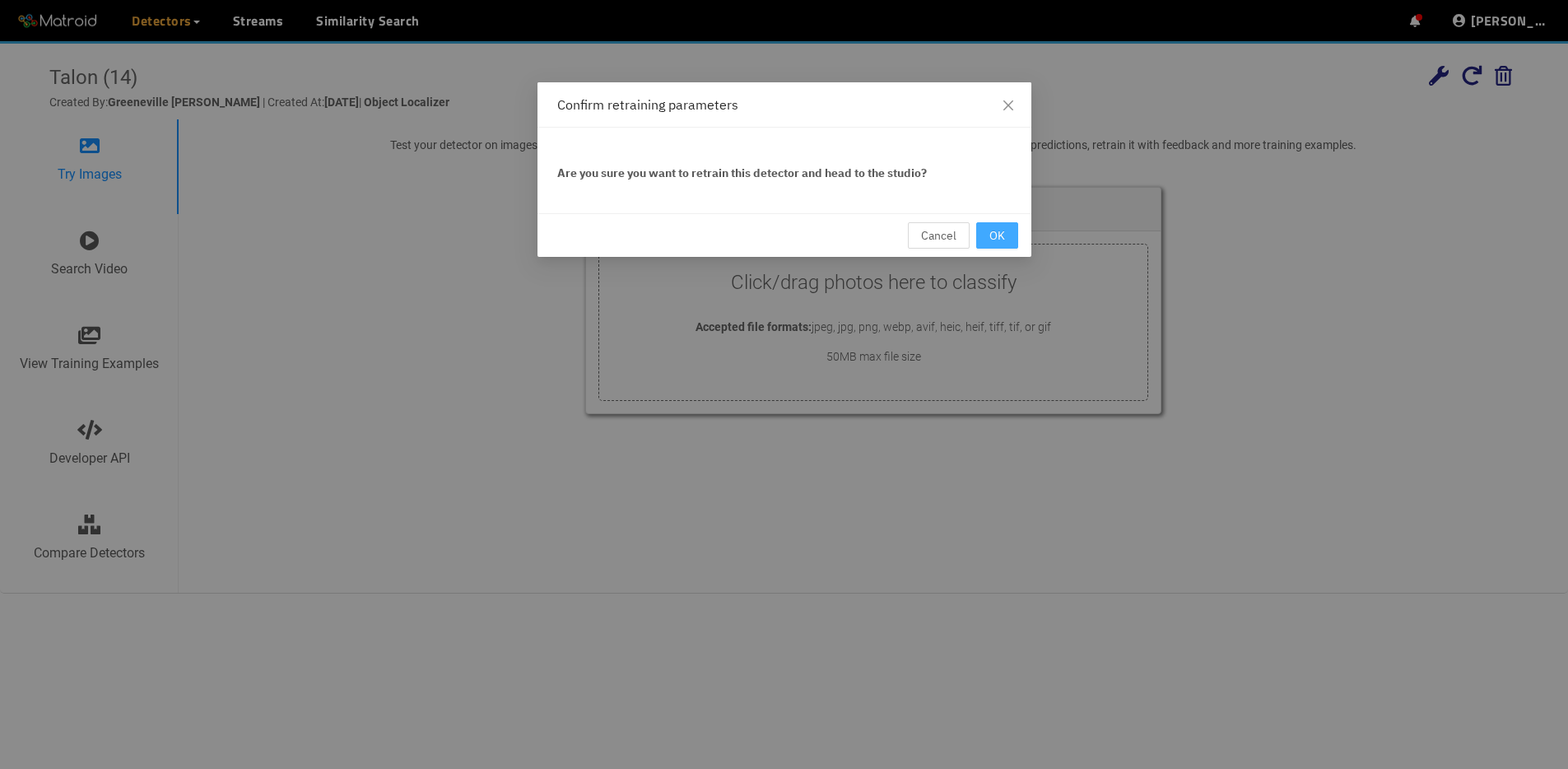
click at [1000, 234] on span "OK" at bounding box center [997, 235] width 15 height 18
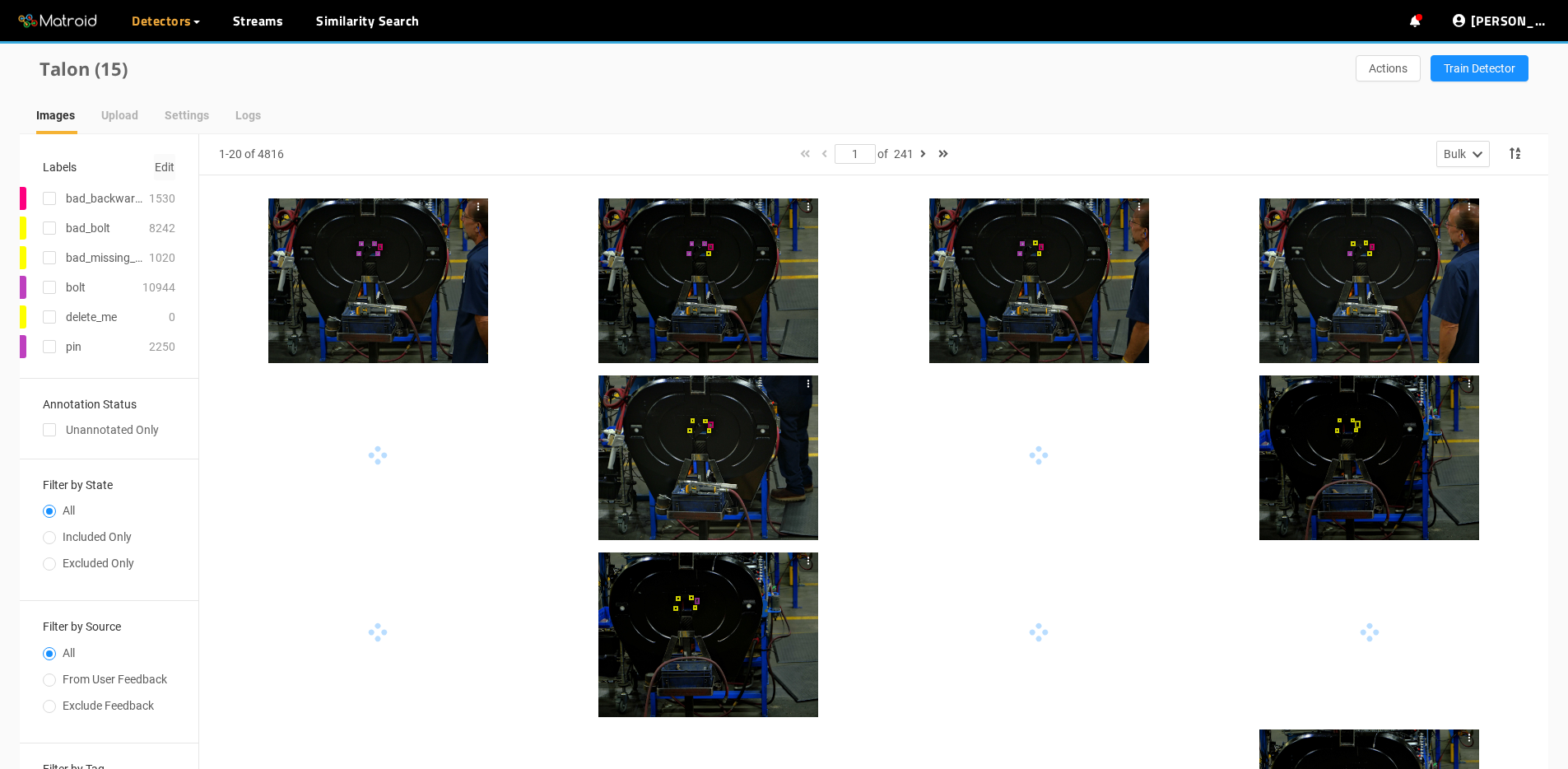
click at [172, 171] on span "Edit" at bounding box center [164, 166] width 20 height 18
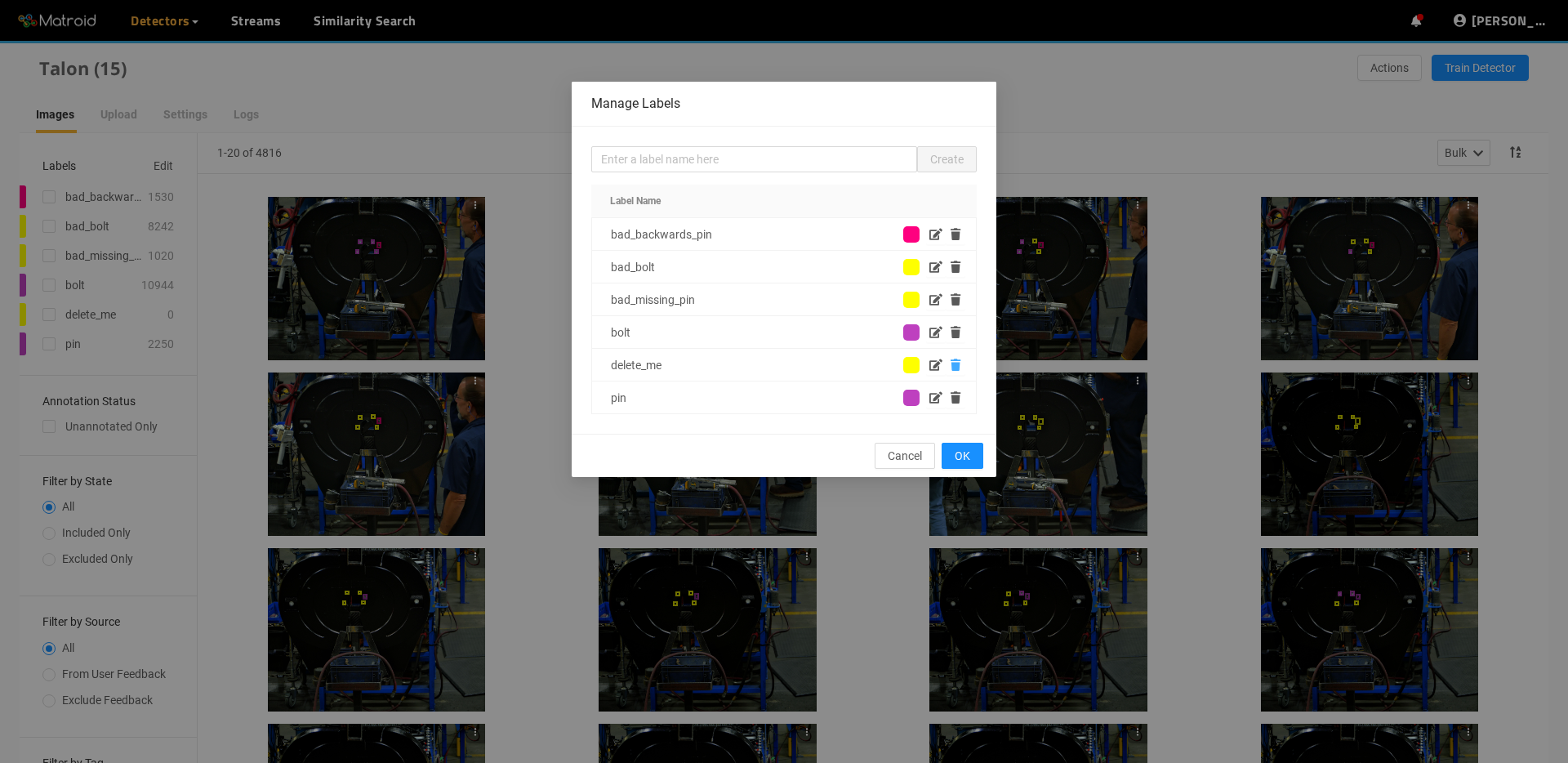
click at [952, 360] on icon "button" at bounding box center [956, 364] width 10 height 11
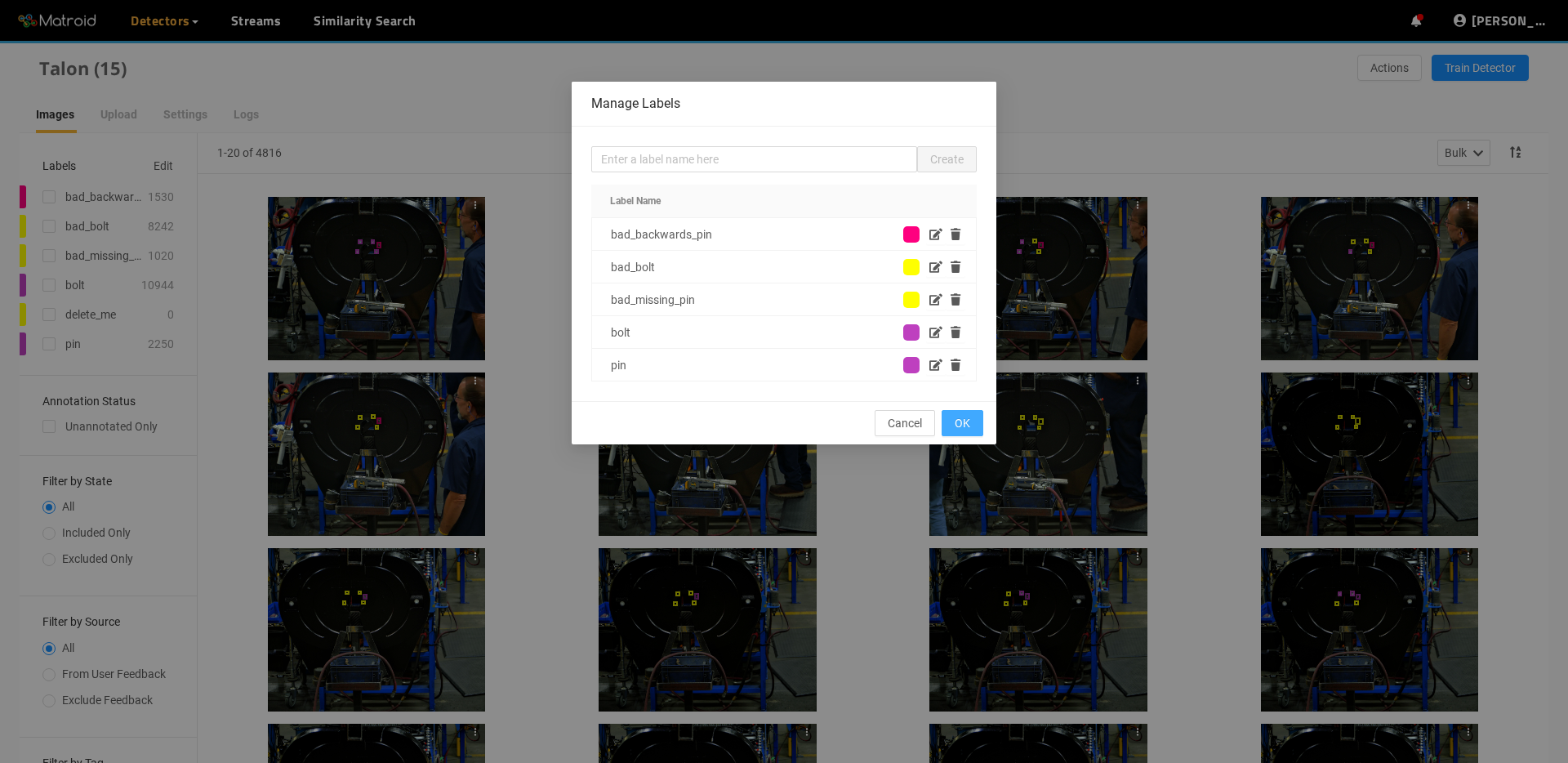
click at [955, 417] on span "OK" at bounding box center [962, 423] width 15 height 18
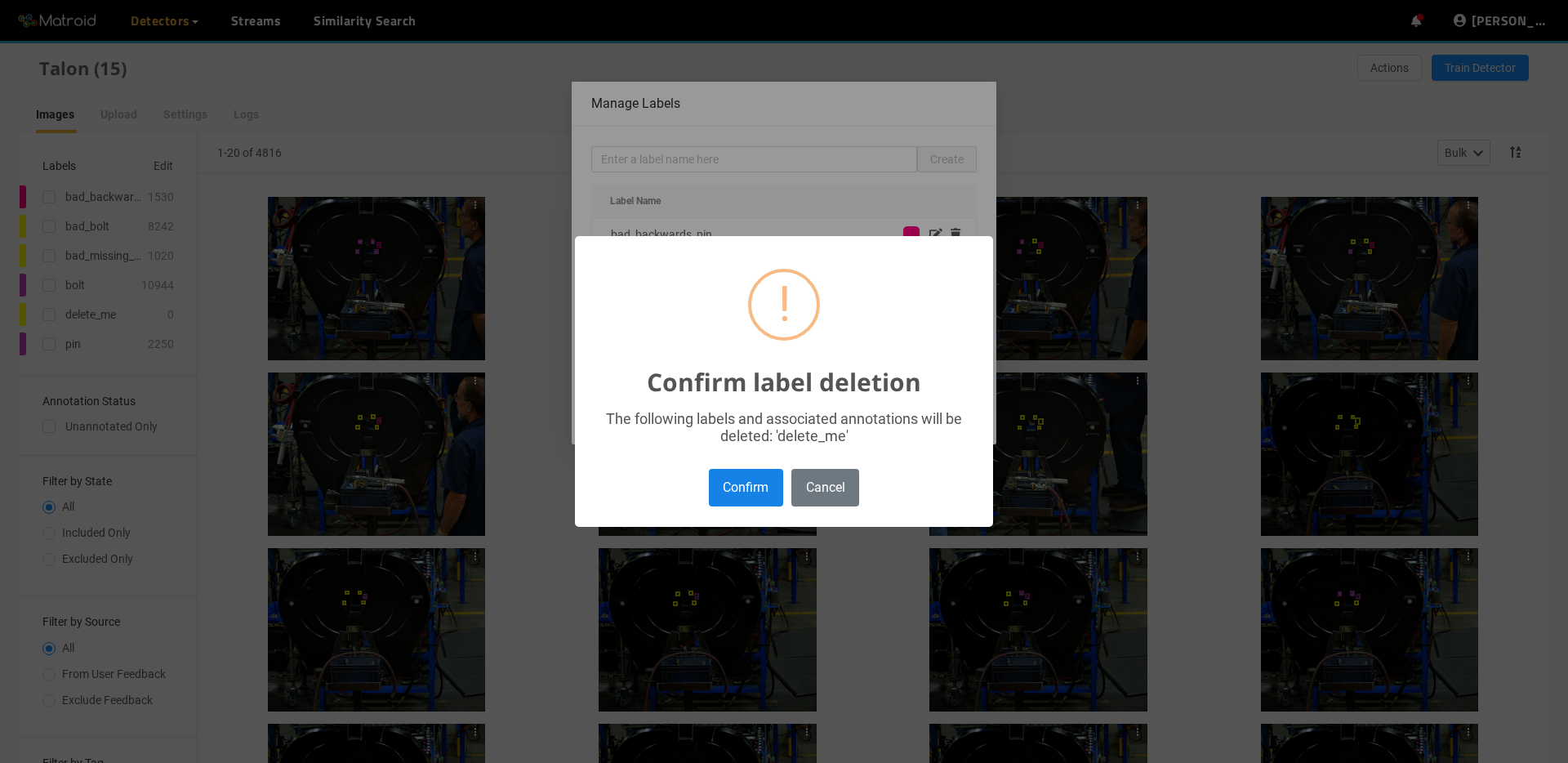
click at [709, 484] on button "Confirm" at bounding box center [746, 486] width 75 height 36
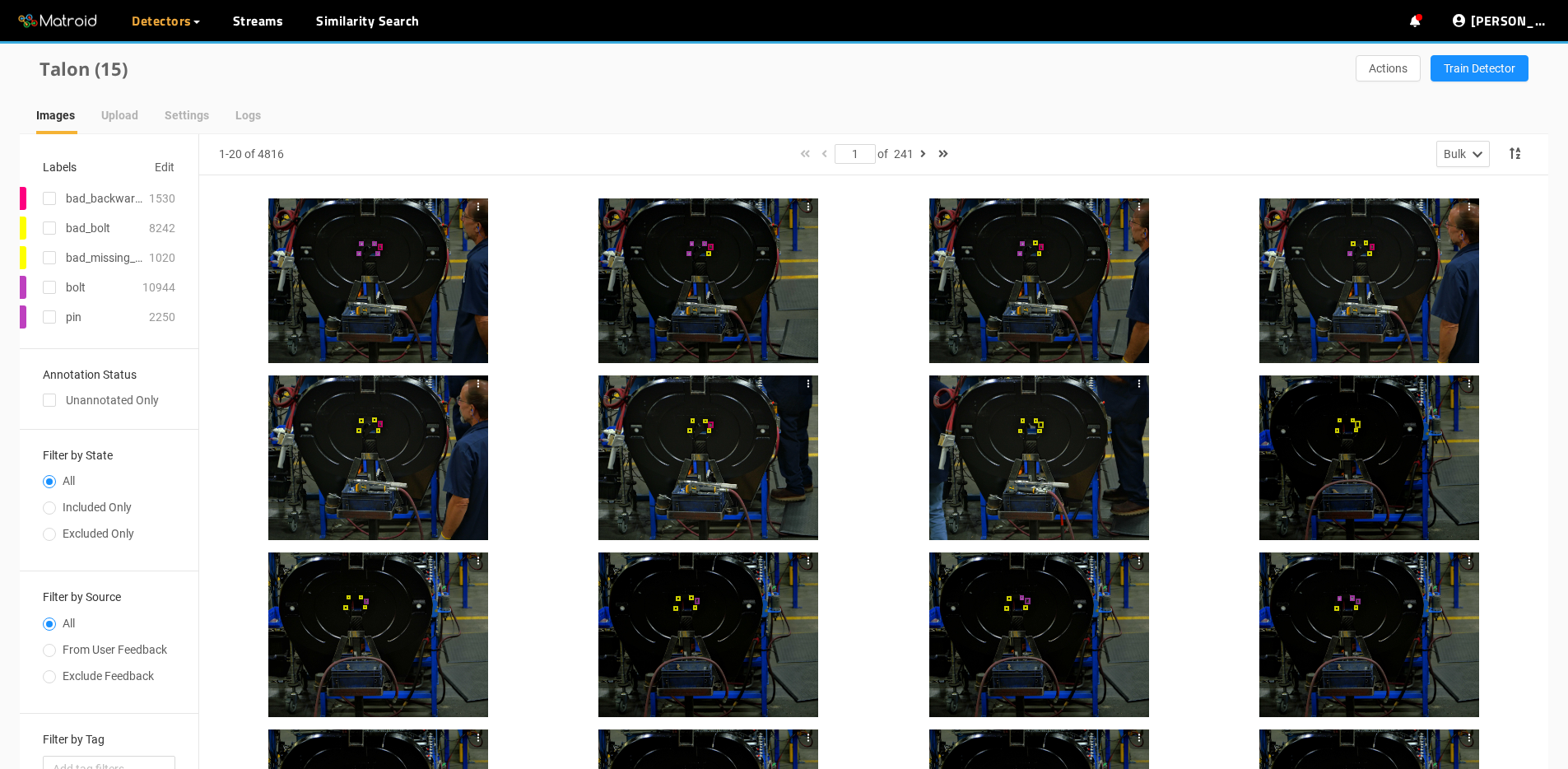
click at [883, 113] on div "Images Upload Settings Logs" at bounding box center [791, 115] width 1512 height 38
click at [702, 127] on div "Images Upload Settings Logs" at bounding box center [791, 115] width 1512 height 38
click at [1487, 64] on span "Train Detector" at bounding box center [1479, 67] width 72 height 18
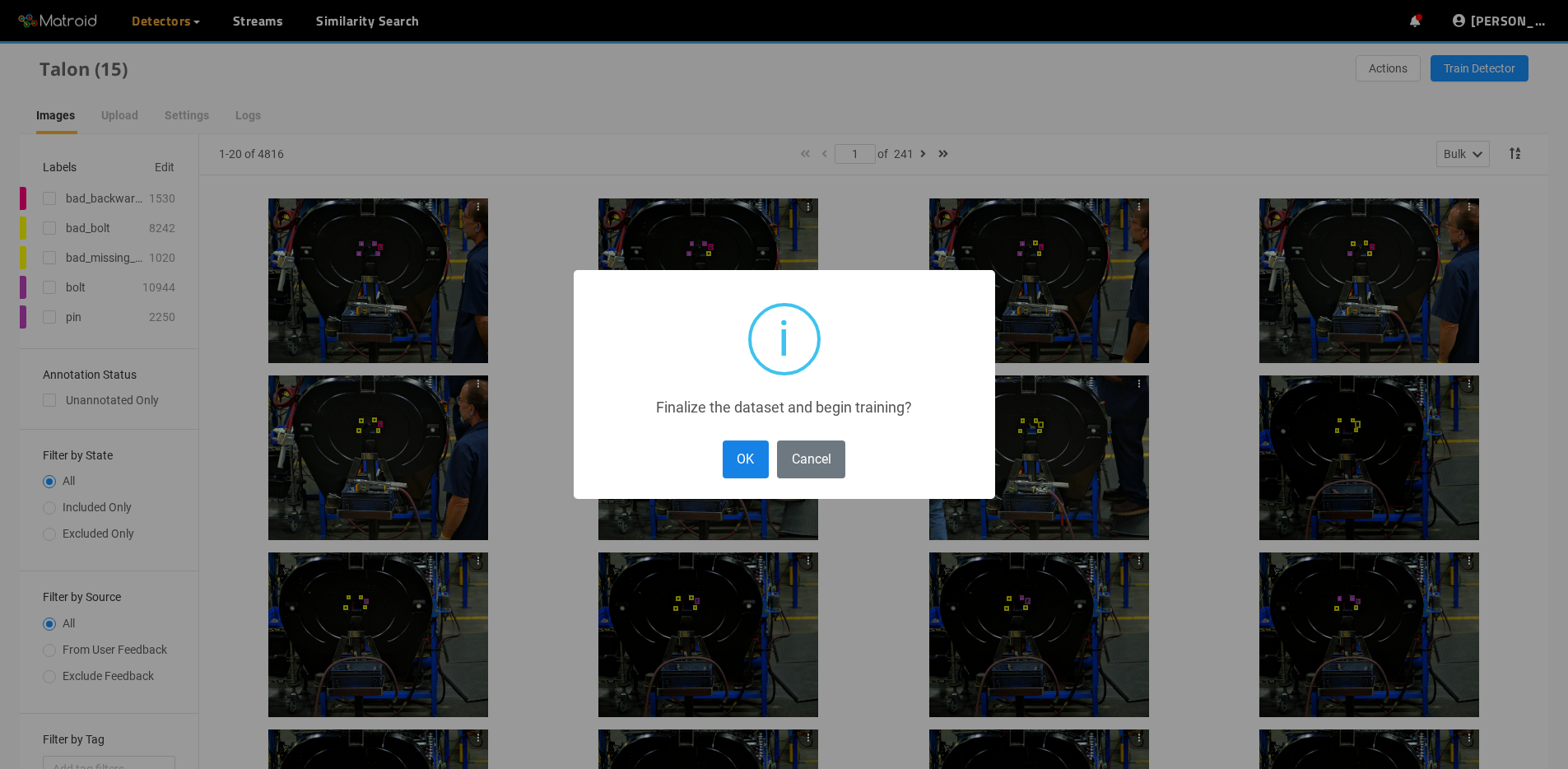
click at [734, 464] on button "OK" at bounding box center [746, 458] width 46 height 37
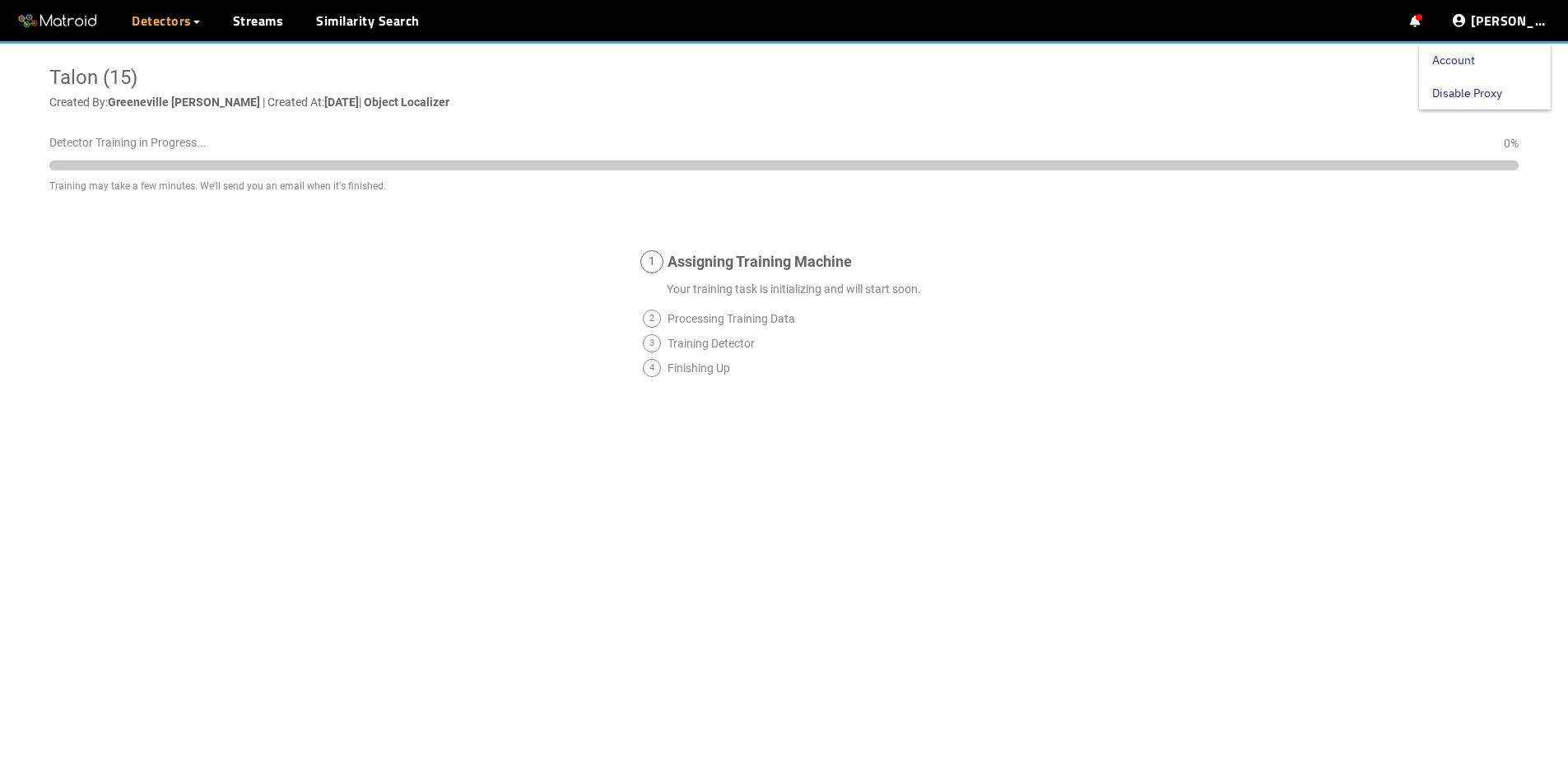
click at [1500, 86] on link "Disable Proxy" at bounding box center [1467, 93] width 70 height 33
